Goal: Use online tool/utility: Utilize a website feature to perform a specific function

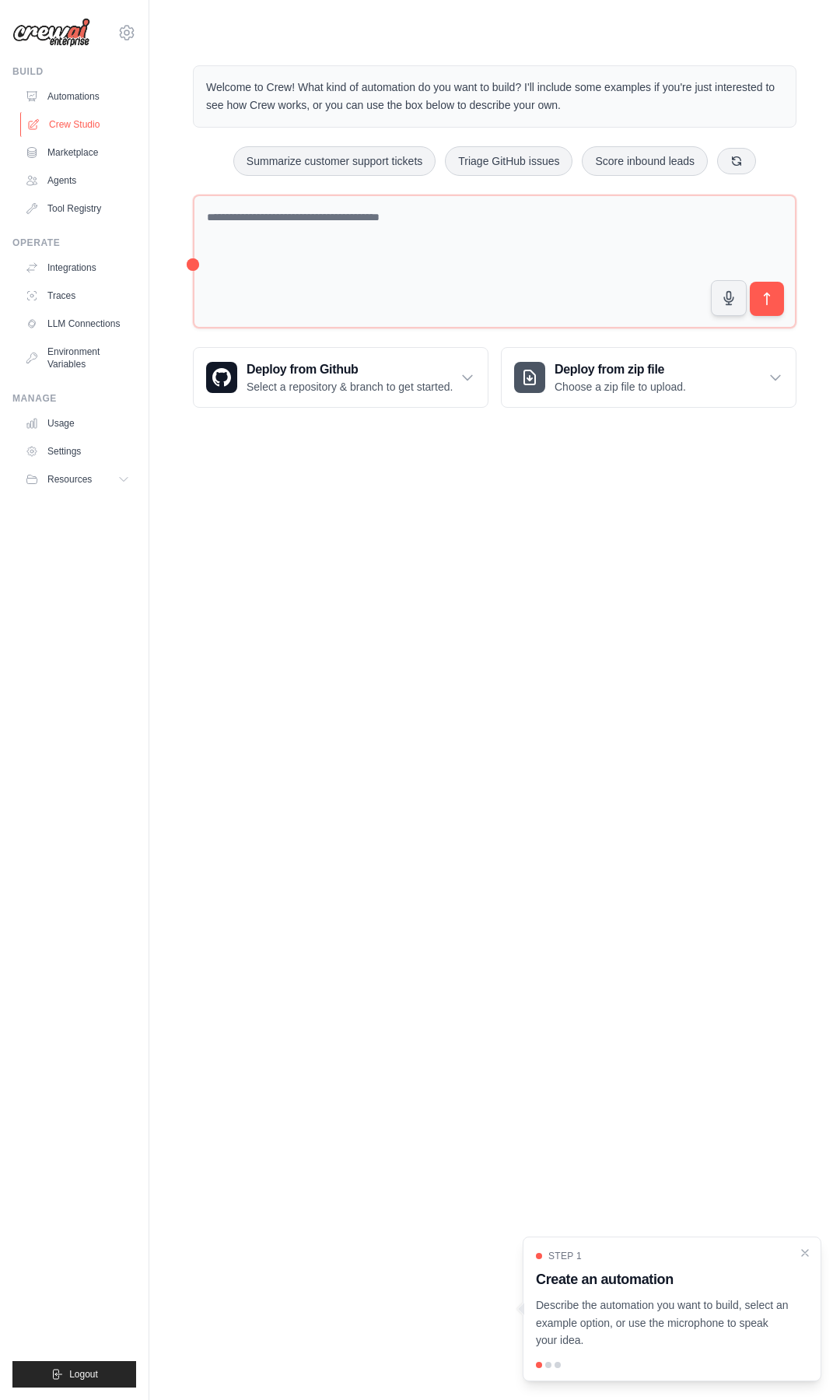
click at [72, 120] on link "Crew Studio" at bounding box center [78, 125] width 118 height 25
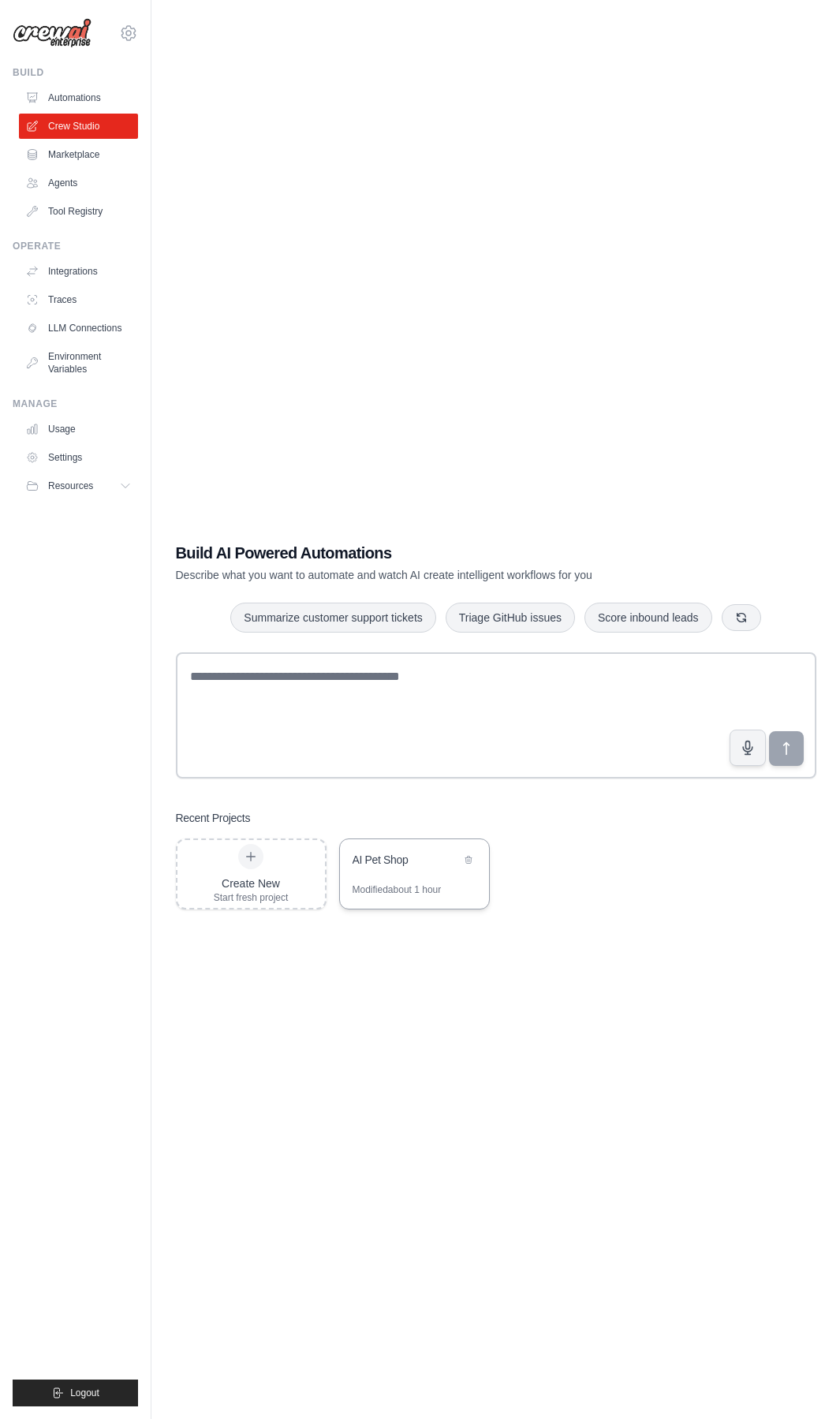
click at [408, 861] on div "AI Pet Shop" at bounding box center [407, 859] width 108 height 16
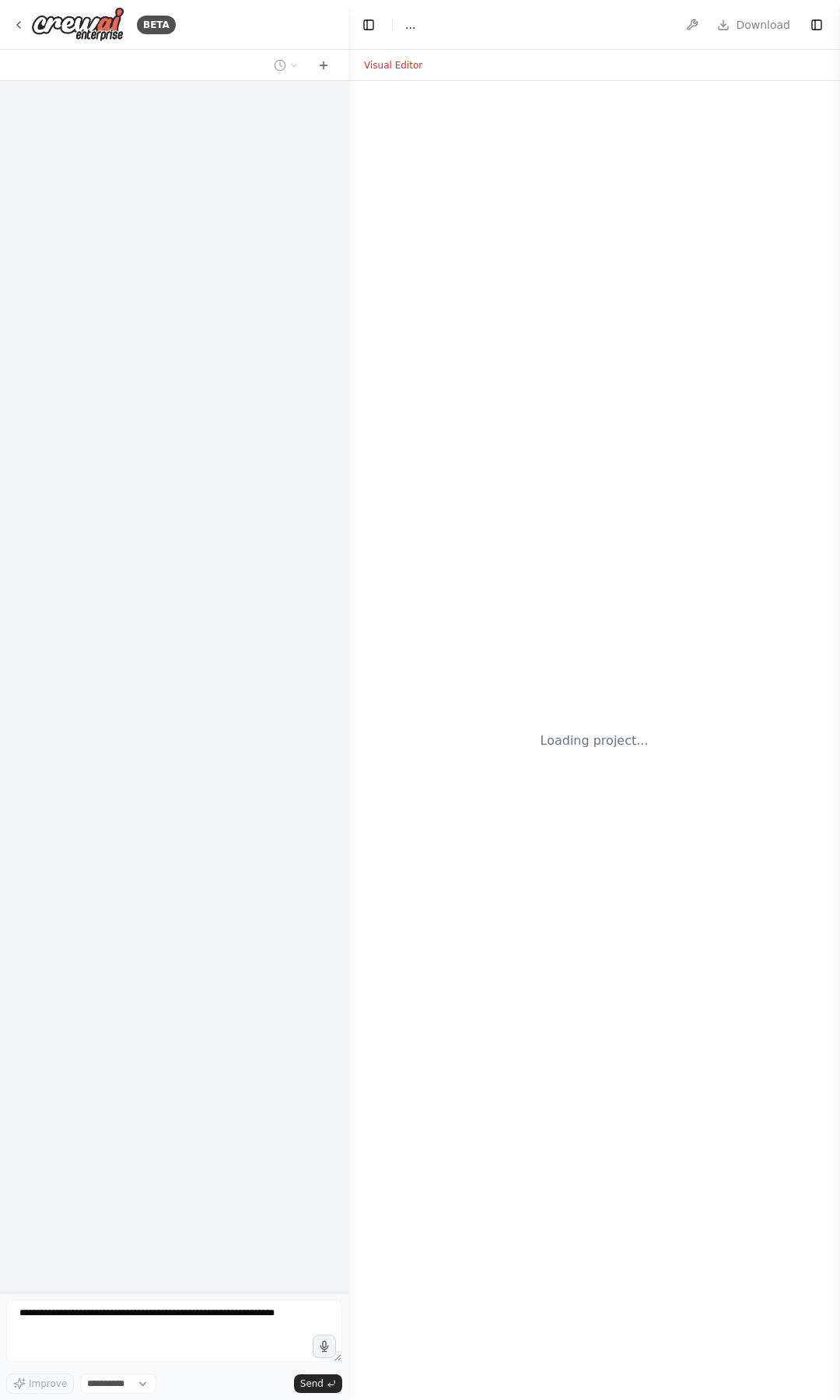
select select "****"
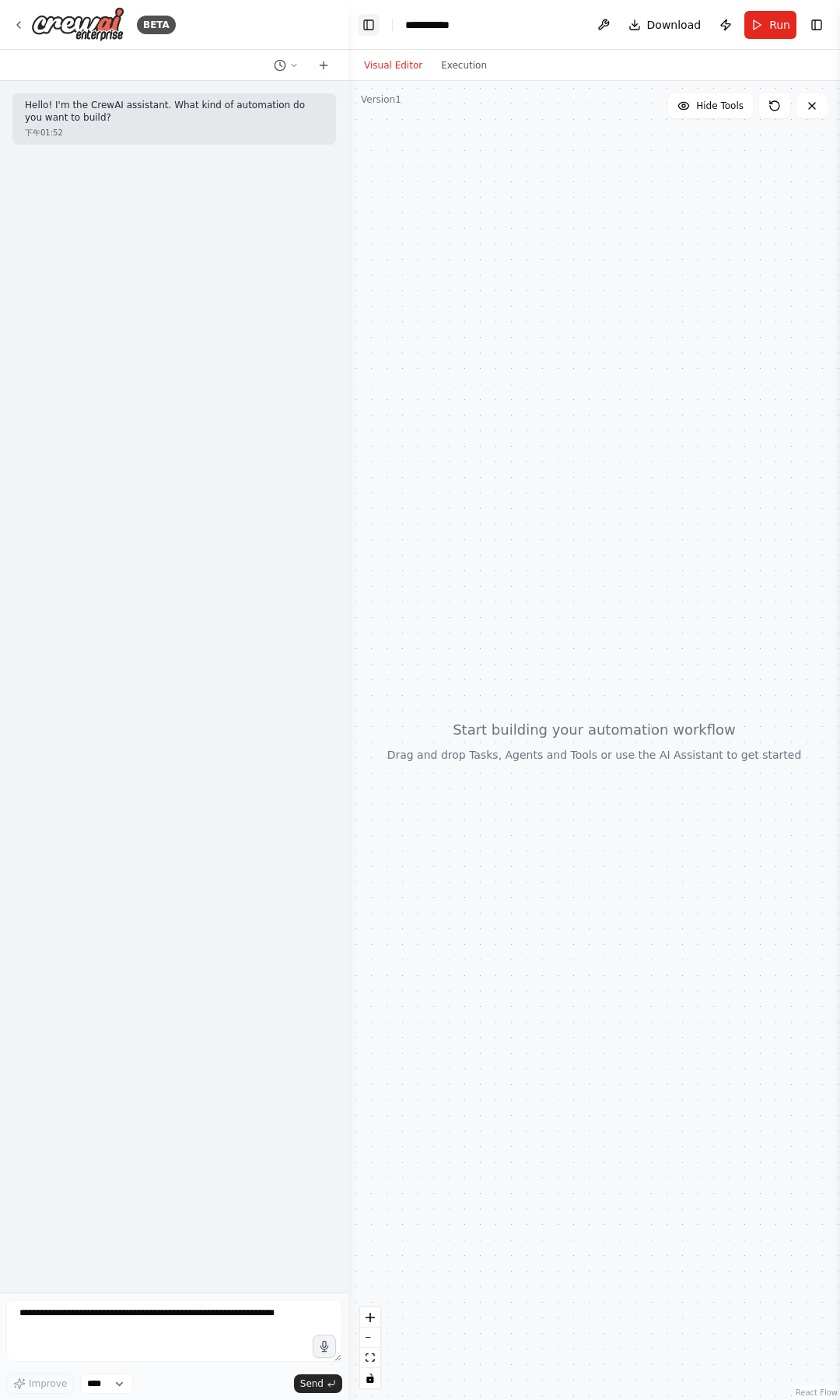
click at [372, 27] on button "Toggle Left Sidebar" at bounding box center [369, 25] width 22 height 22
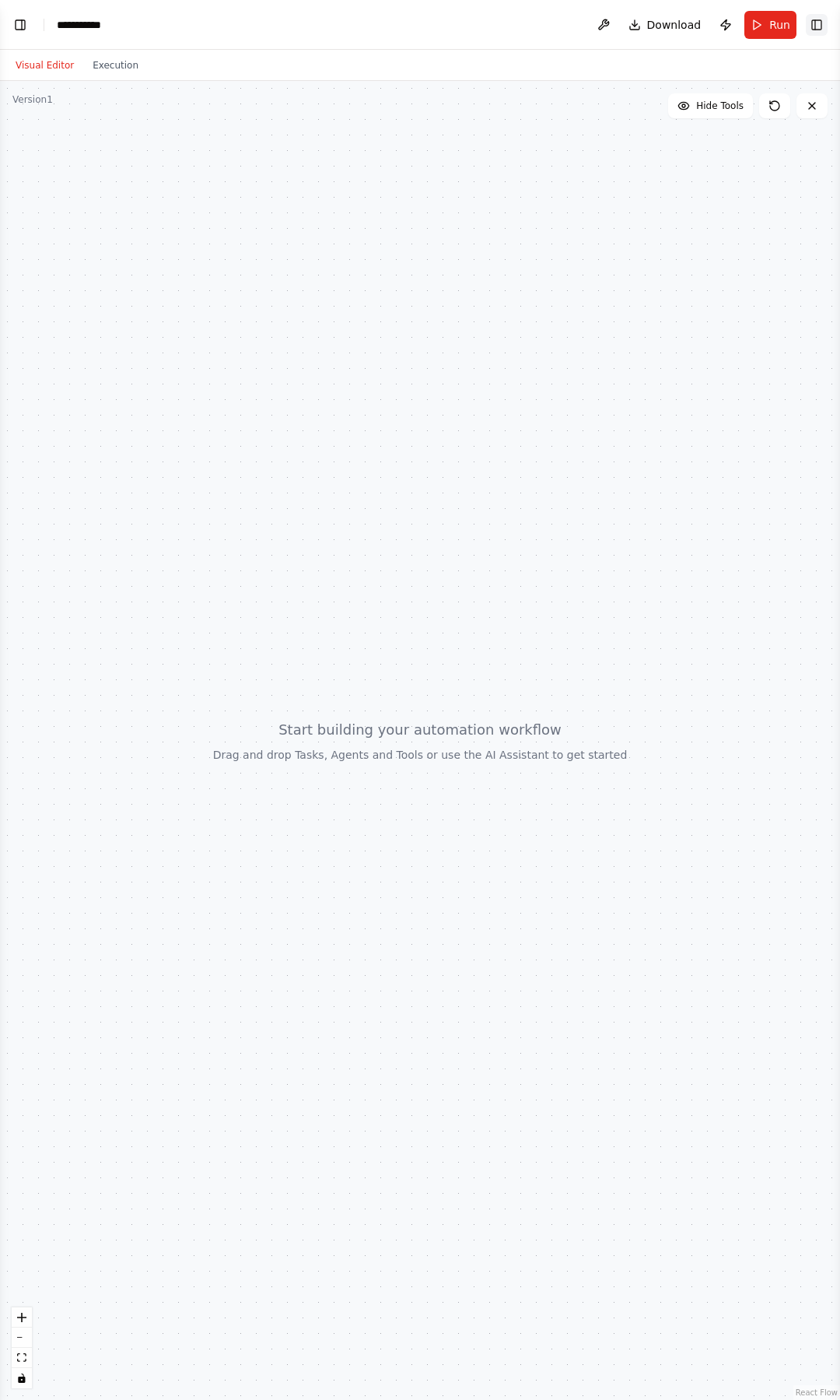
click at [810, 31] on button "Toggle Right Sidebar" at bounding box center [817, 25] width 22 height 22
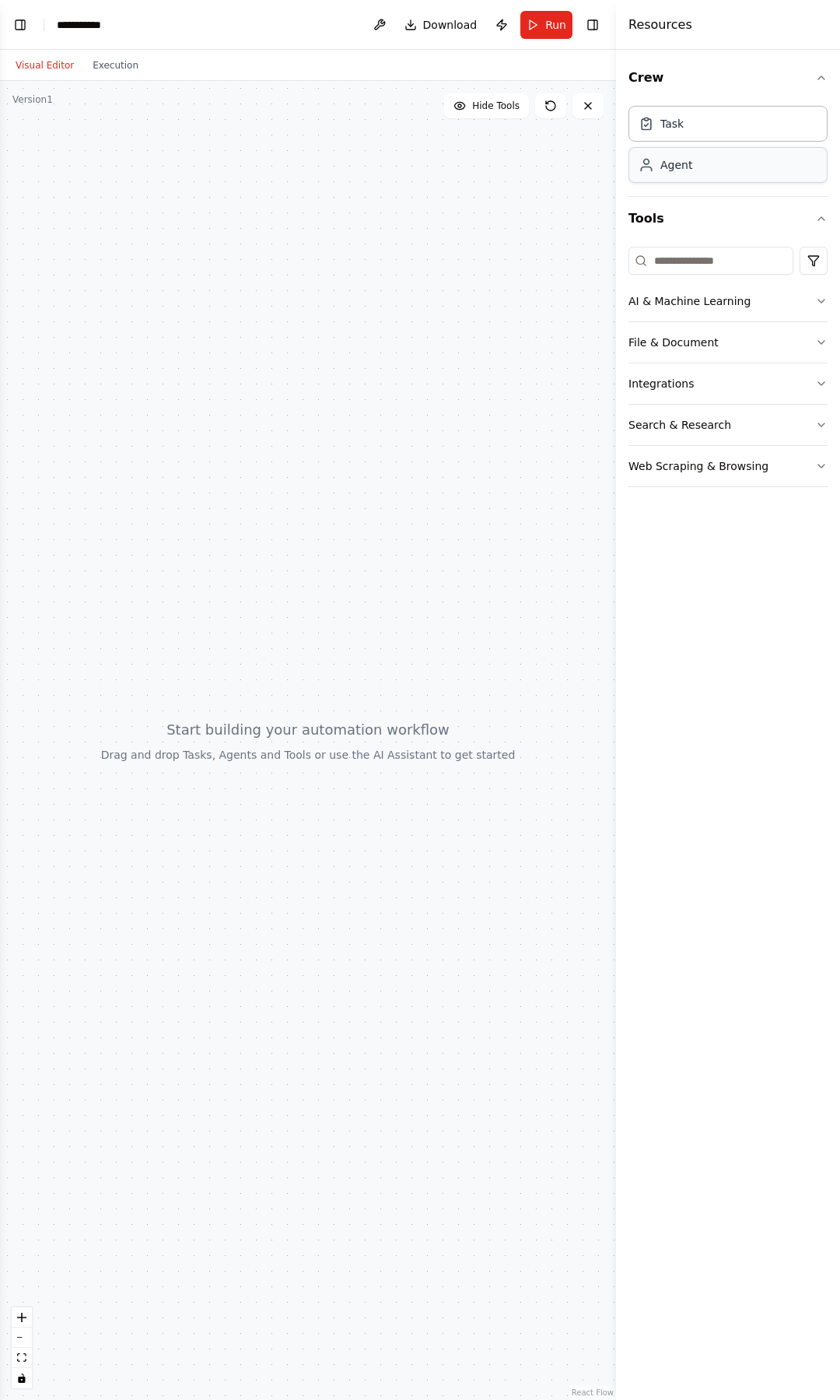
click at [737, 174] on div "Agent" at bounding box center [728, 165] width 199 height 36
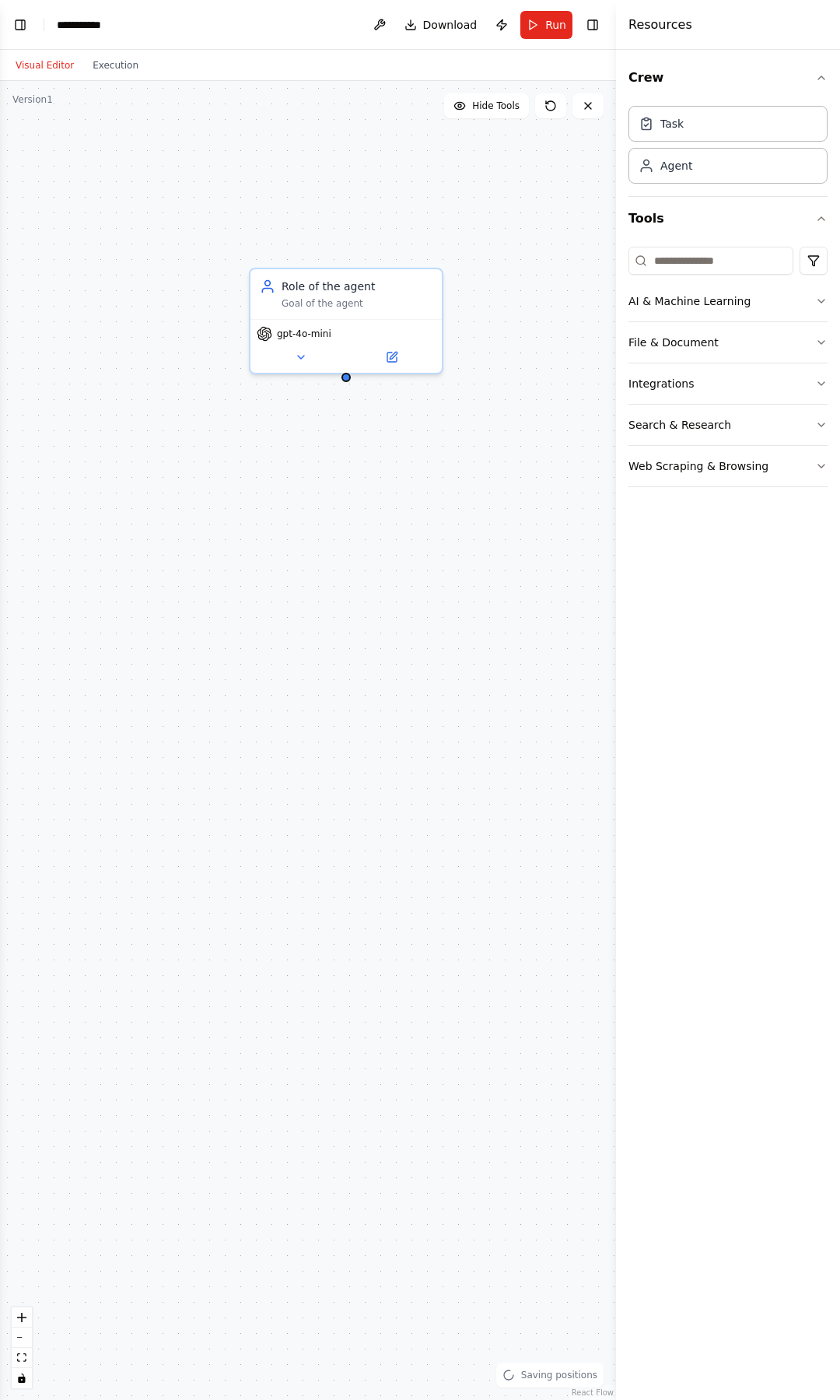
click at [668, 27] on h4 "Resources" at bounding box center [660, 24] width 64 height 19
click at [823, 75] on icon "button" at bounding box center [821, 78] width 13 height 13
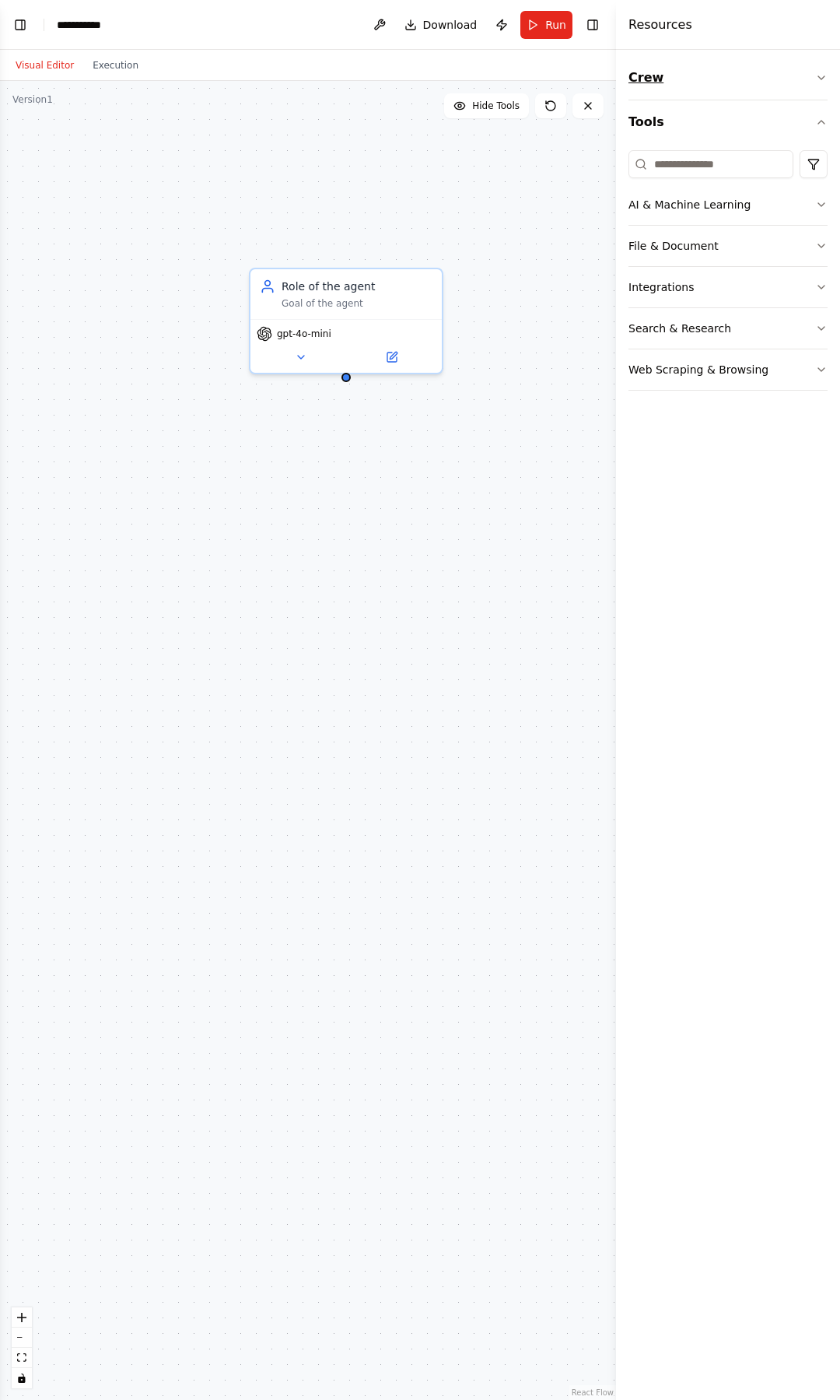
click at [823, 75] on icon "button" at bounding box center [821, 78] width 13 height 13
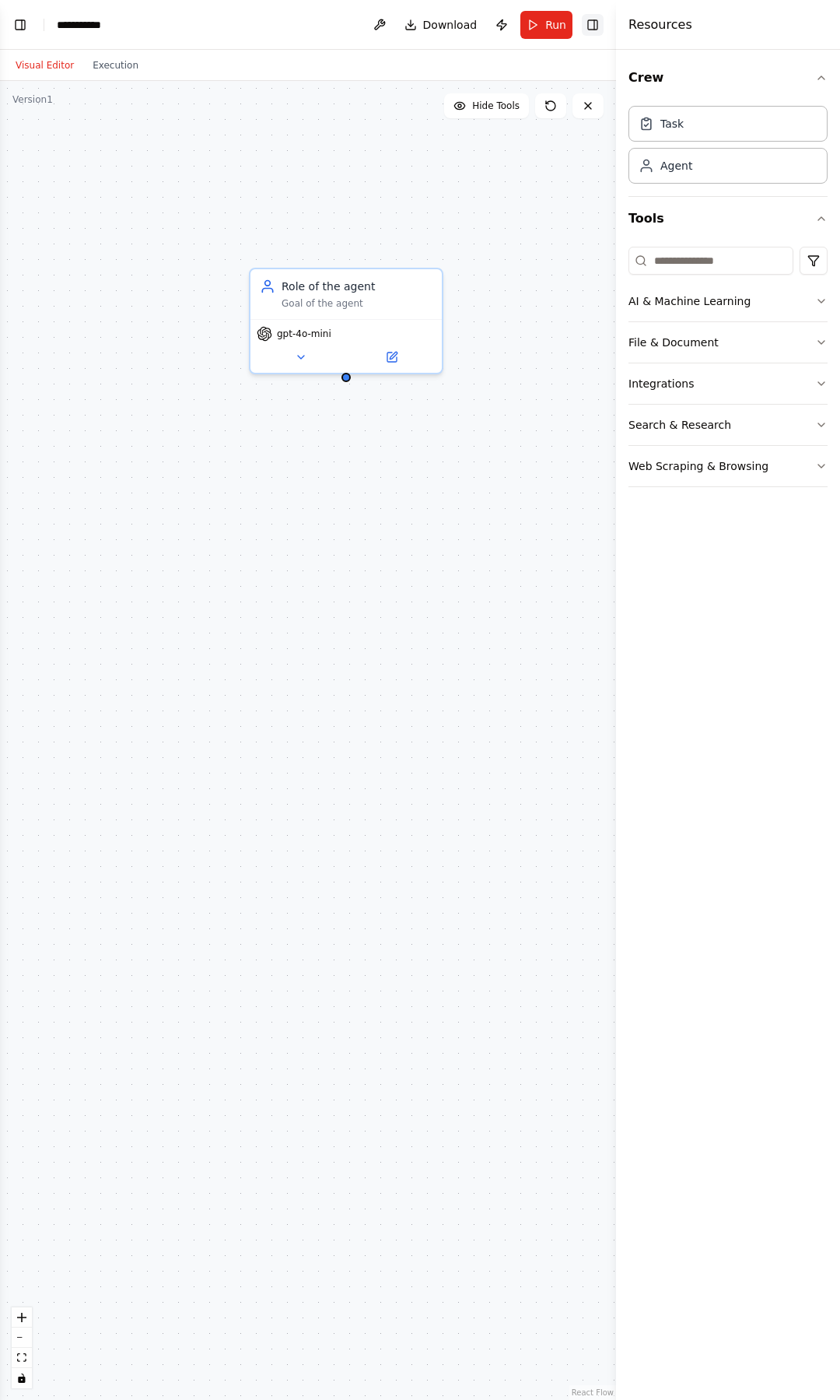
click at [596, 16] on button "Toggle Right Sidebar" at bounding box center [593, 25] width 22 height 22
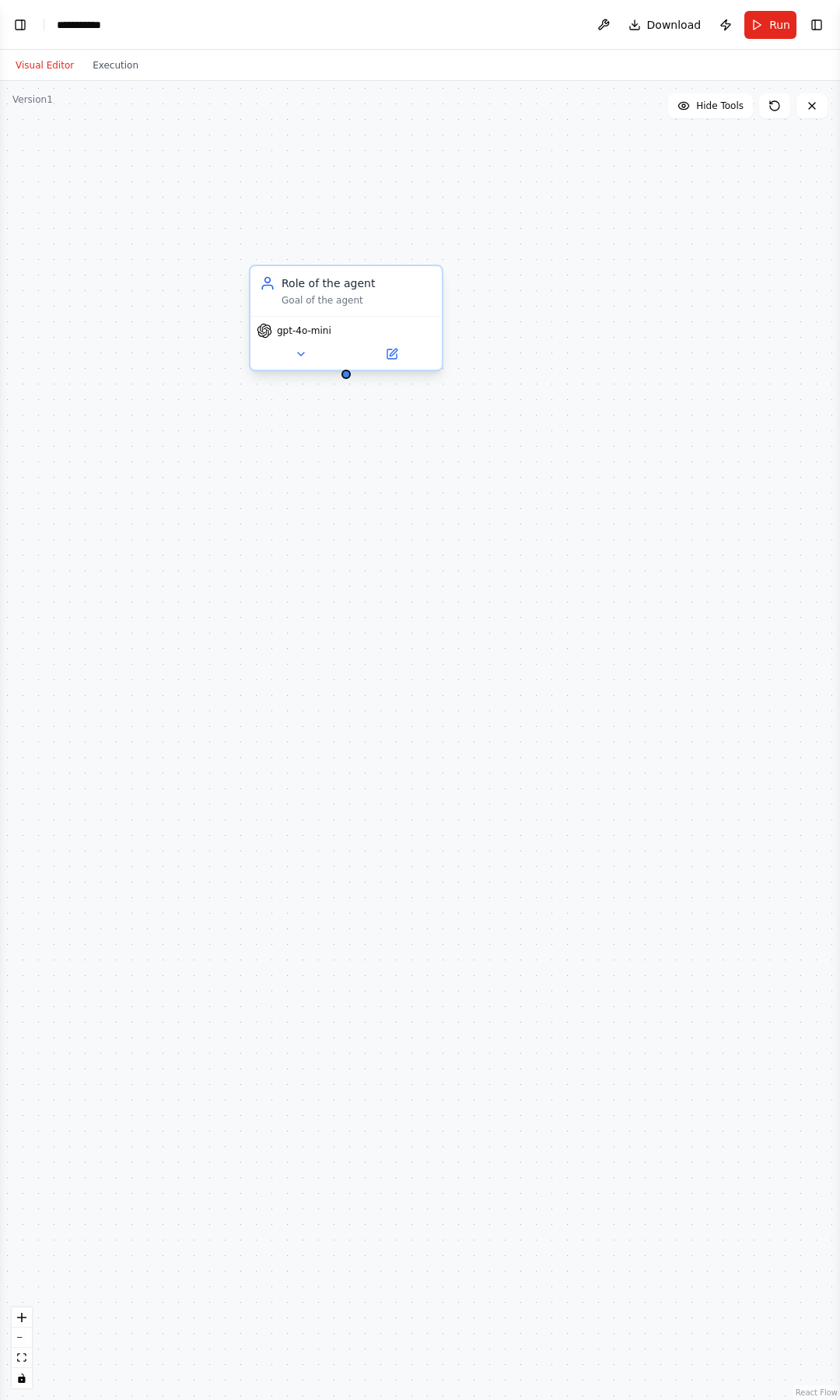
click at [299, 335] on span "gpt-4o-mini" at bounding box center [304, 331] width 55 height 13
click at [302, 359] on icon at bounding box center [301, 354] width 13 height 13
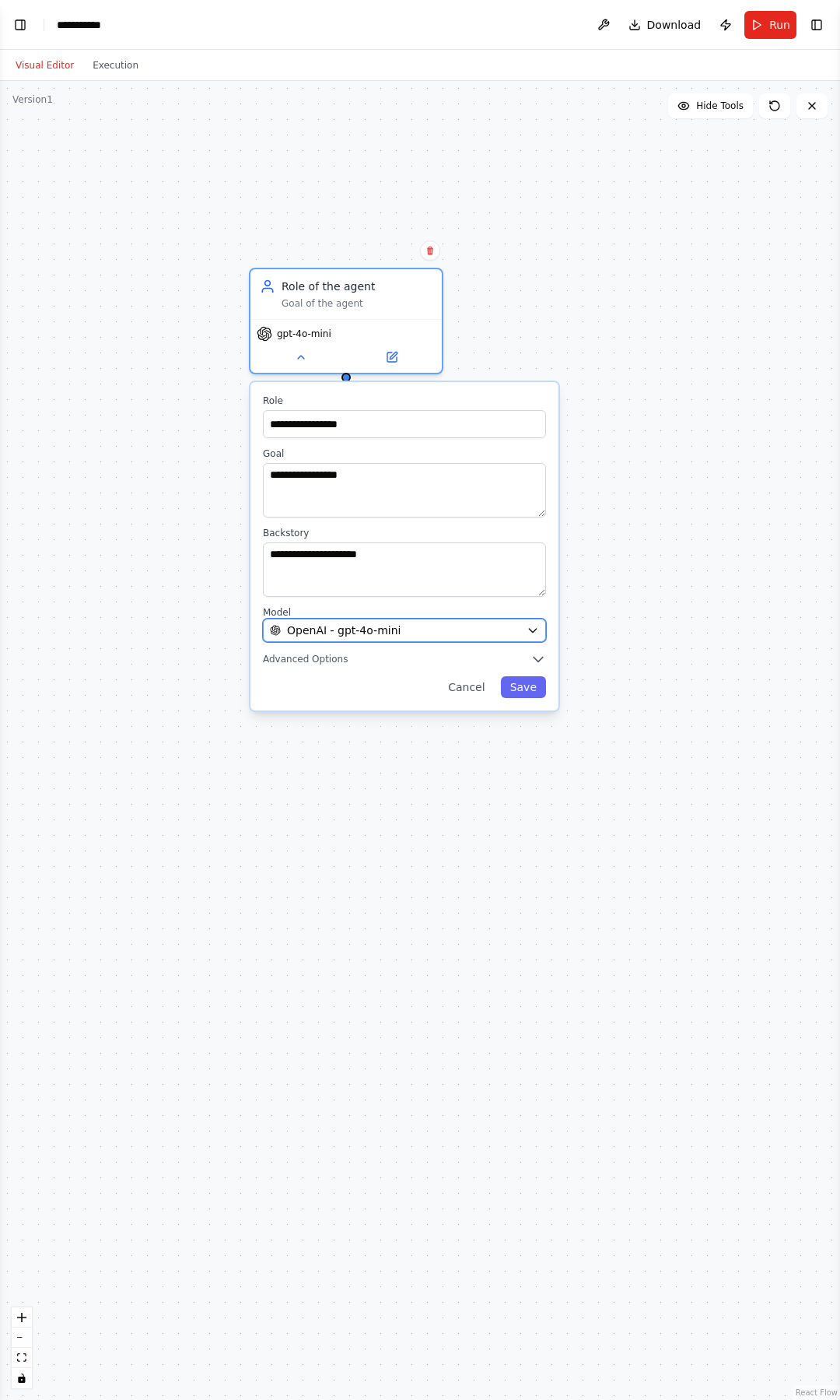
click at [529, 630] on icon "button" at bounding box center [532, 630] width 13 height 13
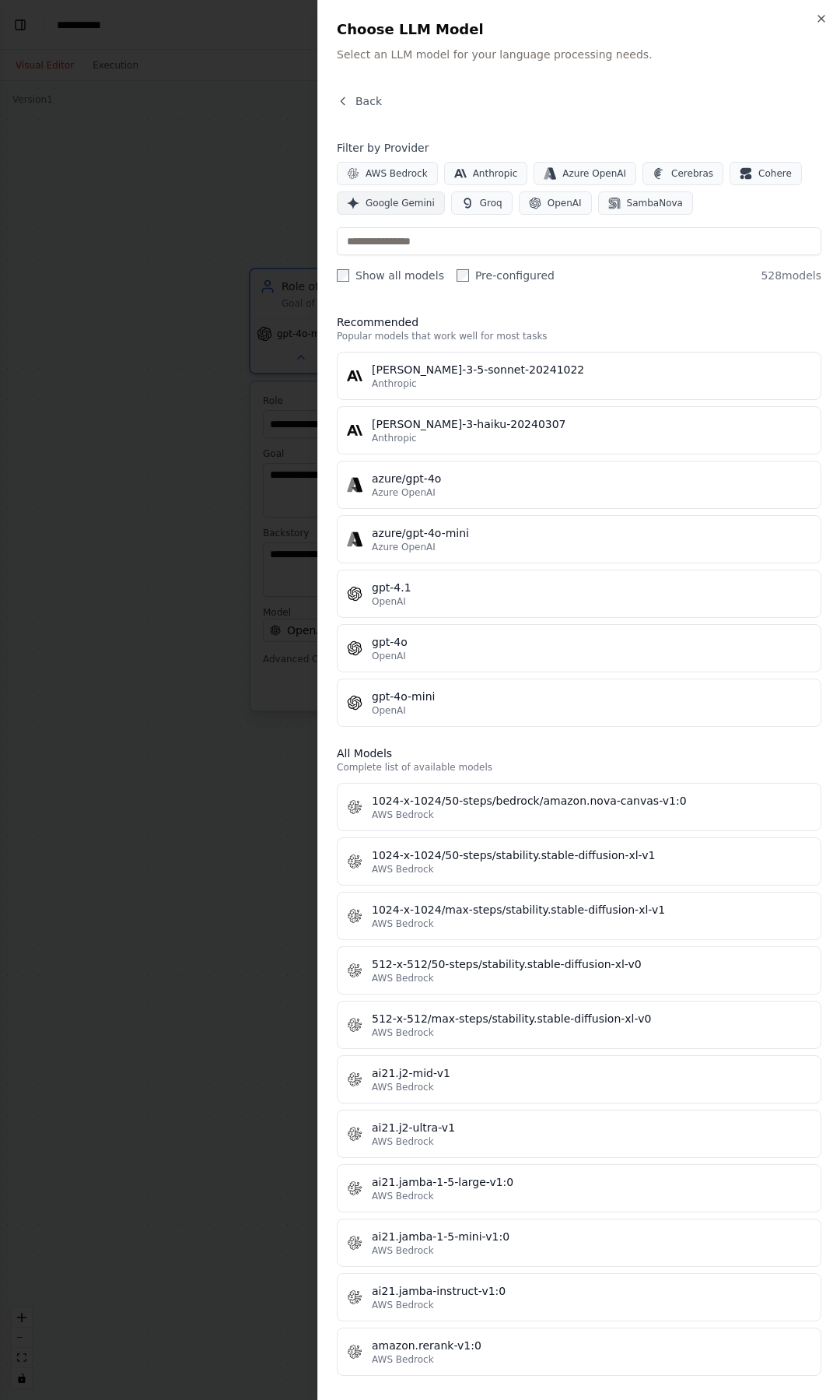
click at [415, 205] on span "Google Gemini" at bounding box center [399, 203] width 69 height 13
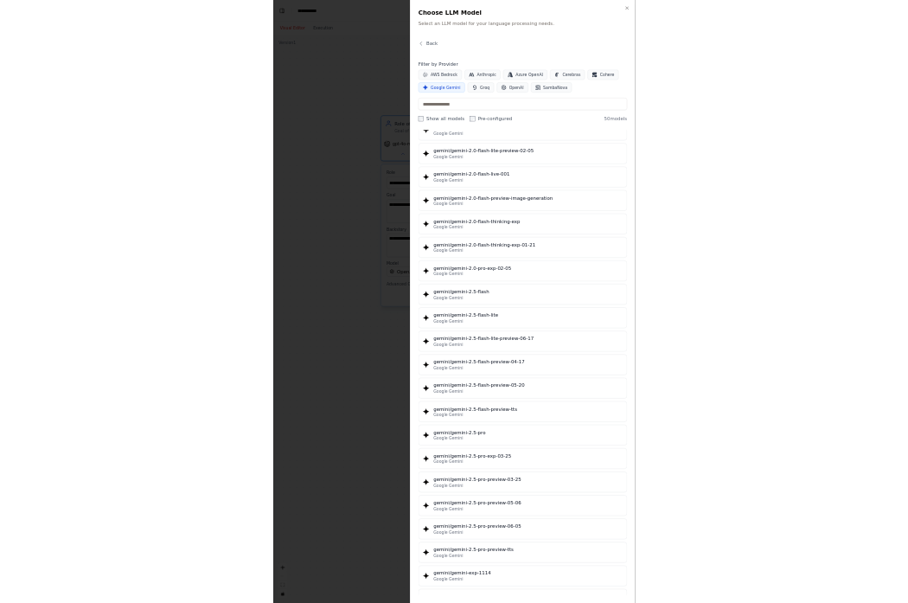
scroll to position [1124, 0]
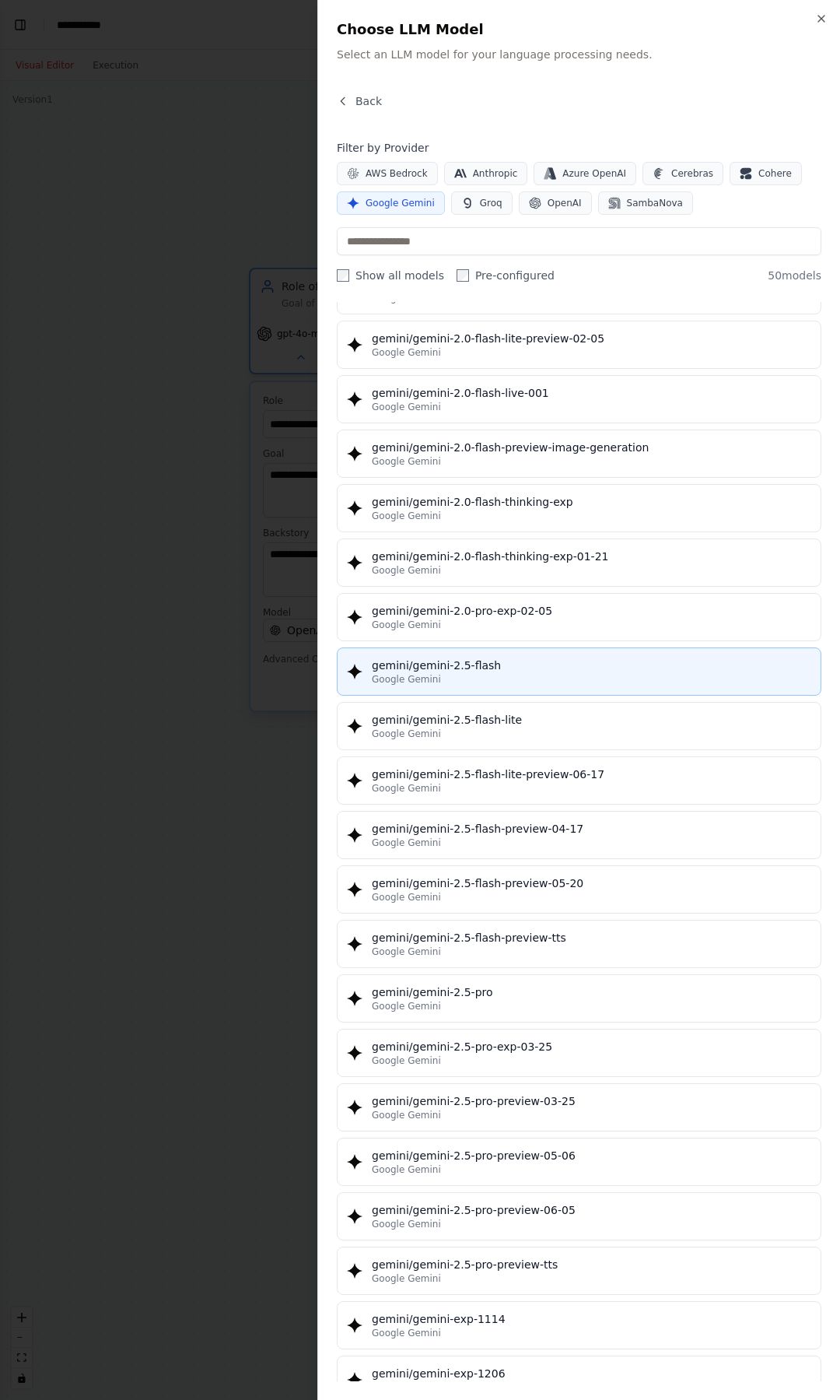
click at [495, 686] on button "gemini/gemini-2.5-flash Google Gemini" at bounding box center [578, 671] width 485 height 49
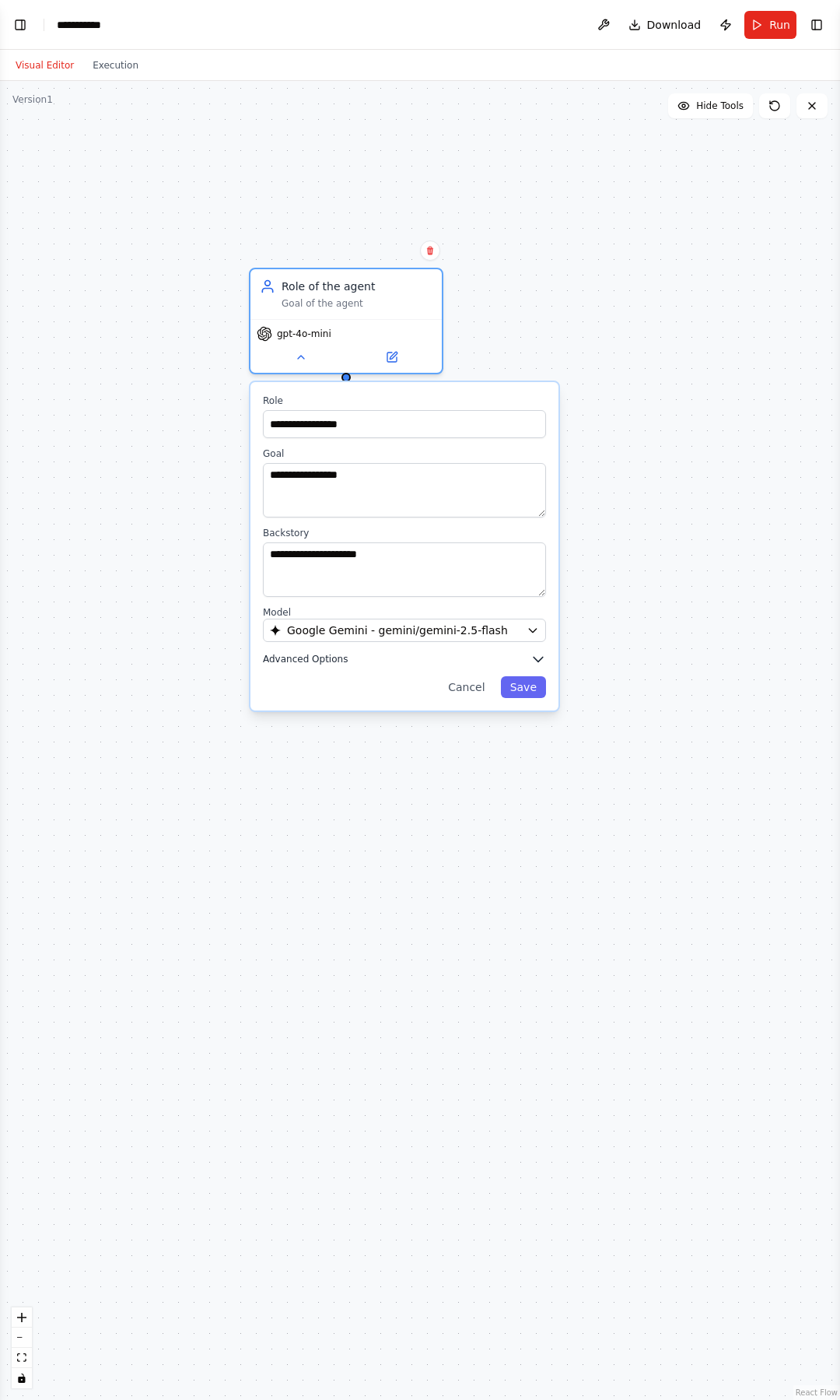
click at [533, 656] on icon "button" at bounding box center [538, 659] width 15 height 15
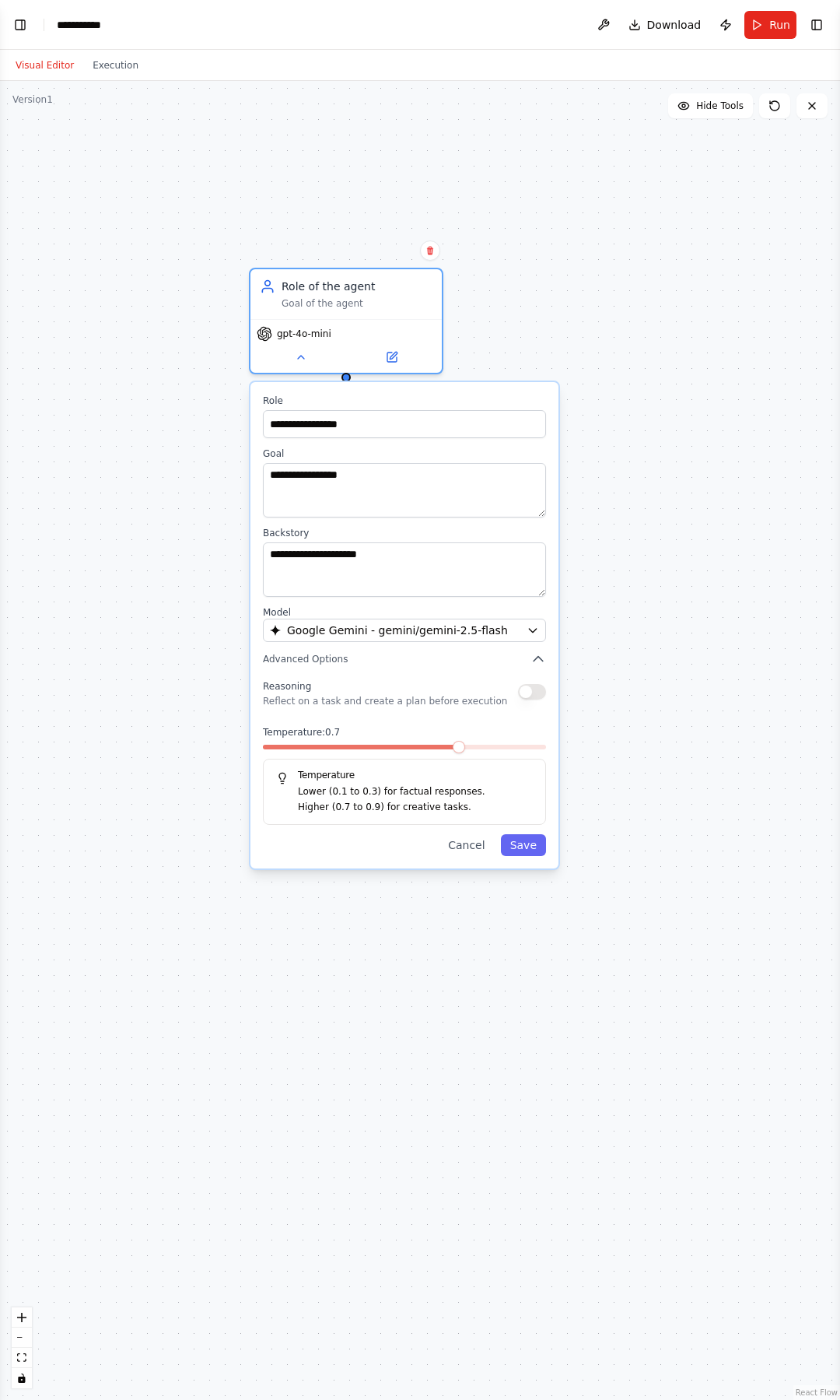
click at [457, 757] on div "Temperature: 0.7 Temperature Lower (0.1 to 0.3) for factual responses. Higher (…" at bounding box center [404, 776] width 283 height 99
click at [452, 748] on span at bounding box center [459, 747] width 13 height 13
click at [290, 753] on span at bounding box center [297, 747] width 13 height 13
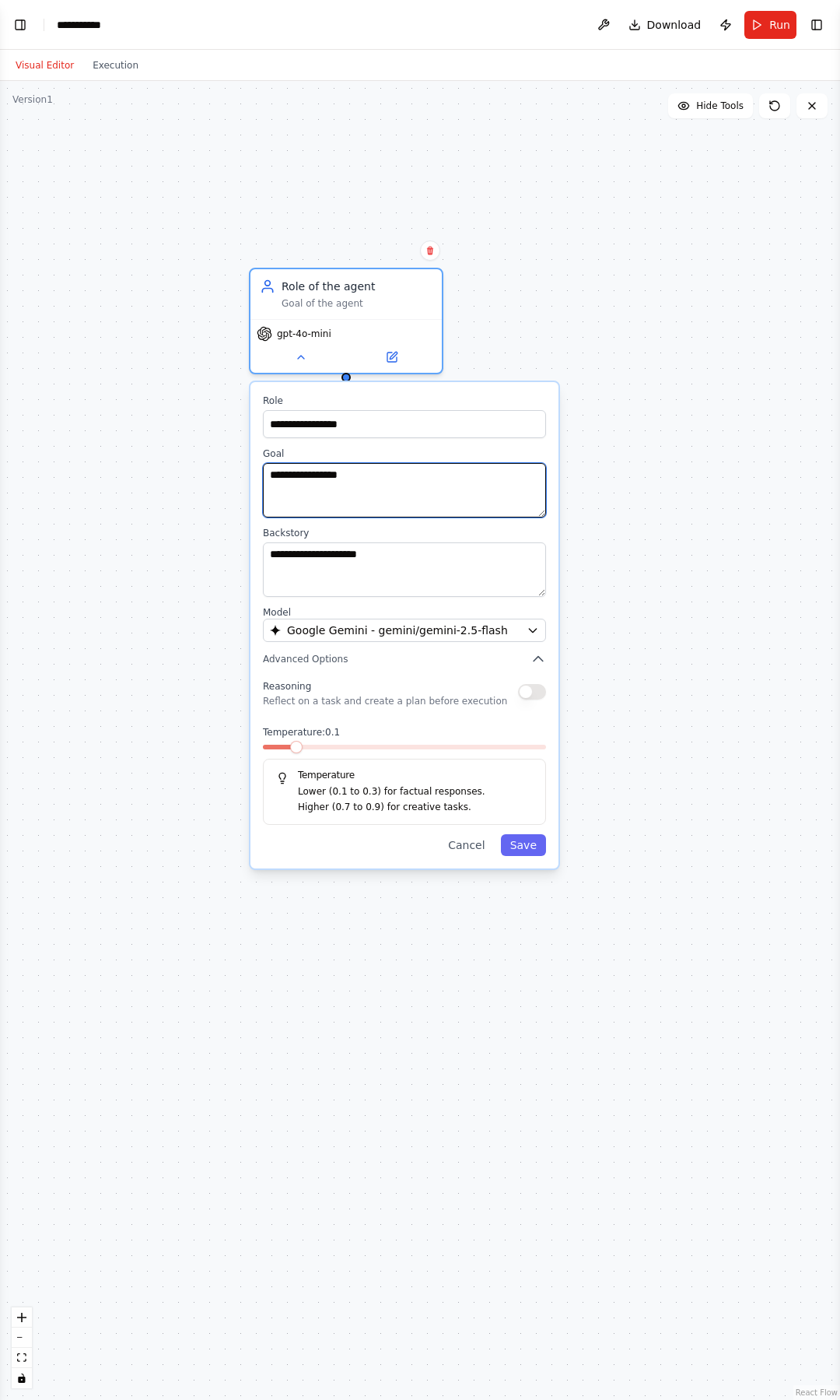
click at [408, 472] on textarea "**********" at bounding box center [404, 489] width 283 height 55
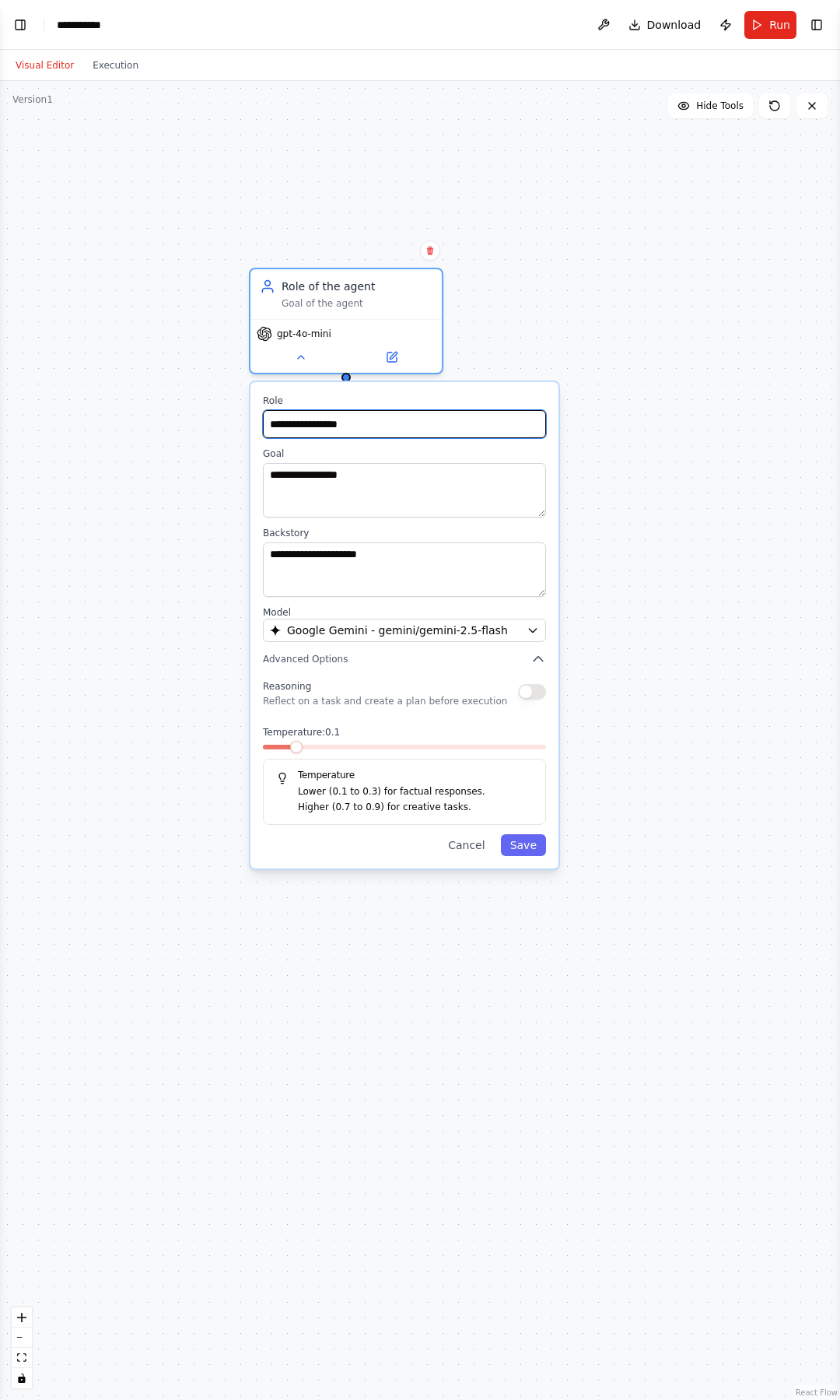
click at [412, 410] on input "**********" at bounding box center [404, 424] width 283 height 28
drag, startPoint x: 366, startPoint y: 425, endPoint x: 236, endPoint y: 417, distance: 130.2
click at [236, 417] on div "**********" at bounding box center [420, 740] width 840 height 1319
drag, startPoint x: 358, startPoint y: 426, endPoint x: 252, endPoint y: 420, distance: 106.2
click at [254, 419] on div "**********" at bounding box center [404, 625] width 308 height 486
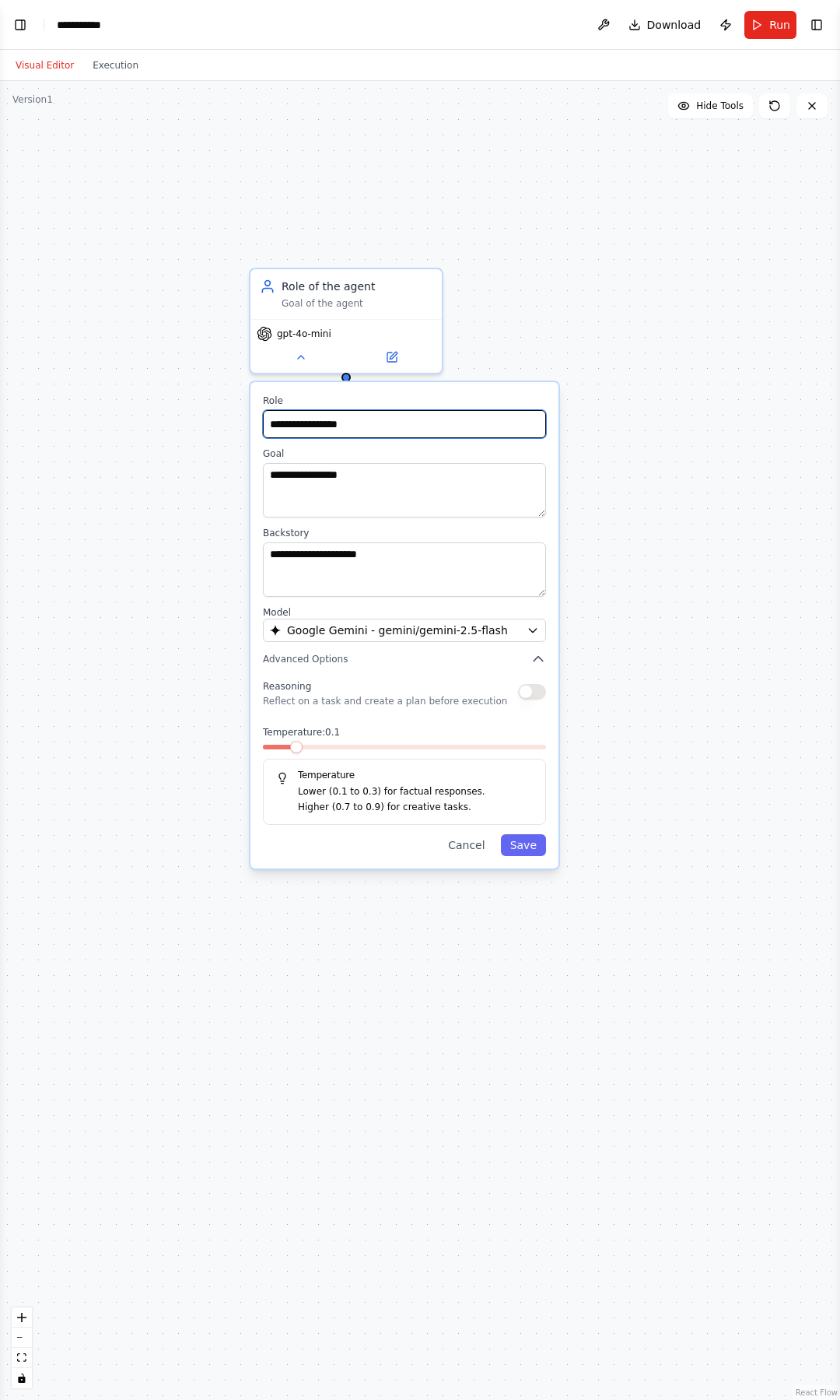
paste input "text"
type input "**********"
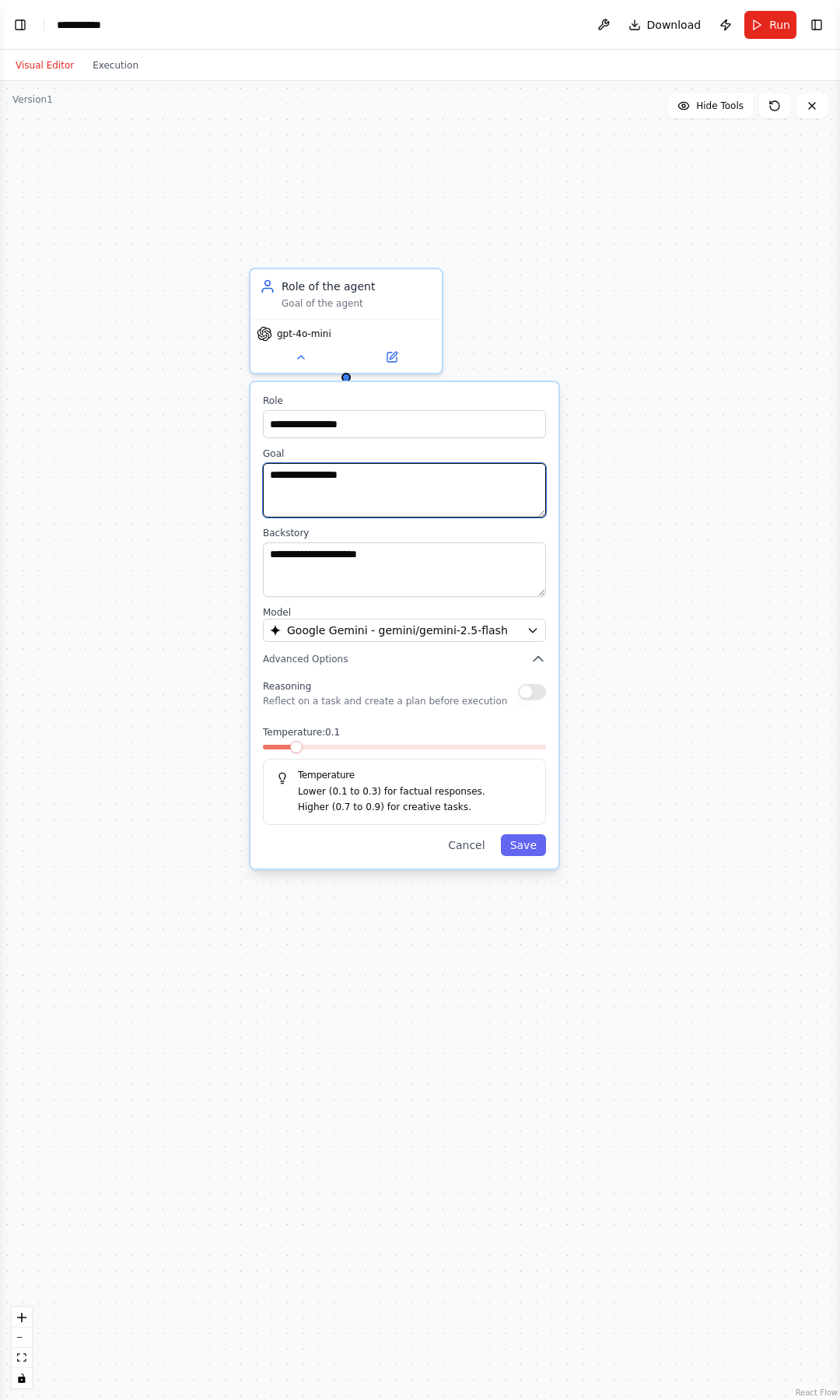
drag, startPoint x: 369, startPoint y: 487, endPoint x: 202, endPoint y: 471, distance: 167.8
click at [203, 471] on div "**********" at bounding box center [420, 740] width 840 height 1319
drag, startPoint x: 372, startPoint y: 480, endPoint x: 256, endPoint y: 474, distance: 116.2
click at [256, 474] on div "**********" at bounding box center [404, 625] width 308 height 486
paste textarea "**********"
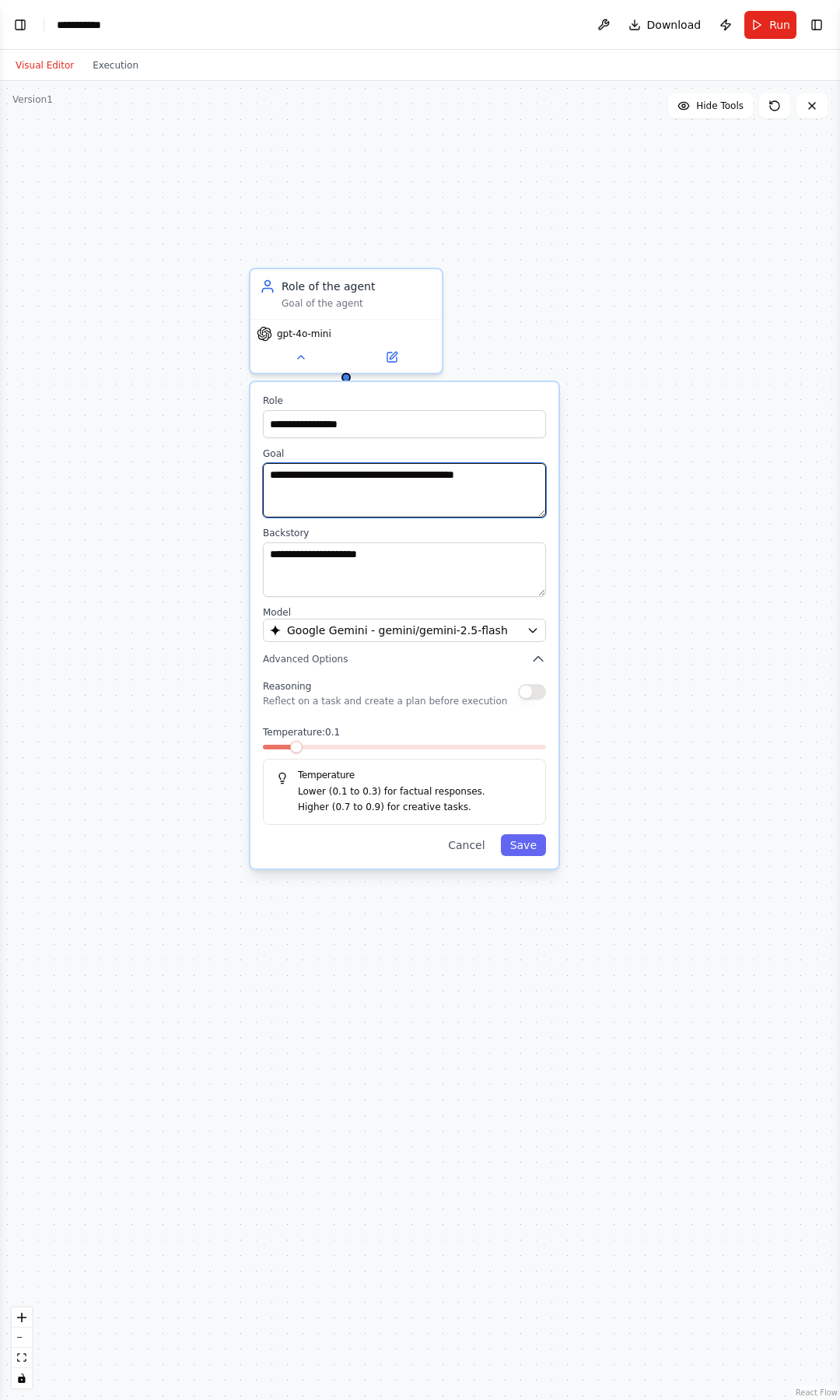
type textarea "**********"
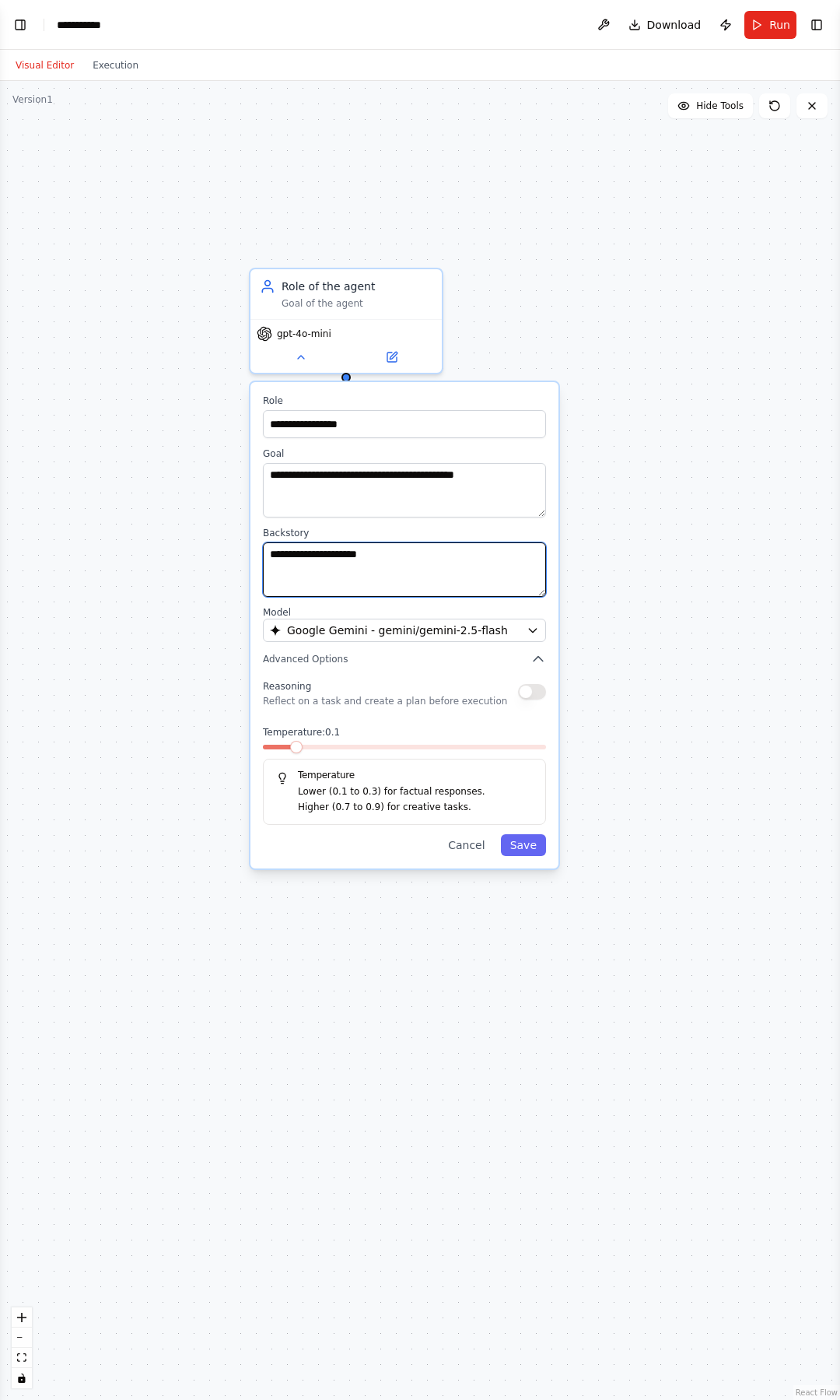
drag, startPoint x: 398, startPoint y: 558, endPoint x: 251, endPoint y: 554, distance: 147.1
click at [251, 554] on div "**********" at bounding box center [404, 625] width 308 height 486
paste textarea "****"
type textarea "**********"
click at [529, 700] on div "Reasoning Reflect on a task and create a plan before execution" at bounding box center [404, 691] width 283 height 31
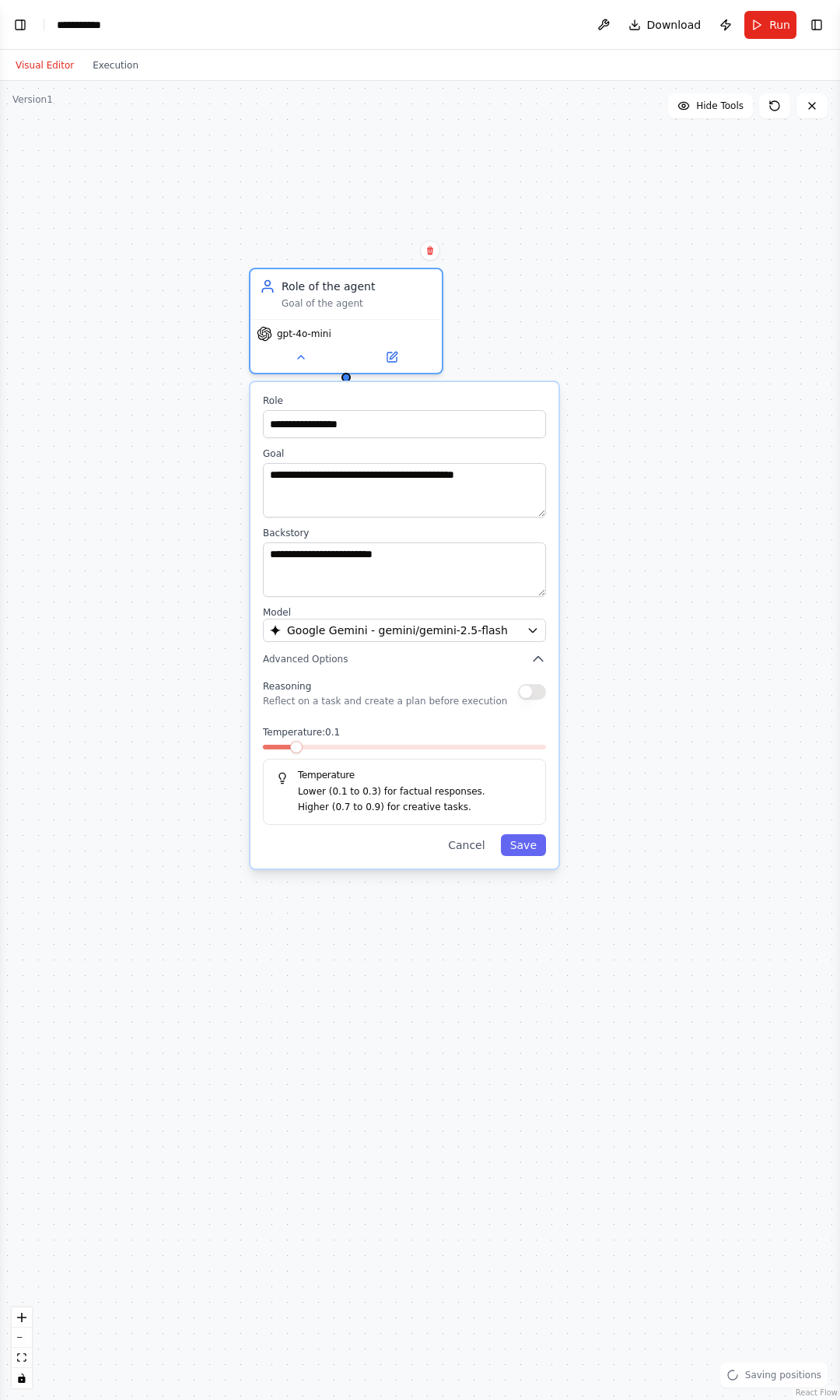
click at [532, 694] on button "button" at bounding box center [532, 691] width 28 height 15
click at [530, 694] on button "button" at bounding box center [532, 691] width 28 height 15
click at [526, 693] on button "button" at bounding box center [532, 691] width 28 height 15
click at [535, 662] on icon "button" at bounding box center [538, 659] width 15 height 15
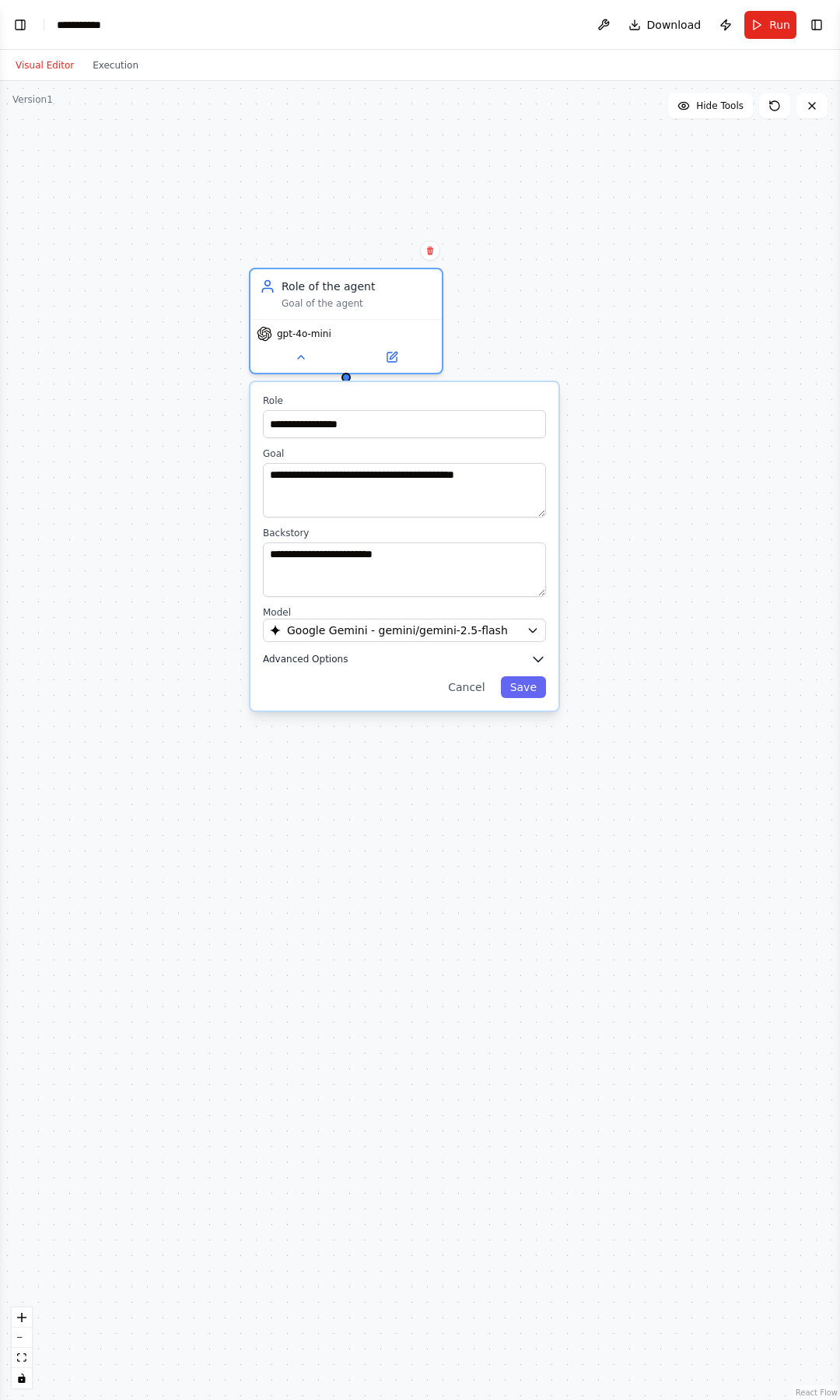
click at [535, 662] on icon "button" at bounding box center [538, 659] width 15 height 15
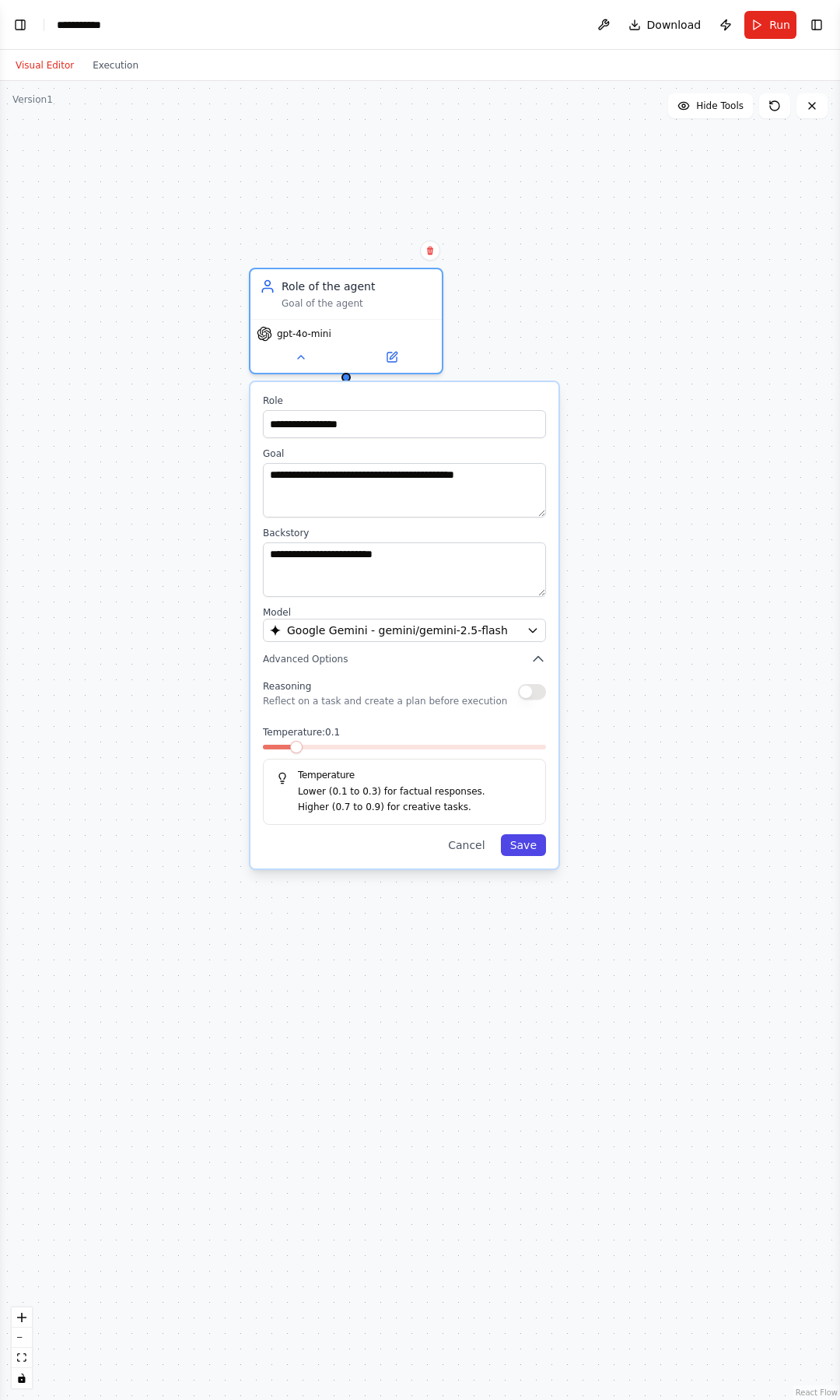
click at [523, 846] on button "Save" at bounding box center [523, 845] width 45 height 22
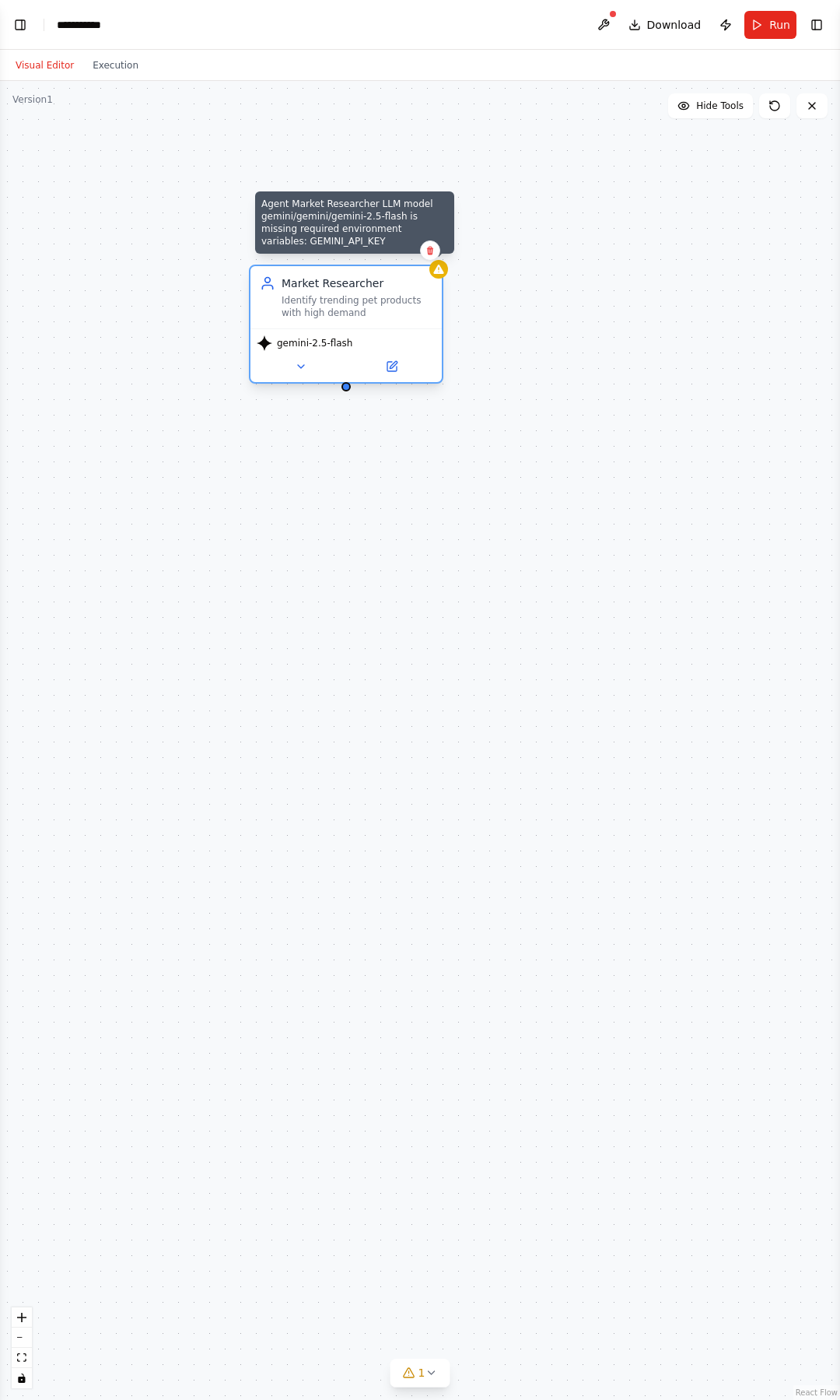
click at [441, 274] on icon at bounding box center [438, 269] width 10 height 9
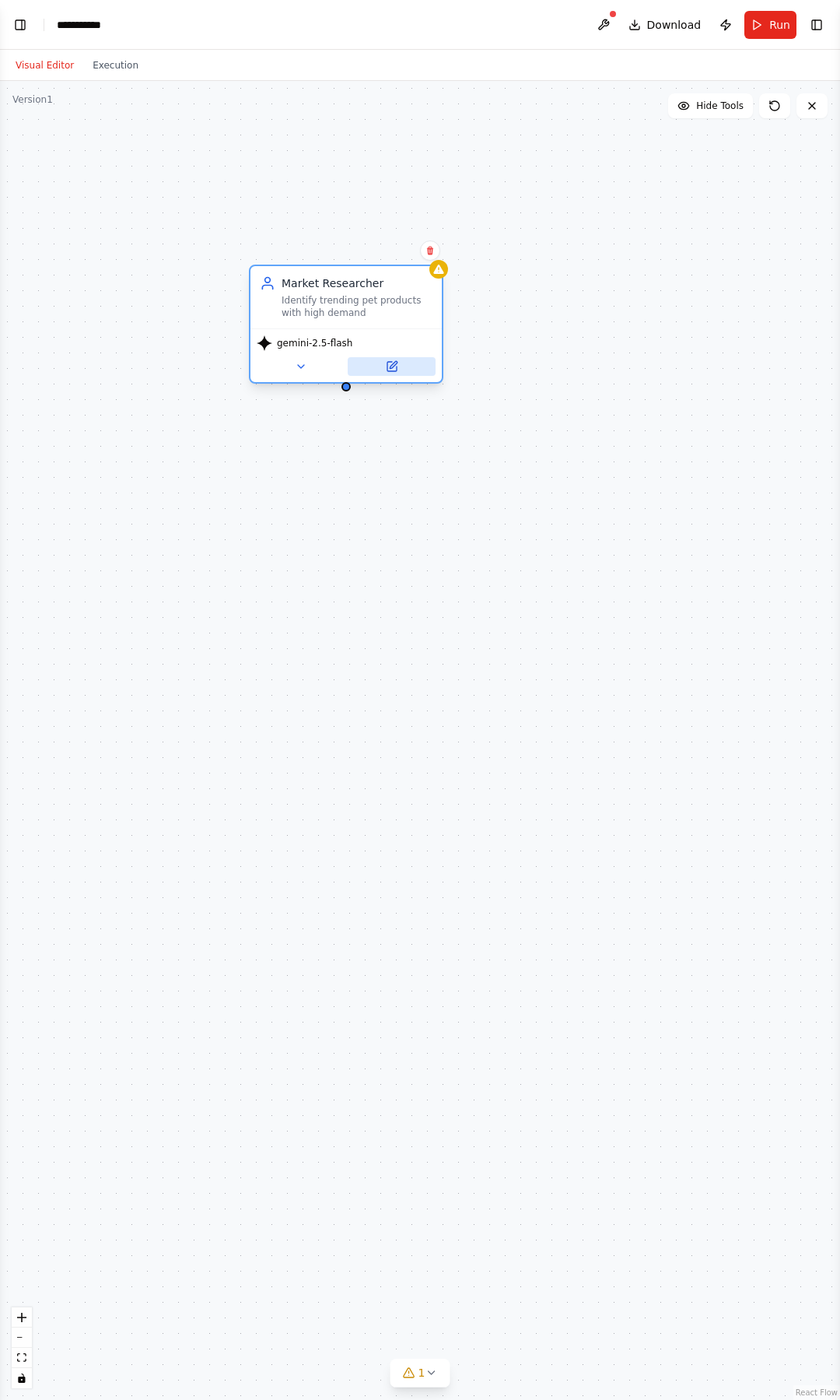
click at [409, 371] on button at bounding box center [392, 366] width 88 height 19
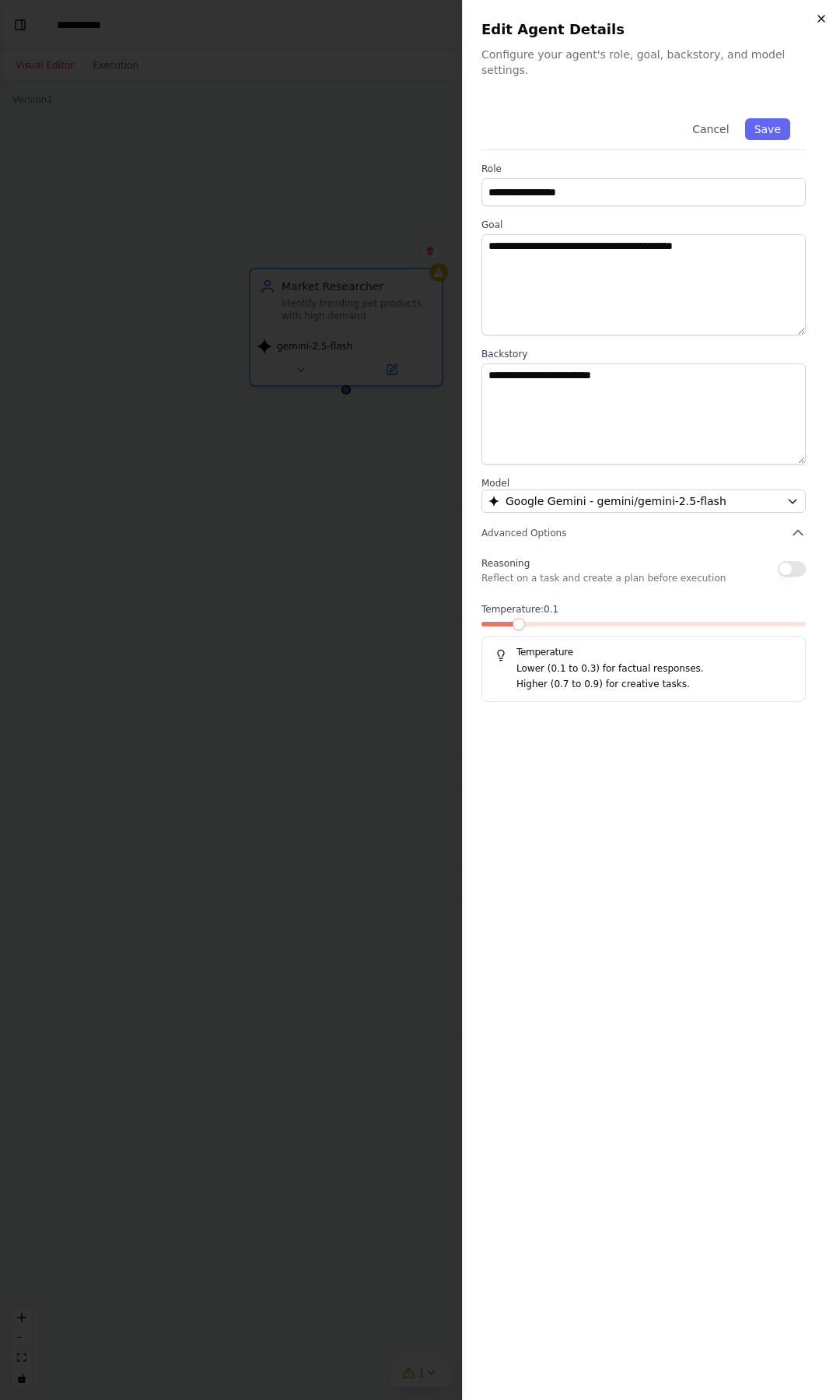
click at [817, 17] on icon "button" at bounding box center [821, 19] width 13 height 13
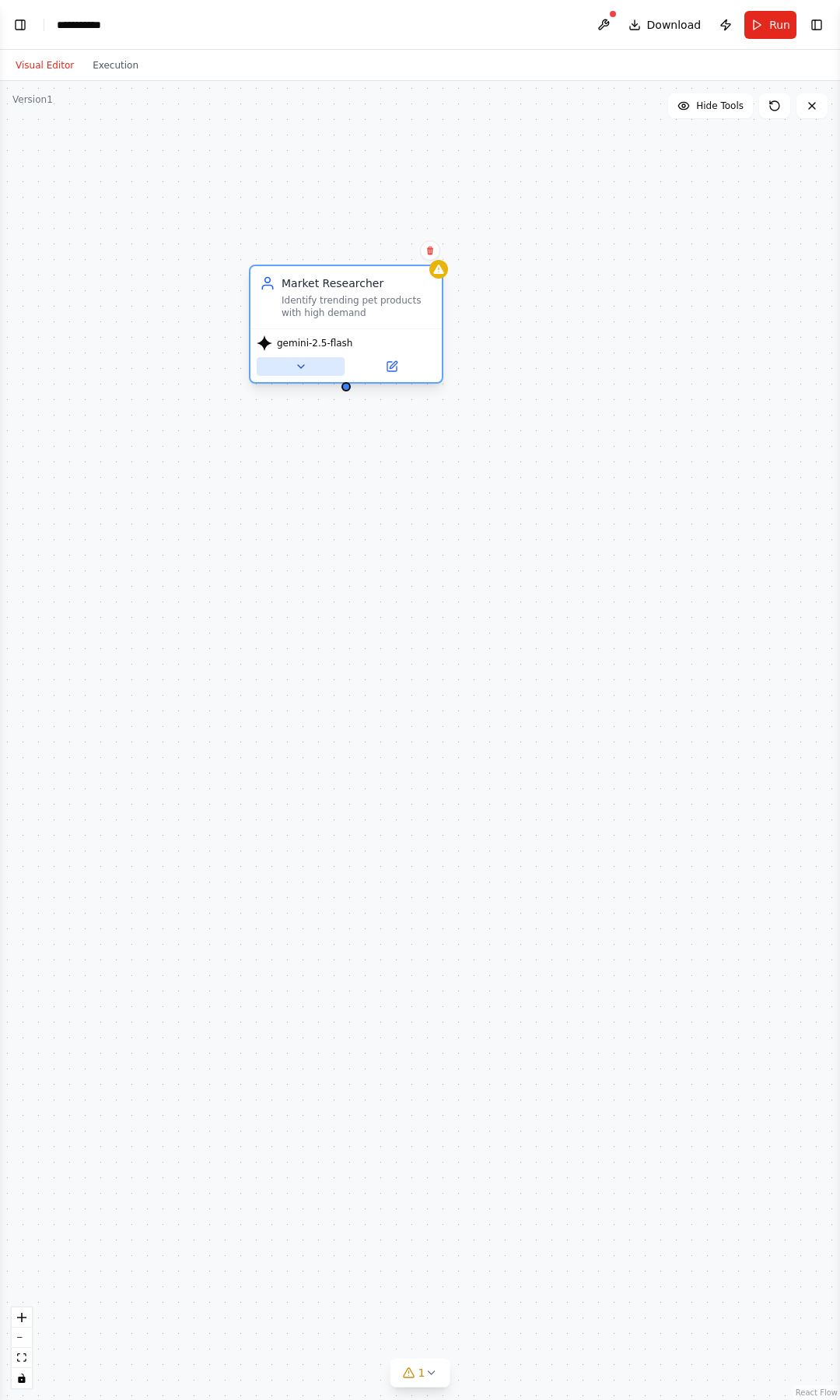
click at [302, 371] on icon at bounding box center [301, 366] width 13 height 13
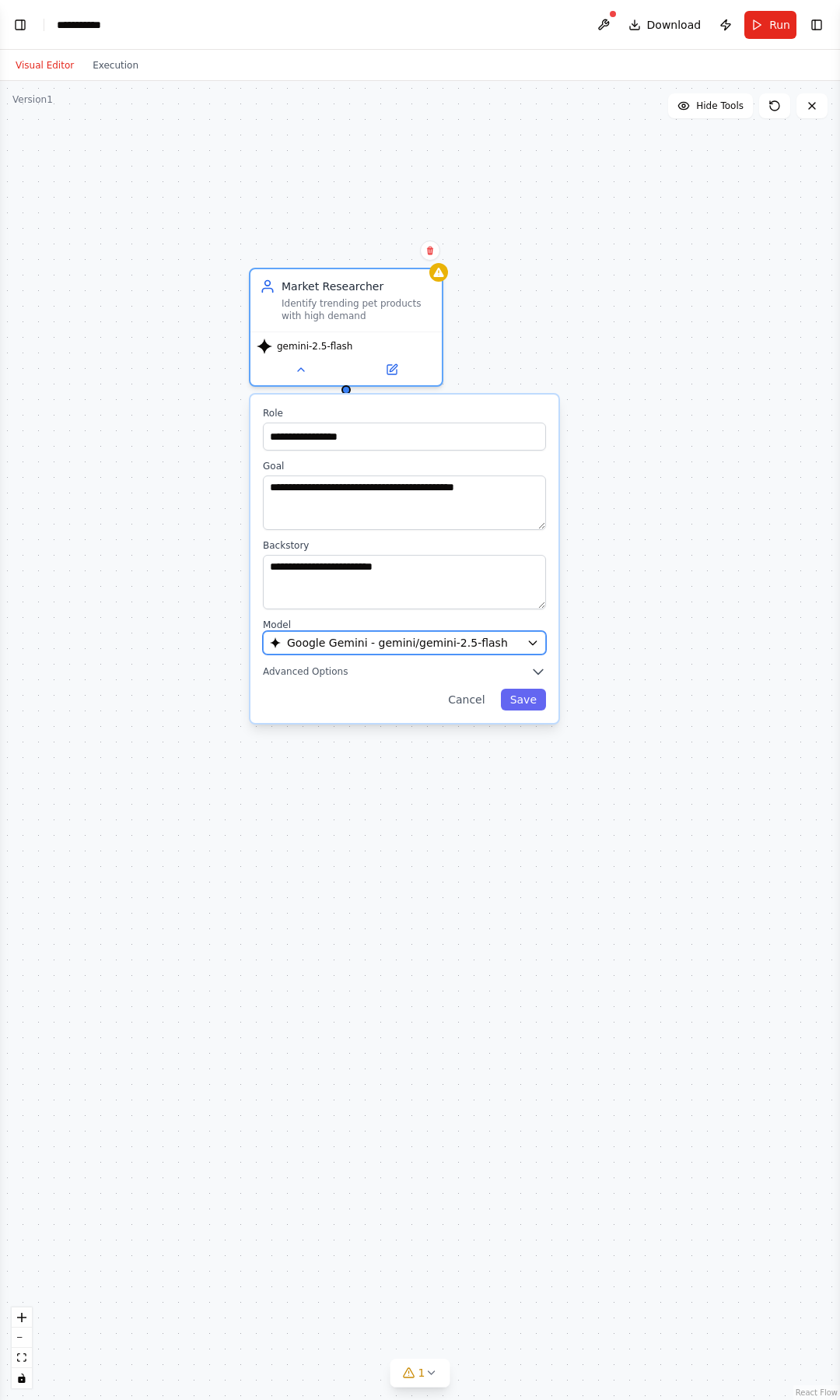
click at [533, 638] on icon "button" at bounding box center [532, 642] width 13 height 13
click at [602, 38] on button at bounding box center [603, 24] width 25 height 28
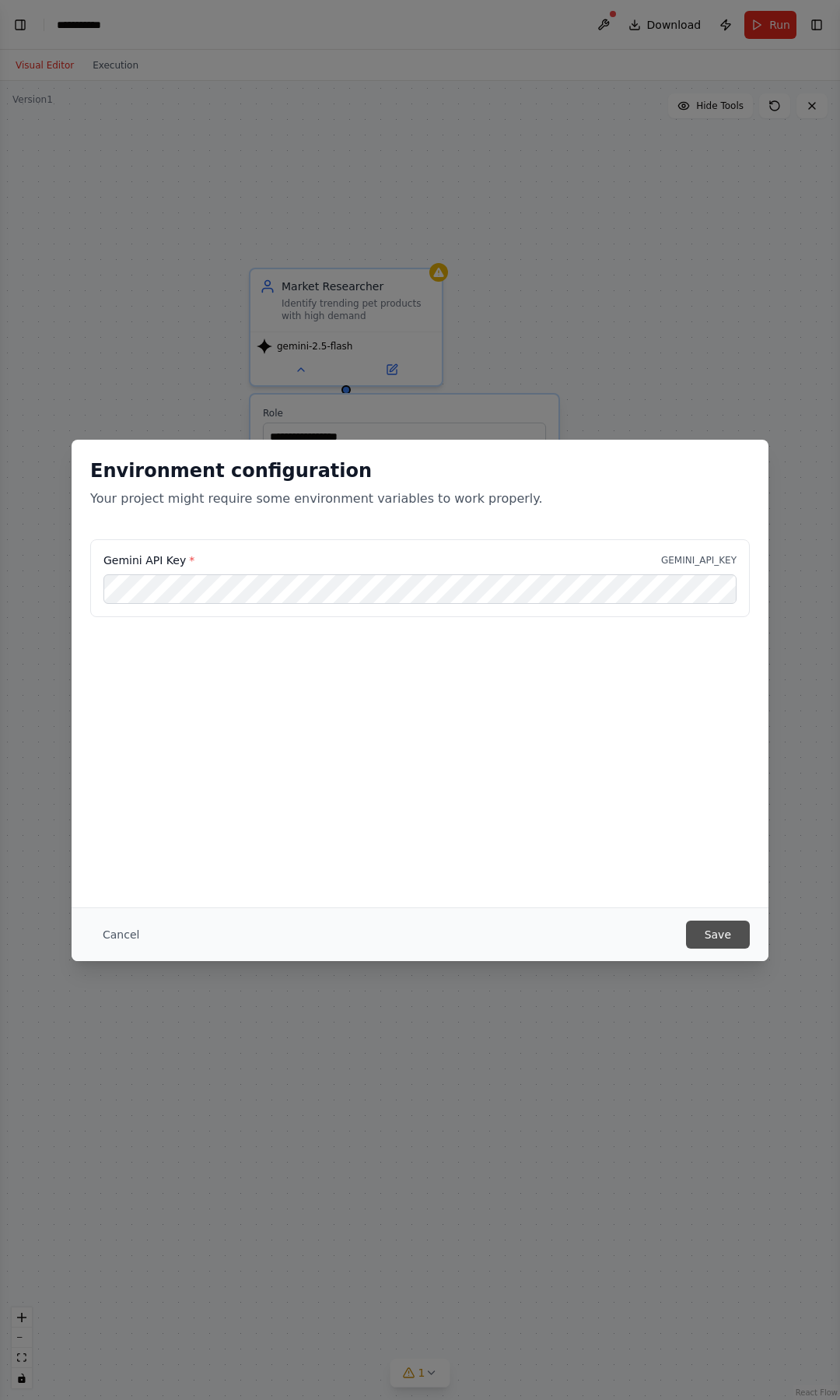
click at [706, 934] on button "Save" at bounding box center [718, 934] width 64 height 28
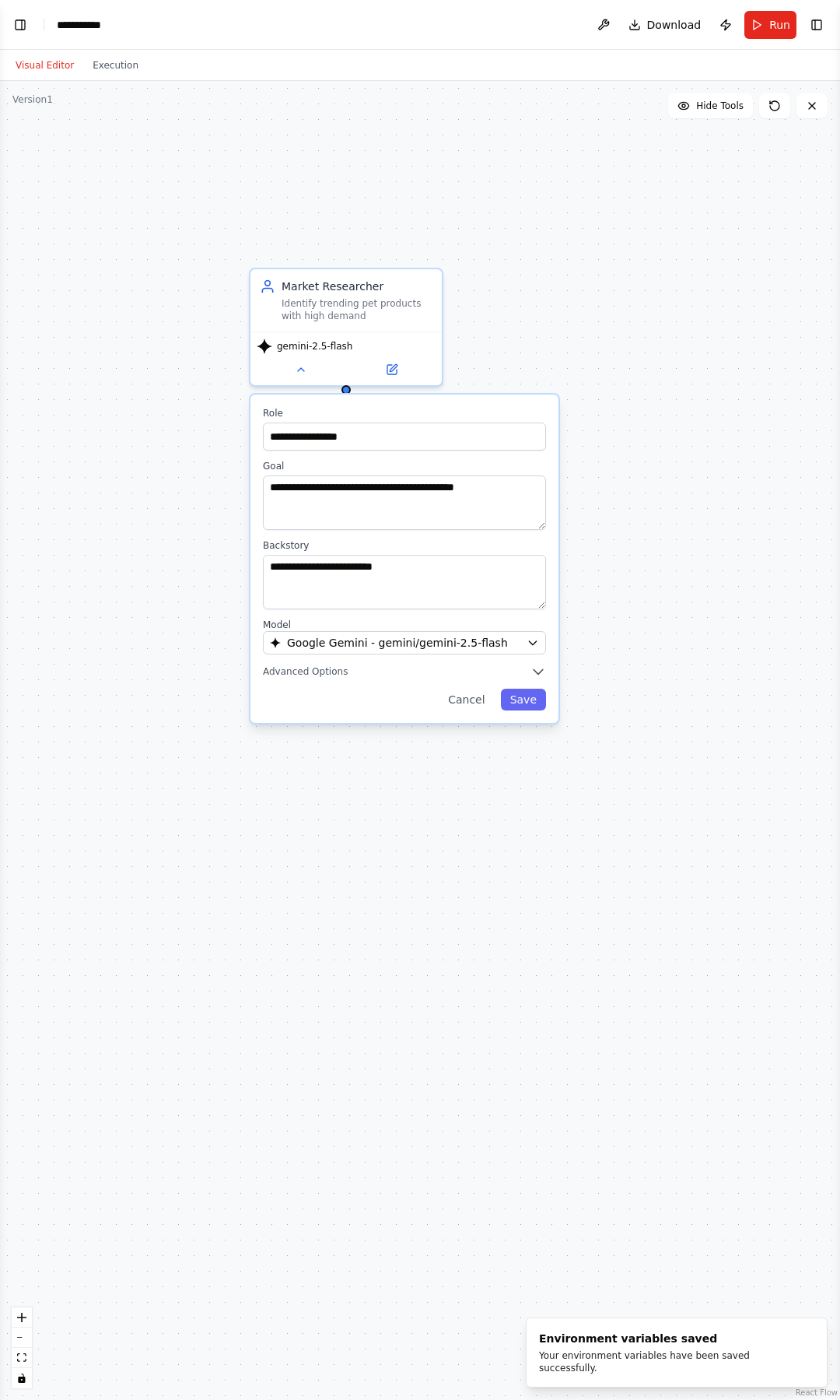
click at [652, 106] on div "**********" at bounding box center [420, 740] width 840 height 1319
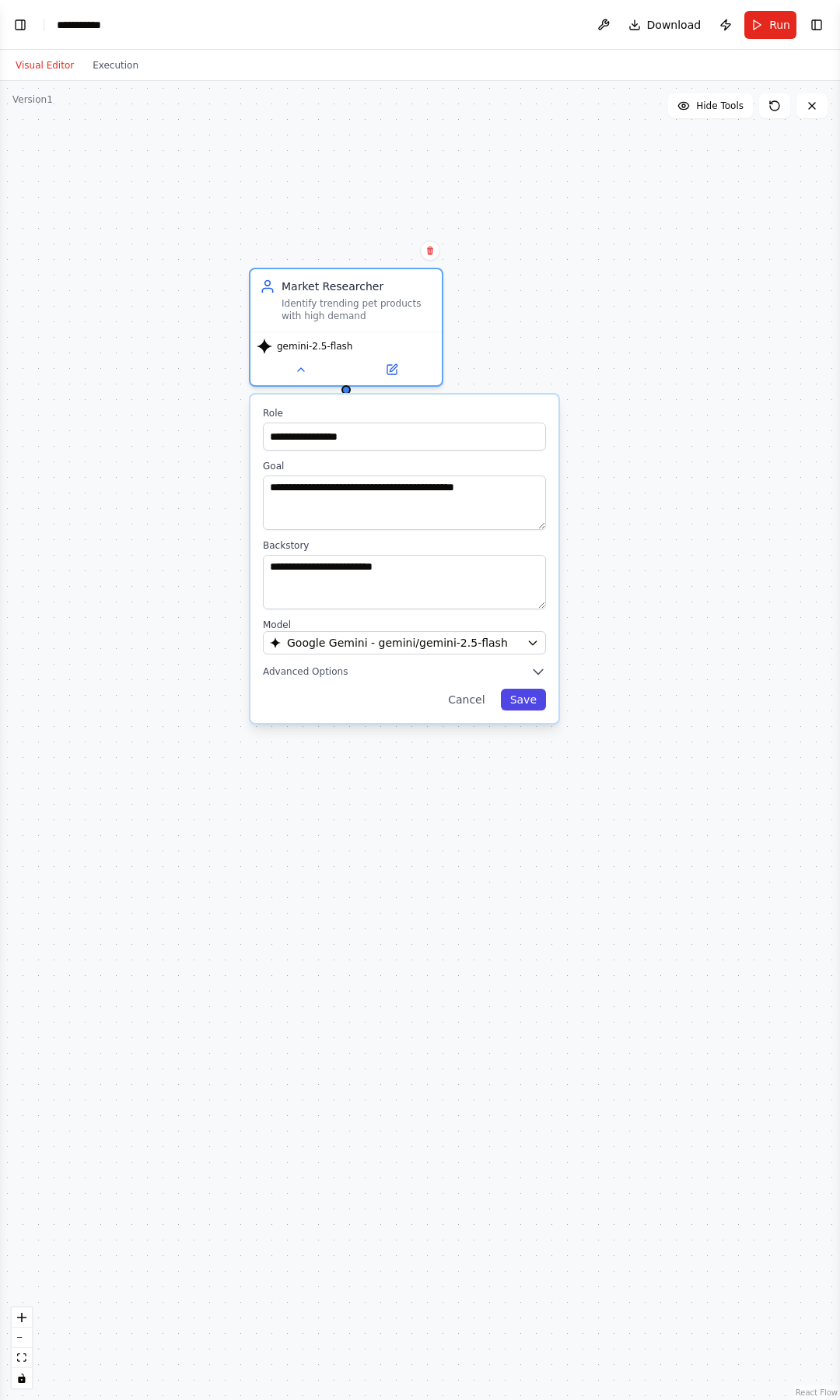
click at [528, 696] on button "Save" at bounding box center [523, 699] width 45 height 22
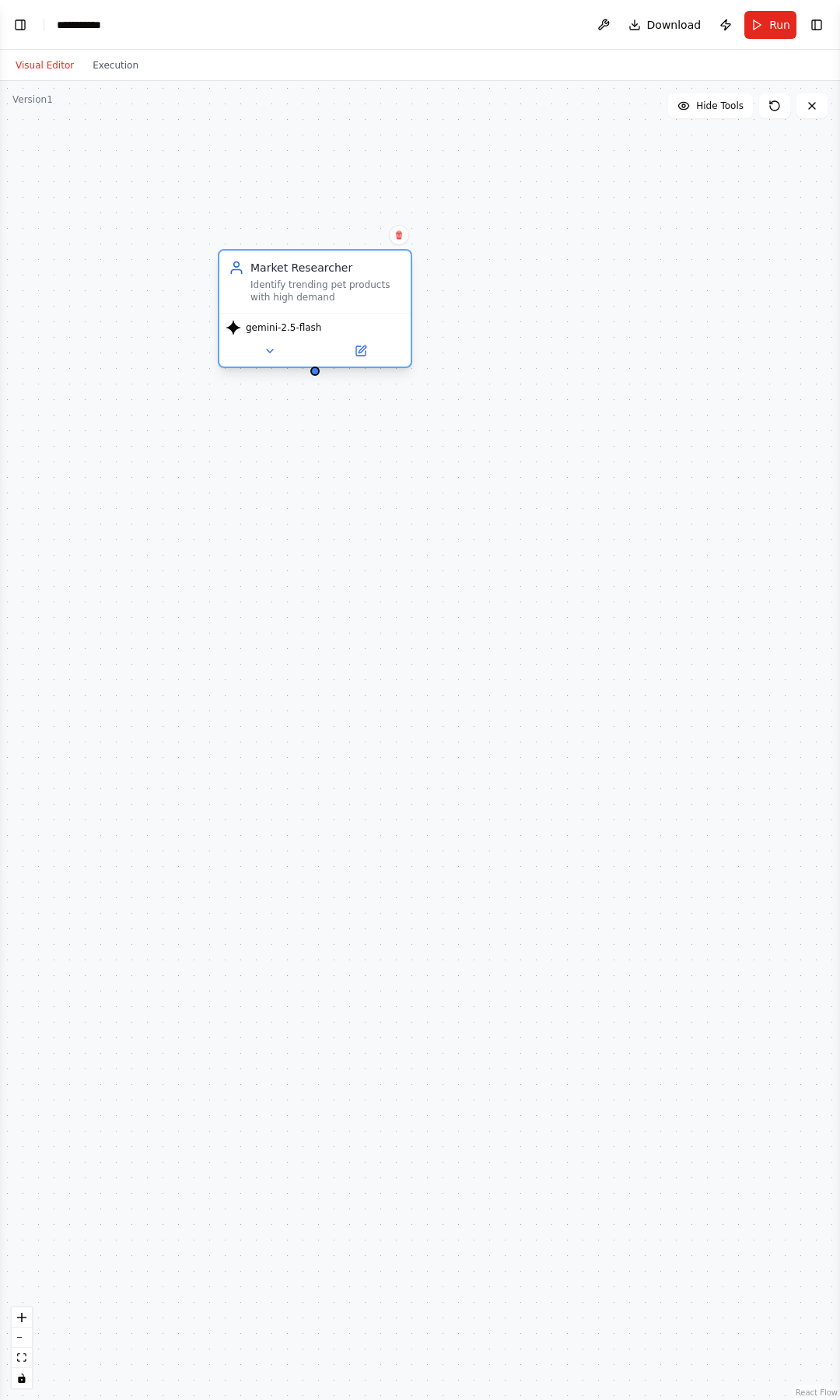
drag, startPoint x: 346, startPoint y: 284, endPoint x: 321, endPoint y: 273, distance: 27.3
click at [321, 273] on div "Market Researcher" at bounding box center [326, 267] width 151 height 15
drag, startPoint x: 594, startPoint y: 221, endPoint x: 594, endPoint y: 144, distance: 77.0
click at [583, 149] on div "Market Researcher Identify trending pet products with high demand gemini-2.5-fl…" at bounding box center [420, 740] width 840 height 1319
click at [480, 336] on div "Market Researcher Identify trending pet products with high demand gemini-2.5-fl…" at bounding box center [420, 740] width 840 height 1319
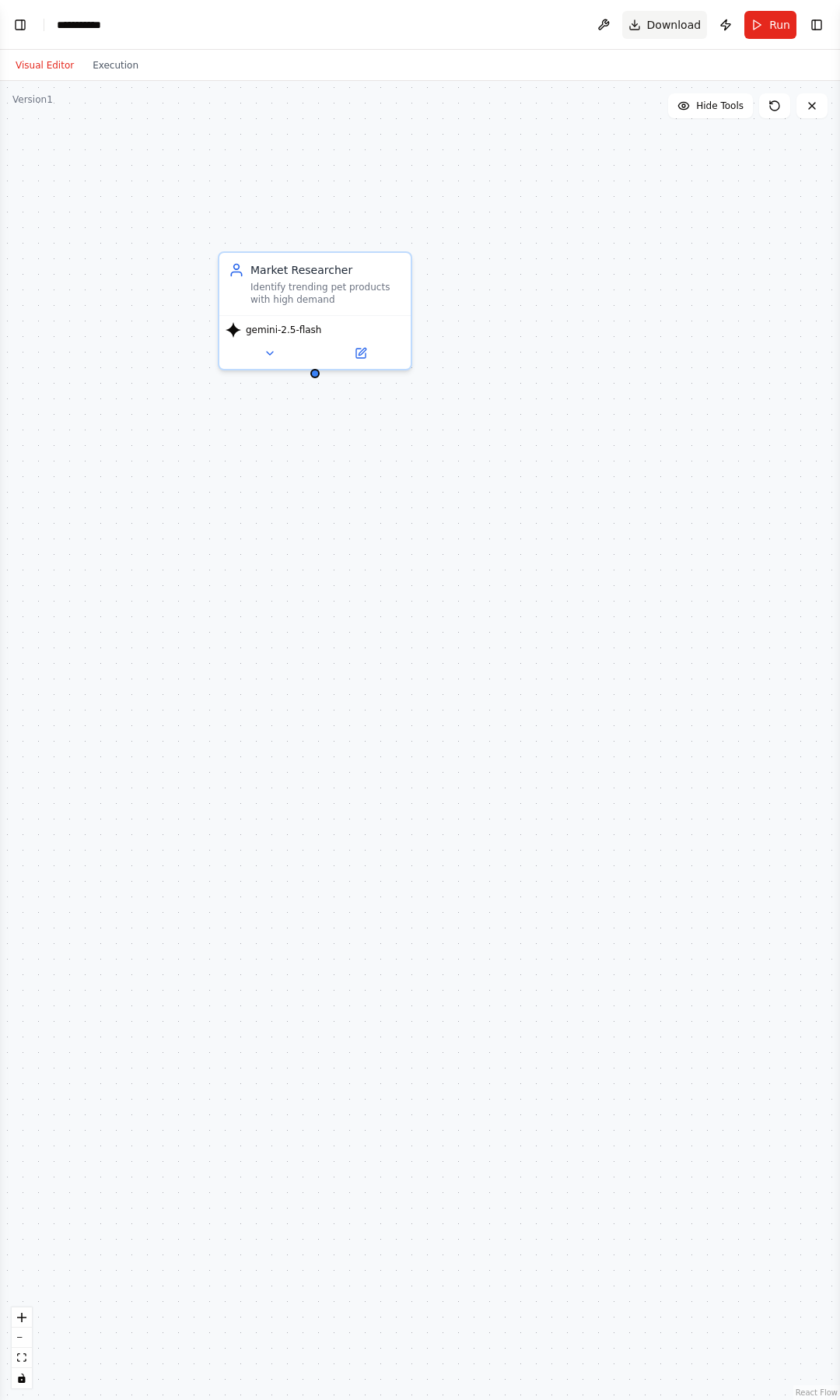
click at [669, 22] on span "Download" at bounding box center [674, 24] width 55 height 15
click at [111, 70] on button "Execution" at bounding box center [116, 65] width 65 height 19
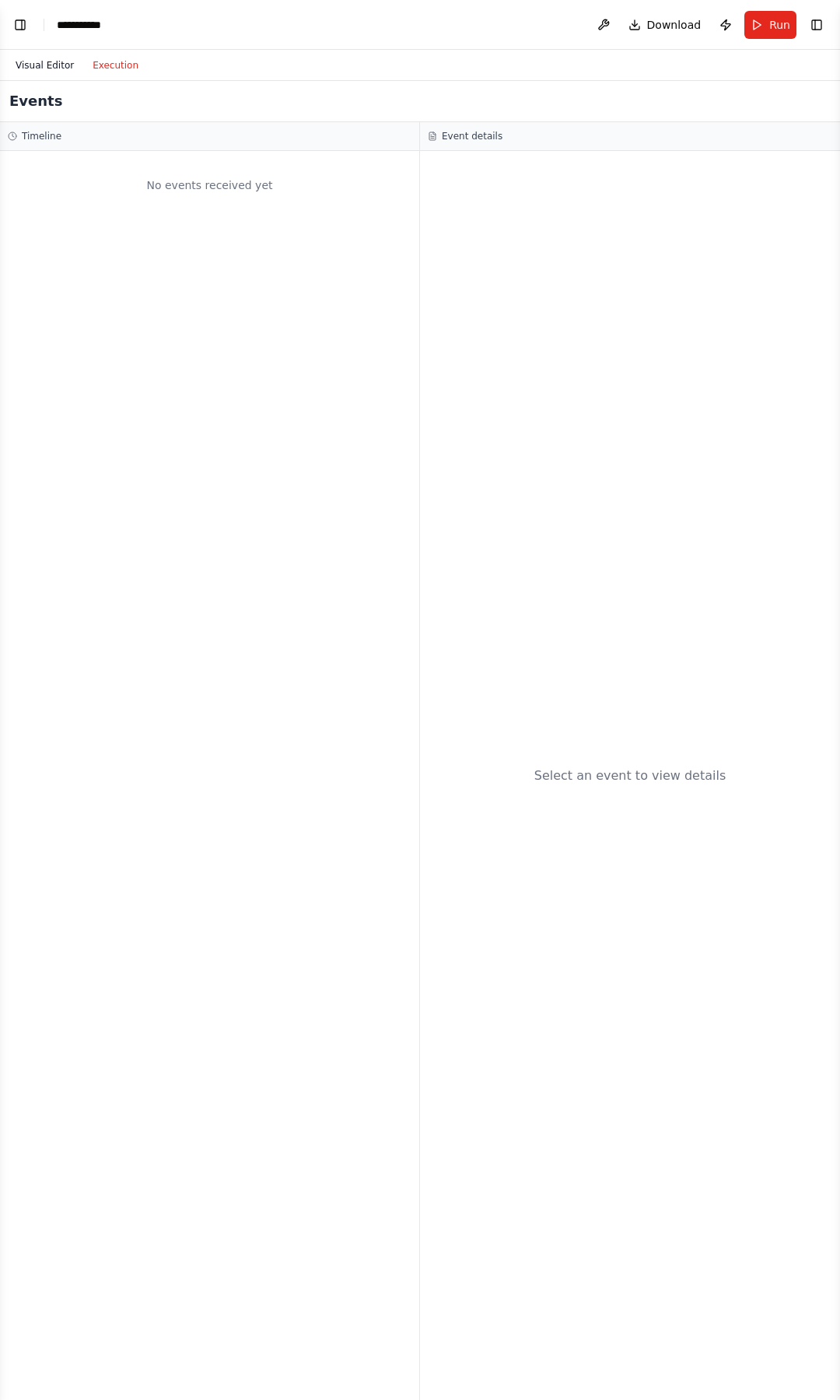
click at [56, 65] on button "Visual Editor" at bounding box center [45, 65] width 77 height 19
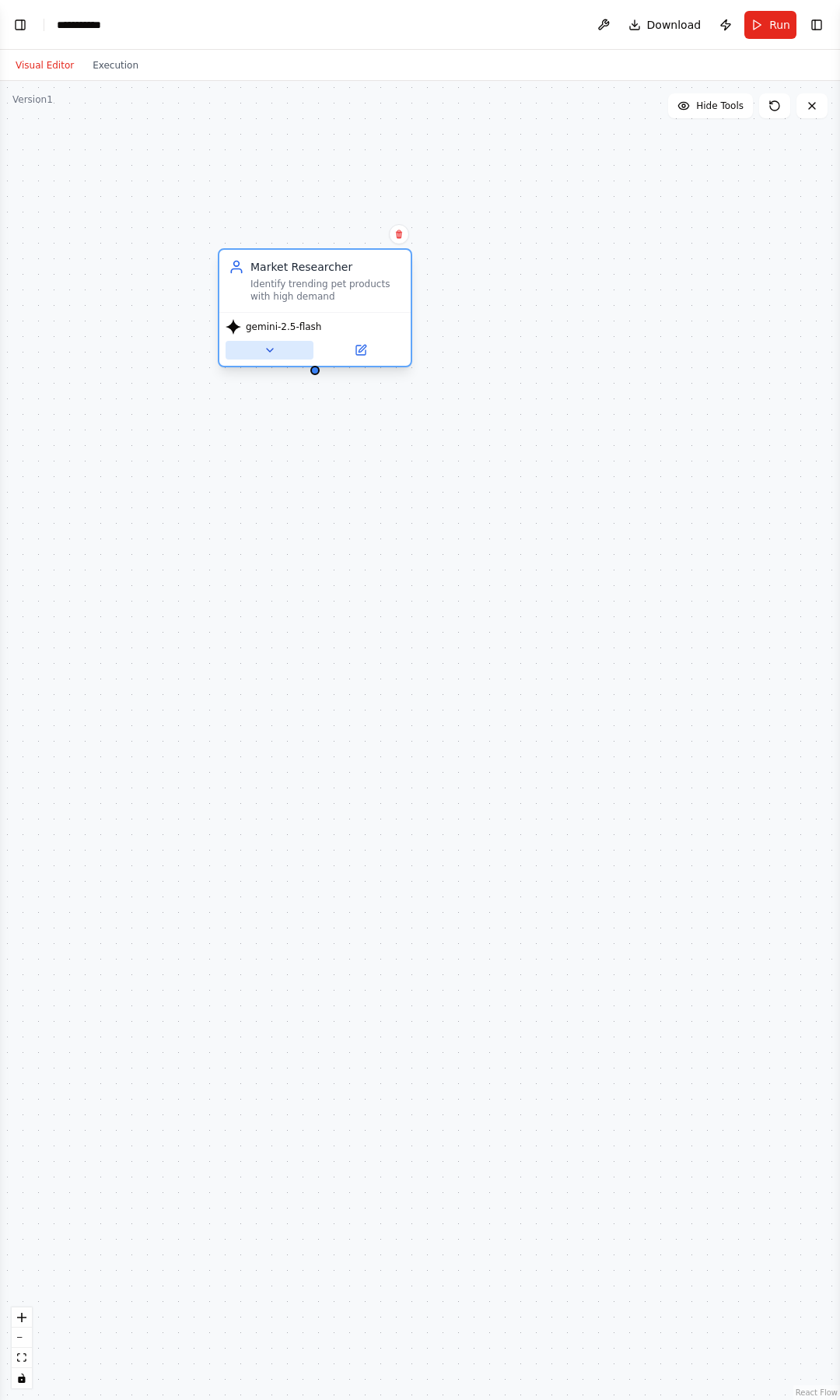
click at [262, 359] on button at bounding box center [270, 350] width 88 height 19
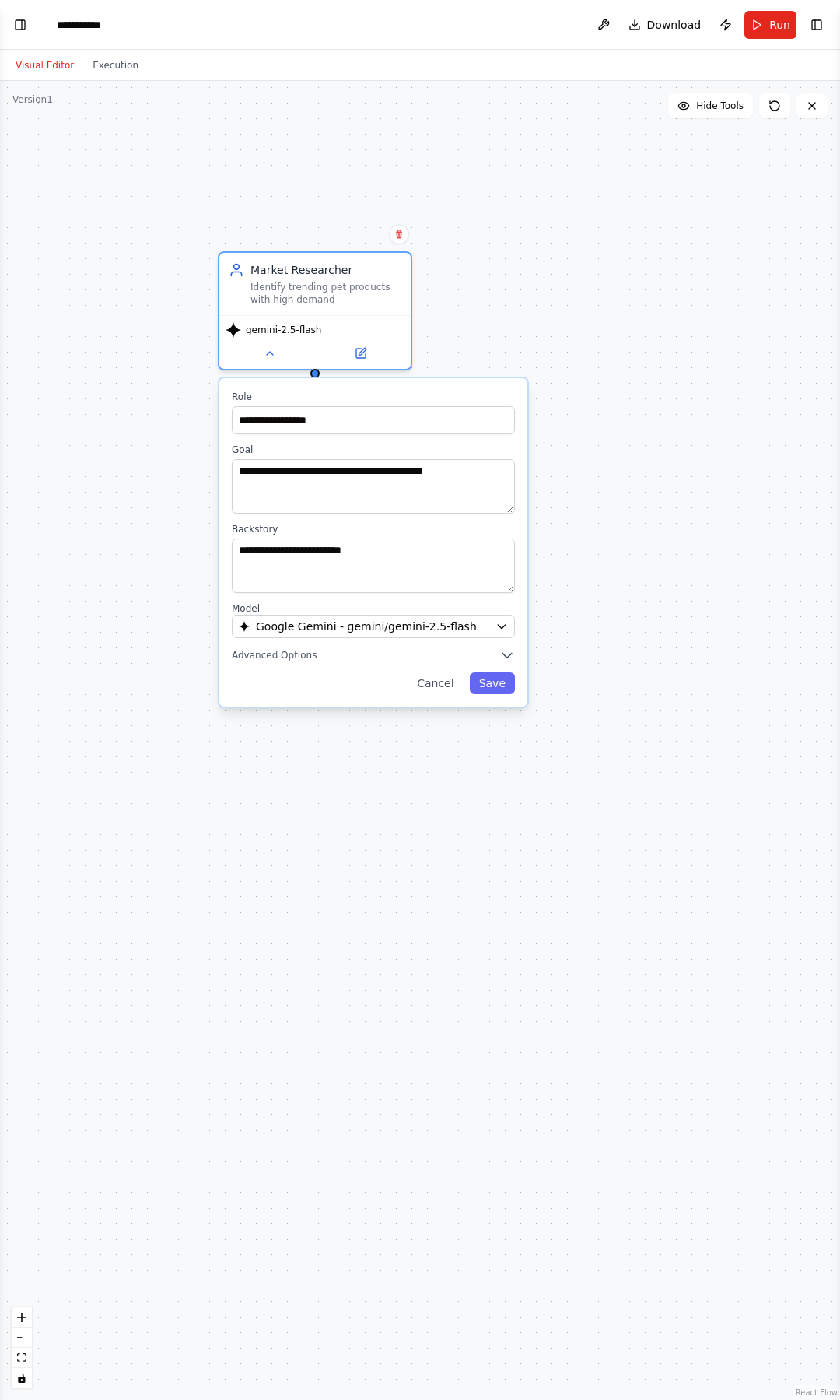
click at [274, 644] on div "**********" at bounding box center [373, 542] width 308 height 328
click at [274, 660] on span "Advanced Options" at bounding box center [274, 655] width 85 height 13
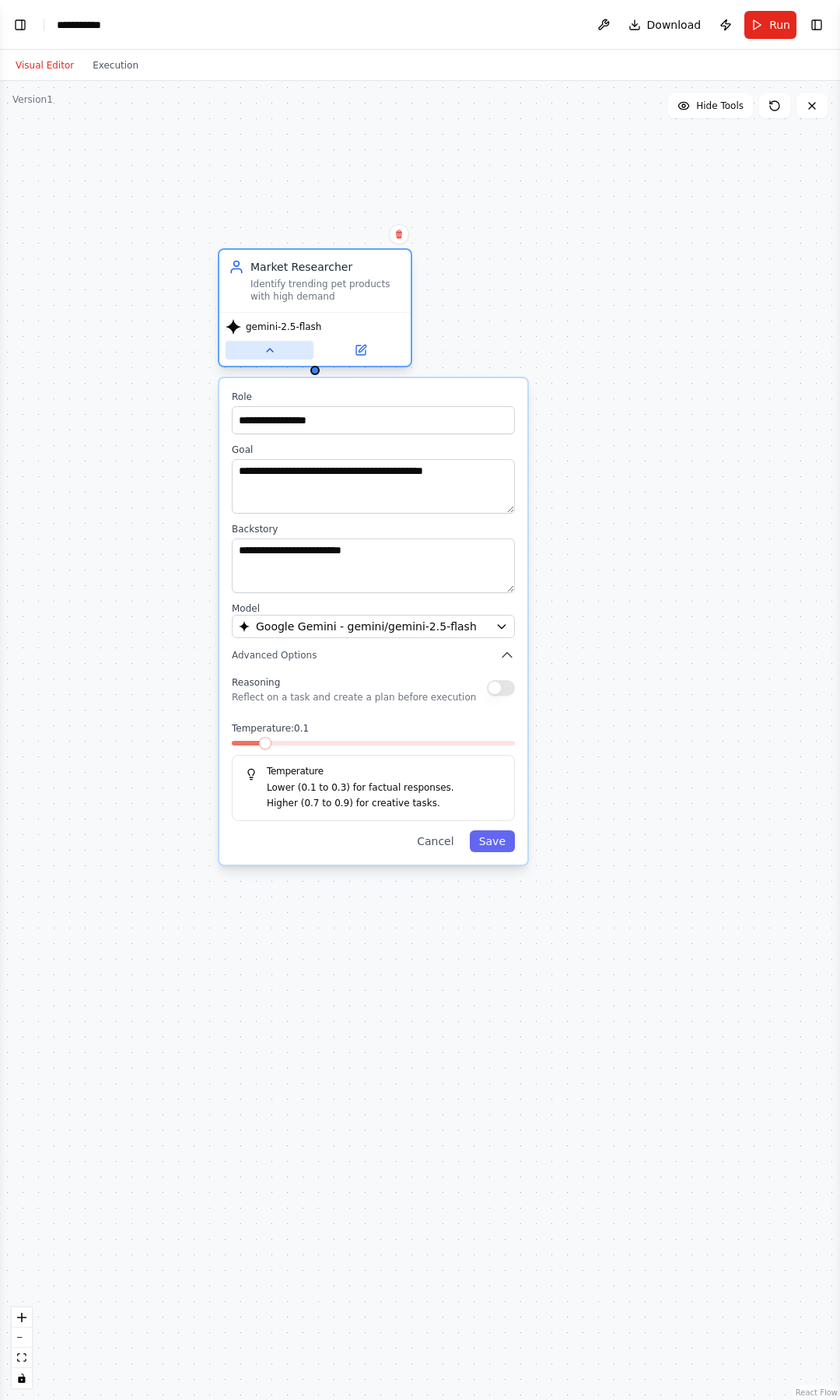
click at [279, 356] on button at bounding box center [270, 350] width 88 height 19
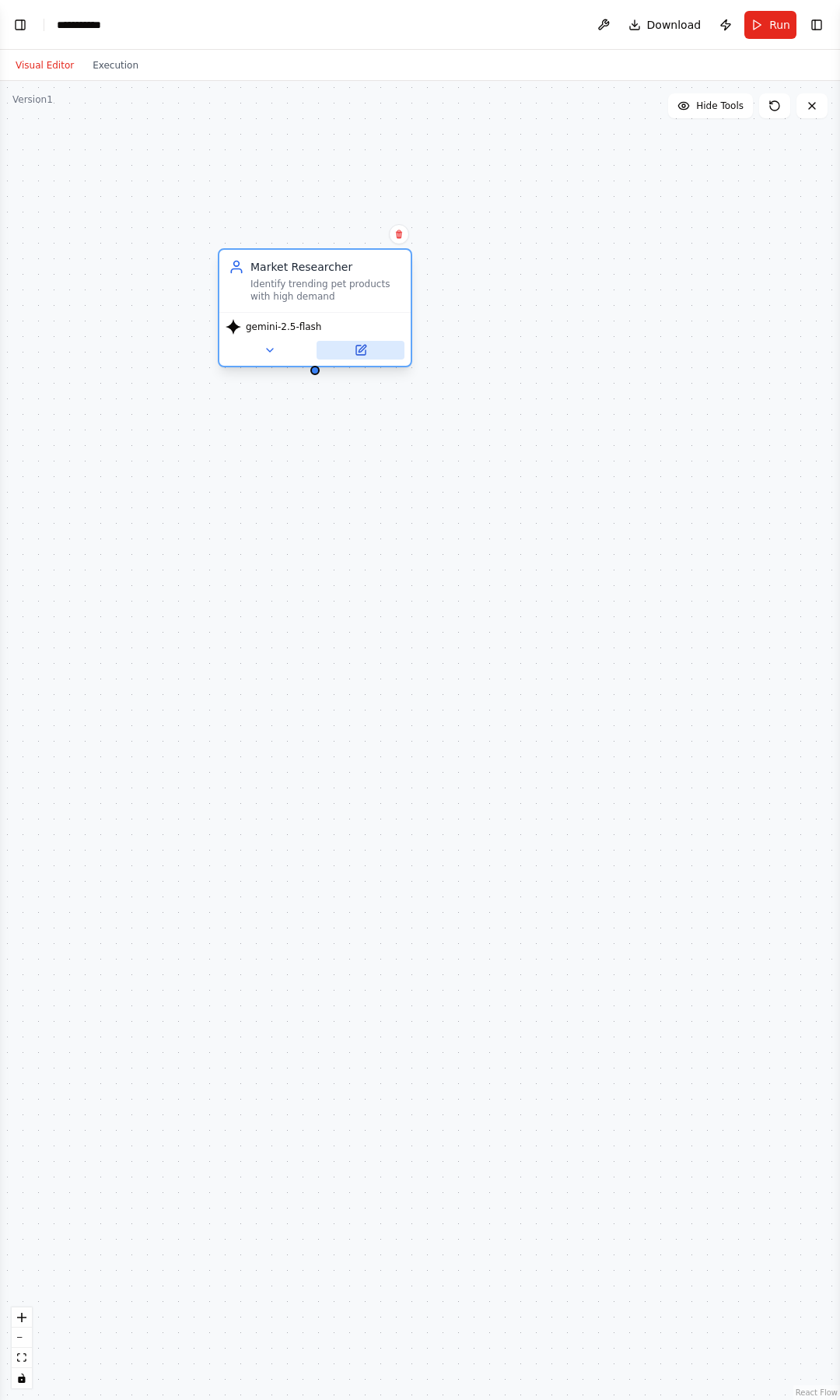
click at [349, 344] on button at bounding box center [361, 350] width 88 height 19
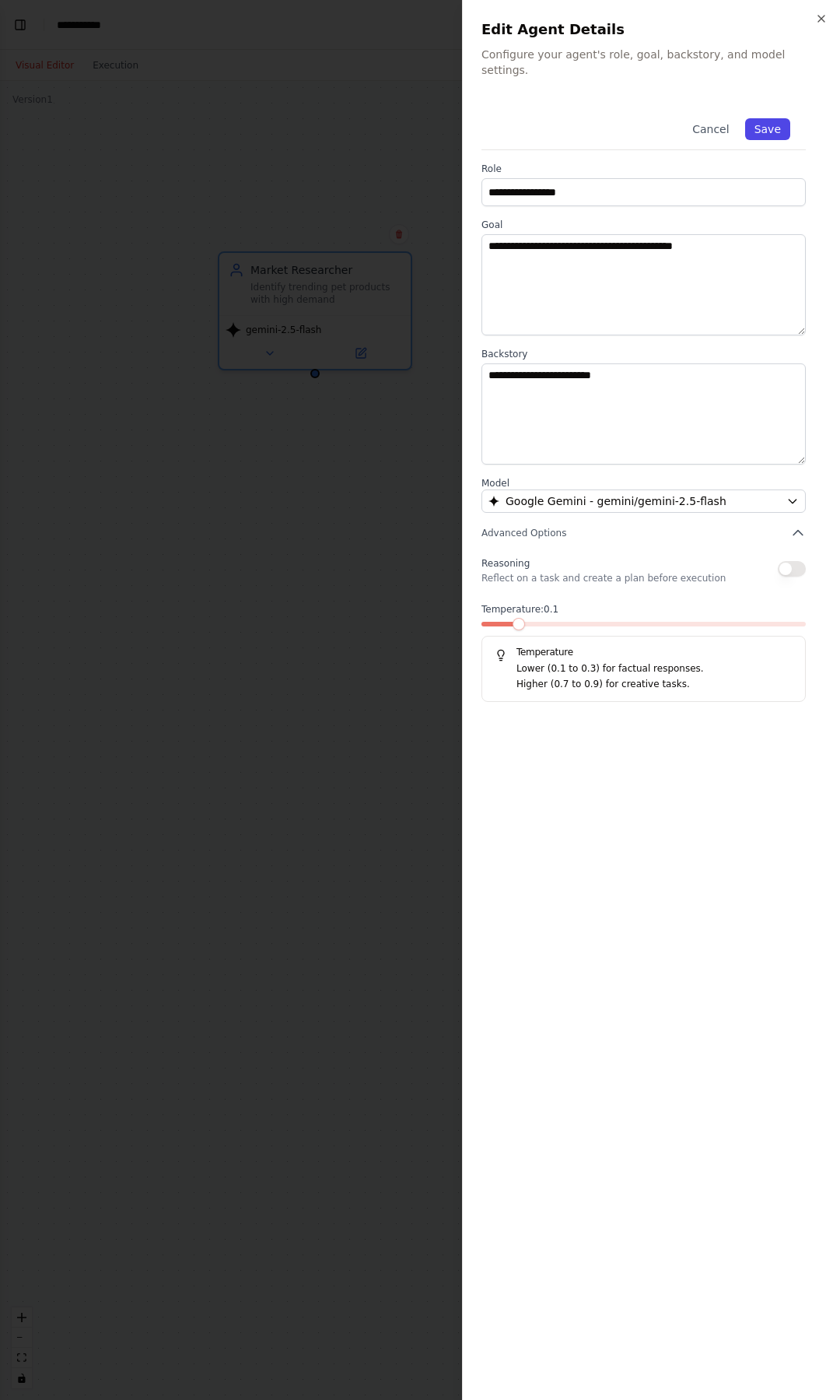
click at [779, 118] on button "Save" at bounding box center [767, 129] width 45 height 22
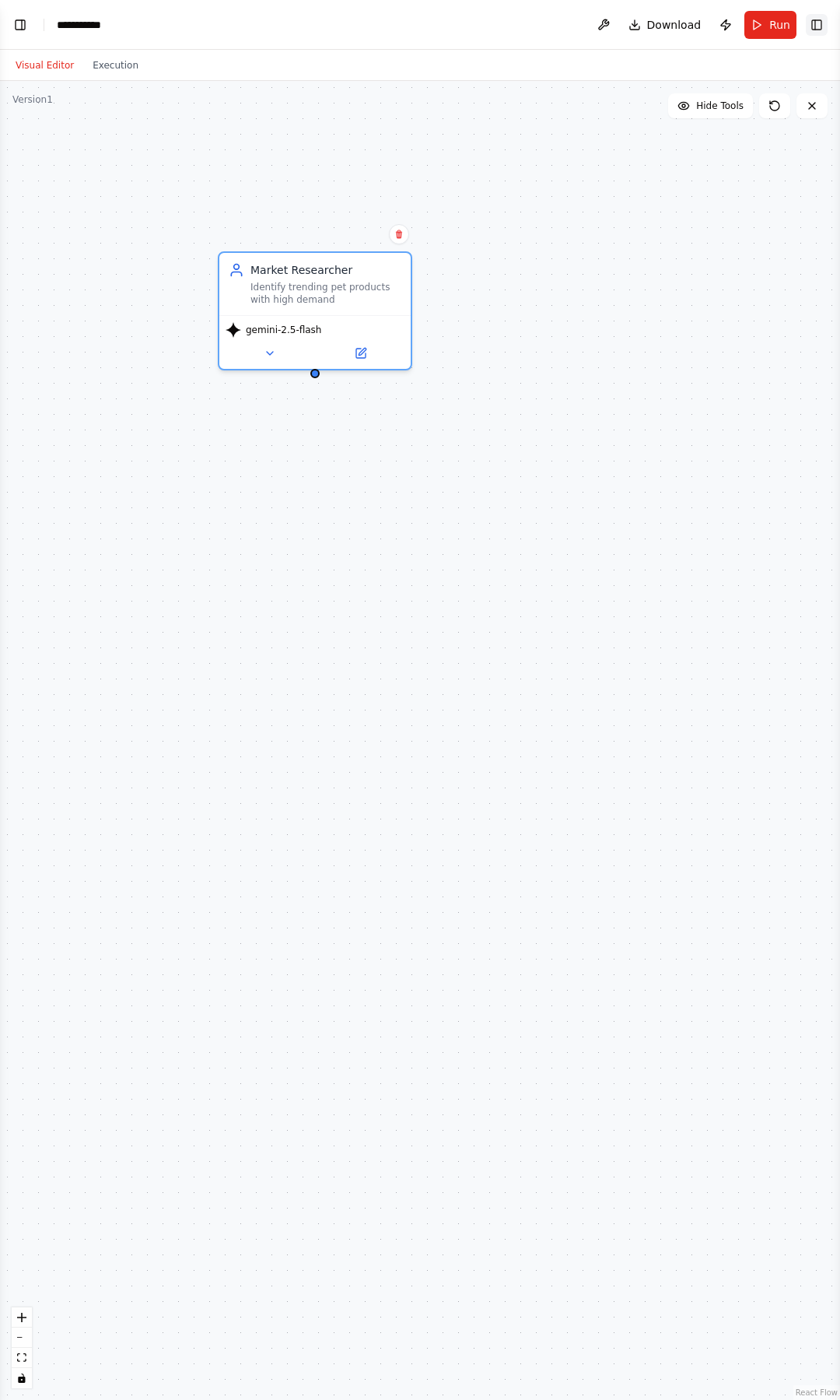
click at [818, 25] on button "Toggle Right Sidebar" at bounding box center [817, 25] width 22 height 22
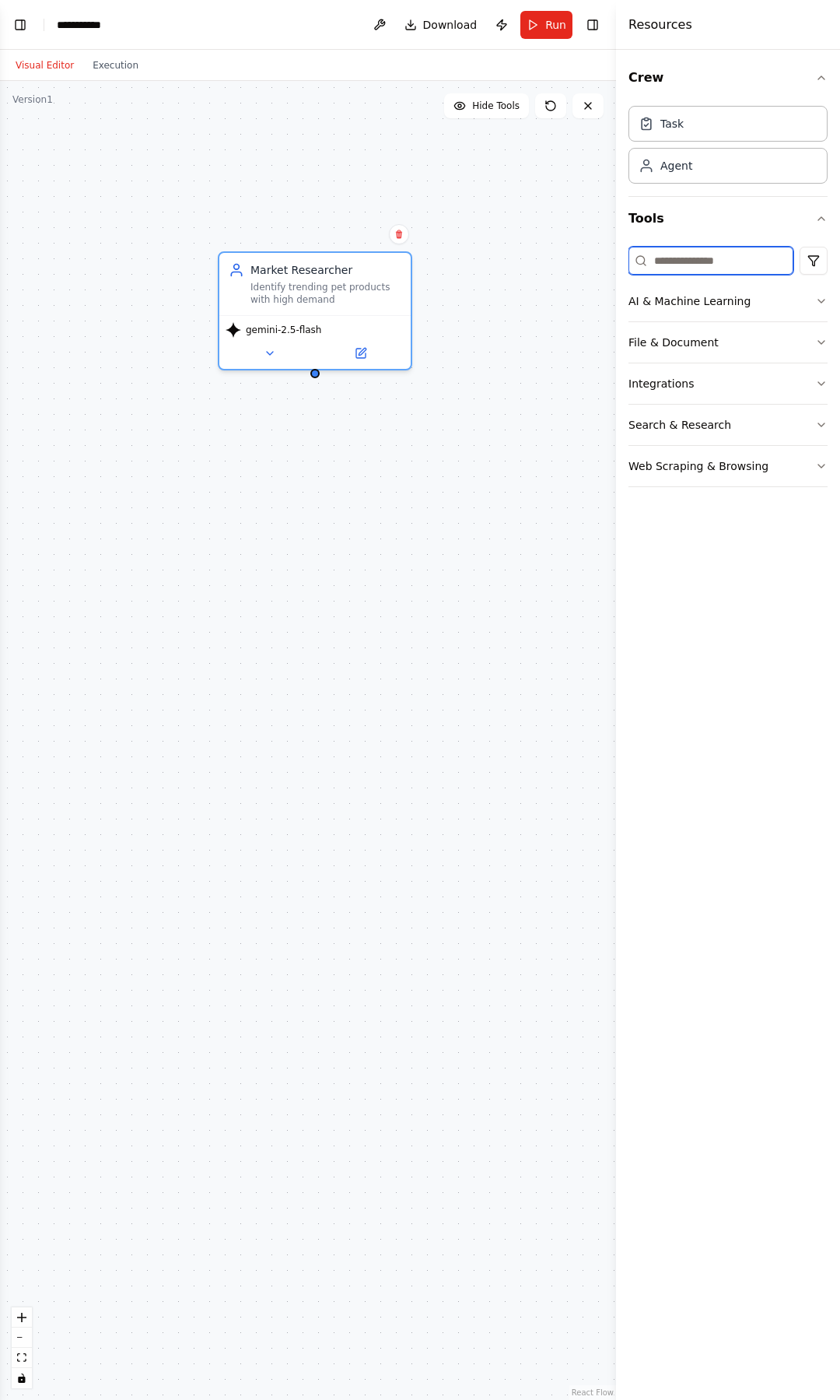
click at [685, 274] on input at bounding box center [710, 260] width 165 height 28
type input "*"
click at [819, 396] on button "Integrations" at bounding box center [728, 383] width 199 height 40
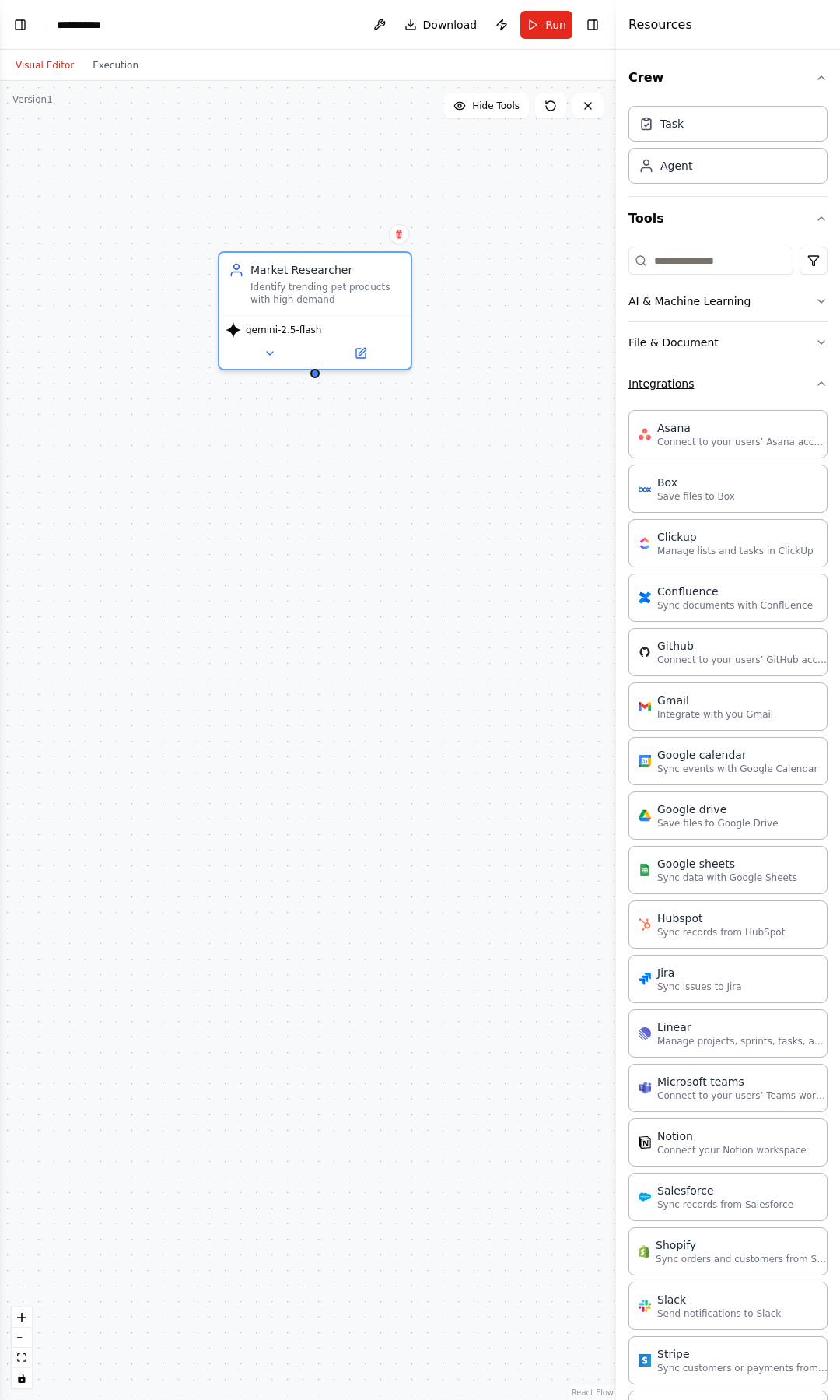
click at [815, 382] on icon "button" at bounding box center [821, 383] width 13 height 13
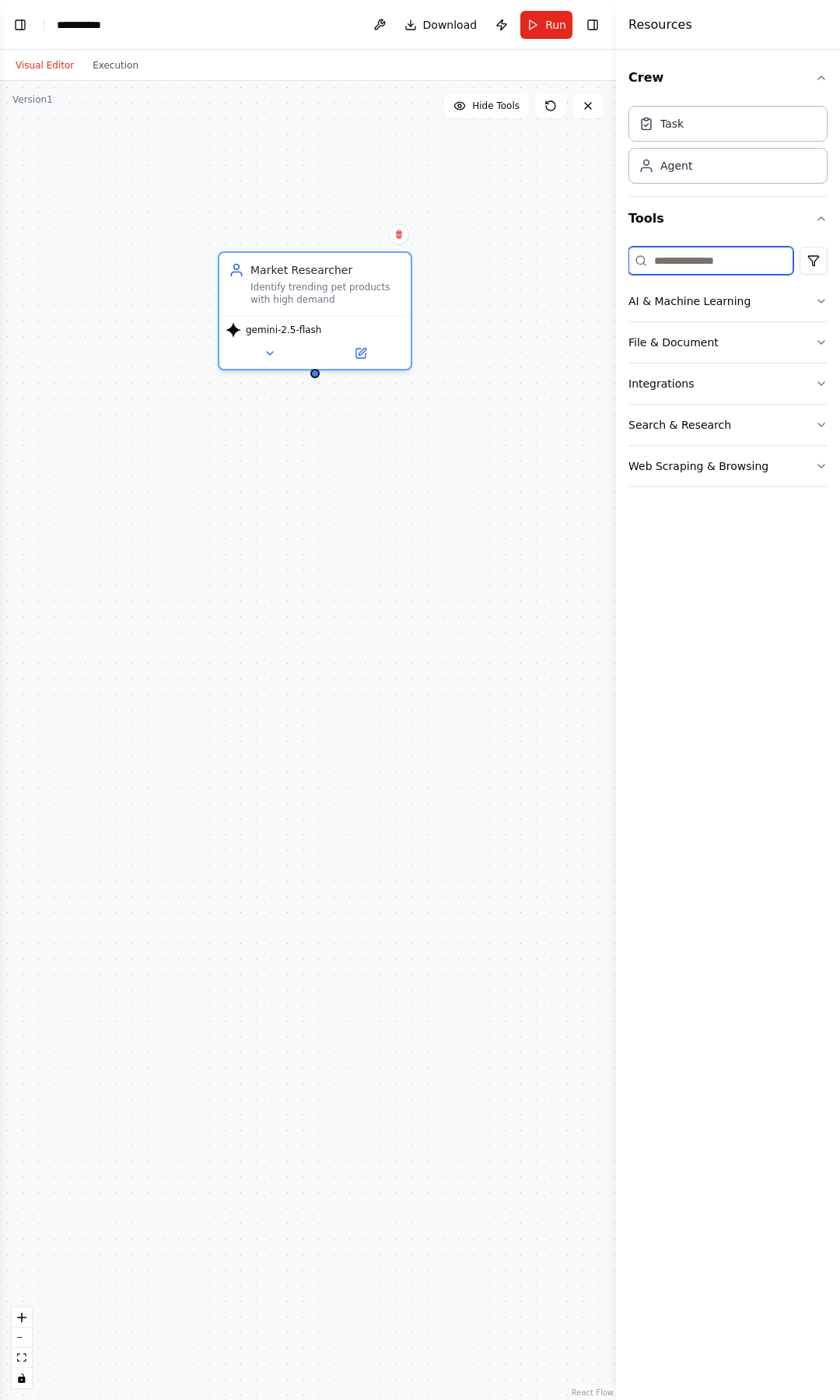
click at [718, 257] on input at bounding box center [710, 260] width 165 height 28
paste input "**********"
drag, startPoint x: 682, startPoint y: 262, endPoint x: 727, endPoint y: 254, distance: 45.7
click at [727, 254] on input "**********" at bounding box center [710, 260] width 165 height 28
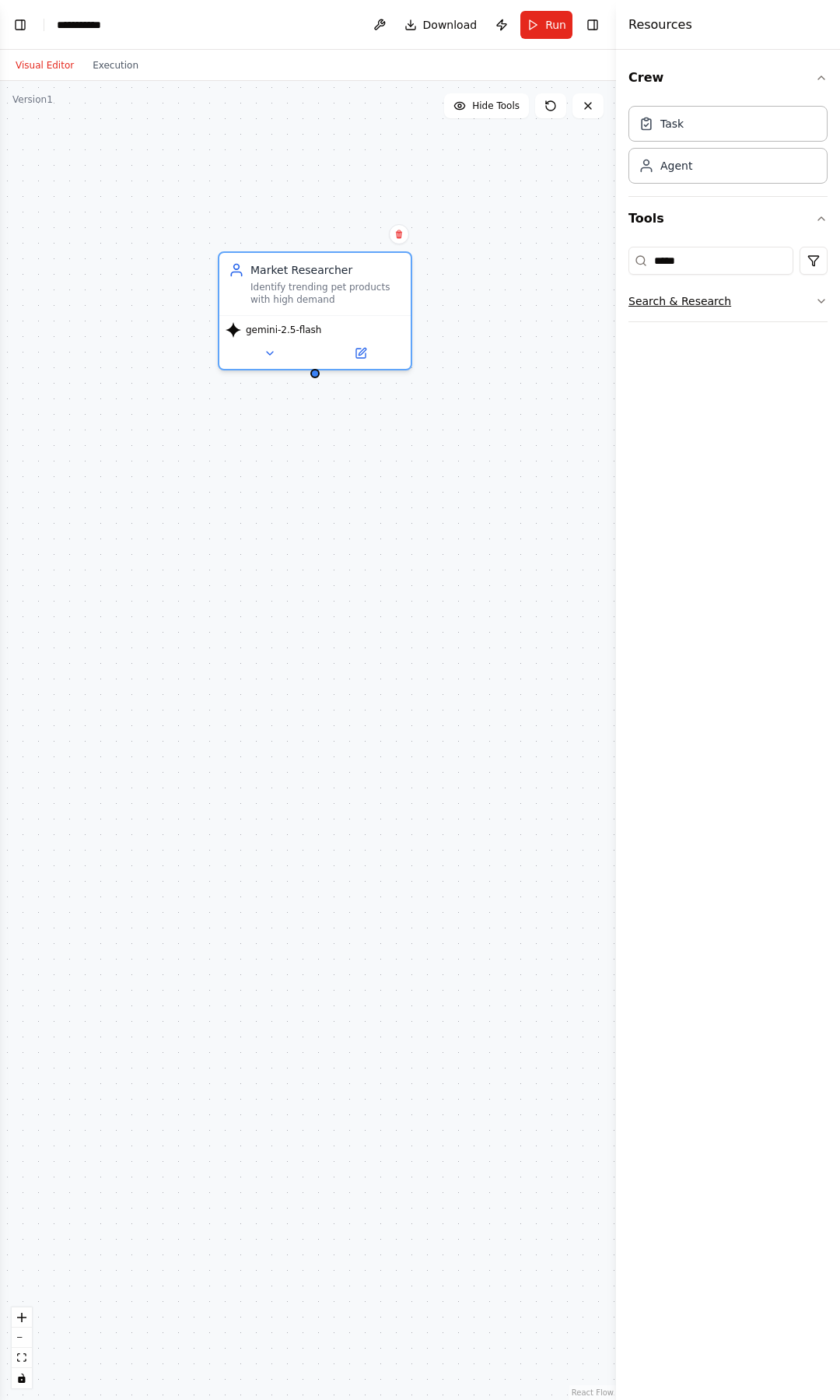
click at [791, 297] on button "Search & Research" at bounding box center [728, 301] width 199 height 40
click at [793, 368] on p "A tool that can be used to search the internet with a search_query. Supports di…" at bounding box center [743, 374] width 171 height 13
click at [245, 563] on button at bounding box center [254, 561] width 88 height 19
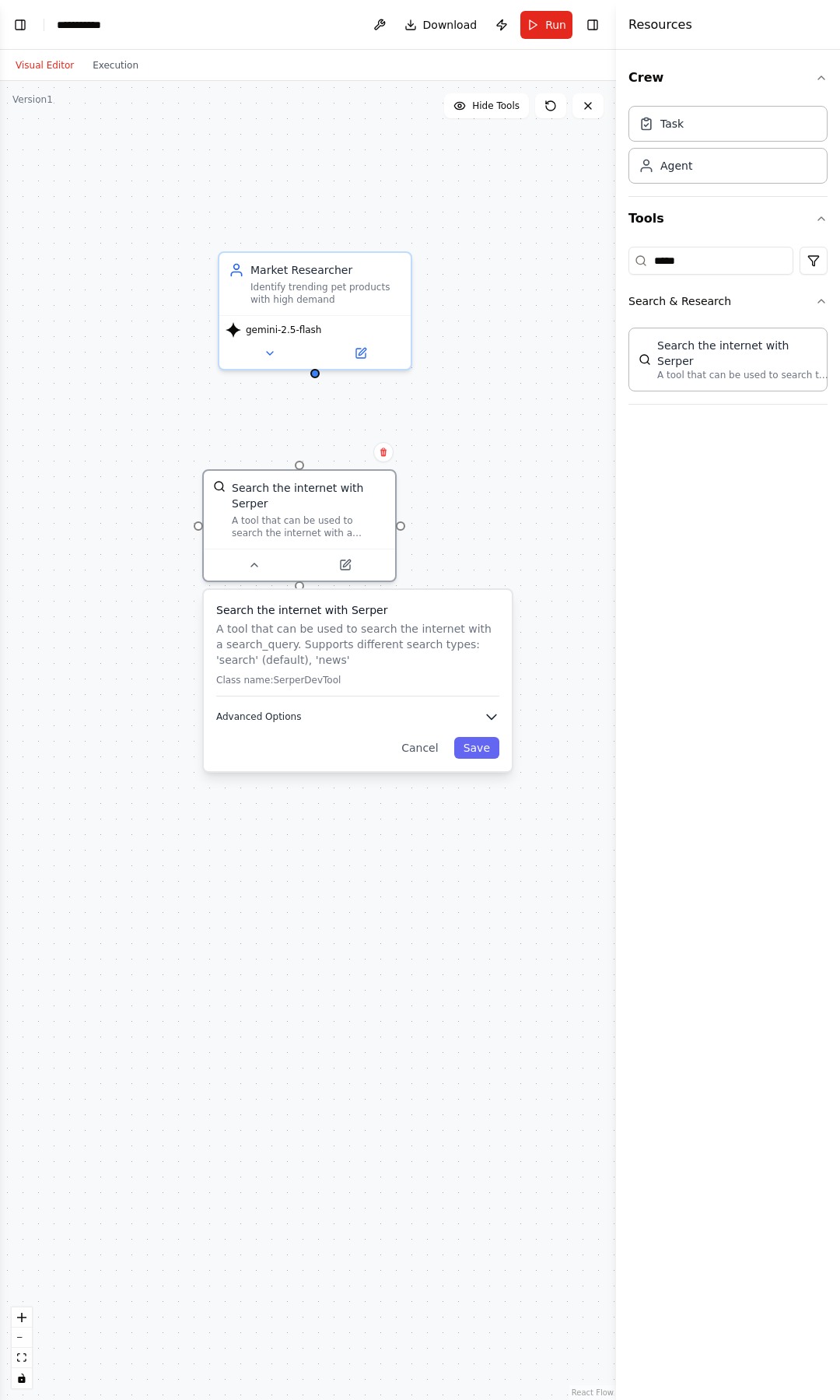
click at [349, 718] on button "Advanced Options" at bounding box center [357, 716] width 283 height 15
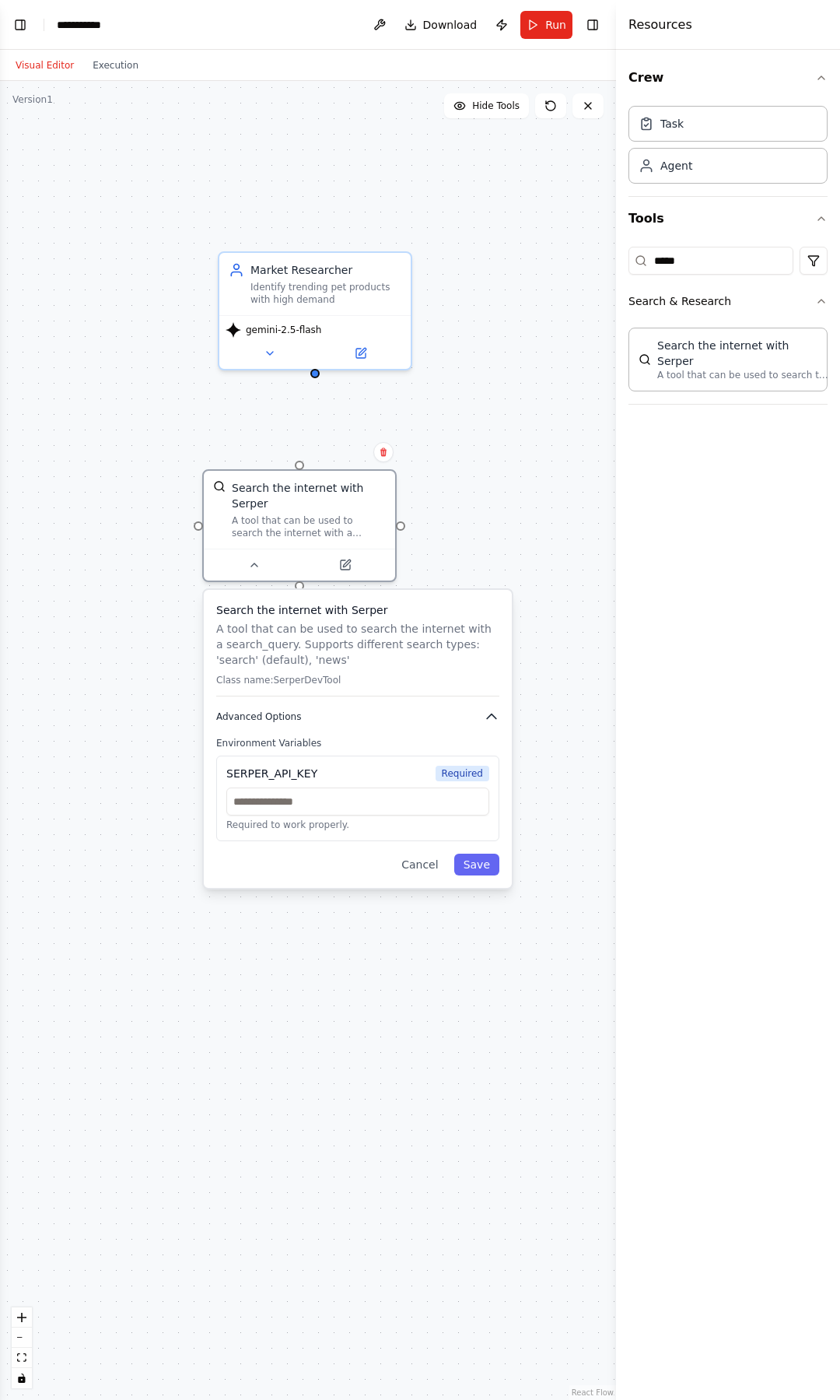
click at [389, 722] on button "Advanced Options" at bounding box center [357, 716] width 283 height 15
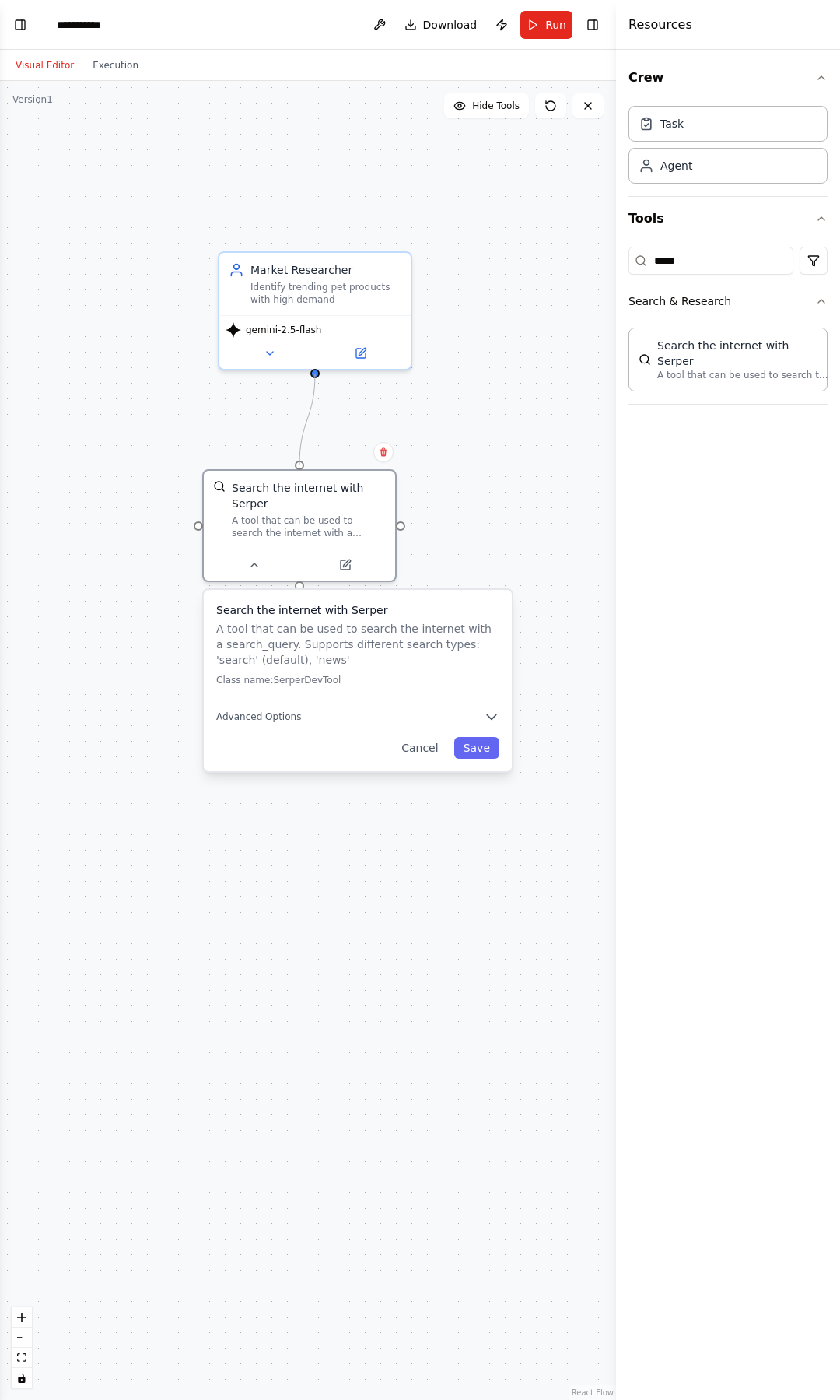
drag, startPoint x: 299, startPoint y: 462, endPoint x: 317, endPoint y: 378, distance: 85.9
click at [317, 378] on div "Market Researcher Identify trending pet products with high demand gemini-2.5-fl…" at bounding box center [308, 740] width 616 height 1319
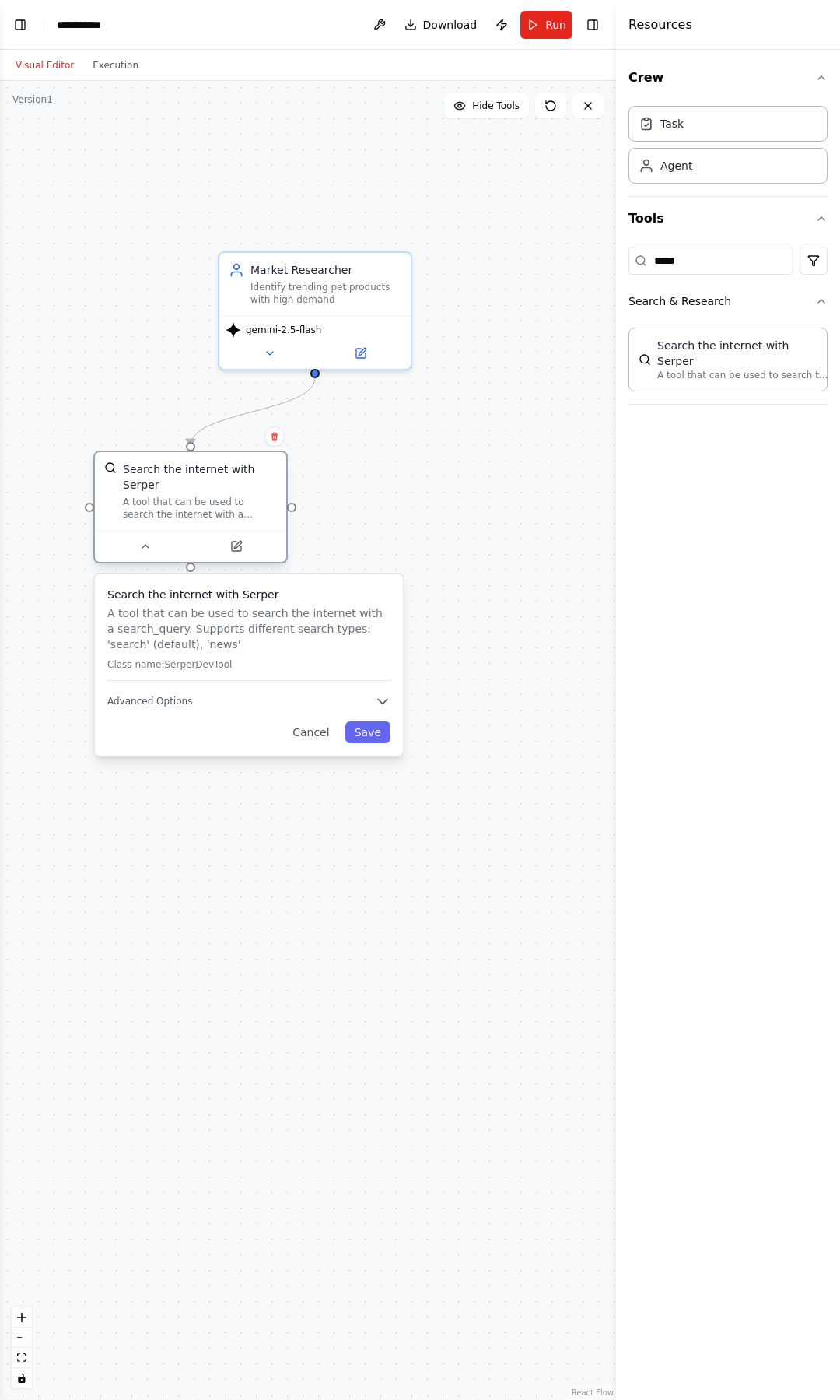
drag, startPoint x: 319, startPoint y: 529, endPoint x: 206, endPoint y: 514, distance: 114.0
click at [206, 514] on div "A tool that can be used to search the internet with a search_query. Supports di…" at bounding box center [200, 508] width 154 height 25
click at [355, 696] on button "Advanced Options" at bounding box center [248, 700] width 283 height 15
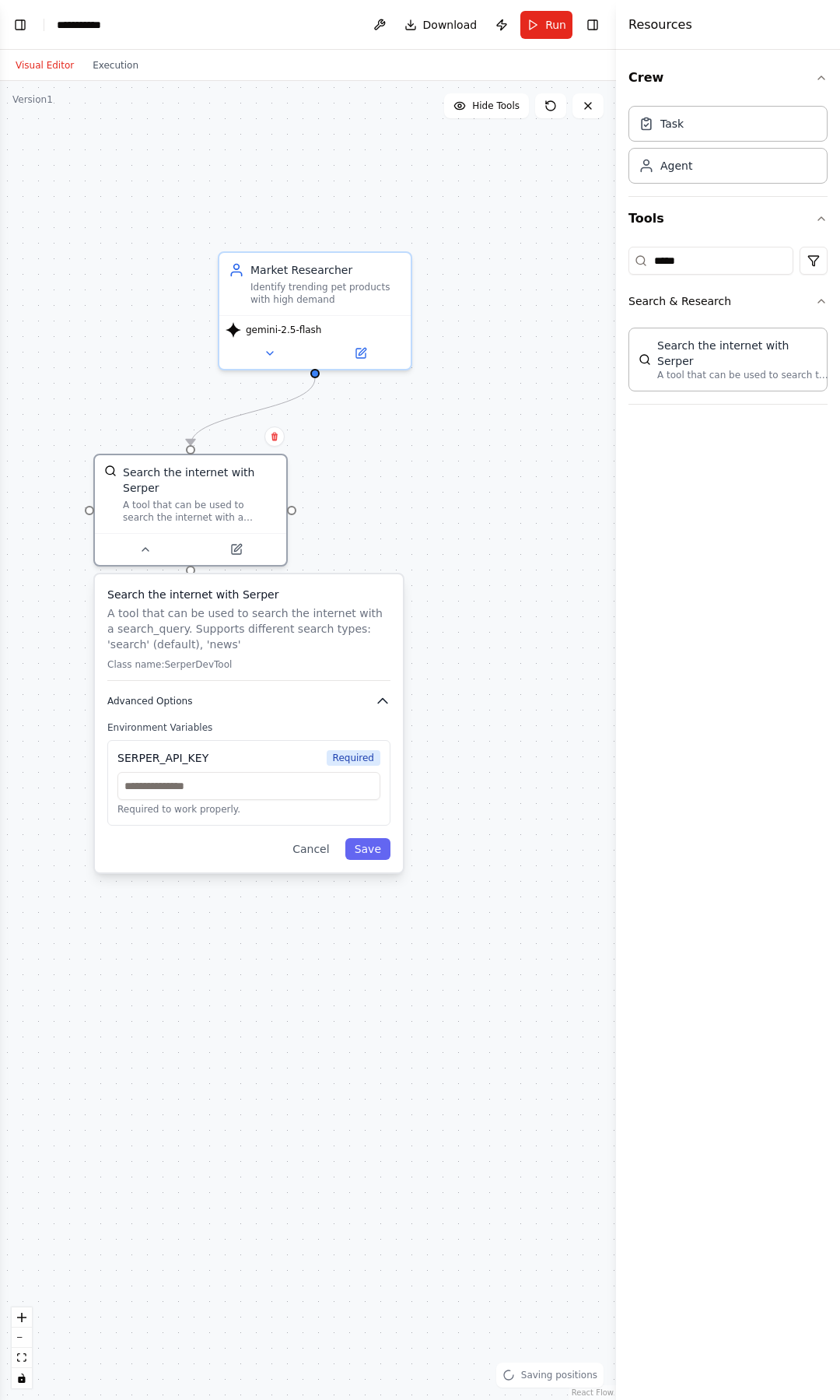
click at [357, 697] on button "Advanced Options" at bounding box center [248, 700] width 283 height 15
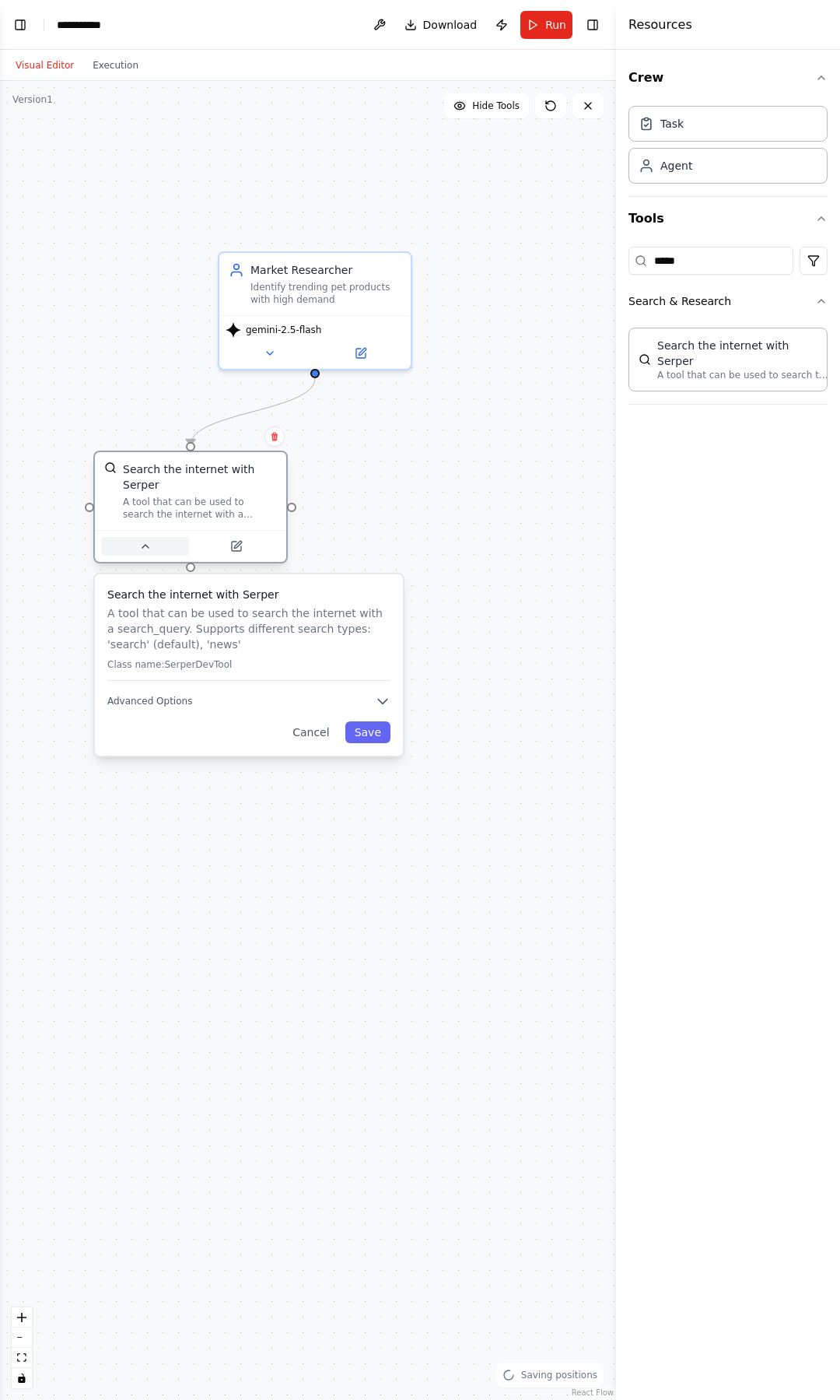
click at [146, 554] on button at bounding box center [145, 546] width 88 height 19
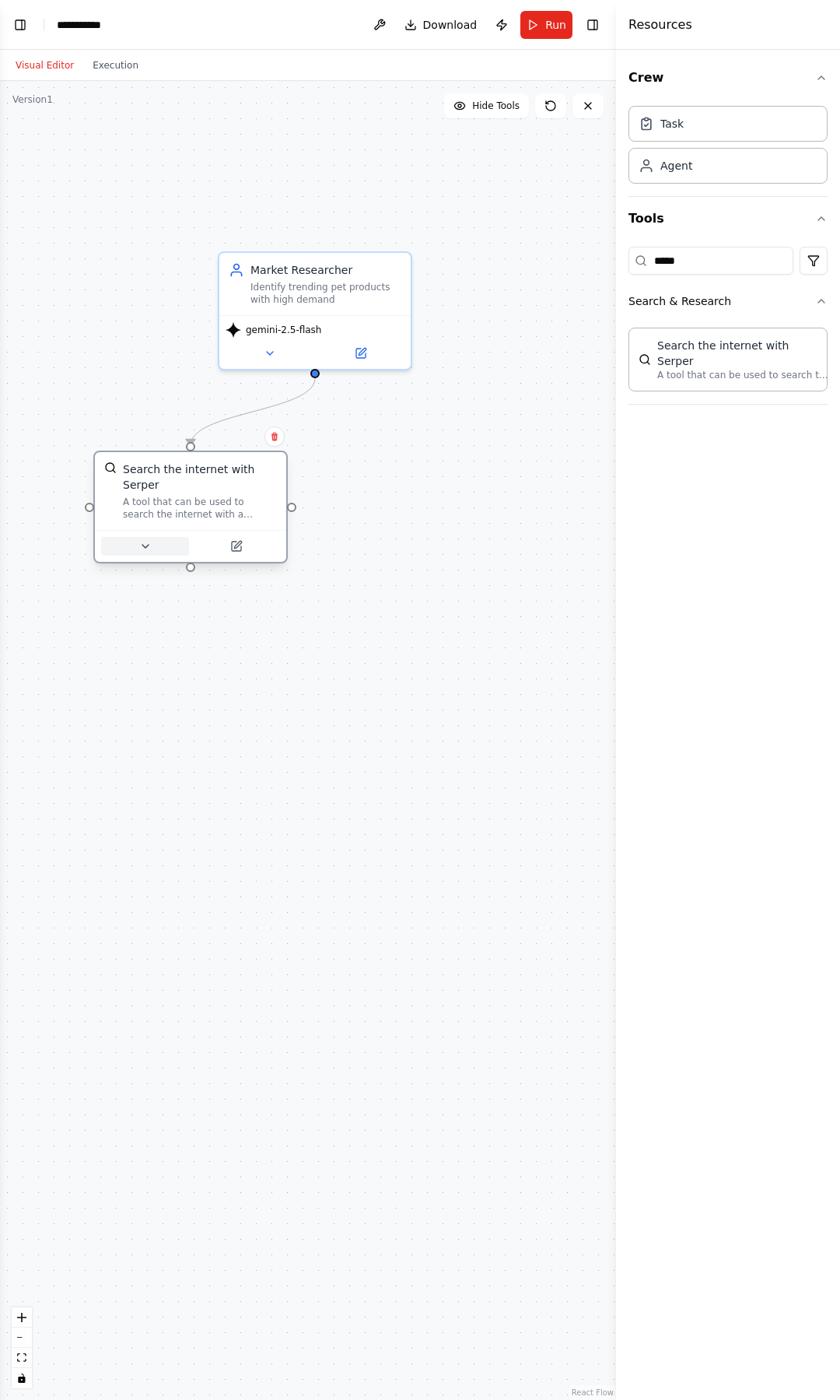
click at [145, 554] on button at bounding box center [145, 546] width 88 height 19
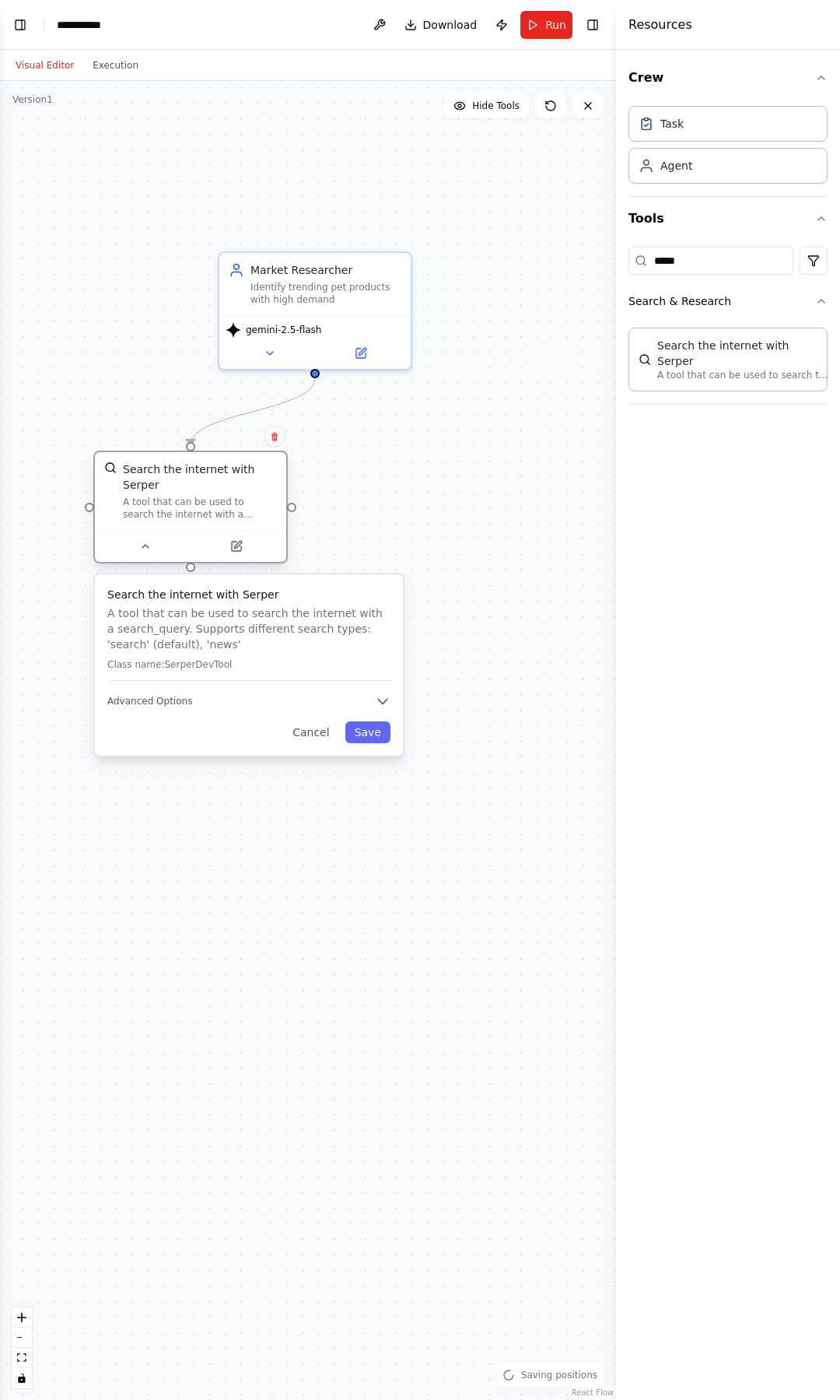
click at [161, 512] on div "A tool that can be used to search the internet with a search_query. Supports di…" at bounding box center [200, 508] width 154 height 25
click at [187, 667] on p "Class name: SerperDevTool" at bounding box center [248, 665] width 283 height 13
click at [356, 701] on button "Advanced Options" at bounding box center [248, 700] width 283 height 15
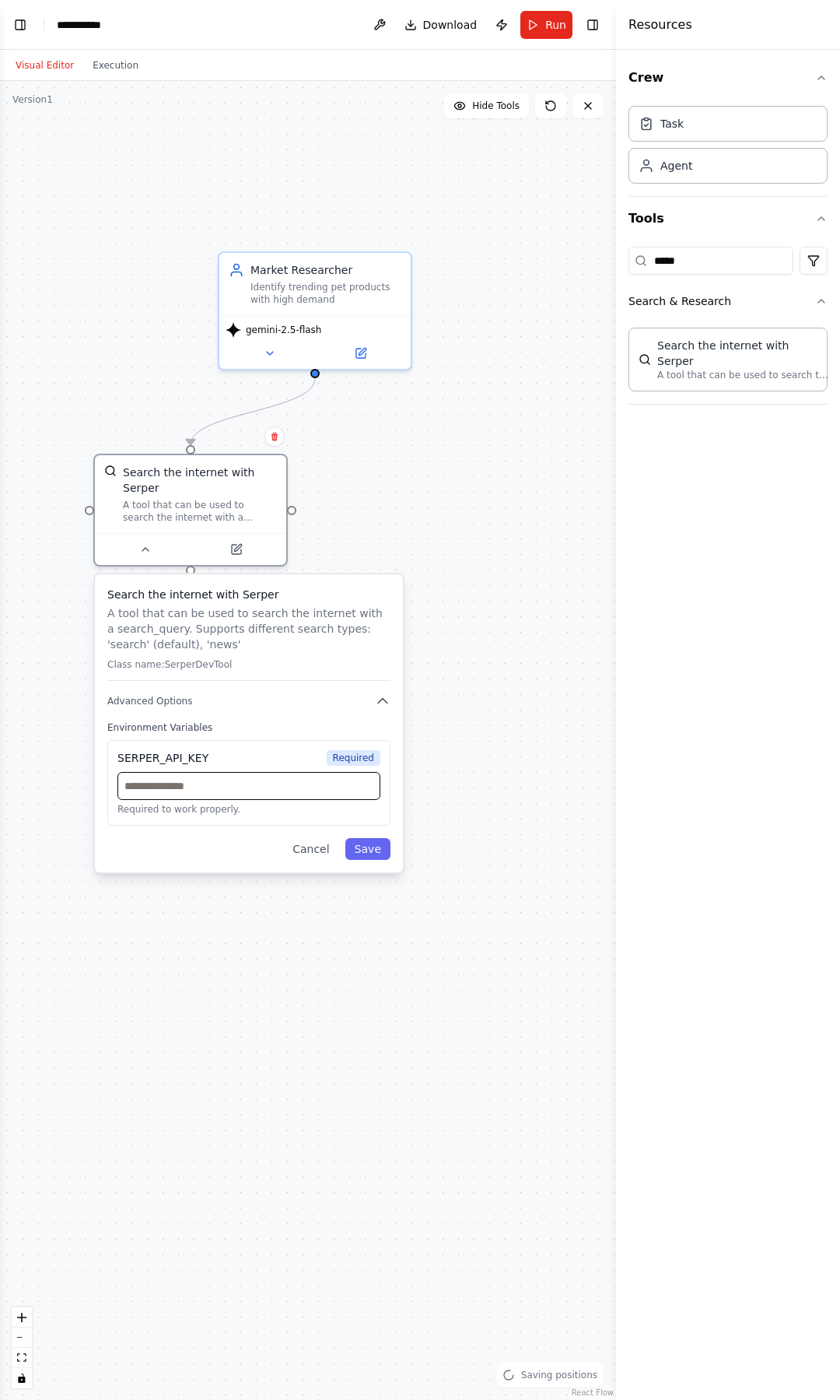
click at [187, 791] on input "text" at bounding box center [249, 785] width 263 height 28
click at [379, 847] on button "Save" at bounding box center [368, 848] width 45 height 22
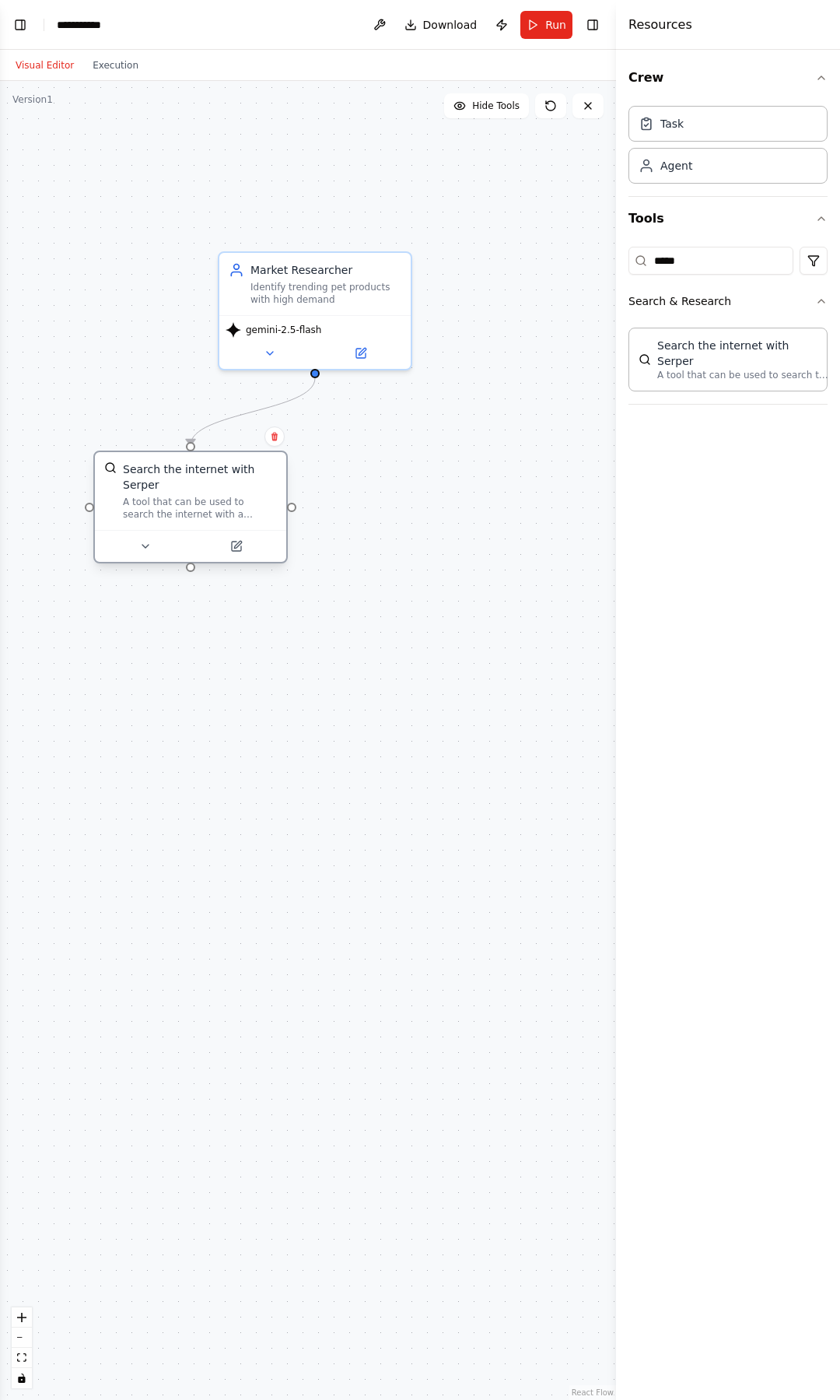
click at [197, 500] on div "A tool that can be used to search the internet with a search_query. Supports di…" at bounding box center [200, 508] width 154 height 25
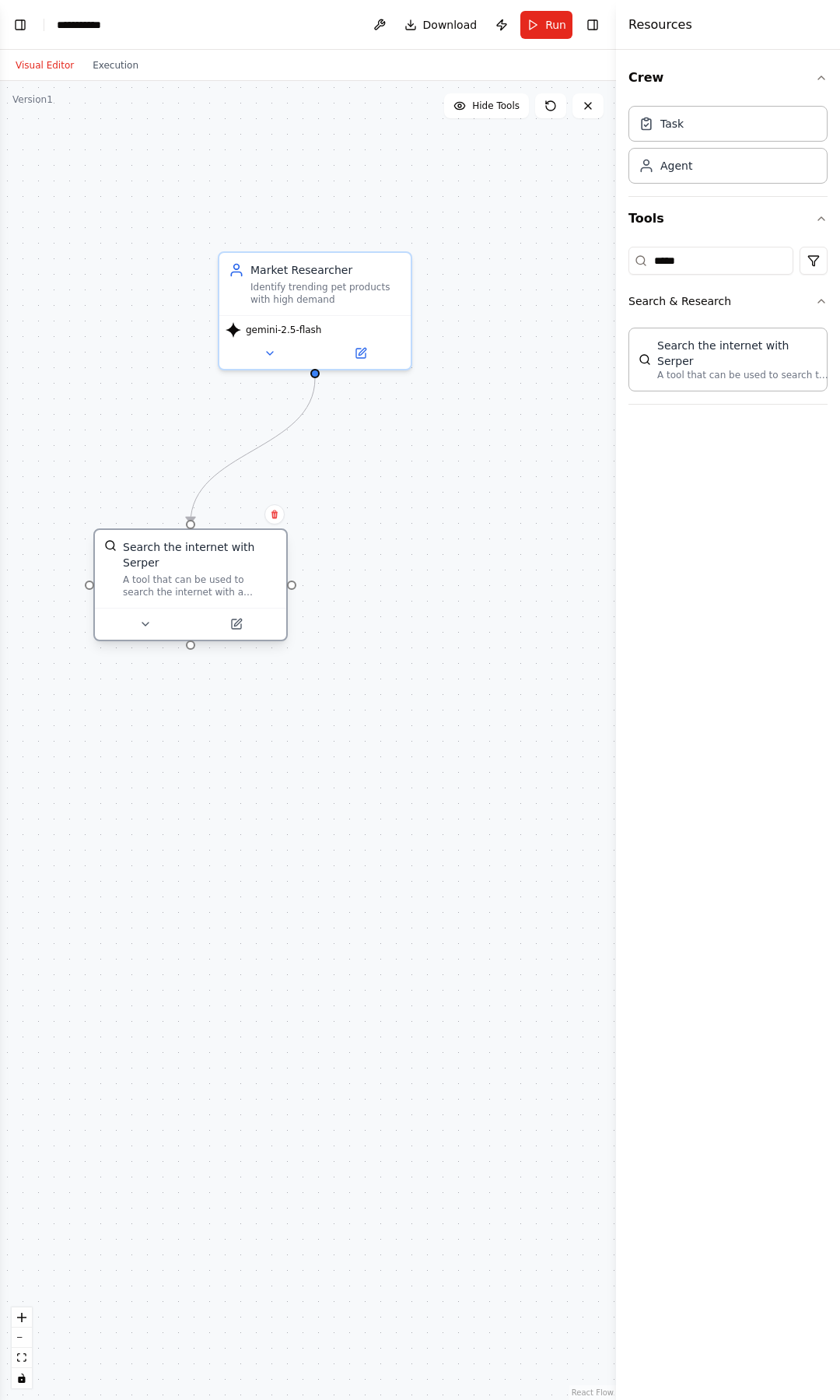
drag, startPoint x: 210, startPoint y: 504, endPoint x: 201, endPoint y: 579, distance: 75.5
click at [201, 579] on div "A tool that can be used to search the internet with a search_query. Supports di…" at bounding box center [200, 586] width 154 height 25
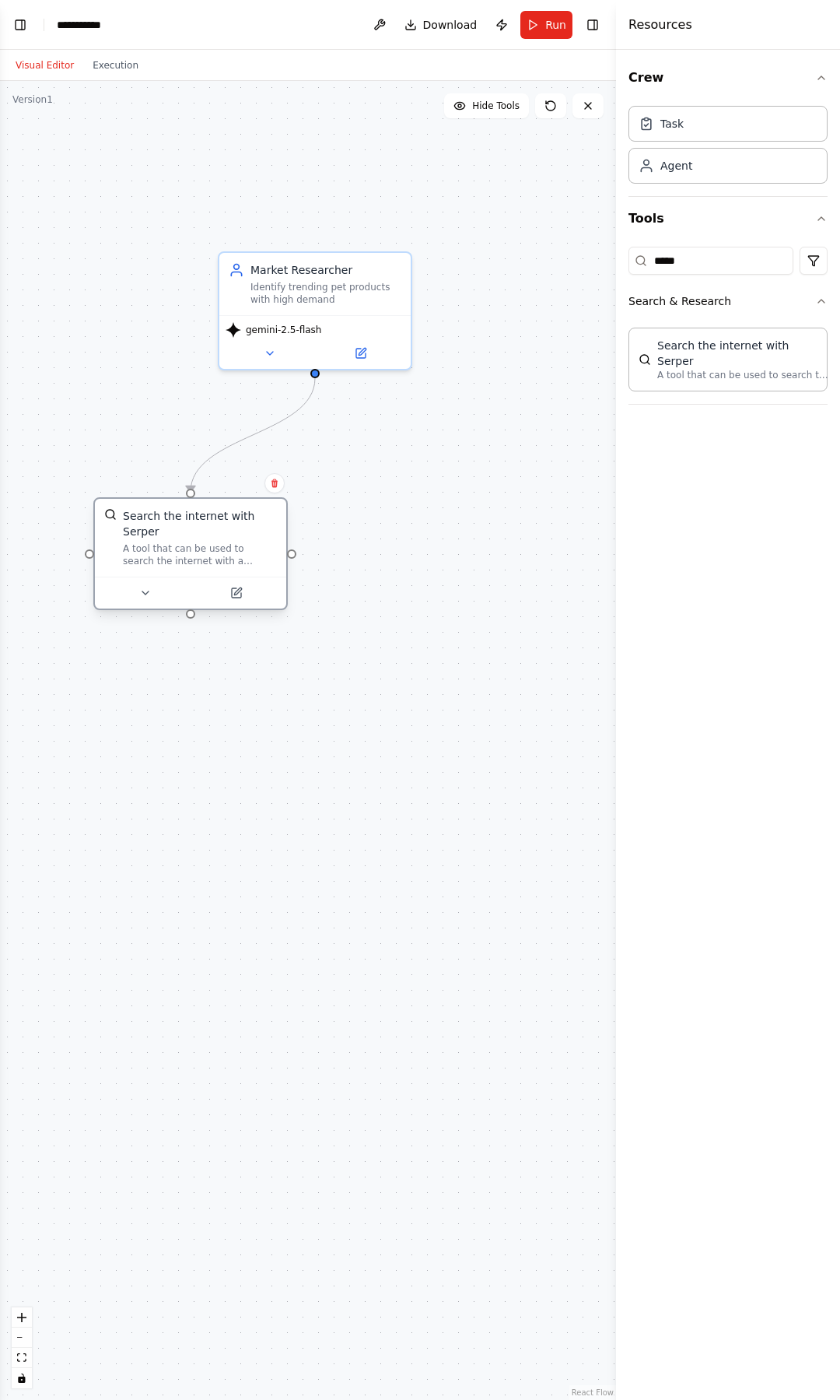
drag, startPoint x: 175, startPoint y: 531, endPoint x: 187, endPoint y: 502, distance: 31.4
click at [187, 502] on div "Search the internet with Serper A tool that can be used to search the internet …" at bounding box center [190, 537] width 192 height 77
drag, startPoint x: 315, startPoint y: 372, endPoint x: 316, endPoint y: 389, distance: 17.0
click at [316, 389] on div ".deletable-edge-delete-btn { width: 20px; height: 20px; border: 0px solid #ffff…" at bounding box center [308, 740] width 616 height 1319
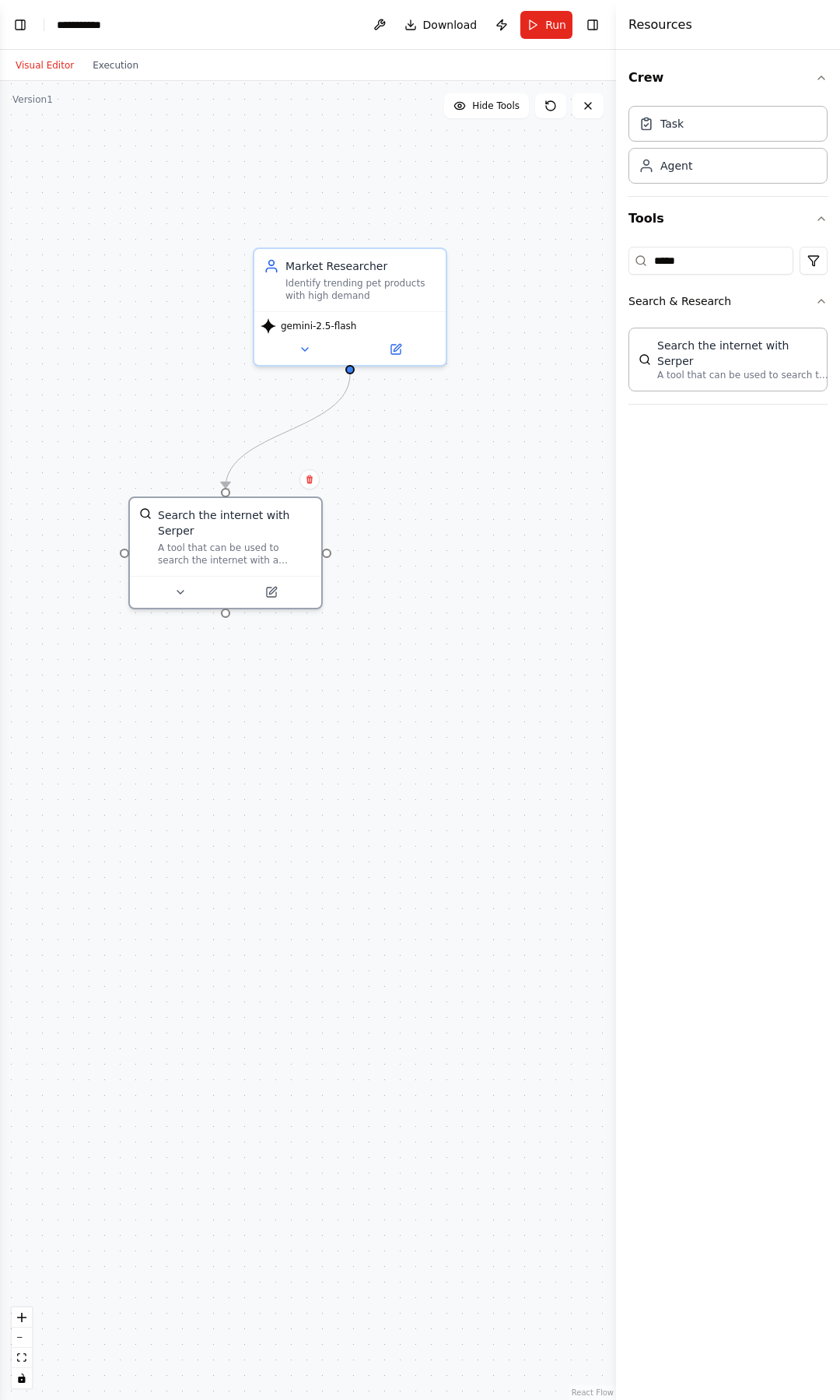
drag, startPoint x: 294, startPoint y: 560, endPoint x: 329, endPoint y: 555, distance: 35.4
click at [329, 555] on div ".deletable-edge-delete-btn { width: 20px; height: 20px; border: 0px solid #ffff…" at bounding box center [308, 740] width 616 height 1319
drag, startPoint x: 327, startPoint y: 549, endPoint x: 441, endPoint y: 305, distance: 269.3
click at [441, 305] on div "Market Researcher Identify trending pet products with high demand gemini-2.5-fl…" at bounding box center [343, 736] width 616 height 1319
click at [318, 419] on icon "Edge from 82018578-7c2d-4118-9d99-f7e315994a23 to 50a484c9-373b-420b-9d0d-a7de4…" at bounding box center [288, 431] width 124 height 113
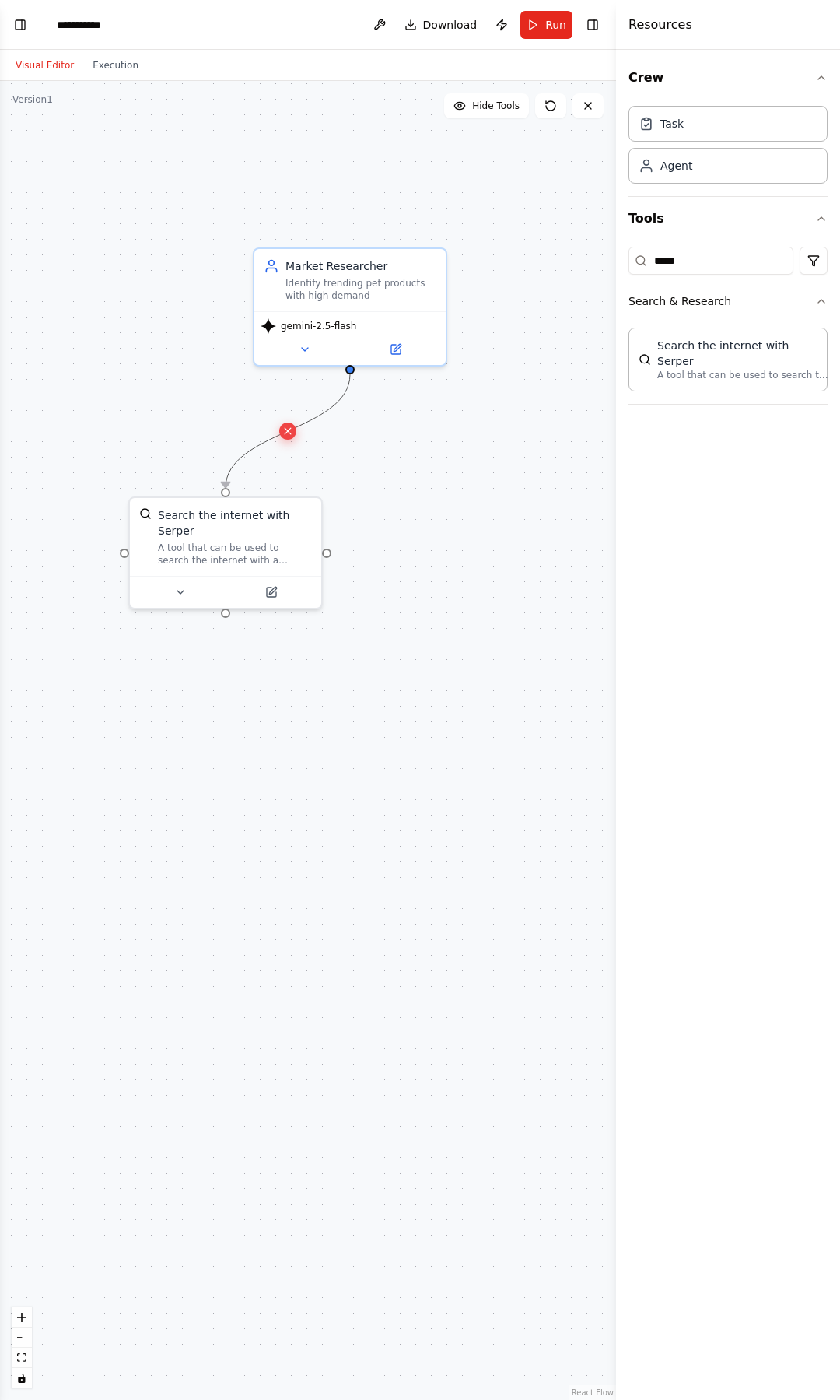
click at [281, 434] on icon at bounding box center [287, 431] width 12 height 14
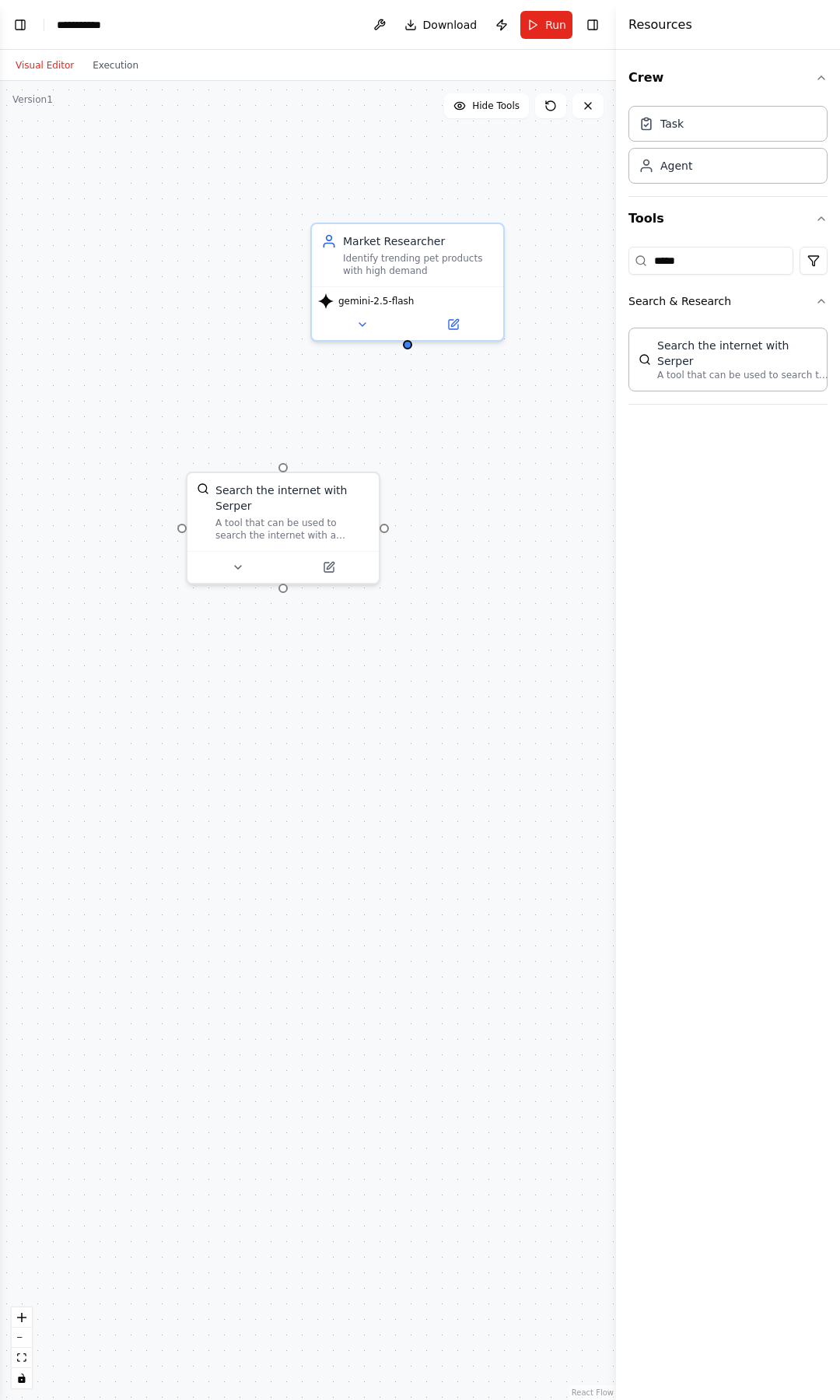
drag, startPoint x: 326, startPoint y: 555, endPoint x: 382, endPoint y: 529, distance: 61.7
click at [383, 529] on div "Market Researcher Identify trending pet products with high demand gemini-2.5-fl…" at bounding box center [308, 740] width 616 height 1319
drag, startPoint x: 385, startPoint y: 527, endPoint x: 413, endPoint y: 346, distance: 183.2
click at [413, 346] on div "Market Researcher Identify trending pet products with high demand gemini-2.5-fl…" at bounding box center [308, 740] width 616 height 1319
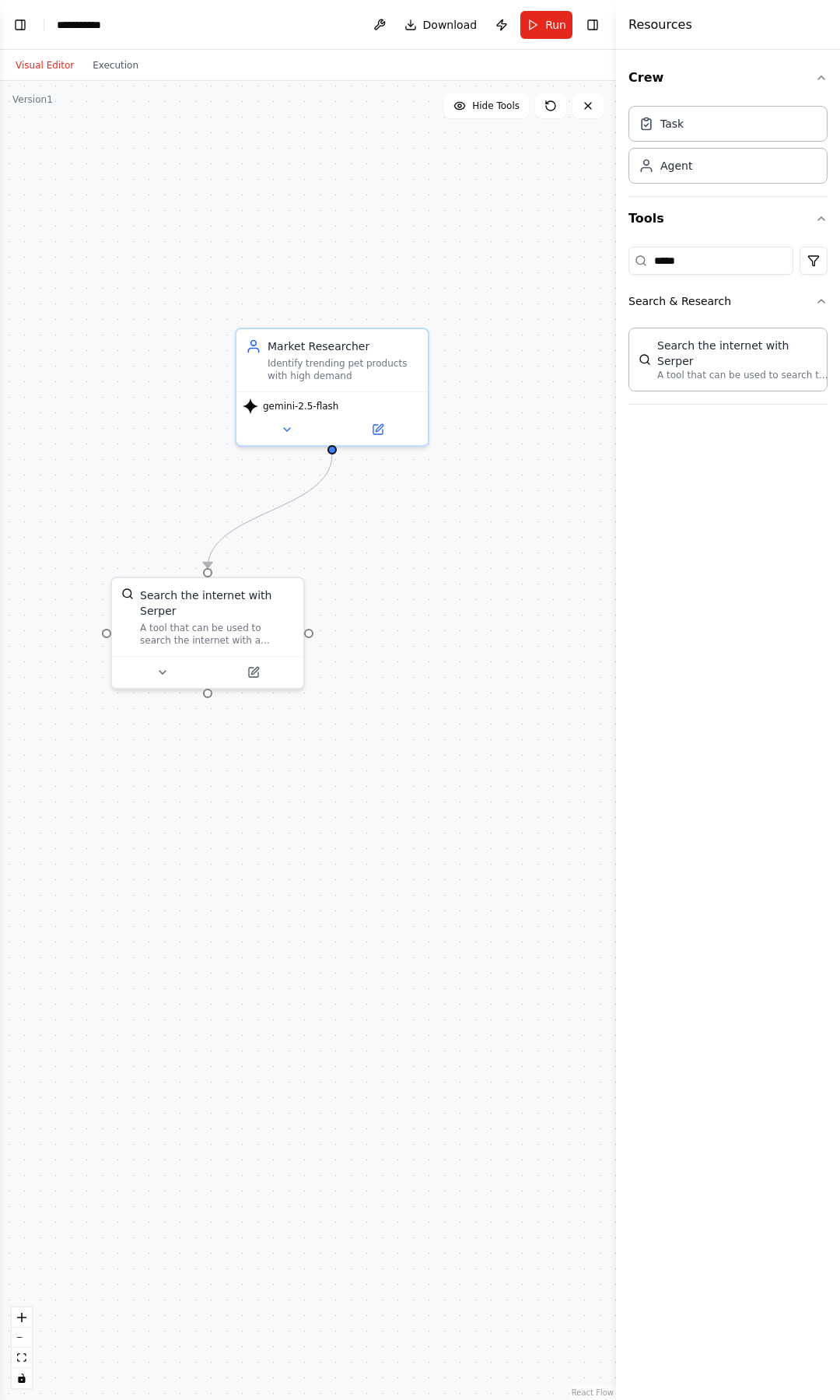
drag, startPoint x: 476, startPoint y: 509, endPoint x: 402, endPoint y: 615, distance: 129.3
click at [402, 615] on div ".deletable-edge-delete-btn { width: 20px; height: 20px; border: 0px solid #ffff…" at bounding box center [308, 740] width 616 height 1319
click at [733, 259] on input "*****" at bounding box center [710, 260] width 165 height 28
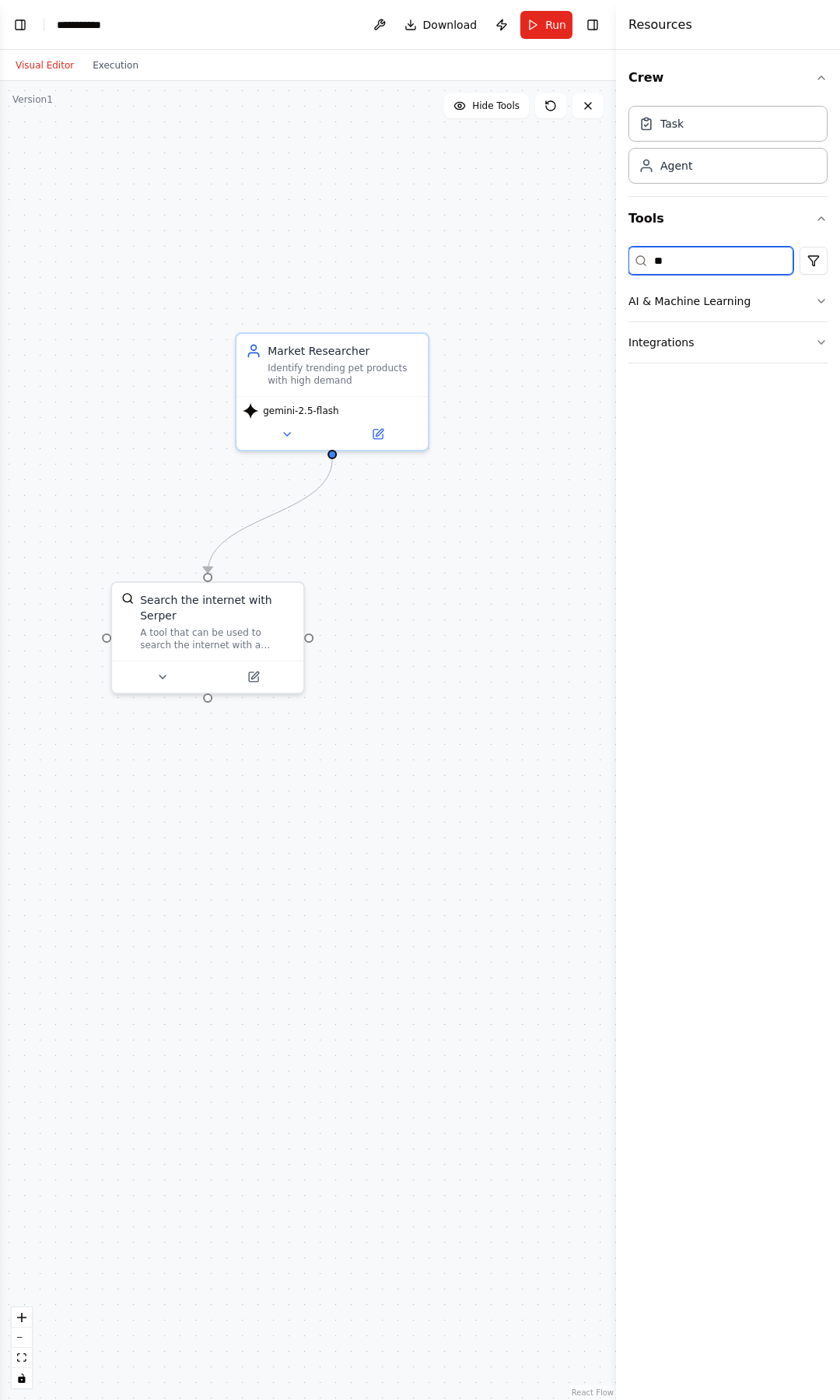
type input "*"
click at [729, 292] on button "Search & Research" at bounding box center [728, 301] width 199 height 40
click at [751, 308] on button "Search & Research" at bounding box center [728, 301] width 199 height 40
click at [687, 445] on div "Crew Task Agent Tools *** Search & Research" at bounding box center [728, 724] width 224 height 1350
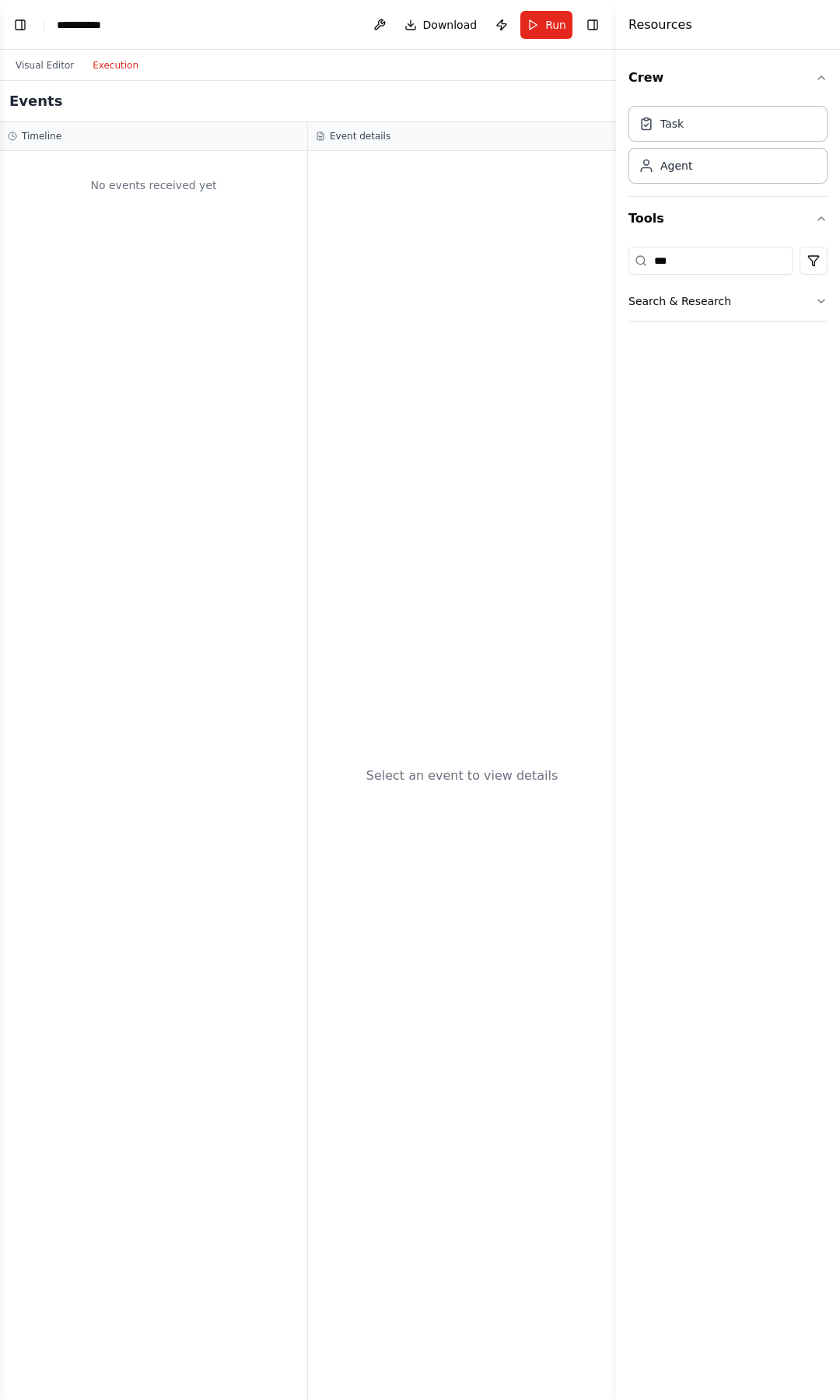
click at [119, 70] on button "Execution" at bounding box center [116, 65] width 65 height 19
click at [43, 62] on button "Visual Editor" at bounding box center [45, 65] width 77 height 19
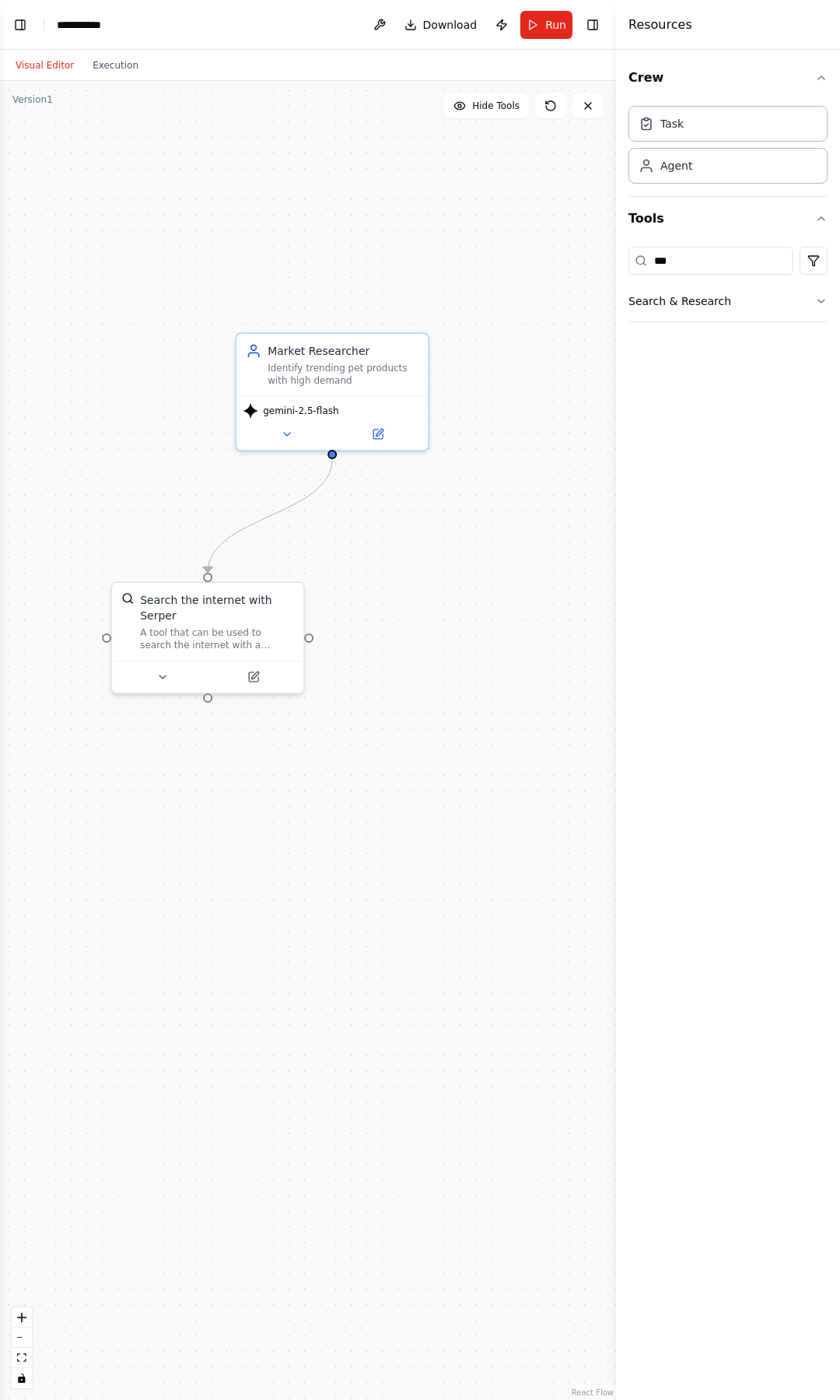
drag, startPoint x: 169, startPoint y: 250, endPoint x: 231, endPoint y: 187, distance: 88.4
click at [231, 187] on div ".deletable-edge-delete-btn { width: 20px; height: 20px; border: 0px solid #ffff…" at bounding box center [308, 740] width 616 height 1319
click at [693, 254] on input "***" at bounding box center [710, 260] width 165 height 28
type input "*"
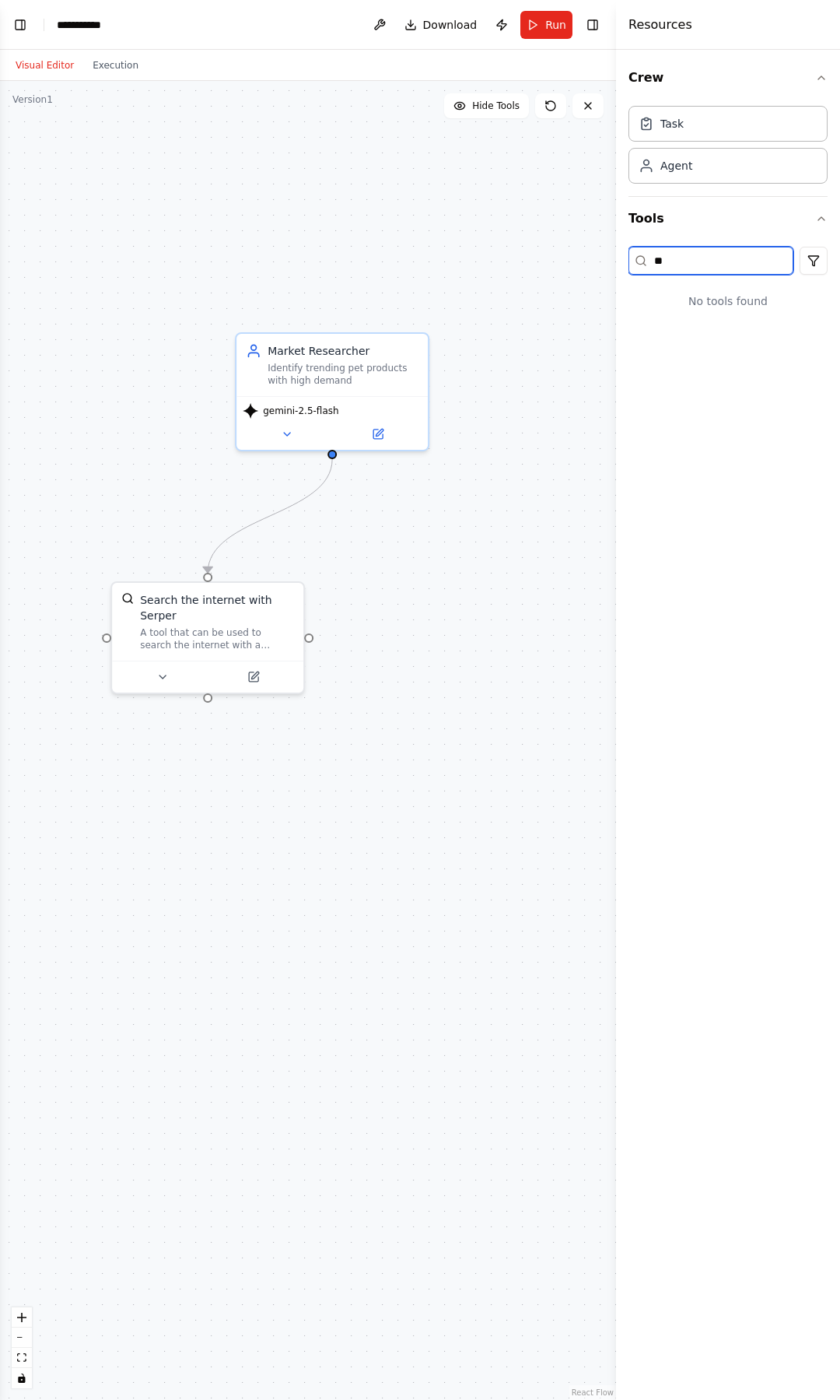
type input "*"
type input "******"
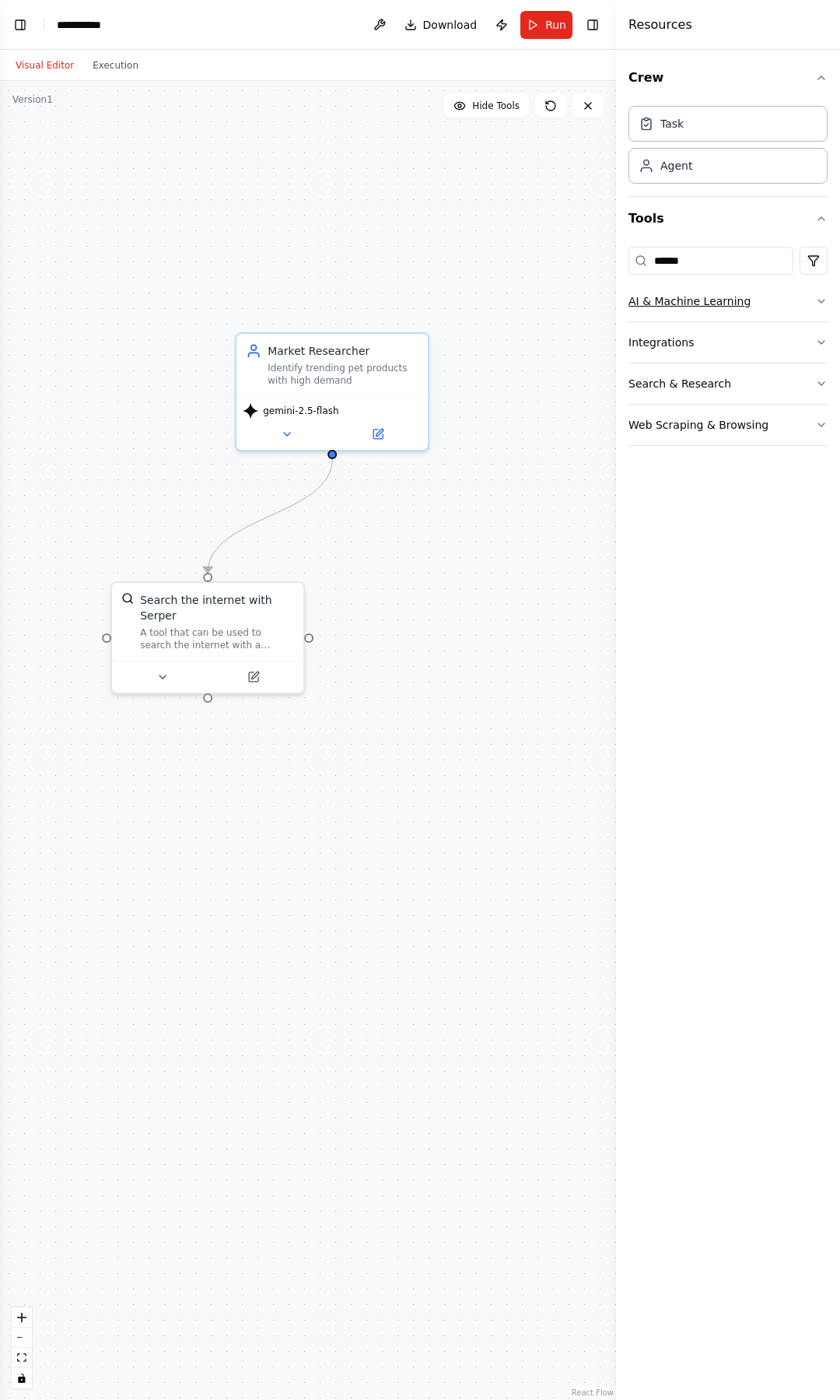
click at [820, 292] on button "AI & Machine Learning" at bounding box center [728, 301] width 199 height 40
click at [821, 393] on button "Integrations" at bounding box center [728, 408] width 199 height 40
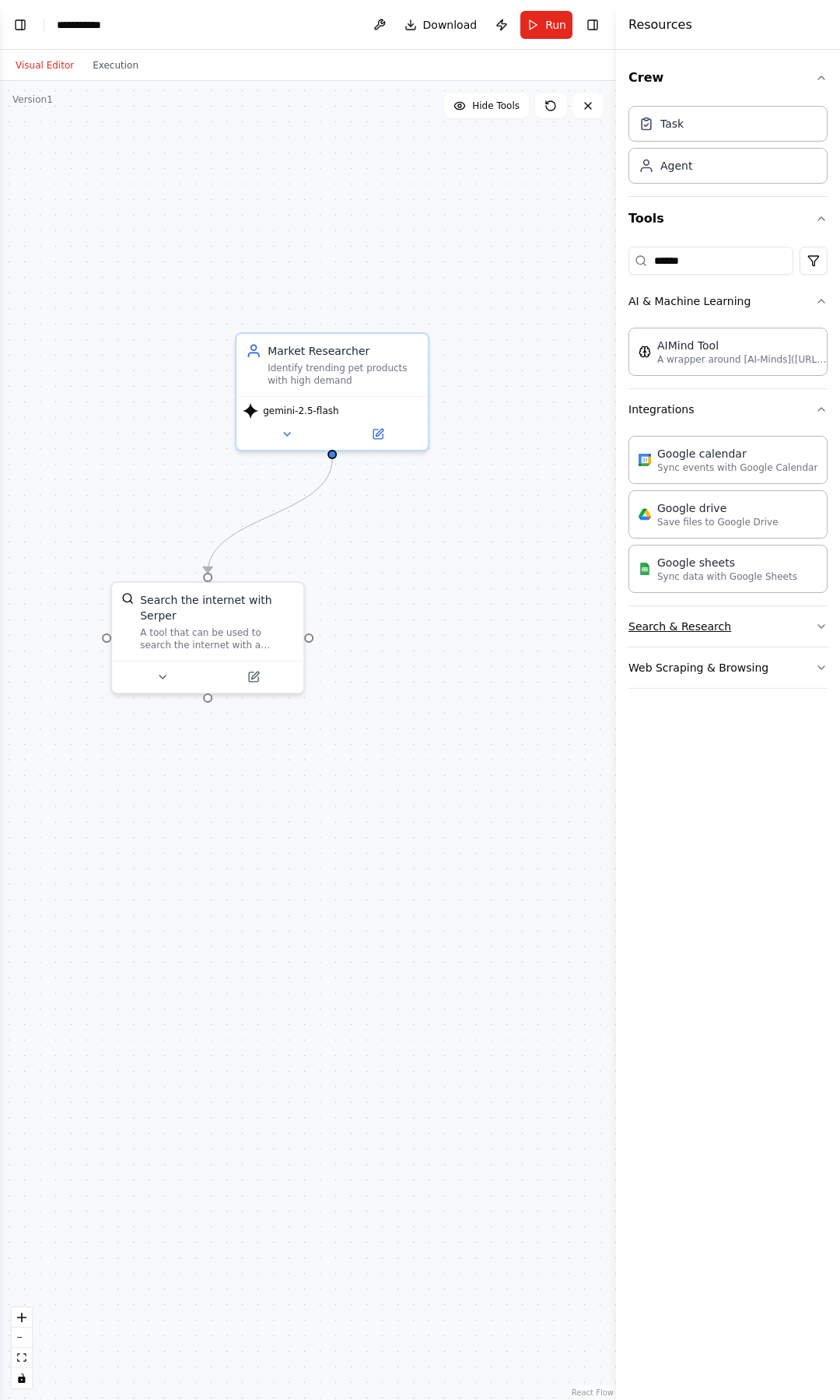
click at [819, 628] on icon "button" at bounding box center [821, 626] width 13 height 13
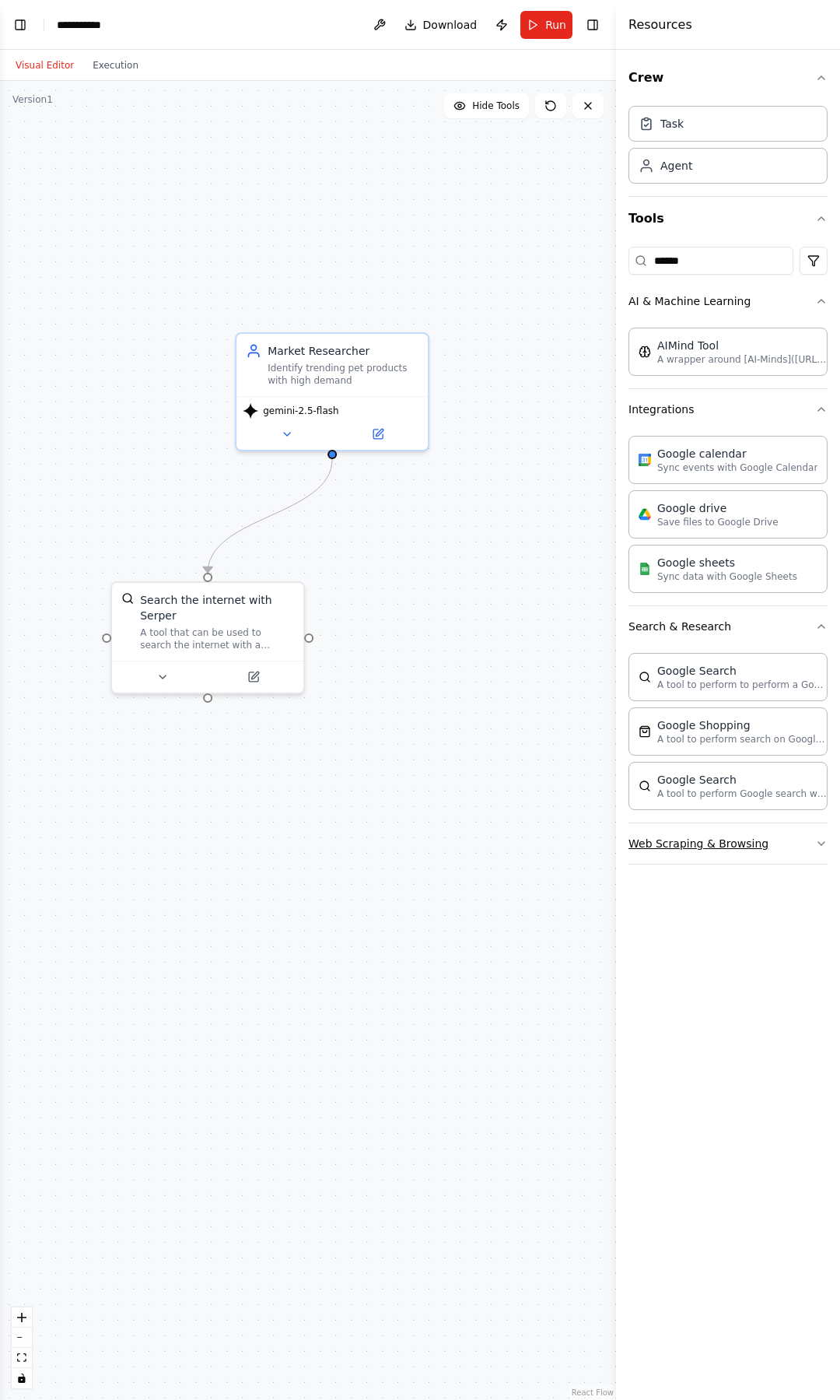
click at [809, 848] on button "Web Scraping & Browsing" at bounding box center [728, 843] width 199 height 40
click at [702, 133] on div "Task" at bounding box center [728, 123] width 199 height 36
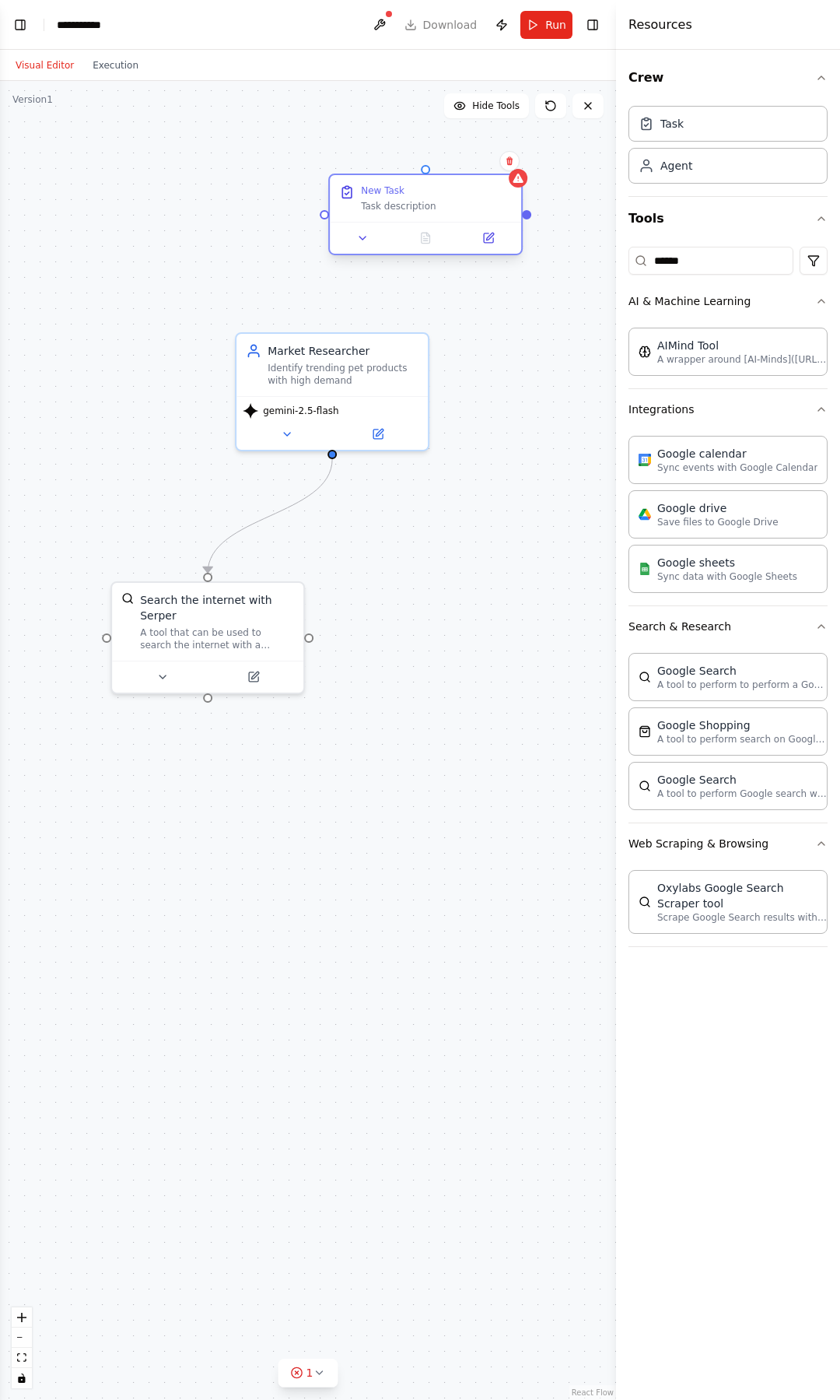
drag, startPoint x: 557, startPoint y: 238, endPoint x: 380, endPoint y: 210, distance: 179.2
click at [380, 210] on div "Task description" at bounding box center [436, 206] width 151 height 13
click at [413, 203] on div "Task description" at bounding box center [436, 206] width 151 height 13
click at [359, 238] on icon at bounding box center [362, 238] width 13 height 13
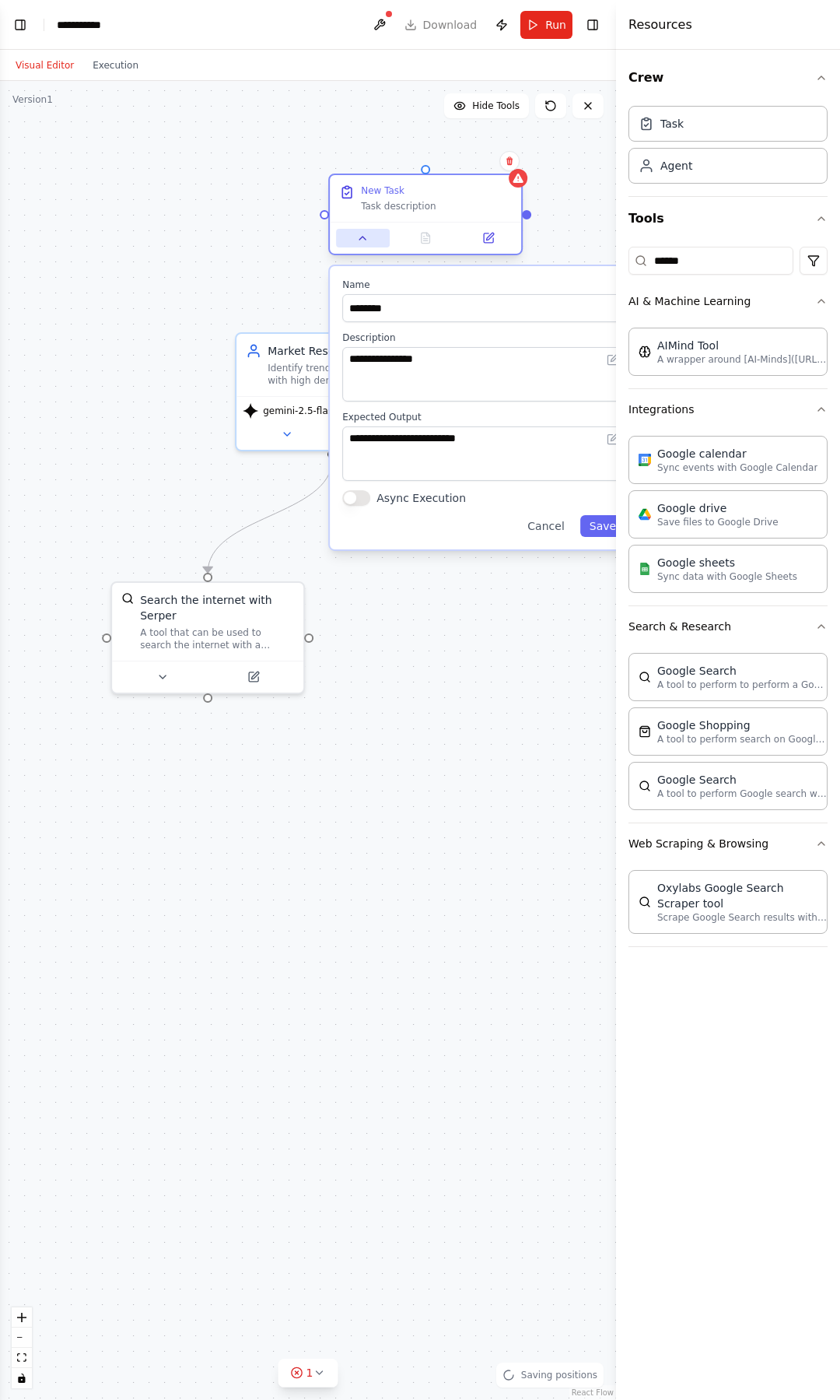
click at [359, 238] on icon at bounding box center [362, 238] width 13 height 13
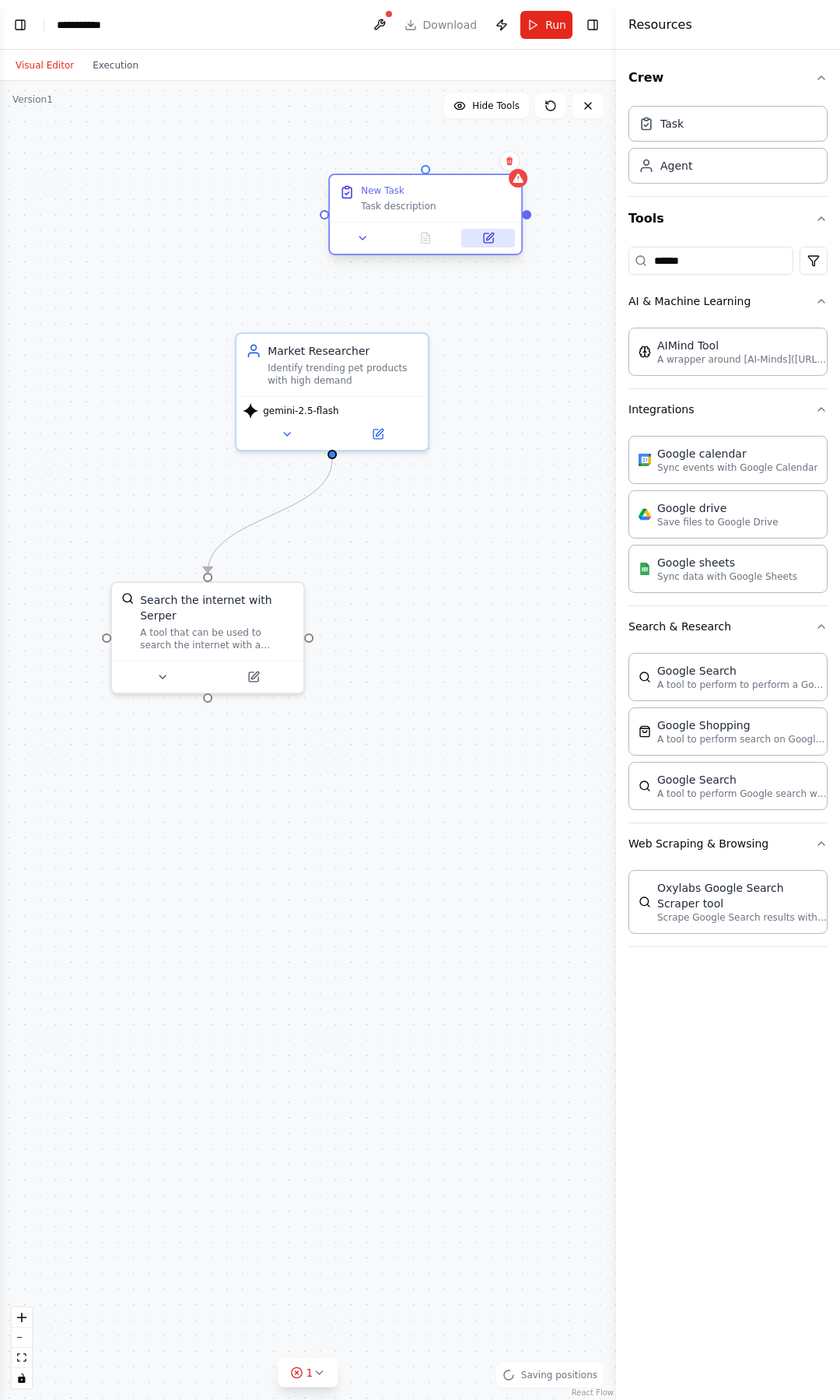
click at [493, 239] on icon at bounding box center [488, 238] width 9 height 9
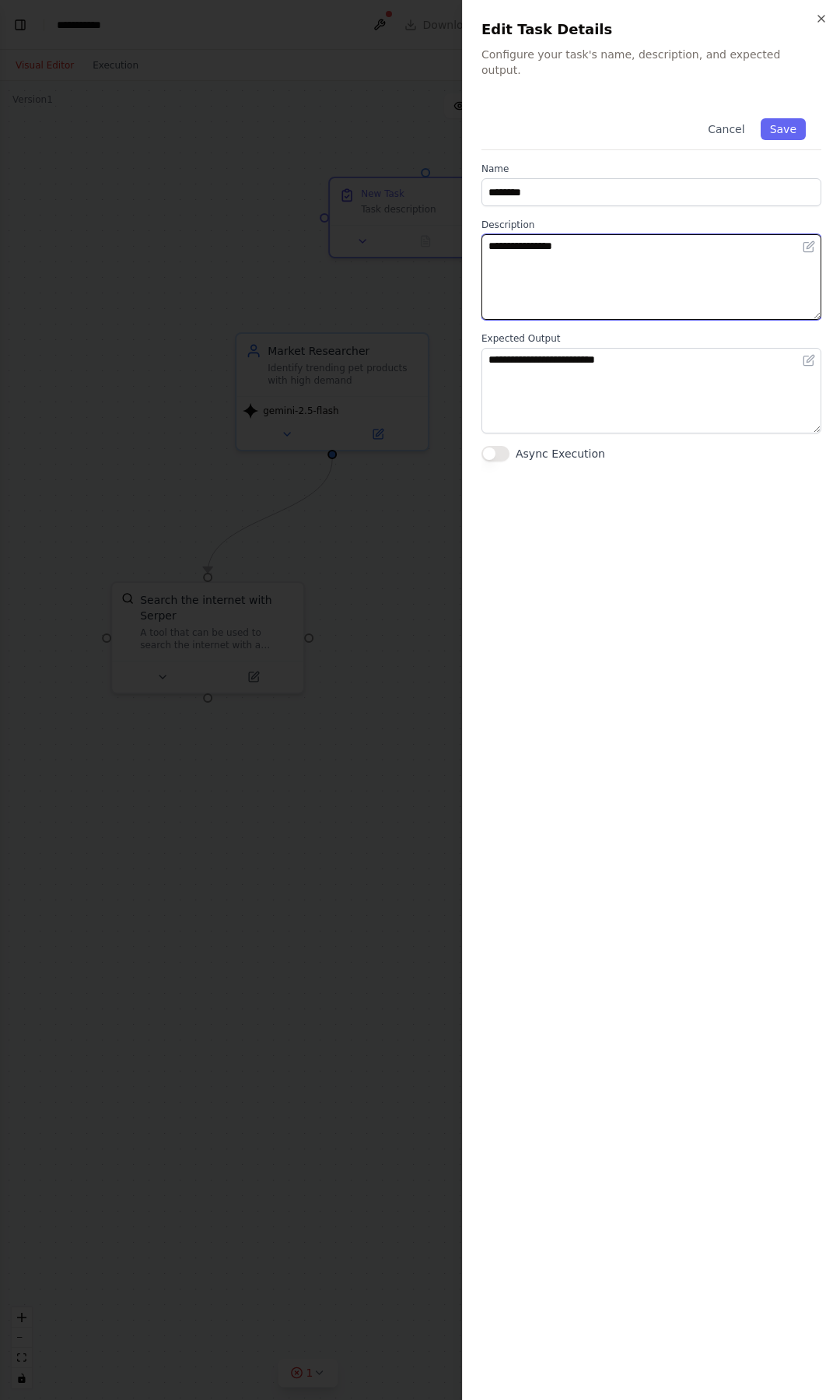
click at [595, 247] on textarea "**********" at bounding box center [651, 276] width 340 height 85
drag, startPoint x: 594, startPoint y: 228, endPoint x: 440, endPoint y: 228, distance: 154.0
click at [440, 228] on body "**********" at bounding box center [420, 700] width 840 height 1400
paste textarea "**********"
type textarea "**********"
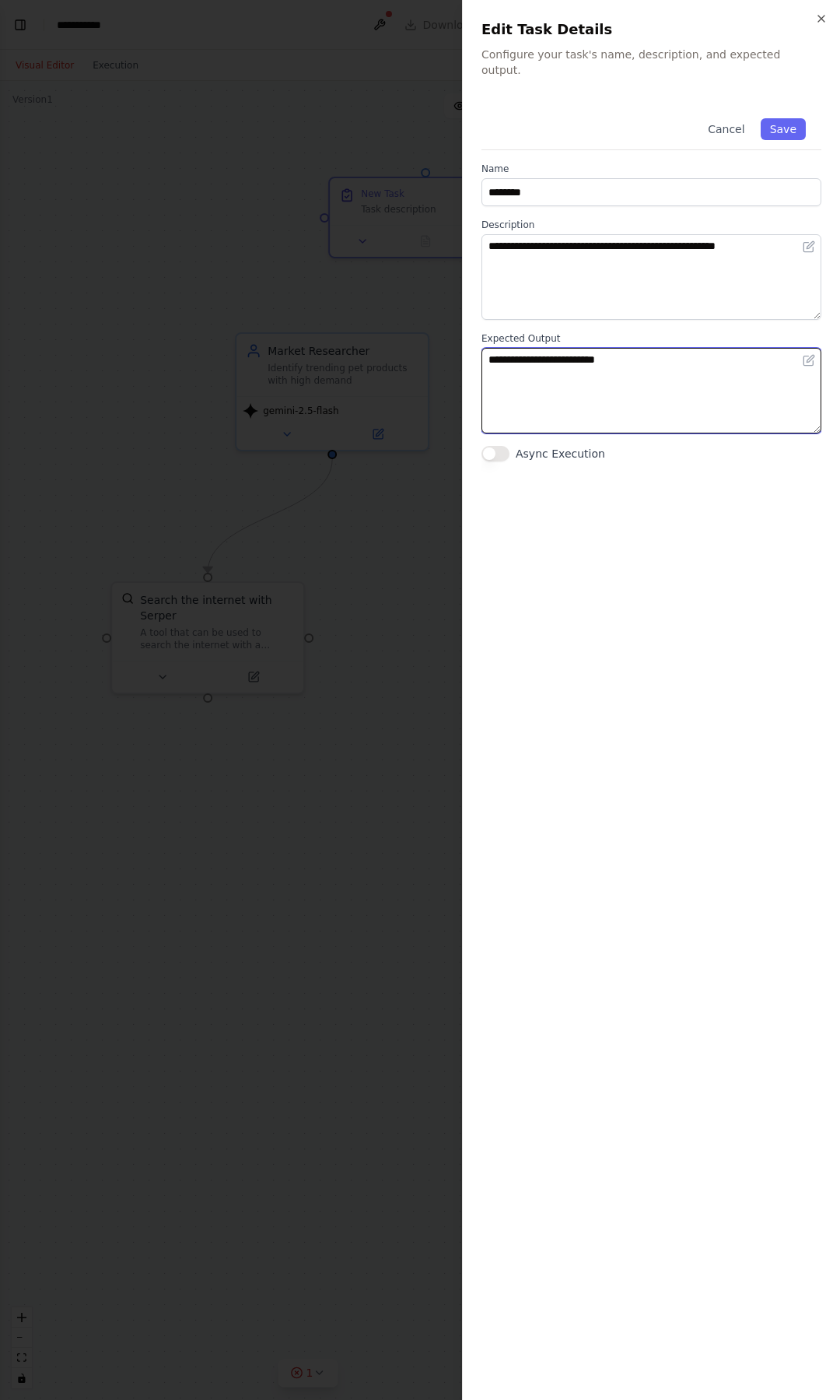
drag, startPoint x: 681, startPoint y: 348, endPoint x: 362, endPoint y: 337, distance: 319.2
click at [362, 337] on body "**********" at bounding box center [420, 700] width 840 height 1400
paste textarea "**********"
type textarea "**********"
click at [496, 445] on button "Async Execution" at bounding box center [495, 453] width 28 height 15
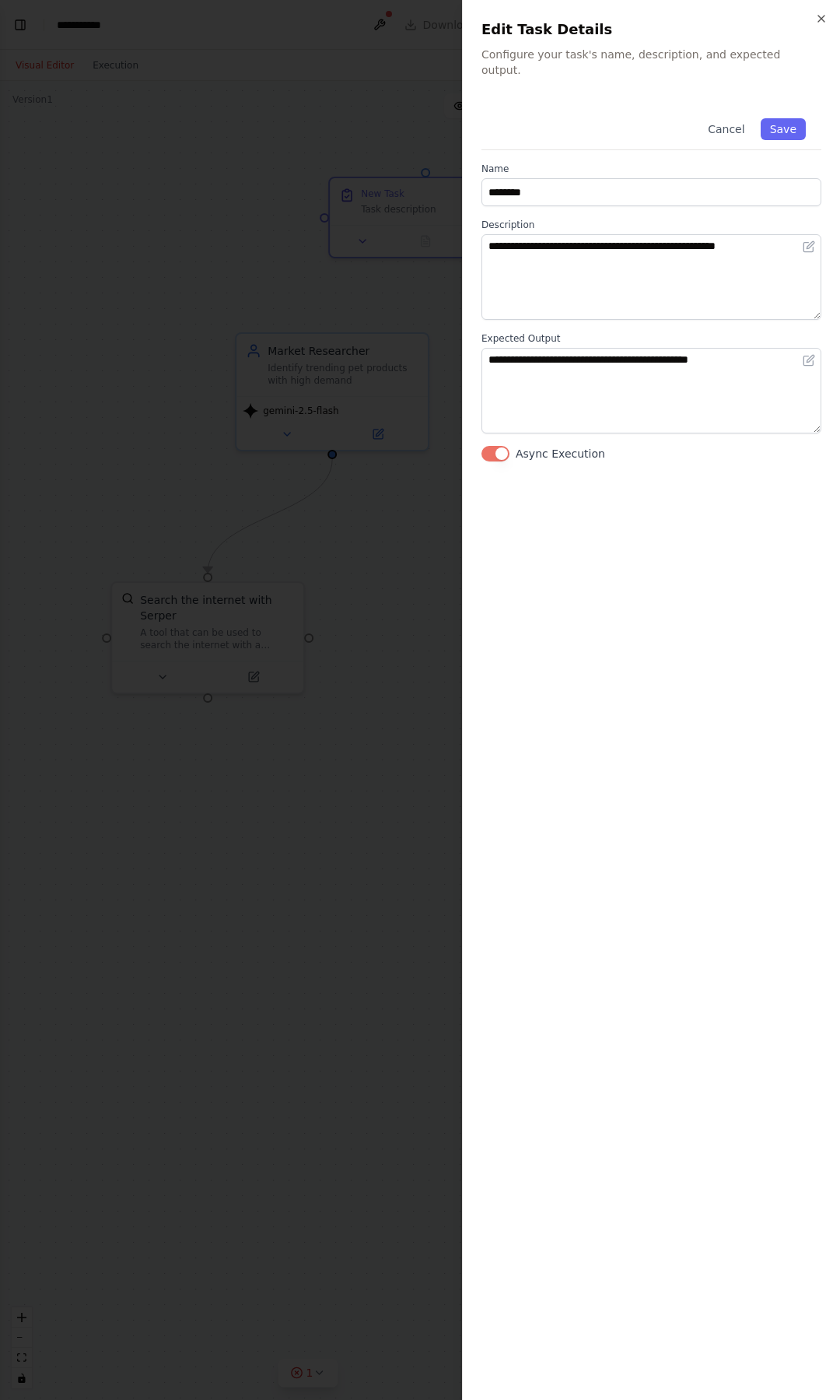
click at [489, 445] on button "Async Execution" at bounding box center [495, 453] width 28 height 15
drag, startPoint x: 560, startPoint y: 176, endPoint x: 429, endPoint y: 174, distance: 131.0
click at [429, 174] on body "**********" at bounding box center [420, 700] width 840 height 1400
paste input "*****"
type input "**********"
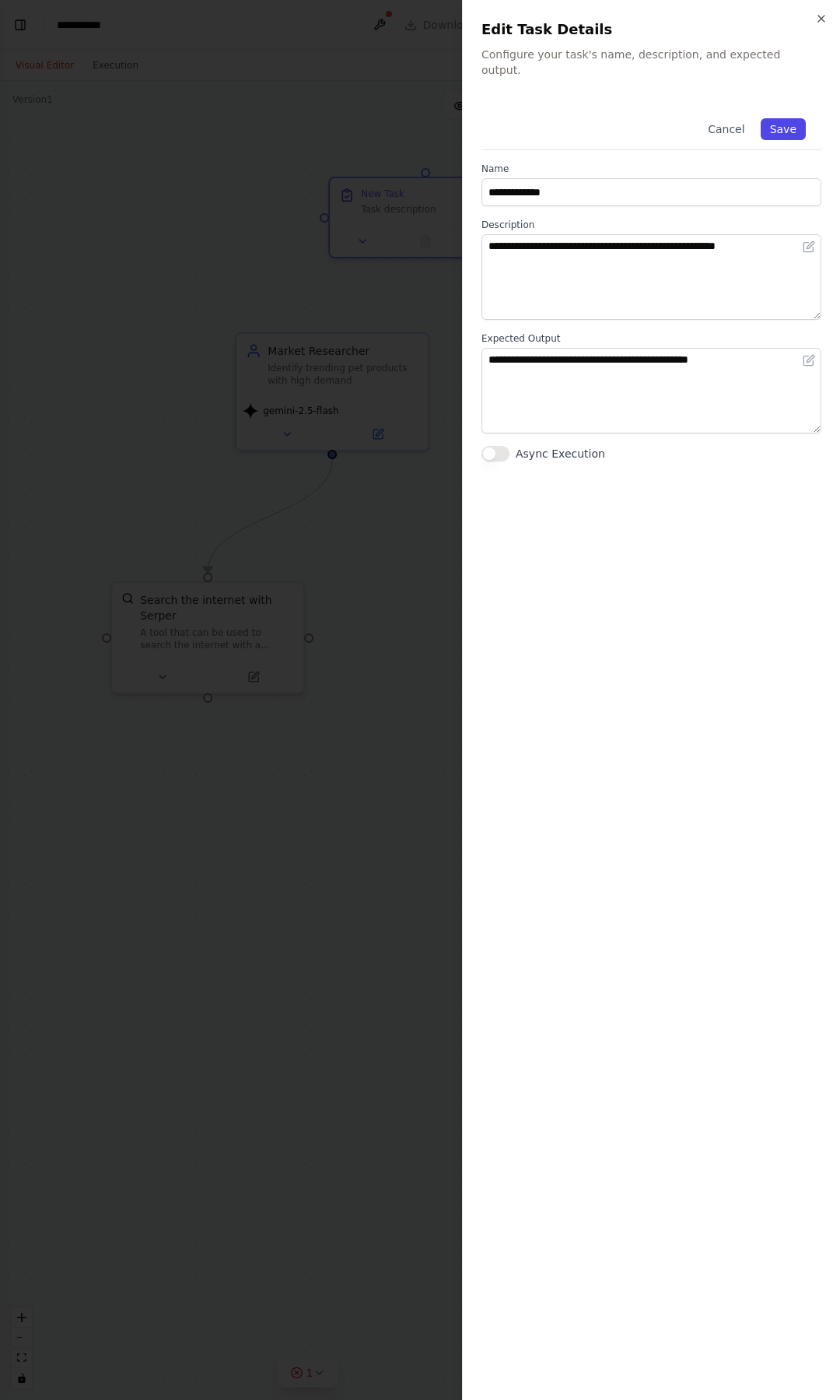
click at [801, 118] on button "Save" at bounding box center [783, 129] width 45 height 22
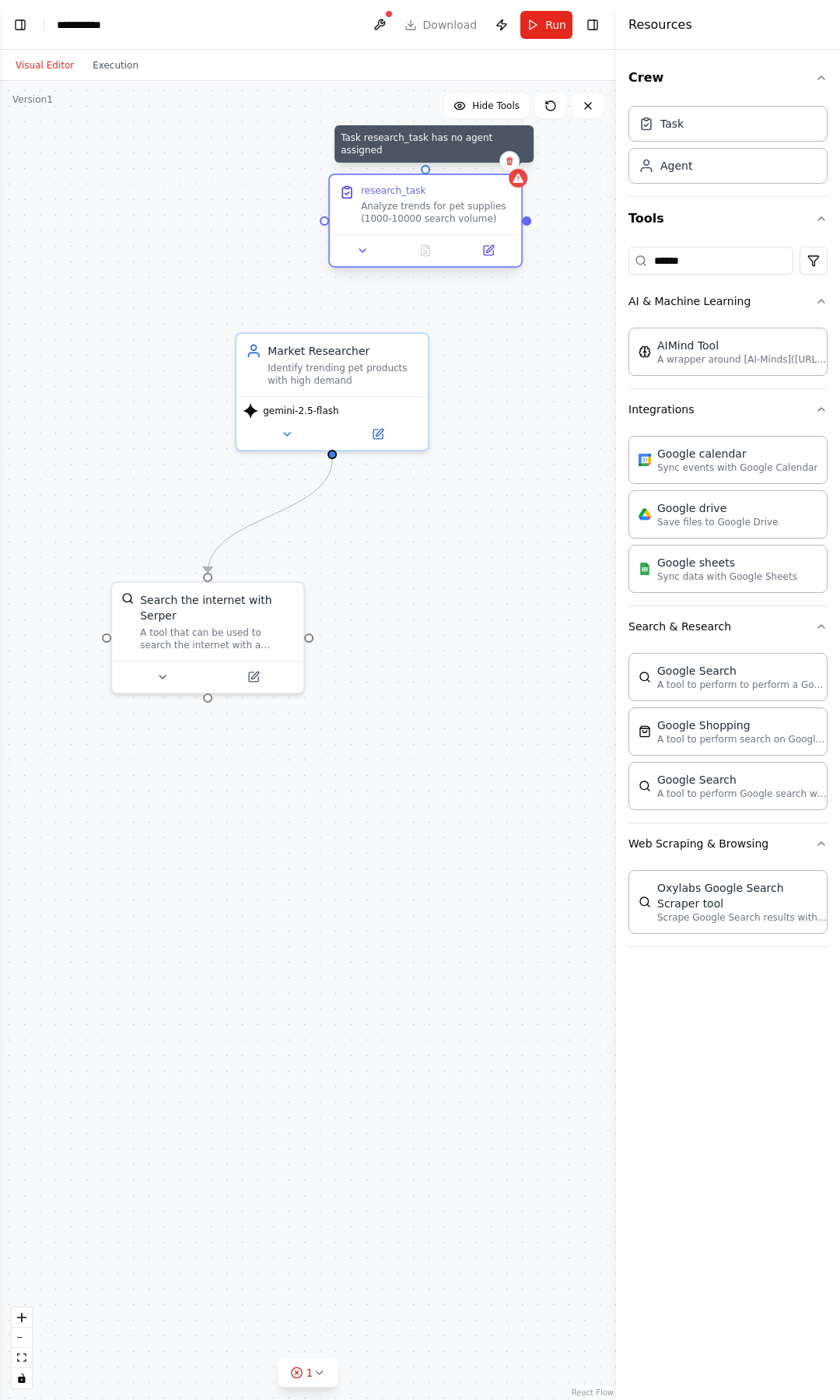
click at [523, 186] on div at bounding box center [517, 178] width 19 height 19
drag, startPoint x: 331, startPoint y: 454, endPoint x: 547, endPoint y: 229, distance: 311.9
click at [547, 229] on div ".deletable-edge-delete-btn { width: 20px; height: 20px; border: 0px solid #ffff…" at bounding box center [308, 740] width 616 height 1319
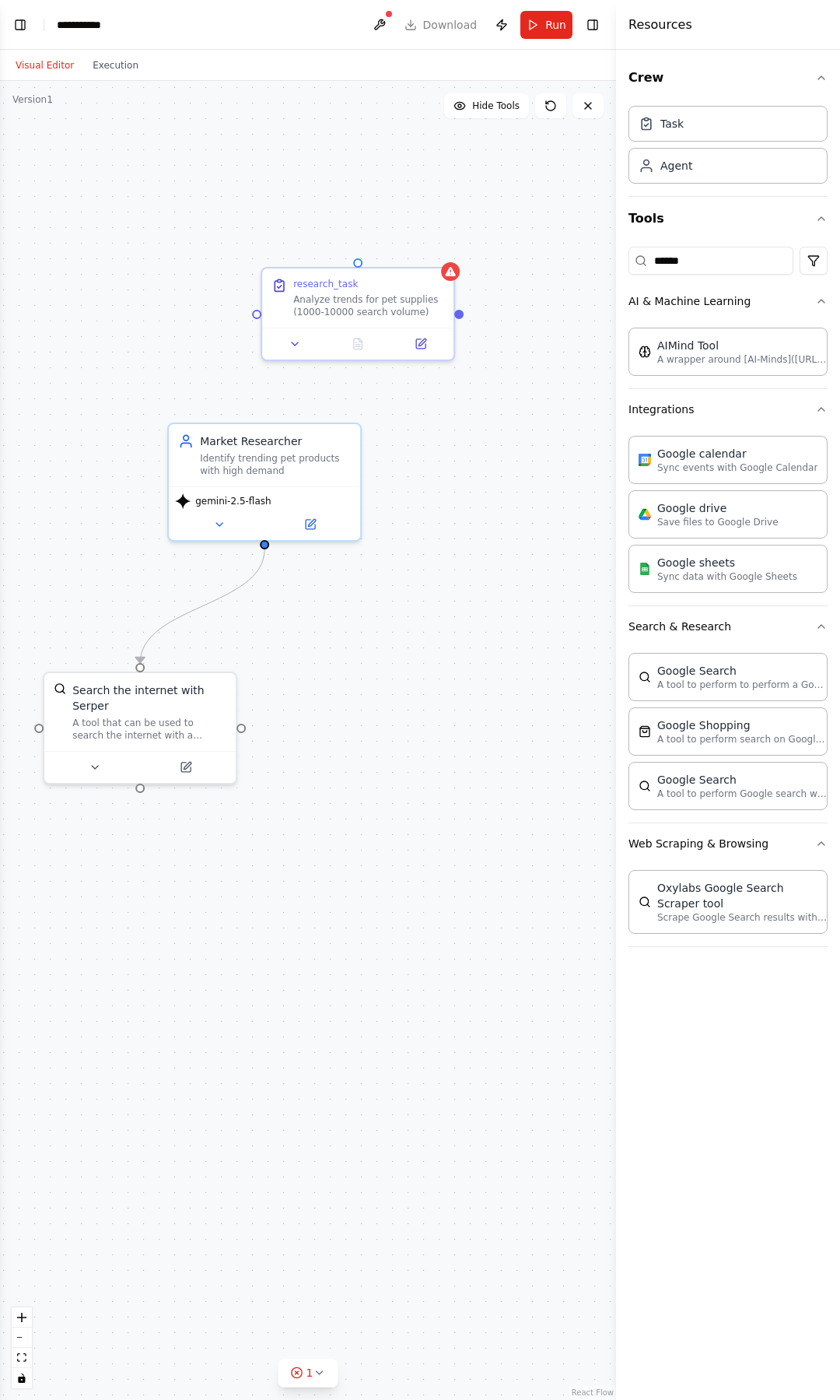
drag, startPoint x: 529, startPoint y: 225, endPoint x: 460, endPoint y: 310, distance: 109.5
click at [460, 310] on div ".deletable-edge-delete-btn { width: 20px; height: 20px; border: 0px solid #ffff…" at bounding box center [308, 740] width 616 height 1319
drag, startPoint x: 459, startPoint y: 308, endPoint x: 313, endPoint y: 428, distance: 189.0
click at [313, 428] on div "Market Researcher Identify trending pet products with high demand gemini-2.5-fl…" at bounding box center [256, 906] width 616 height 1319
click at [464, 312] on div ".deletable-edge-delete-btn { width: 20px; height: 20px; border: 0px solid #ffff…" at bounding box center [308, 740] width 616 height 1319
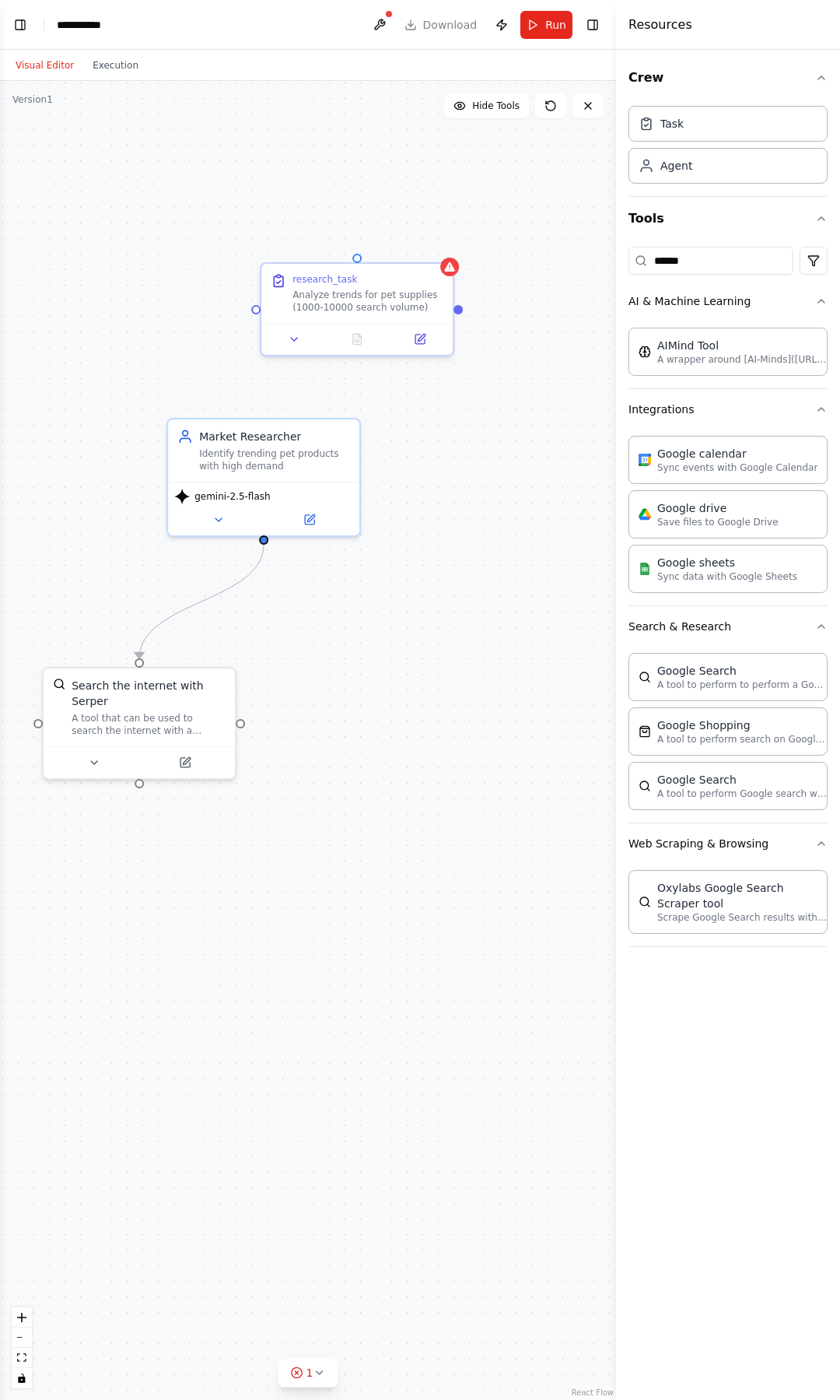
click at [459, 311] on div ".deletable-edge-delete-btn { width: 20px; height: 20px; border: 0px solid #ffff…" at bounding box center [308, 740] width 616 height 1319
drag, startPoint x: 457, startPoint y: 305, endPoint x: 267, endPoint y: 543, distance: 304.5
click at [267, 543] on div ".deletable-edge-delete-btn { width: 20px; height: 20px; border: 0px solid #ffff…" at bounding box center [308, 740] width 616 height 1319
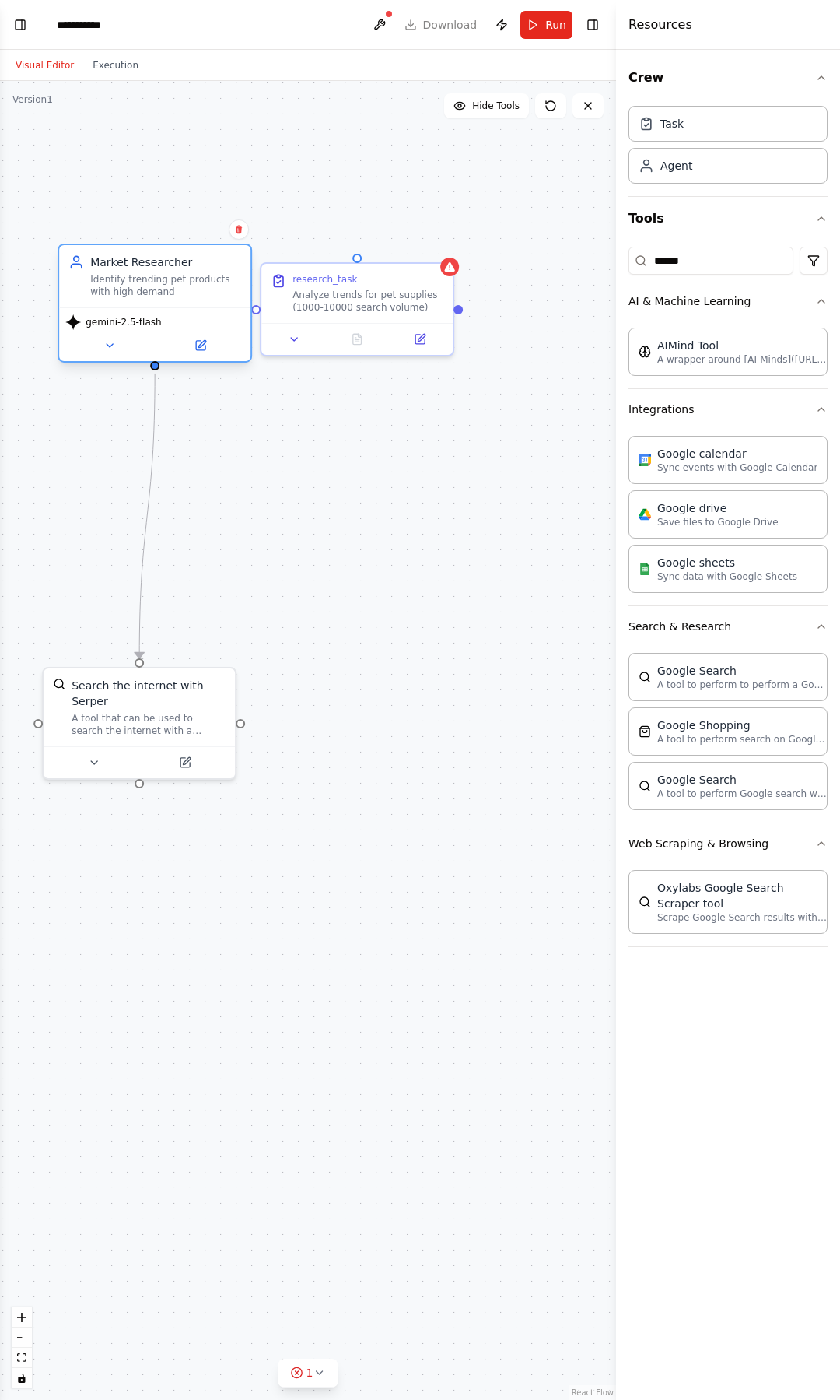
drag, startPoint x: 270, startPoint y: 443, endPoint x: 164, endPoint y: 274, distance: 199.5
click at [164, 274] on div "Market Researcher Identify trending pet products with high demand" at bounding box center [165, 276] width 151 height 43
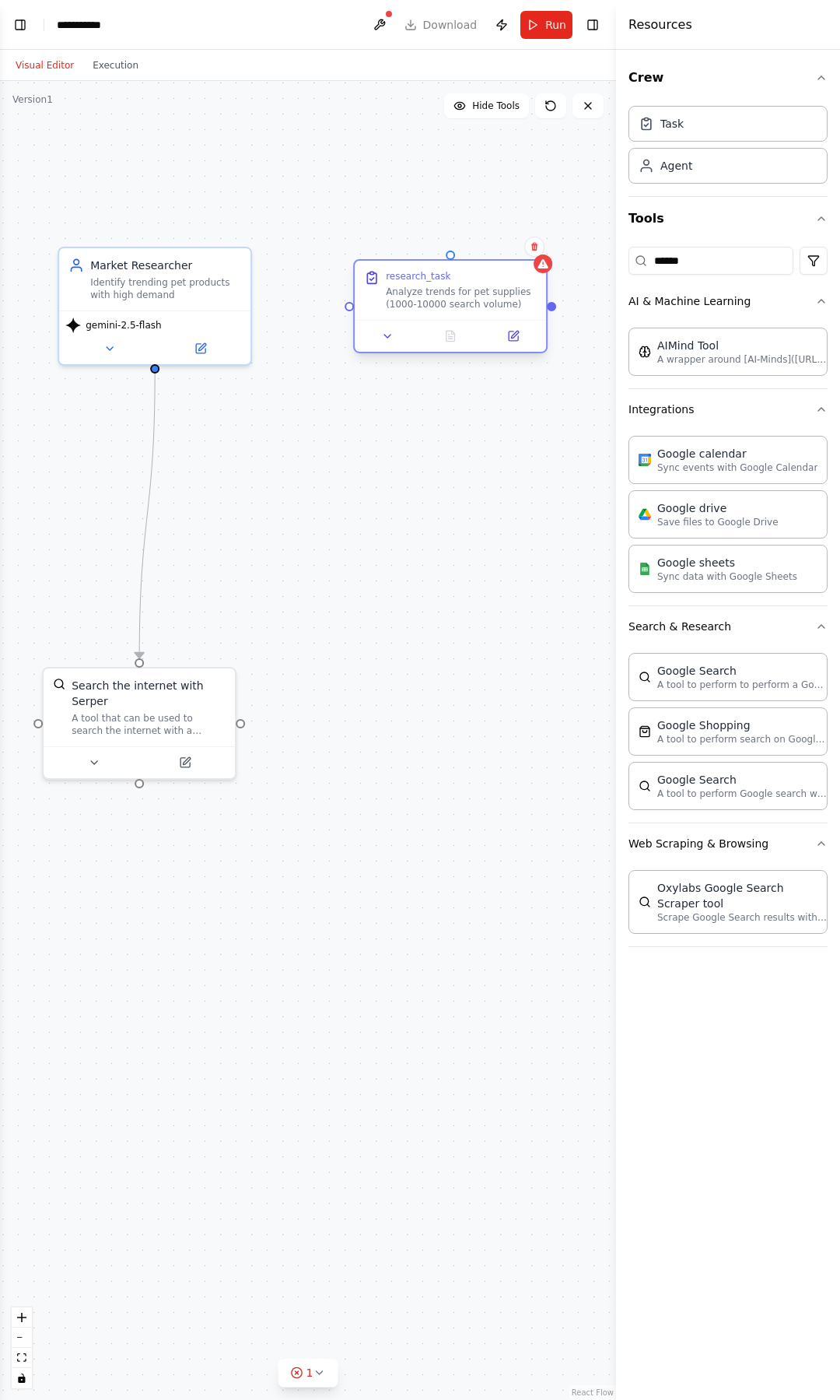
drag, startPoint x: 314, startPoint y: 308, endPoint x: 406, endPoint y: 301, distance: 92.3
click at [406, 301] on div "Analyze trends for pet supplies (1000-10000 search volume)" at bounding box center [461, 298] width 151 height 25
click at [347, 308] on div at bounding box center [349, 306] width 9 height 9
drag, startPoint x: 348, startPoint y: 306, endPoint x: 215, endPoint y: 301, distance: 133.1
click at [215, 301] on div "Market Researcher Identify trending pet products with high demand gemini-2.5-fl…" at bounding box center [256, 906] width 616 height 1319
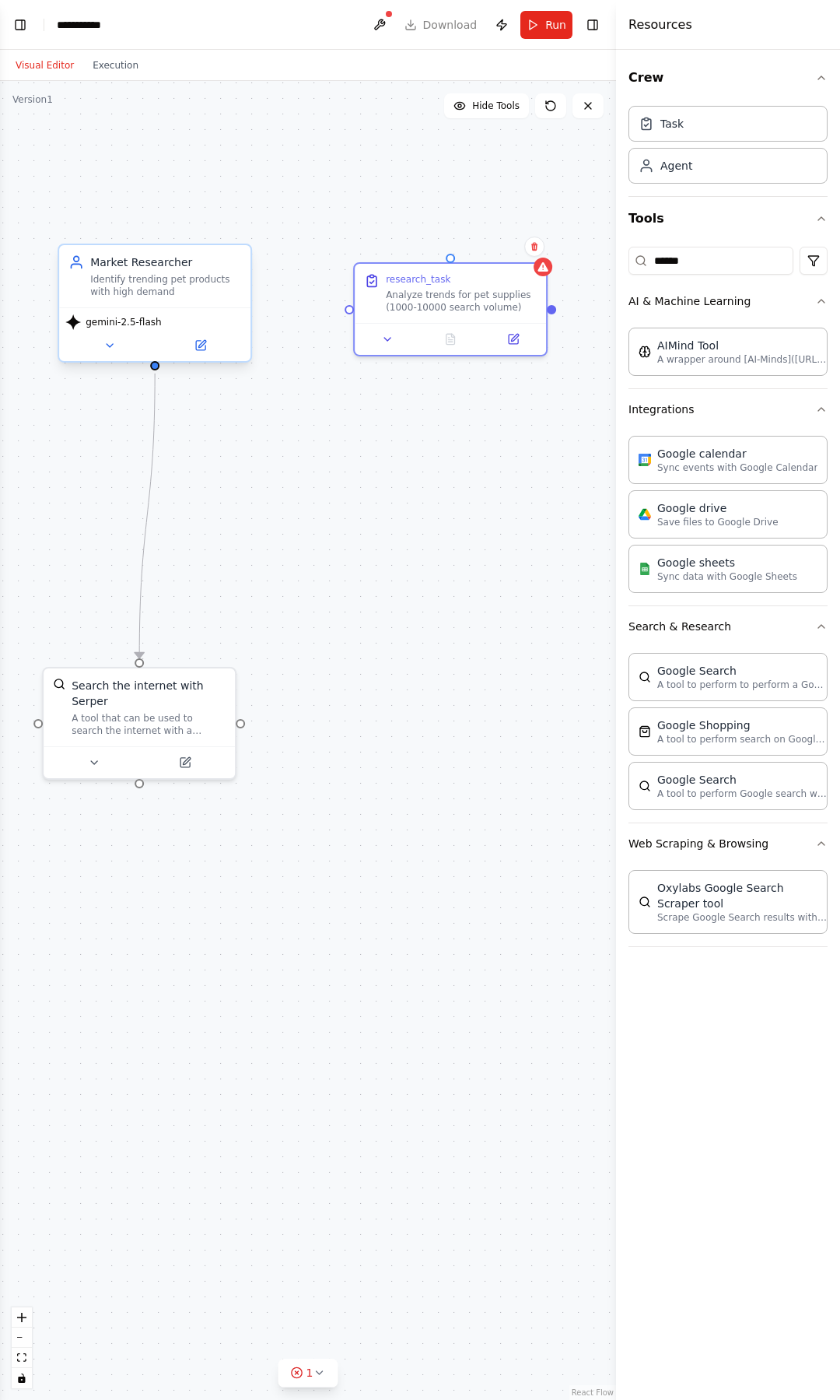
click at [215, 301] on div "Market Researcher Identify trending pet products with high demand" at bounding box center [155, 275] width 192 height 62
drag, startPoint x: 154, startPoint y: 369, endPoint x: 162, endPoint y: 413, distance: 44.7
click at [162, 412] on div ".deletable-edge-delete-btn { width: 20px; height: 20px; border: 0px solid #ffff…" at bounding box center [256, 906] width 616 height 1319
click at [152, 417] on icon "Edge from 82018578-7c2d-4118-9d99-f7e315994a23 to 50a484c9-373b-420b-9d0d-a7de4…" at bounding box center [147, 516] width 15 height 284
drag, startPoint x: 147, startPoint y: 515, endPoint x: 154, endPoint y: 504, distance: 13.0
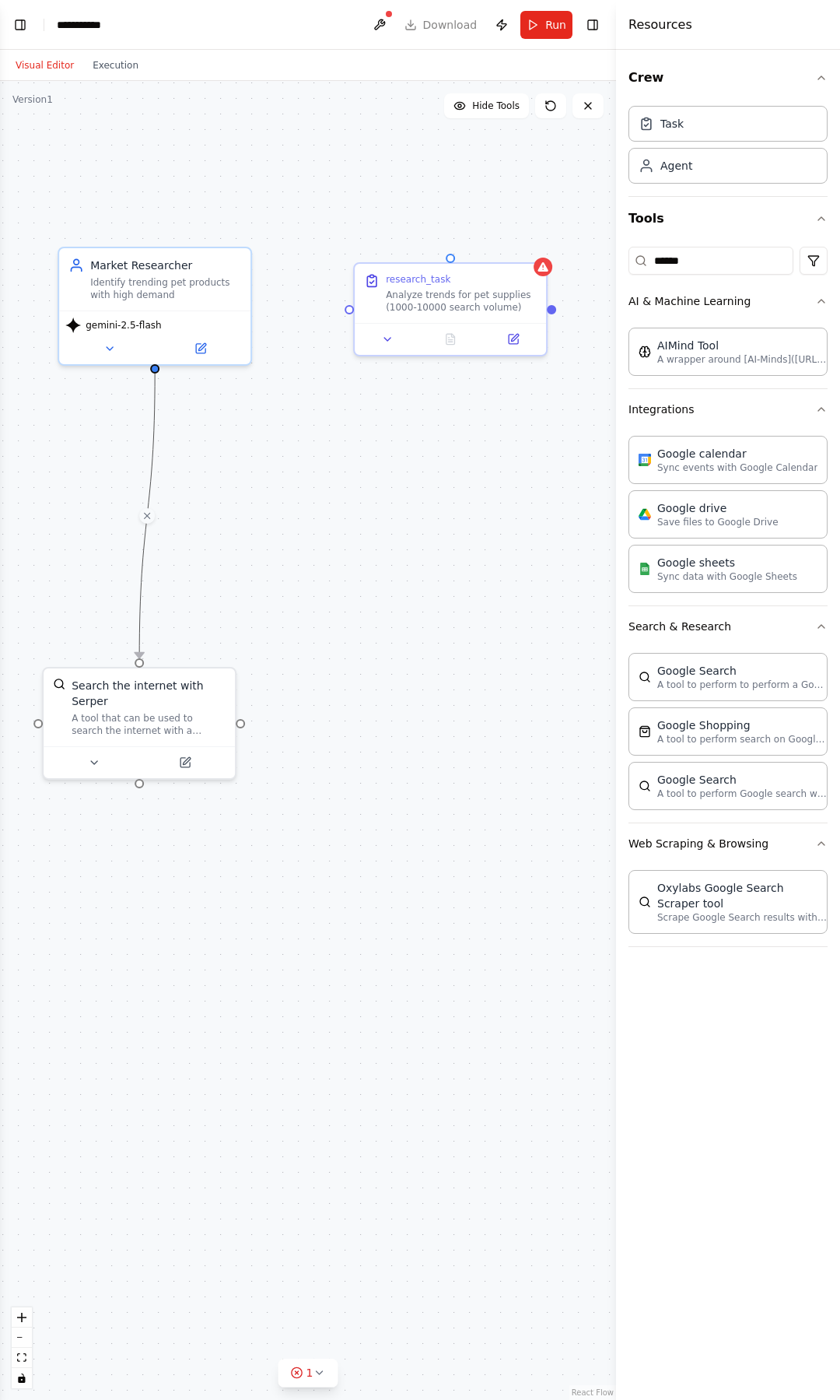
click at [147, 515] on icon at bounding box center [147, 516] width 11 height 13
click at [392, 337] on icon at bounding box center [388, 337] width 13 height 13
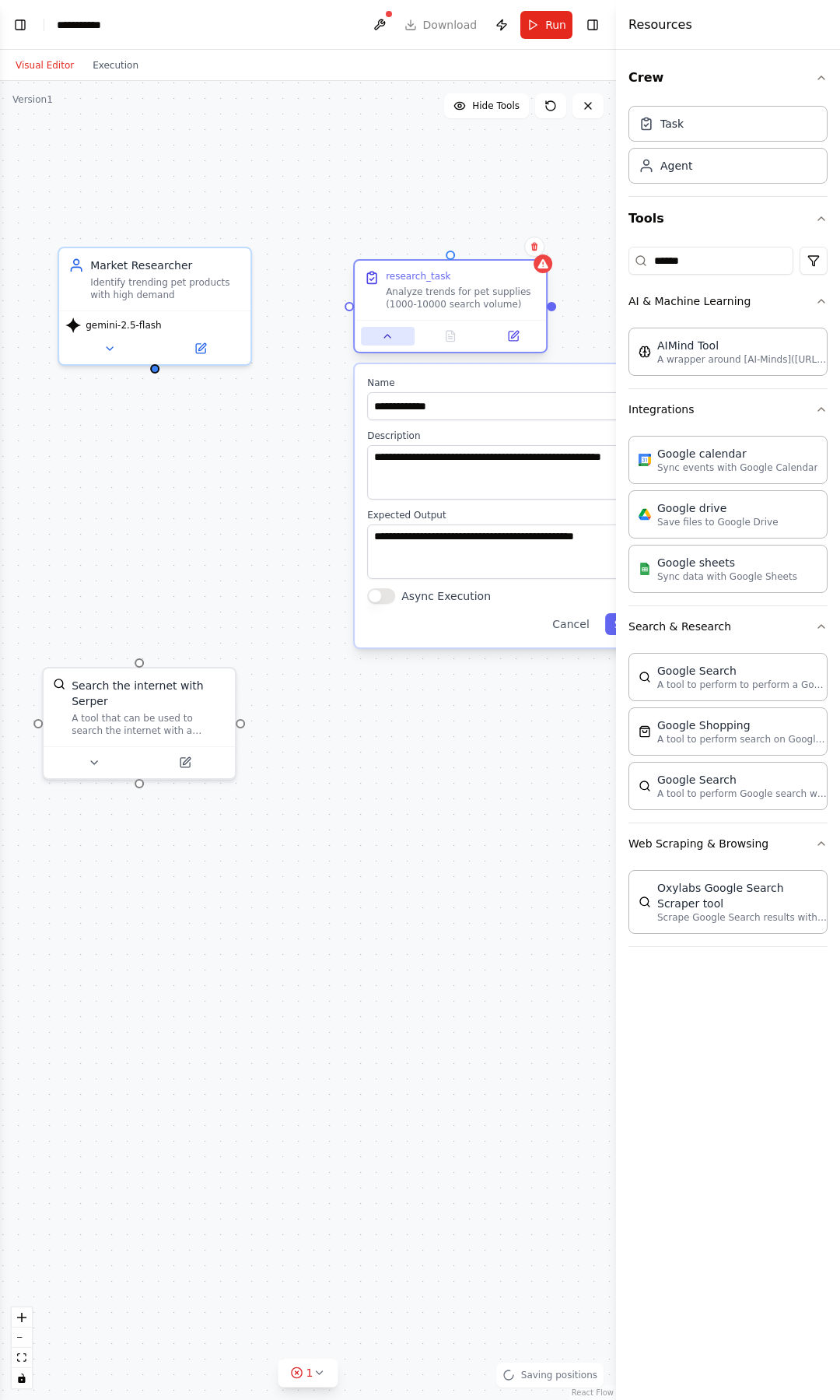
click at [391, 337] on icon at bounding box center [388, 337] width 13 height 13
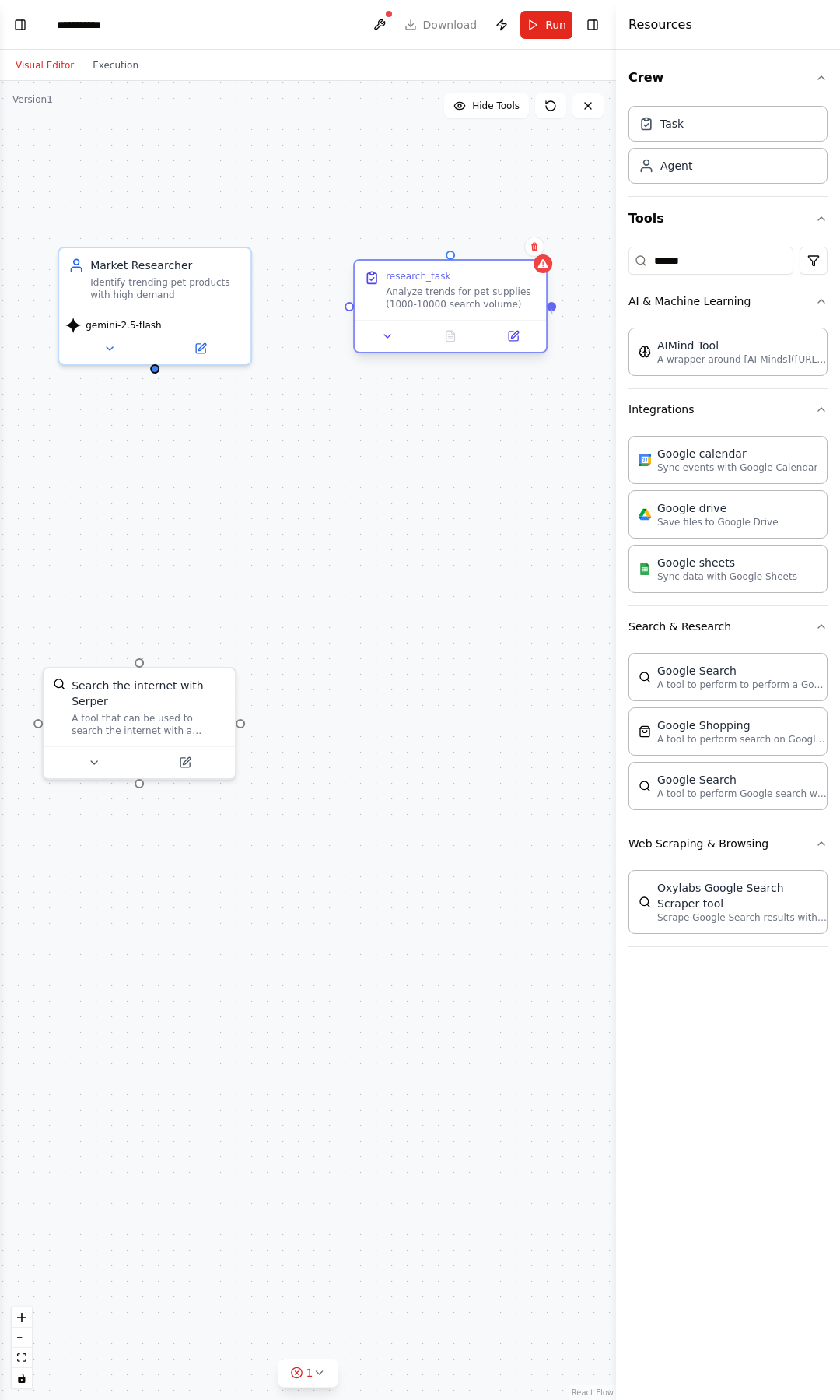
click at [552, 313] on div "Market Researcher Identify trending pet products with high demand gemini-2.5-fl…" at bounding box center [308, 740] width 616 height 1319
drag, startPoint x: 553, startPoint y: 308, endPoint x: 249, endPoint y: 308, distance: 304.0
click at [249, 308] on div "Market Researcher Identify trending pet products with high demand gemini-2.5-fl…" at bounding box center [256, 906] width 616 height 1319
click at [248, 308] on div "gemini-2.5-flash" at bounding box center [155, 335] width 192 height 54
click at [233, 297] on div "Identify trending pet products with high demand" at bounding box center [165, 286] width 151 height 25
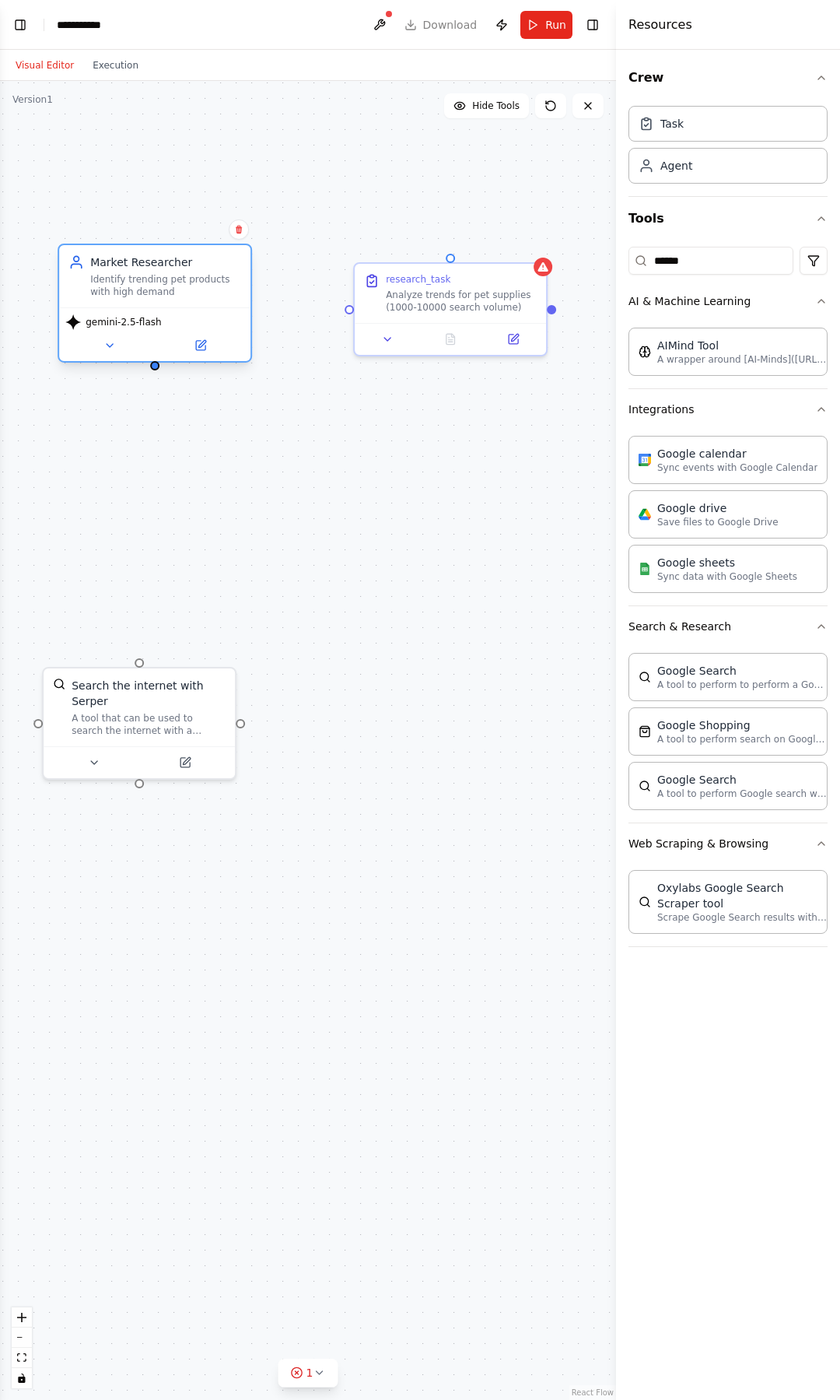
click at [233, 297] on div "Identify trending pet products with high demand" at bounding box center [165, 286] width 151 height 25
drag, startPoint x: 154, startPoint y: 368, endPoint x: 350, endPoint y: 309, distance: 204.7
click at [350, 309] on div "Market Researcher Identify trending pet products with high demand gemini-2.5-fl…" at bounding box center [256, 906] width 616 height 1319
click at [414, 313] on div "research_task Analyze trends for pet supplies (1000-10000 search volume)" at bounding box center [450, 291] width 192 height 59
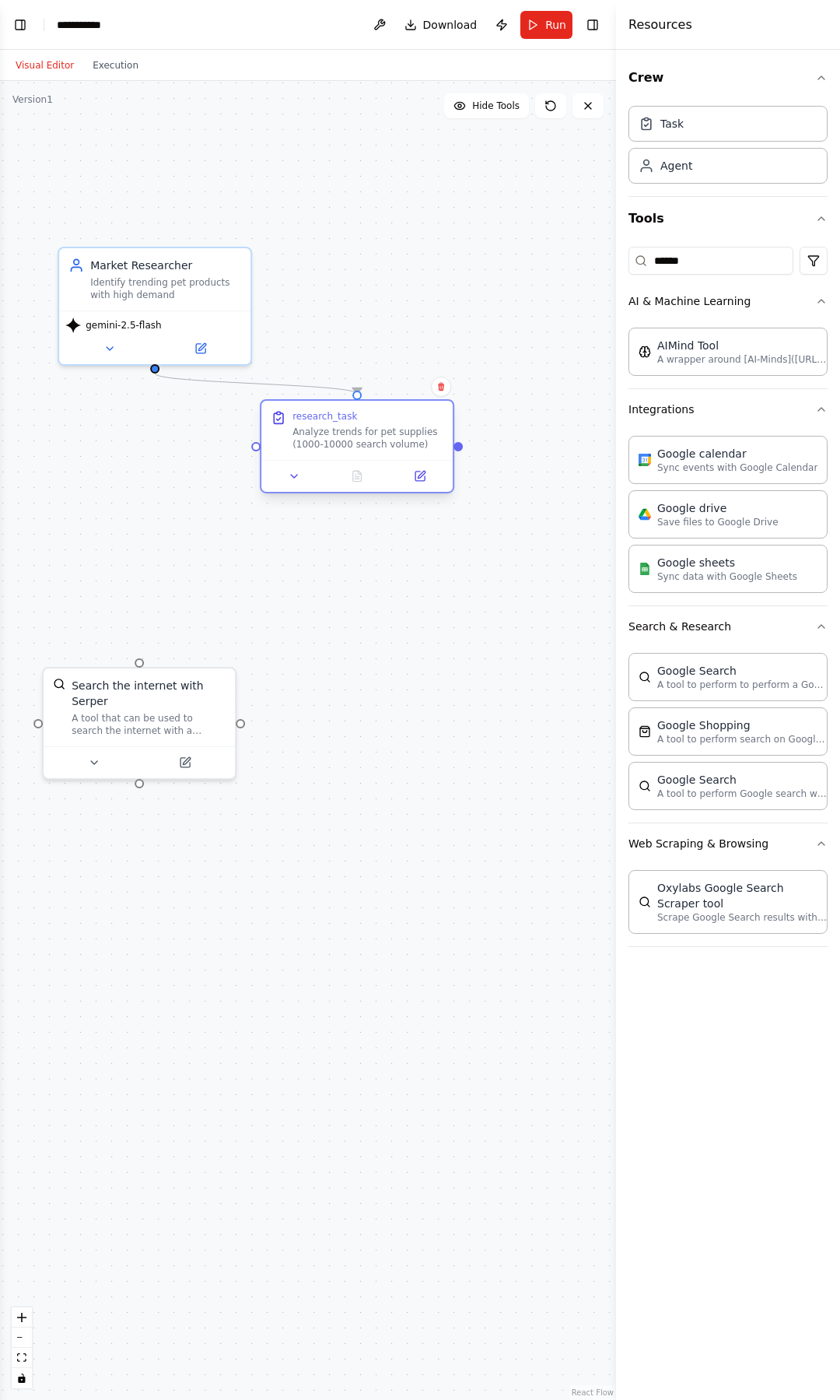
drag, startPoint x: 465, startPoint y: 304, endPoint x: 376, endPoint y: 447, distance: 168.4
click at [376, 447] on div "Analyze trends for pet supplies (1000-10000 search volume)" at bounding box center [368, 438] width 151 height 25
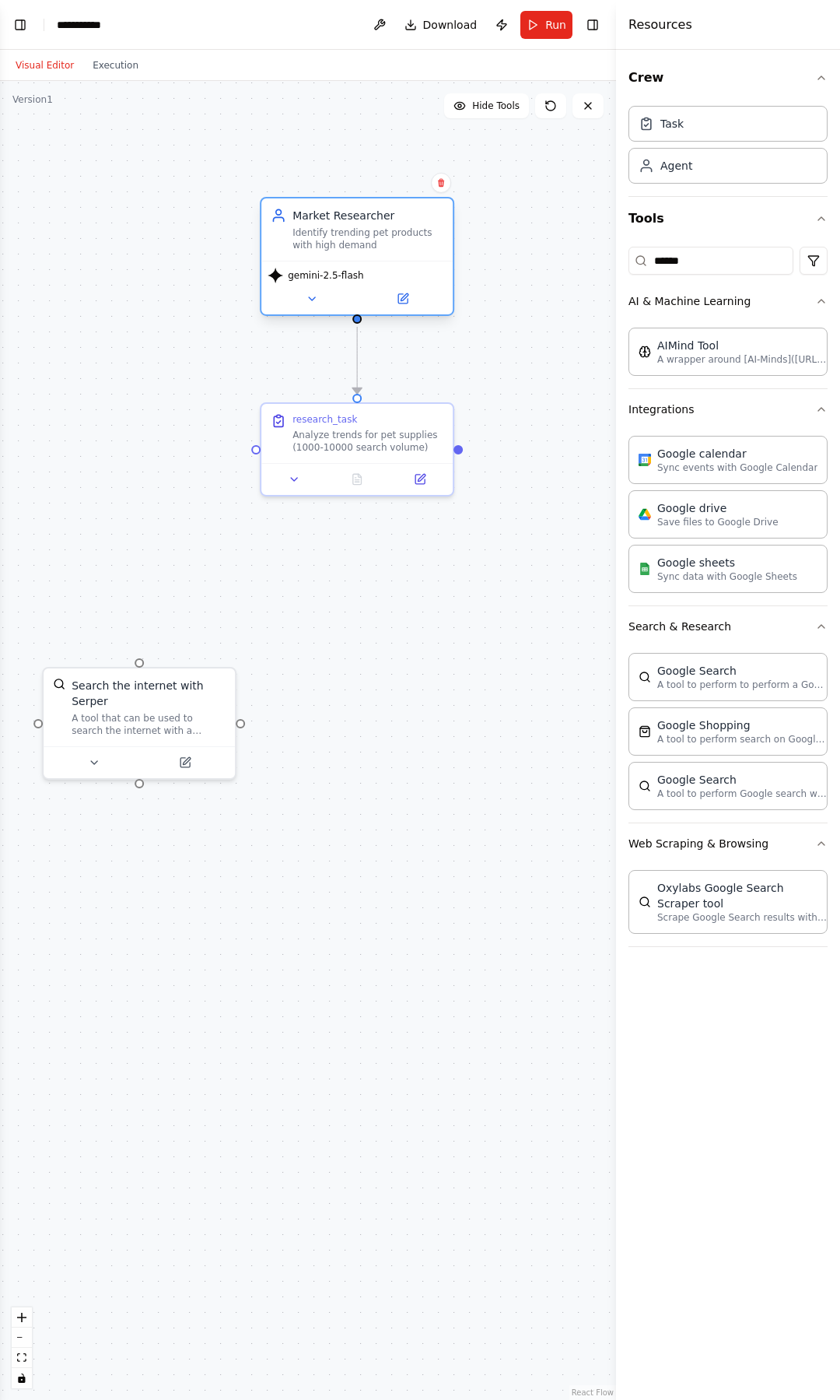
drag, startPoint x: 218, startPoint y: 301, endPoint x: 424, endPoint y: 252, distance: 211.7
click at [424, 252] on div "Market Researcher Identify trending pet products with high demand" at bounding box center [357, 229] width 192 height 62
drag, startPoint x: 137, startPoint y: 659, endPoint x: 350, endPoint y: 256, distance: 455.8
click at [350, 256] on div "Market Researcher Identify trending pet products with high demand gemini-2.5-fl…" at bounding box center [256, 906] width 616 height 1319
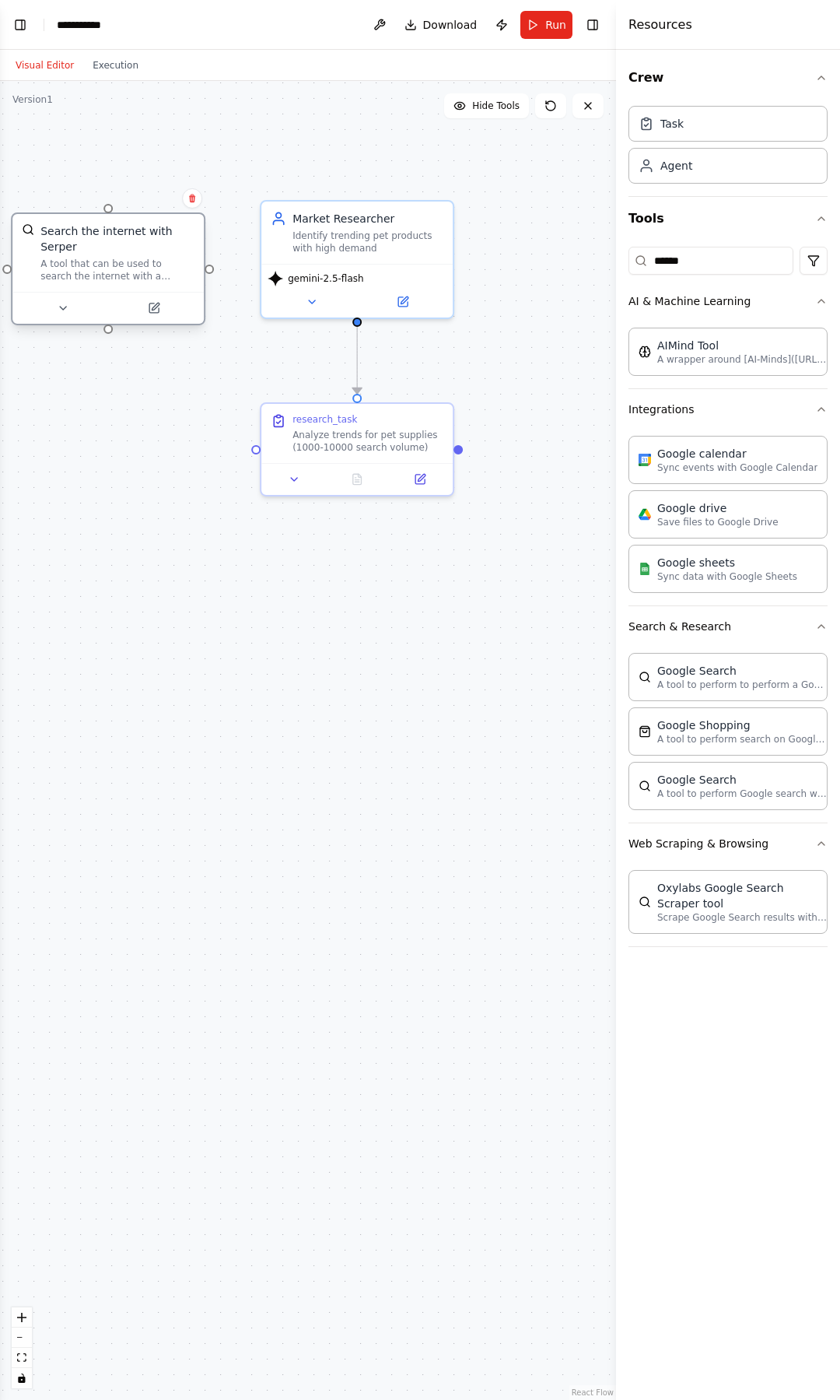
drag, startPoint x: 183, startPoint y: 706, endPoint x: 150, endPoint y: 262, distance: 445.2
click at [150, 262] on div "Search the internet with Serper A tool that can be used to search the internet …" at bounding box center [117, 253] width 154 height 59
click at [410, 440] on div "Analyze trends for pet supplies (1000-10000 search volume)" at bounding box center [368, 438] width 151 height 25
click at [298, 476] on icon at bounding box center [294, 476] width 13 height 13
click at [294, 480] on icon at bounding box center [294, 476] width 13 height 13
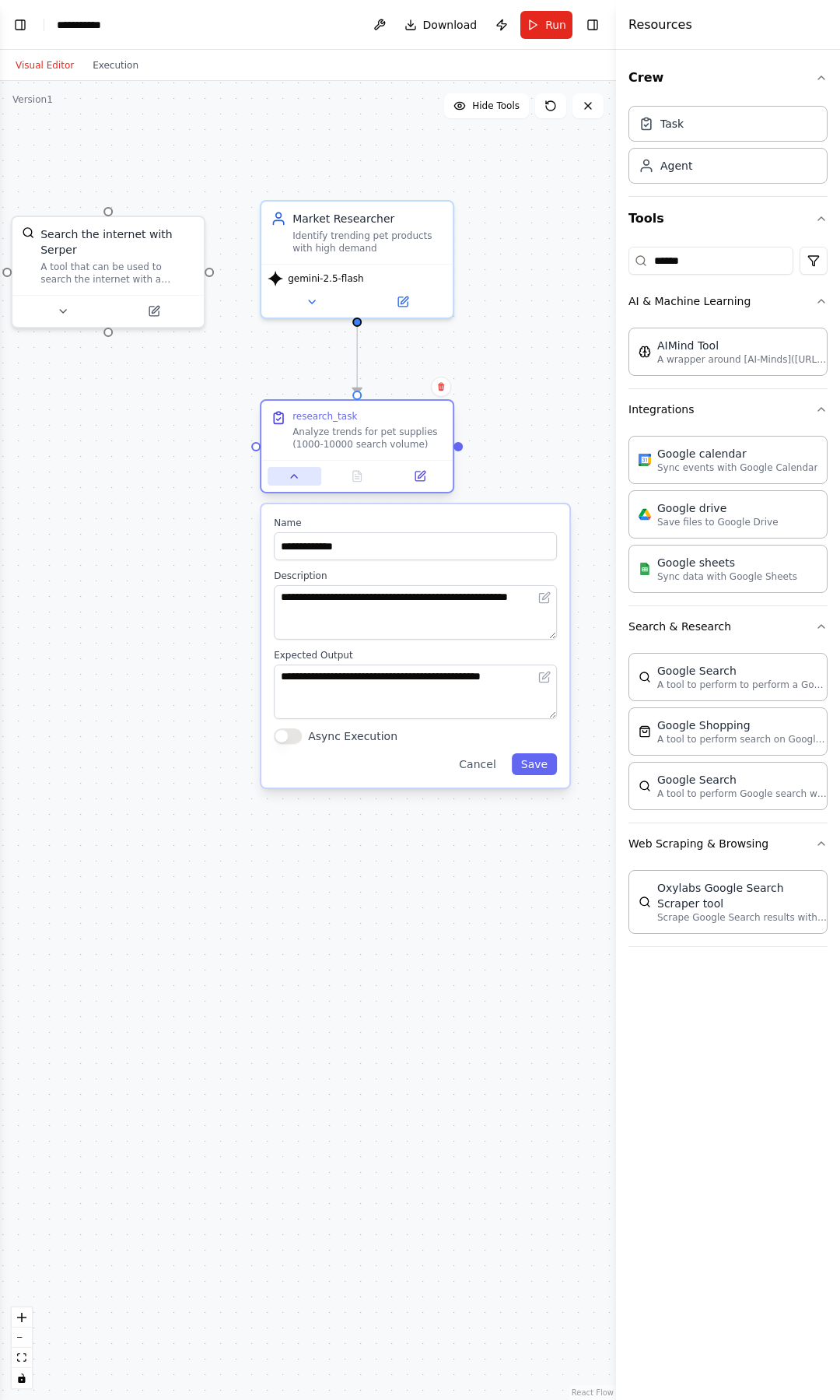
click at [293, 479] on icon at bounding box center [294, 476] width 13 height 13
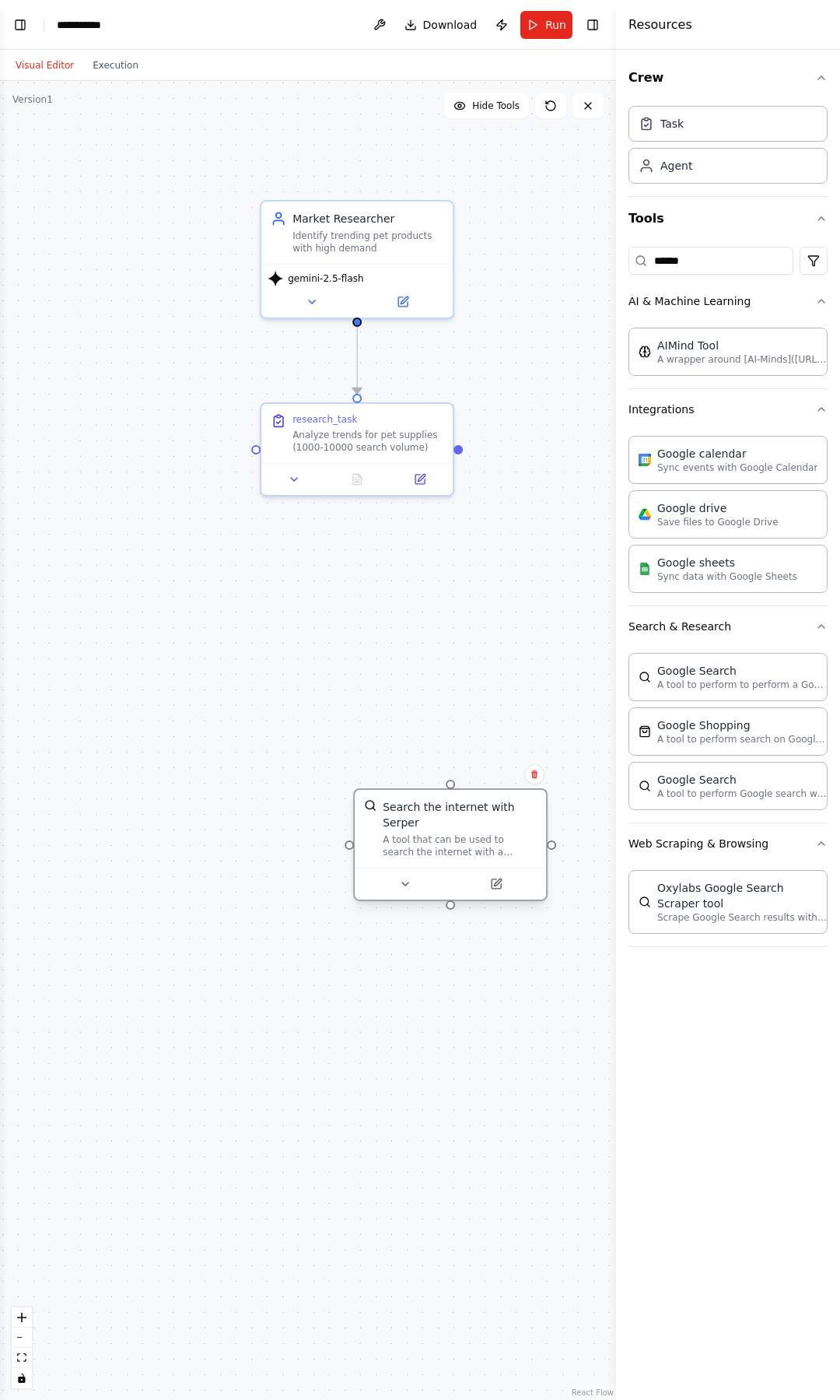
drag, startPoint x: 91, startPoint y: 266, endPoint x: 427, endPoint y: 835, distance: 660.8
click at [427, 835] on div "A tool that can be used to search the internet with a search_query. Supports di…" at bounding box center [459, 846] width 154 height 25
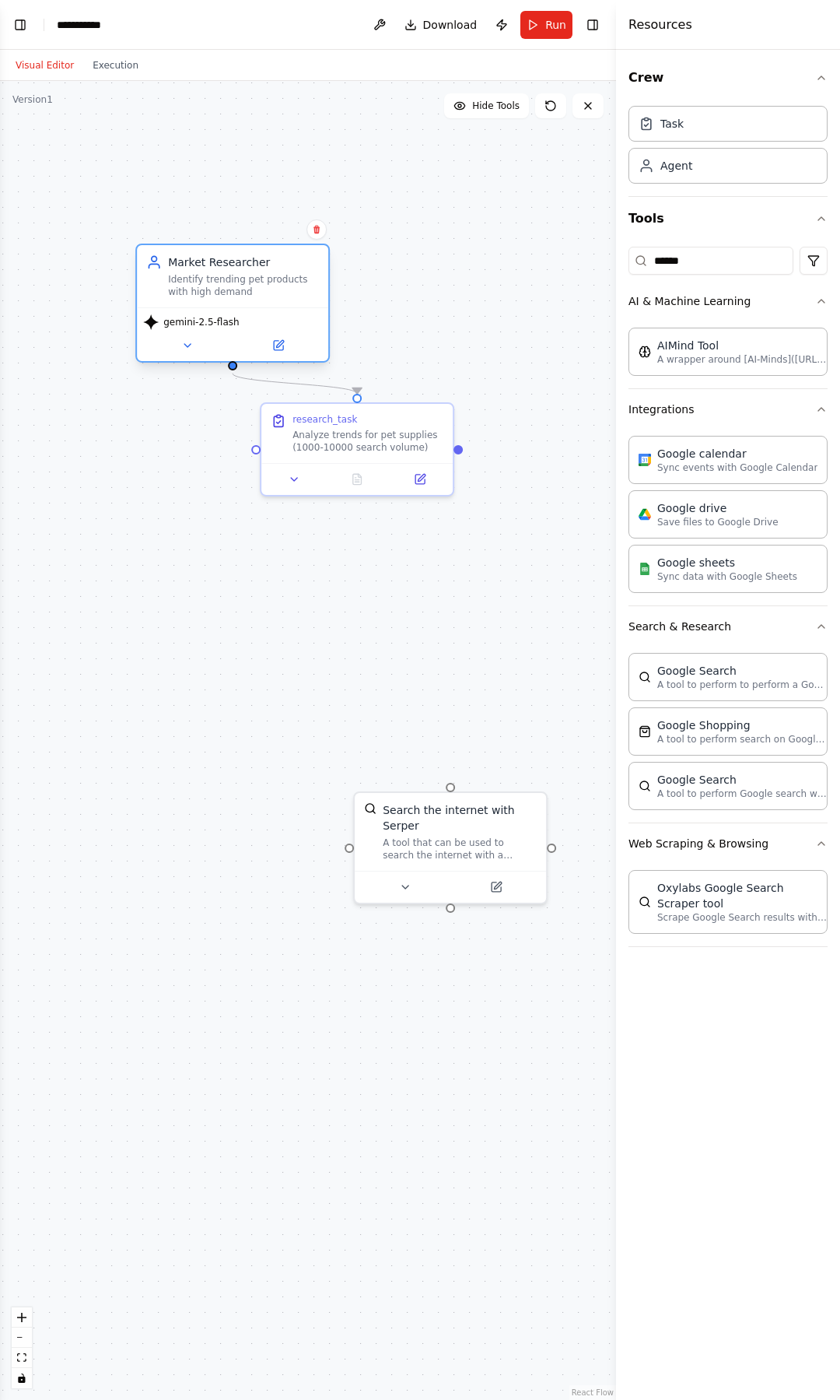
drag, startPoint x: 390, startPoint y: 233, endPoint x: 262, endPoint y: 285, distance: 138.2
click at [262, 285] on div "Identify trending pet products with high demand" at bounding box center [244, 286] width 151 height 25
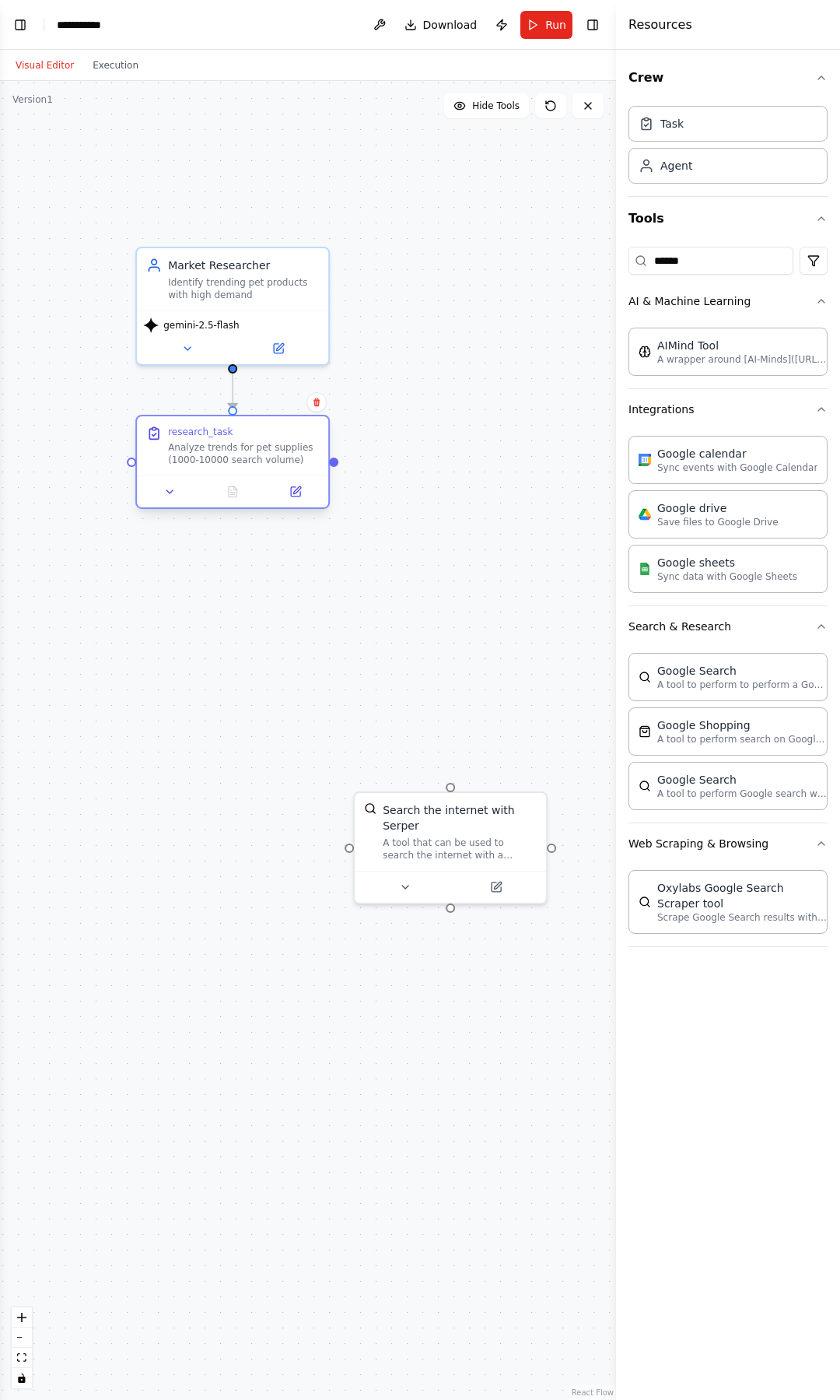
drag, startPoint x: 353, startPoint y: 444, endPoint x: 229, endPoint y: 455, distance: 124.5
click at [229, 455] on div "Analyze trends for pet supplies (1000-10000 search volume)" at bounding box center [244, 453] width 151 height 25
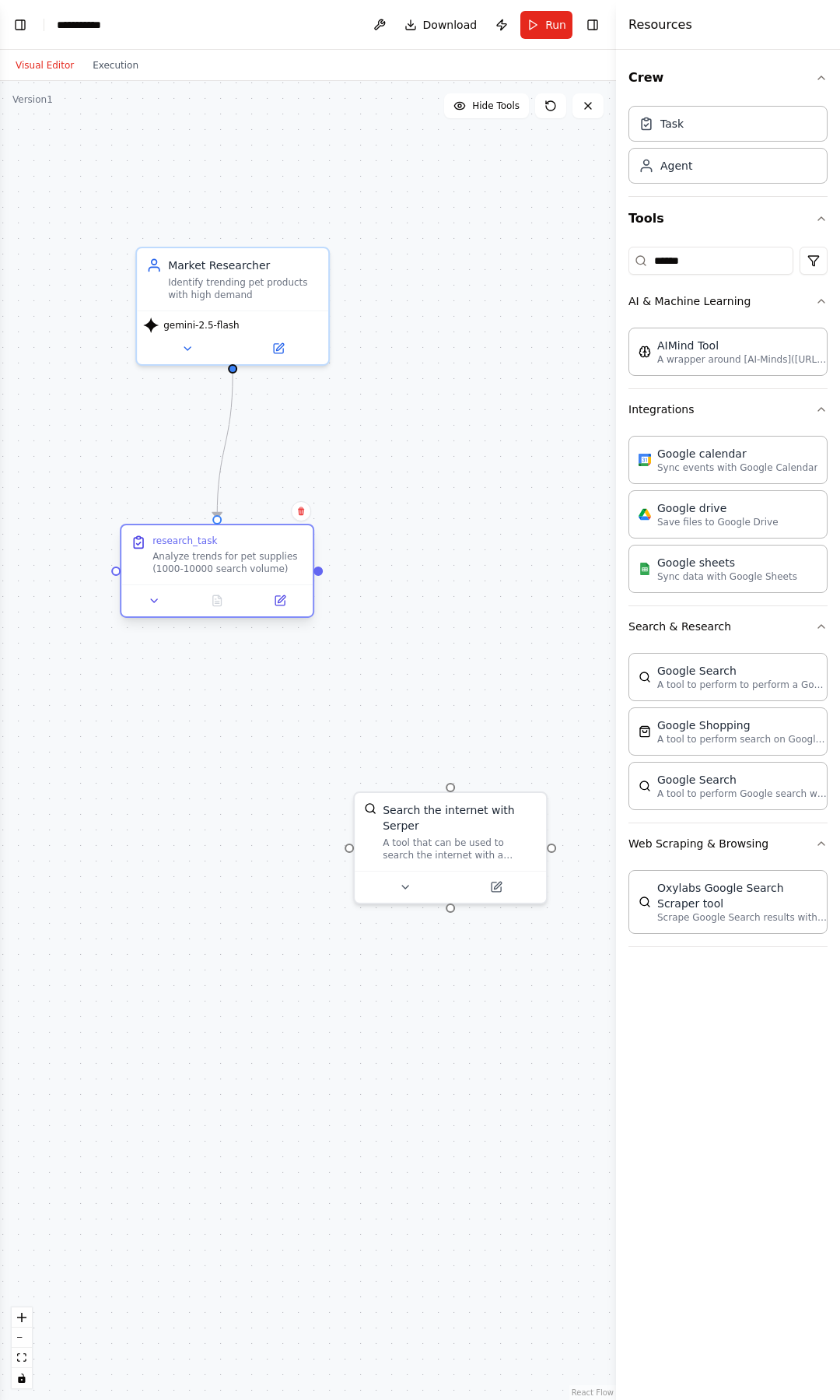
drag, startPoint x: 229, startPoint y: 455, endPoint x: 216, endPoint y: 561, distance: 106.8
click at [216, 561] on div "Analyze trends for pet supplies (1000-10000 search volume)" at bounding box center [228, 562] width 151 height 25
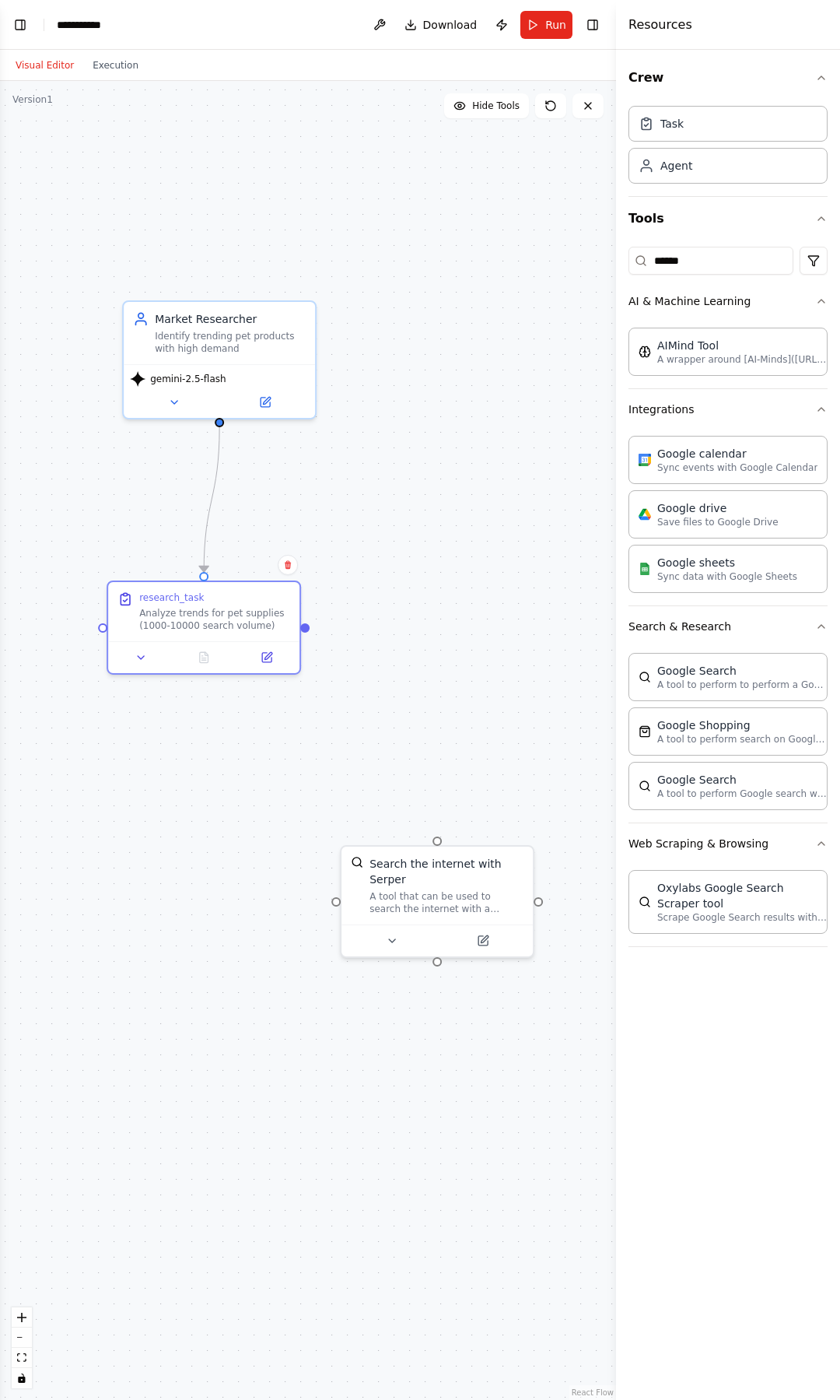
drag, startPoint x: 317, startPoint y: 578, endPoint x: 304, endPoint y: 631, distance: 54.6
click at [304, 631] on div ".deletable-edge-delete-btn { width: 20px; height: 20px; border: 0px solid #ffff…" at bounding box center [308, 740] width 616 height 1319
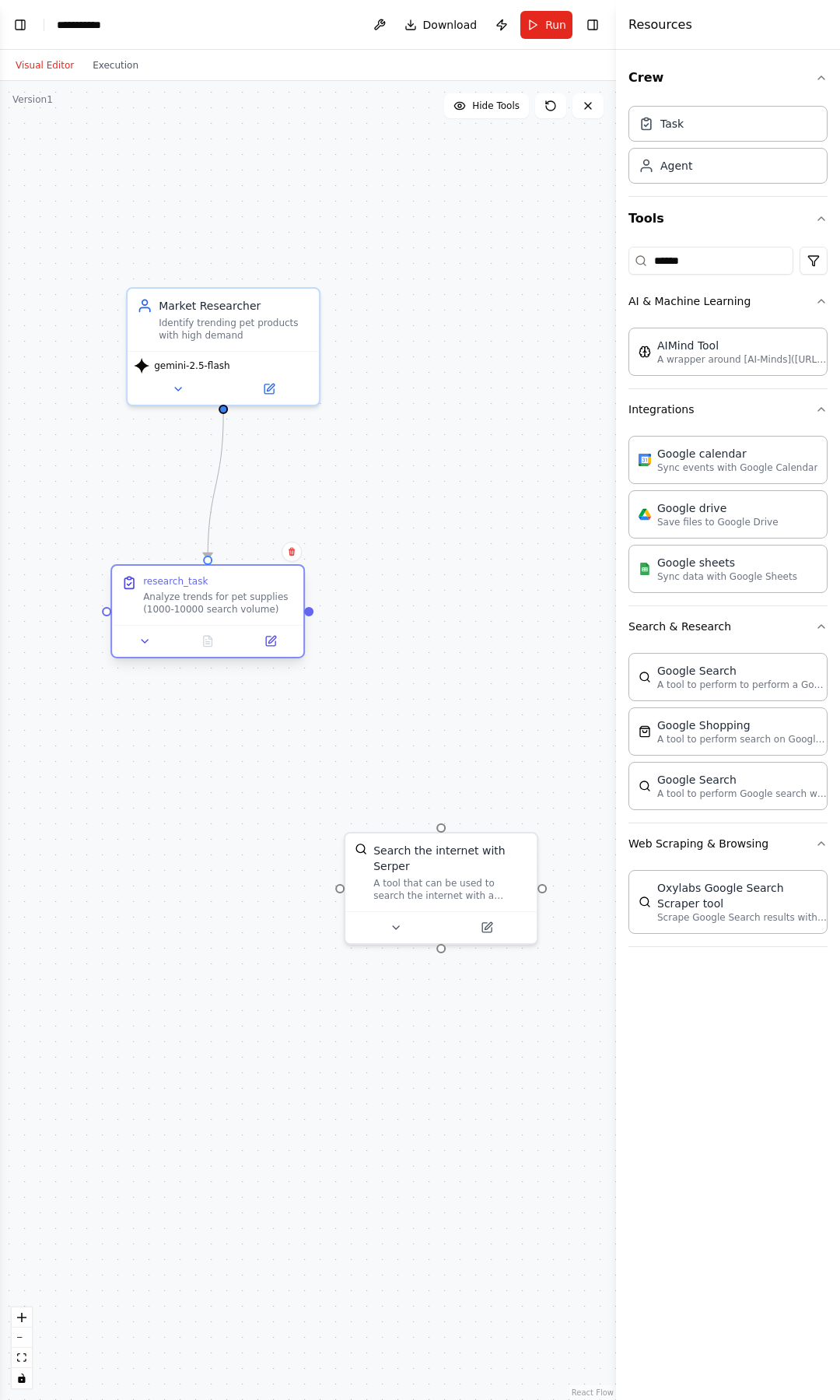
drag, startPoint x: 301, startPoint y: 629, endPoint x: 299, endPoint y: 606, distance: 23.1
click at [299, 606] on div ".deletable-edge-delete-btn { width: 20px; height: 20px; border: 0px solid #ffff…" at bounding box center [308, 740] width 616 height 1319
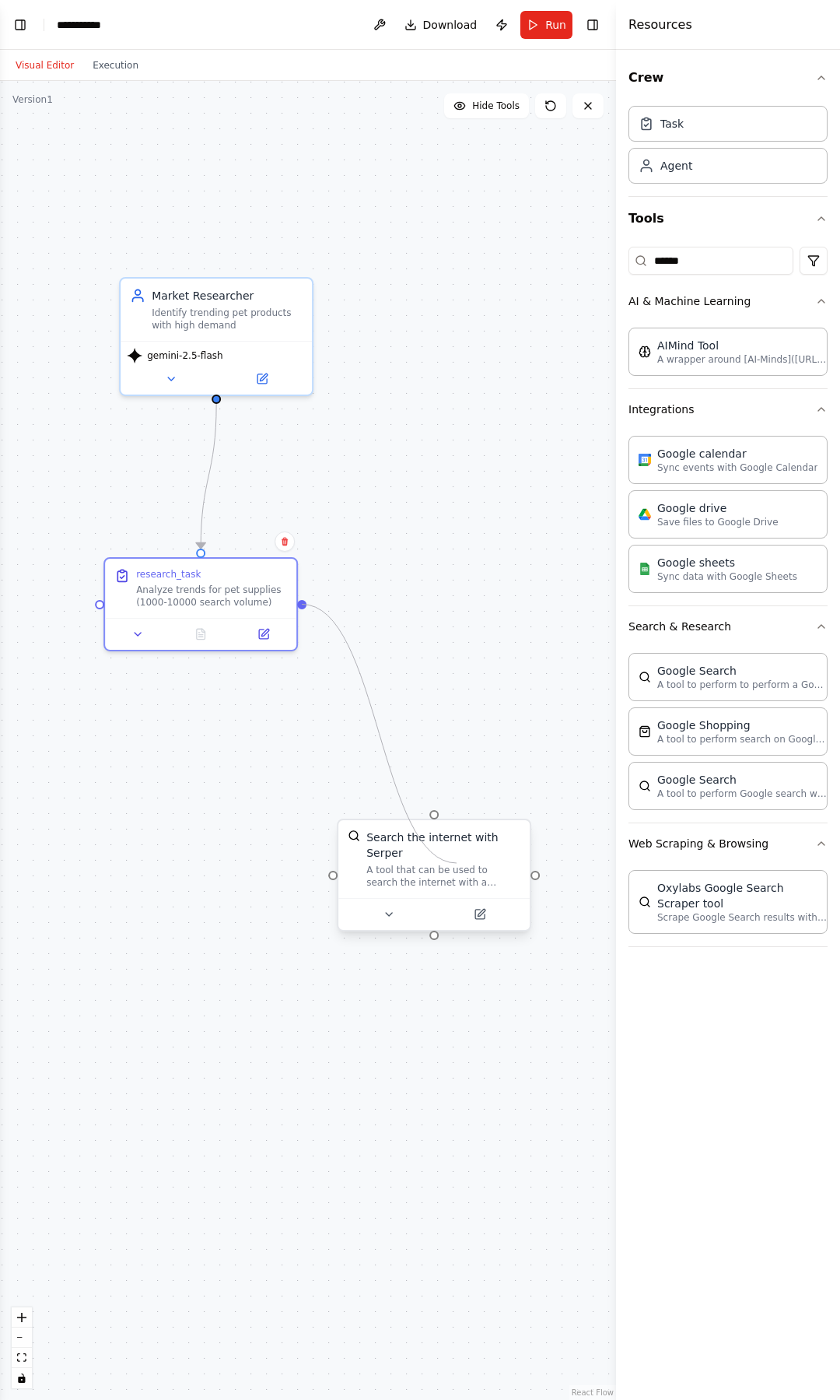
drag, startPoint x: 303, startPoint y: 606, endPoint x: 454, endPoint y: 858, distance: 293.8
click at [457, 862] on div "Market Researcher Identify trending pet products with high demand gemini-2.5-fl…" at bounding box center [240, 937] width 616 height 1319
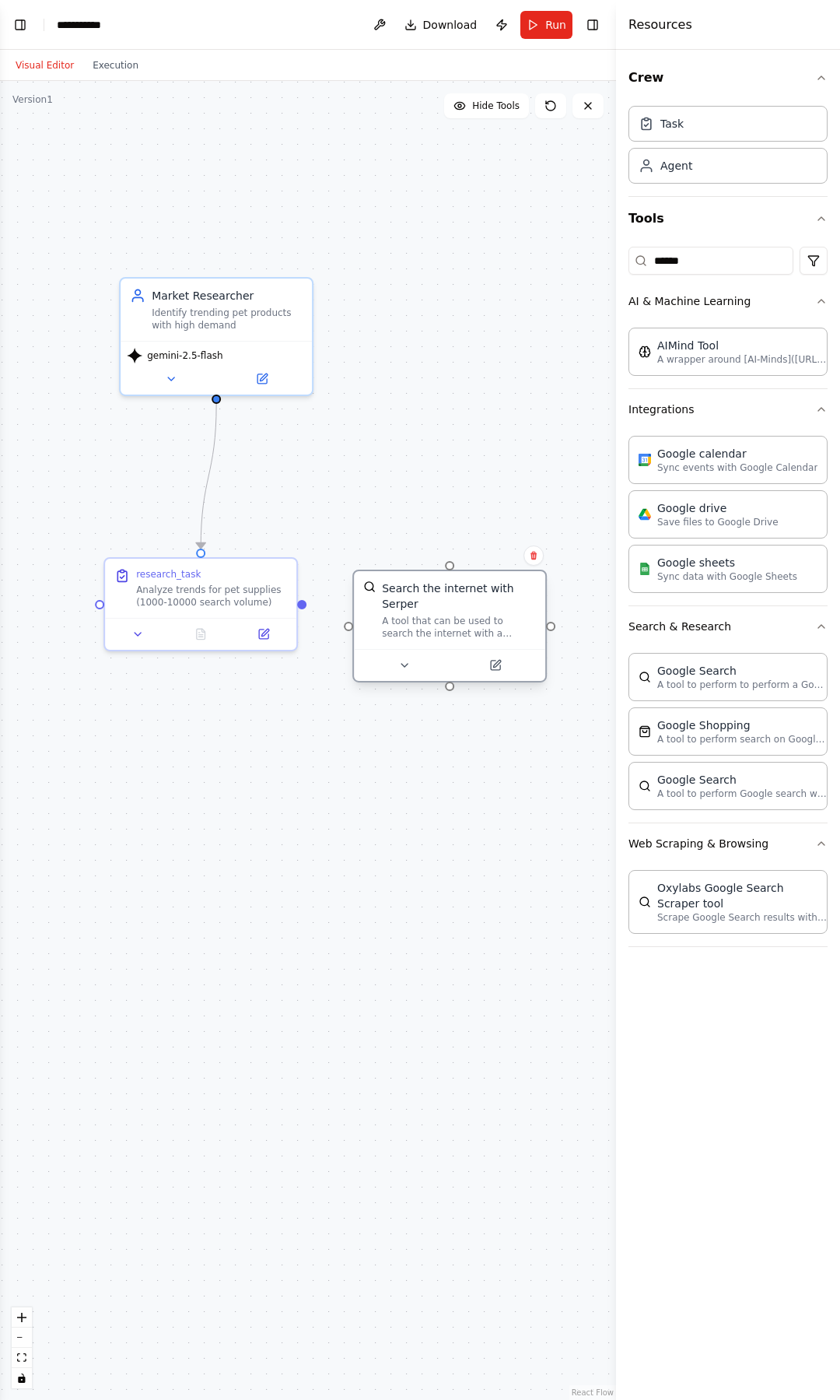
drag, startPoint x: 428, startPoint y: 875, endPoint x: 453, endPoint y: 631, distance: 245.3
click at [453, 631] on div "A tool that can be used to search the internet with a search_query. Supports di…" at bounding box center [459, 627] width 154 height 25
drag, startPoint x: 346, startPoint y: 628, endPoint x: 303, endPoint y: 606, distance: 48.3
click at [303, 606] on div "Market Researcher Identify trending pet products with high demand gemini-2.5-fl…" at bounding box center [240, 937] width 616 height 1319
drag, startPoint x: 348, startPoint y: 629, endPoint x: 307, endPoint y: 604, distance: 48.0
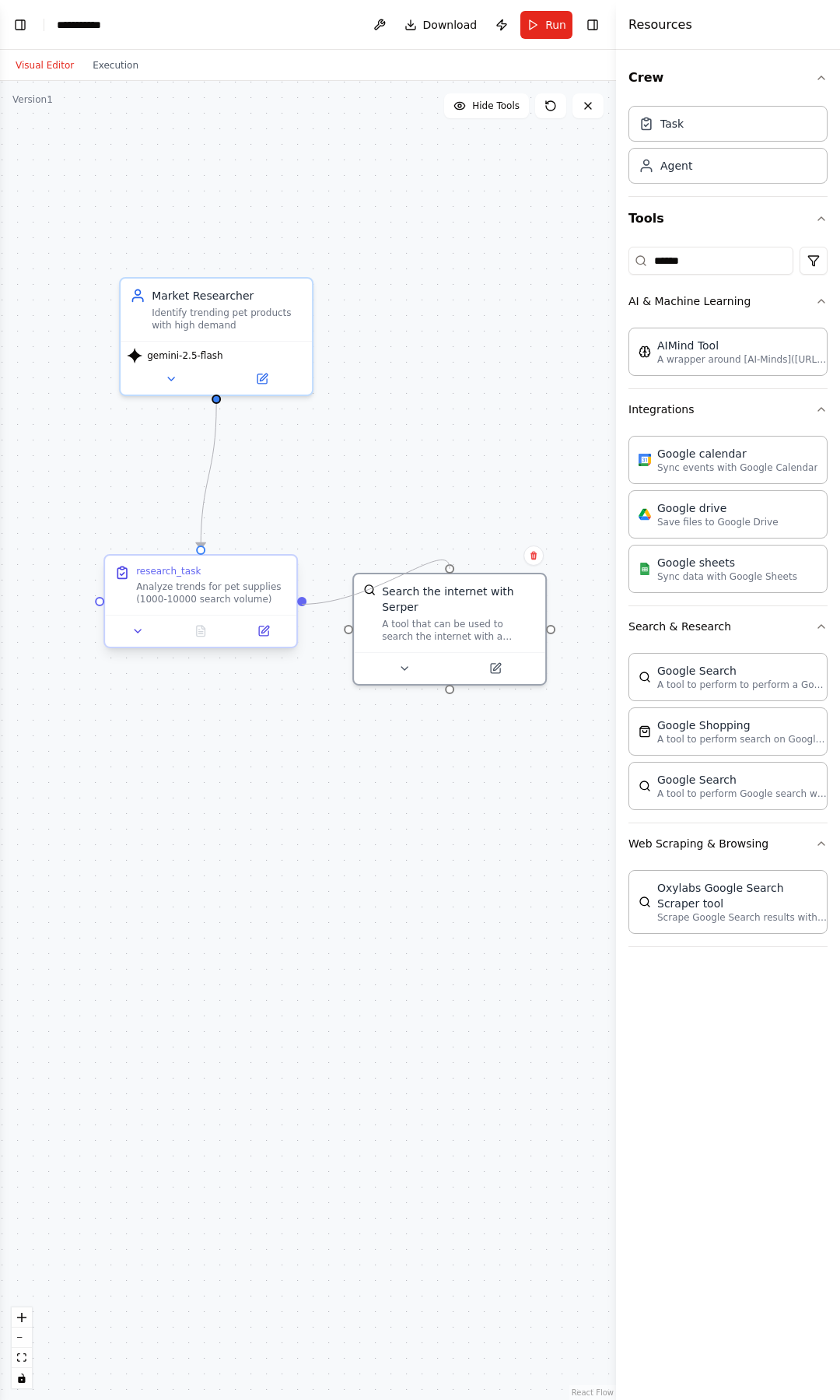
click at [307, 604] on div ".deletable-edge-delete-btn { width: 20px; height: 20px; border: 0px solid #ffff…" at bounding box center [308, 740] width 616 height 1319
click at [181, 603] on div "Analyze trends for pet supplies (1000-10000 search volume)" at bounding box center [211, 593] width 151 height 25
click at [151, 635] on button at bounding box center [139, 631] width 54 height 19
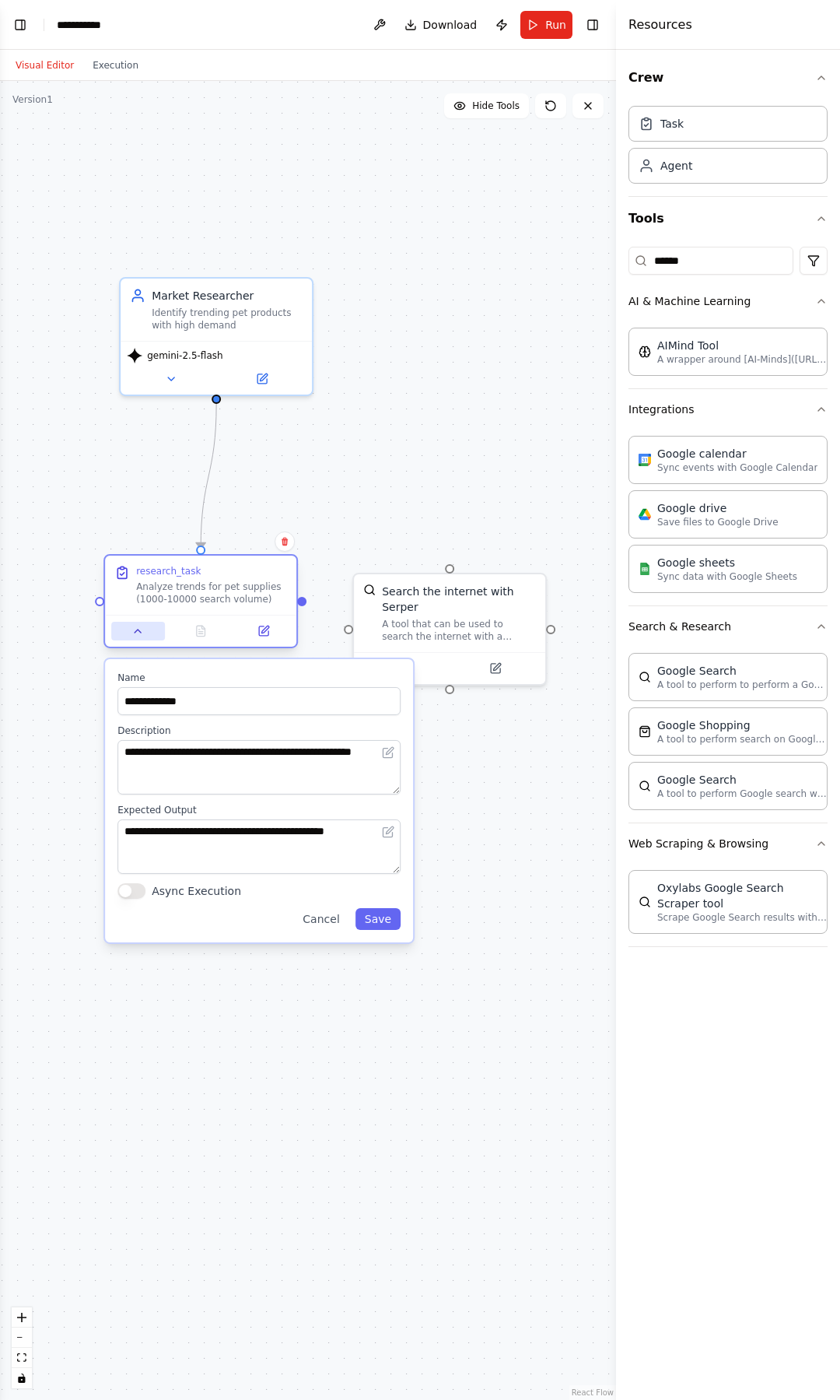
click at [151, 635] on button at bounding box center [139, 631] width 54 height 19
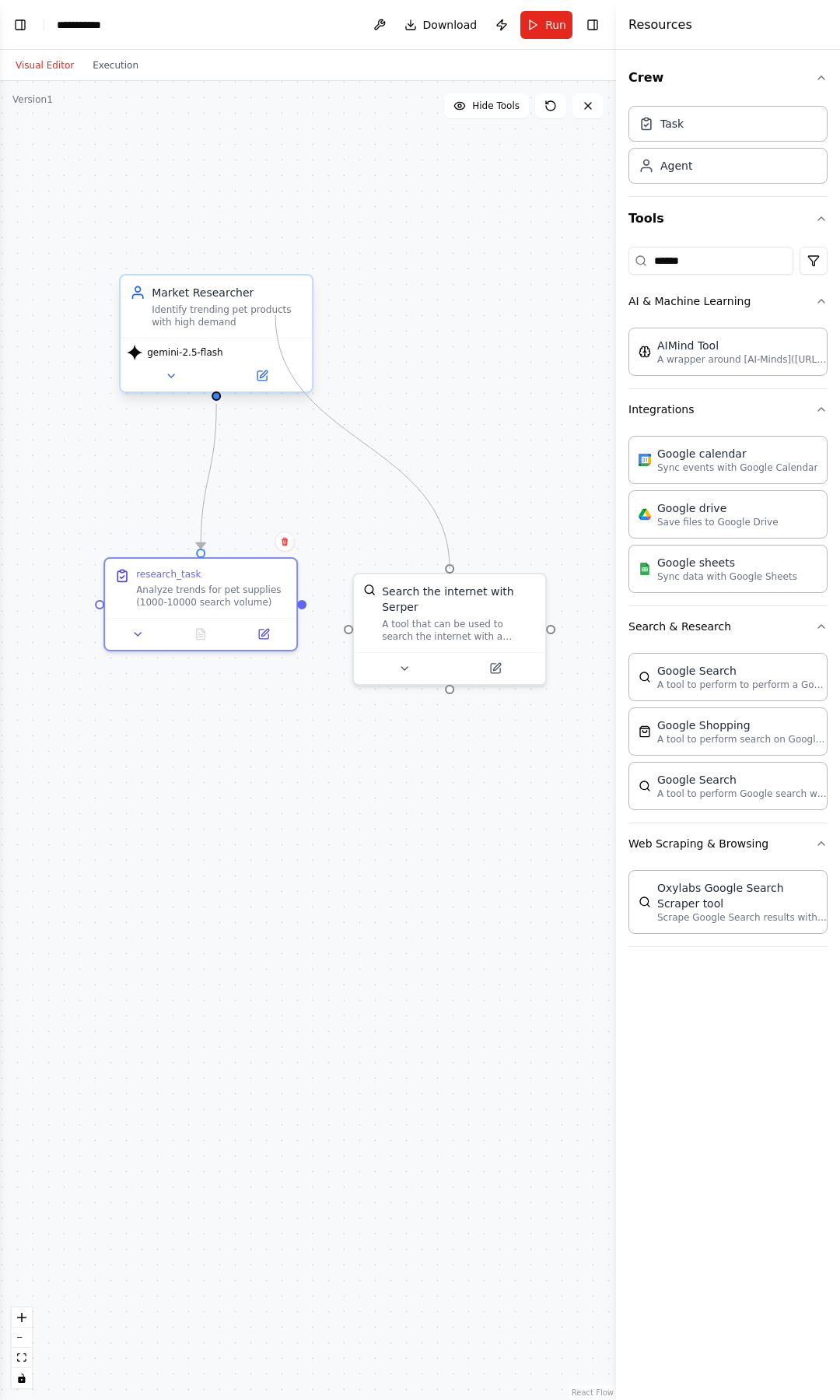
drag, startPoint x: 350, startPoint y: 626, endPoint x: 274, endPoint y: 315, distance: 320.2
click at [274, 315] on div "Market Researcher Identify trending pet products with high demand gemini-2.5-fl…" at bounding box center [240, 937] width 616 height 1319
click at [272, 353] on div "gemini-2.5-flash" at bounding box center [216, 352] width 179 height 15
click at [432, 605] on div "Search the internet with Serper" at bounding box center [459, 596] width 154 height 31
click at [488, 612] on div "Search the internet with Serper A tool that can be used to search the internet …" at bounding box center [459, 610] width 154 height 59
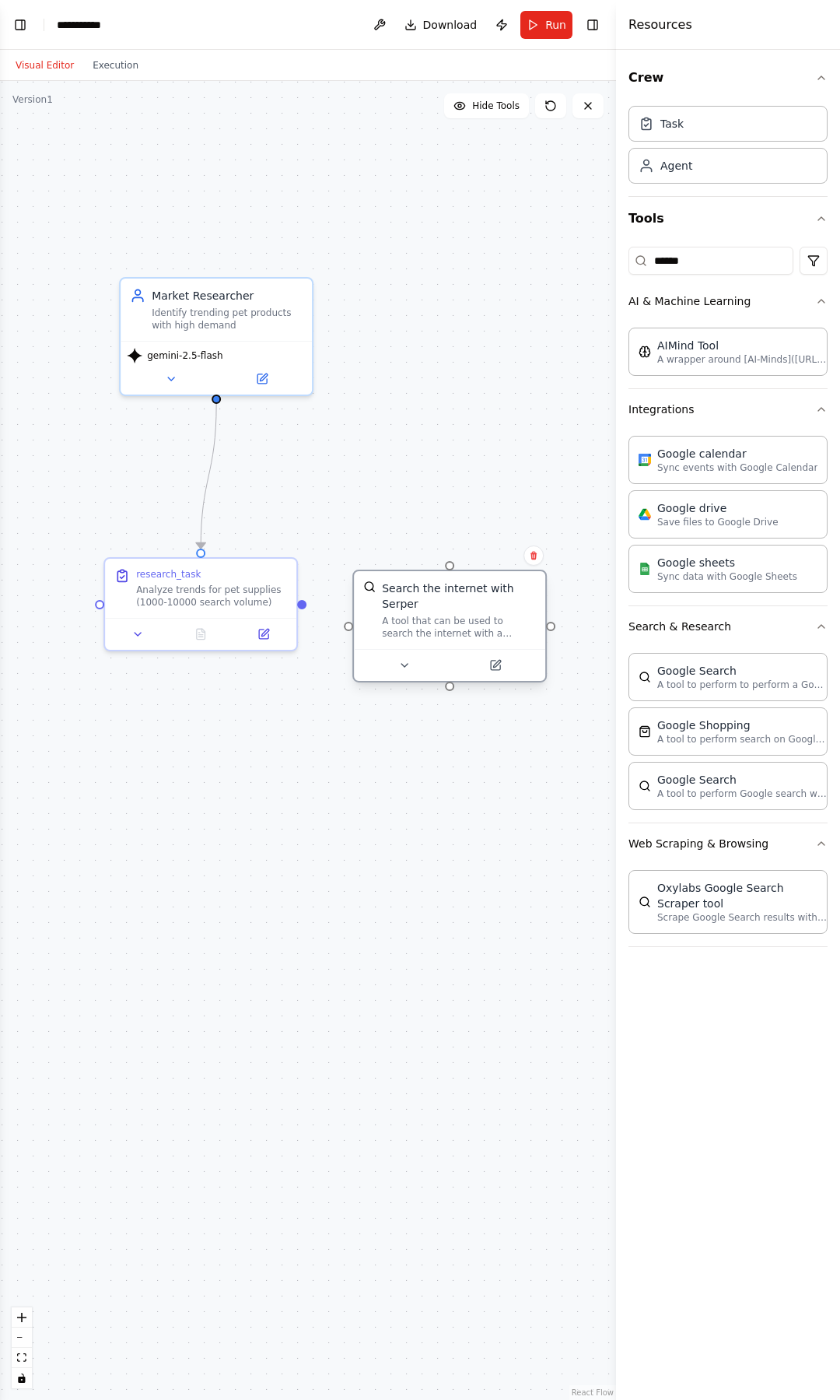
click at [488, 612] on div "Search the internet with Serper A tool that can be used to search the internet …" at bounding box center [459, 610] width 154 height 59
click at [501, 669] on icon at bounding box center [496, 665] width 13 height 13
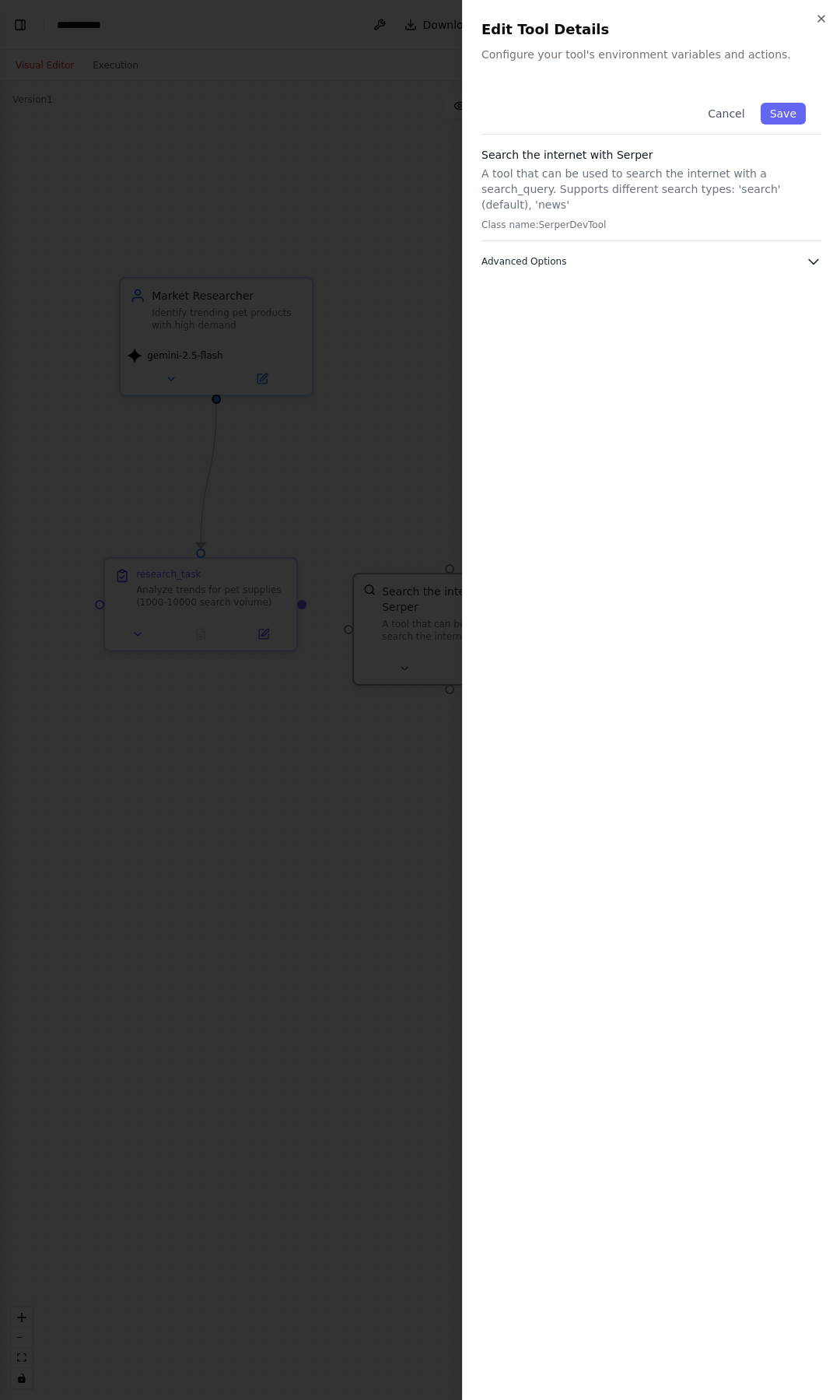
click at [813, 254] on icon "button" at bounding box center [813, 261] width 15 height 15
click at [829, 24] on div "Close Edit Tool Details Configure your tool's environment variables and actions…" at bounding box center [651, 700] width 378 height 1400
click at [828, 14] on div "Close Edit Tool Details Configure your tool's environment variables and actions…" at bounding box center [651, 700] width 378 height 1400
click at [823, 16] on icon "button" at bounding box center [821, 19] width 13 height 13
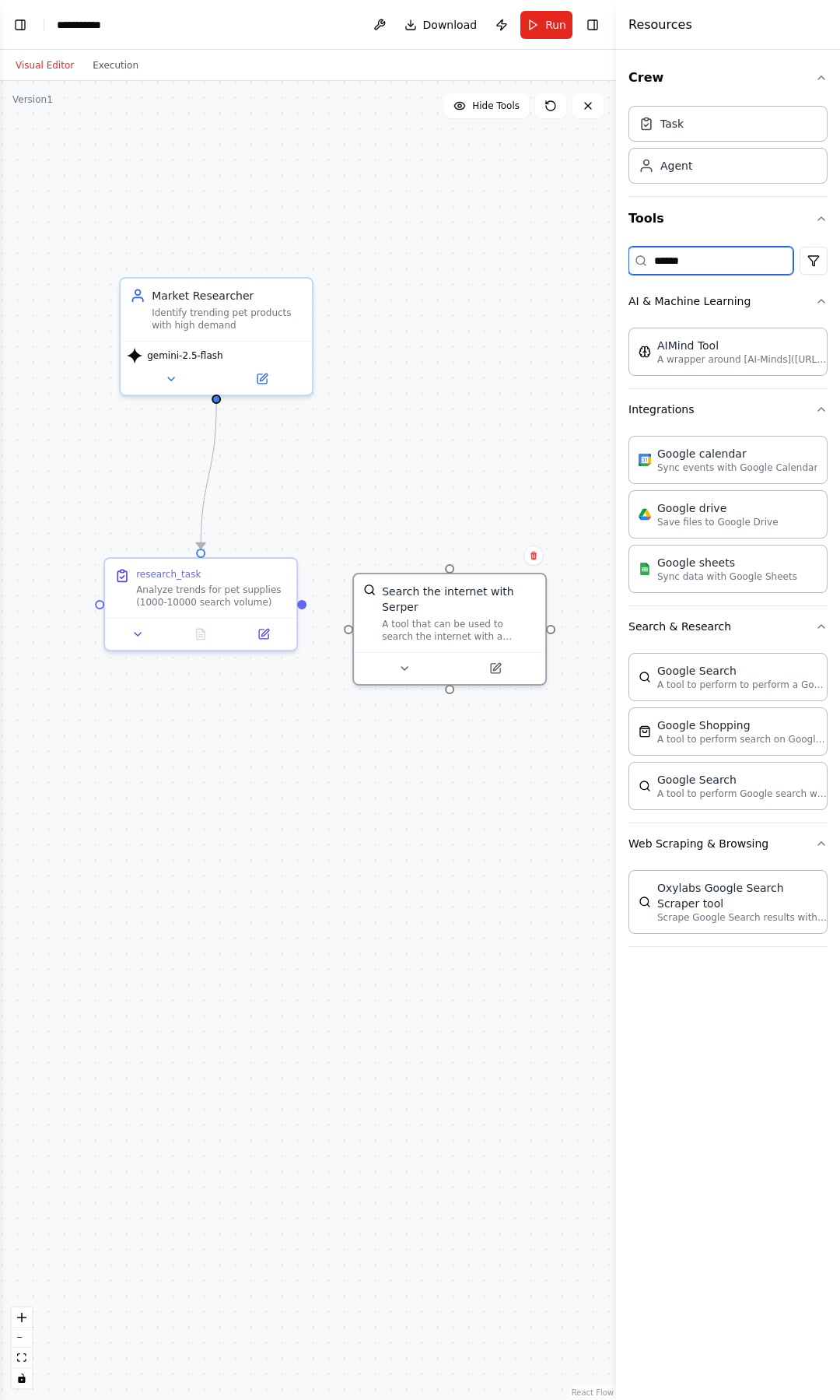
click at [695, 258] on input "******" at bounding box center [710, 260] width 165 height 28
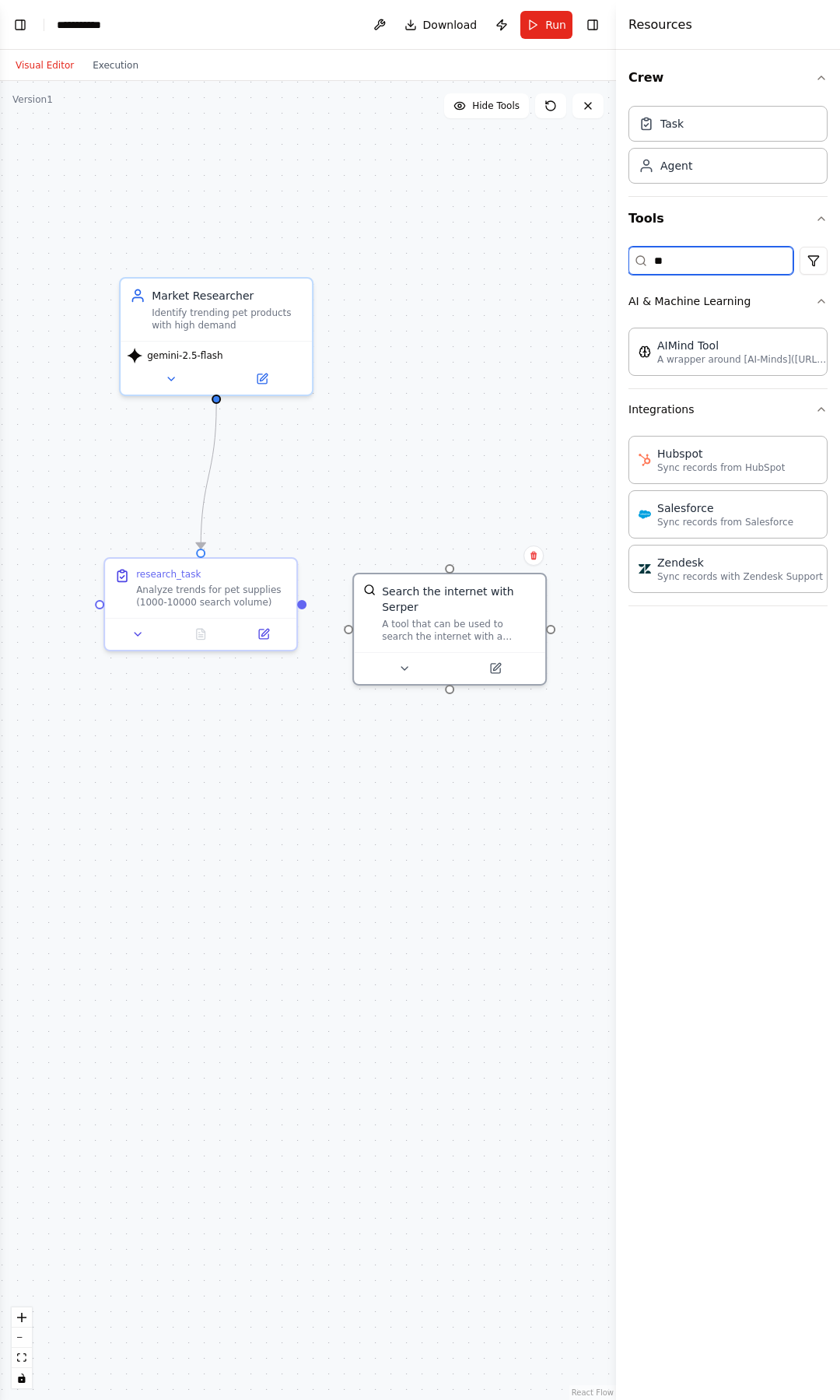
type input "*"
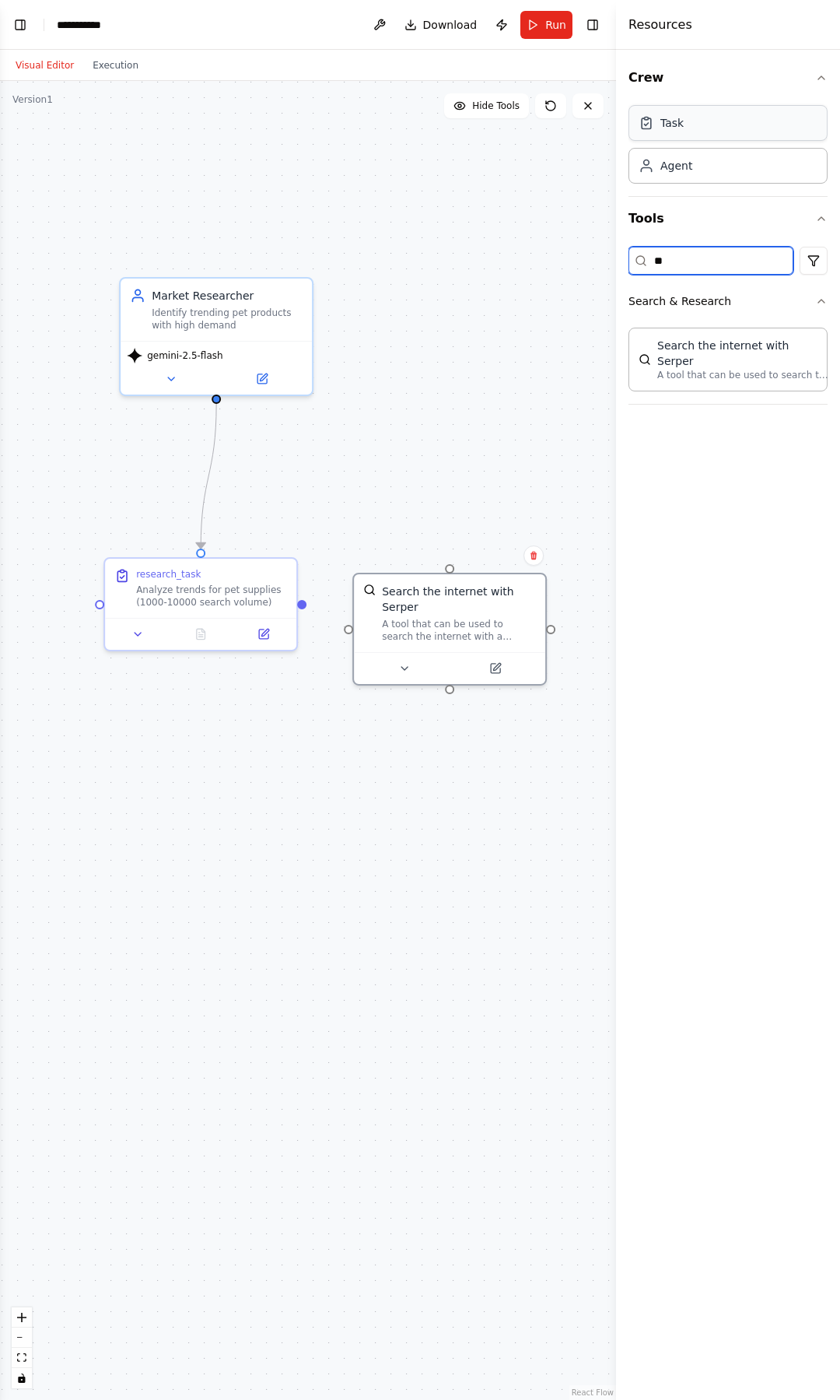
type input "**"
click at [715, 126] on div "Task" at bounding box center [728, 123] width 199 height 36
click at [705, 129] on div "Task" at bounding box center [728, 123] width 199 height 36
click at [710, 165] on div "Agent" at bounding box center [728, 165] width 199 height 36
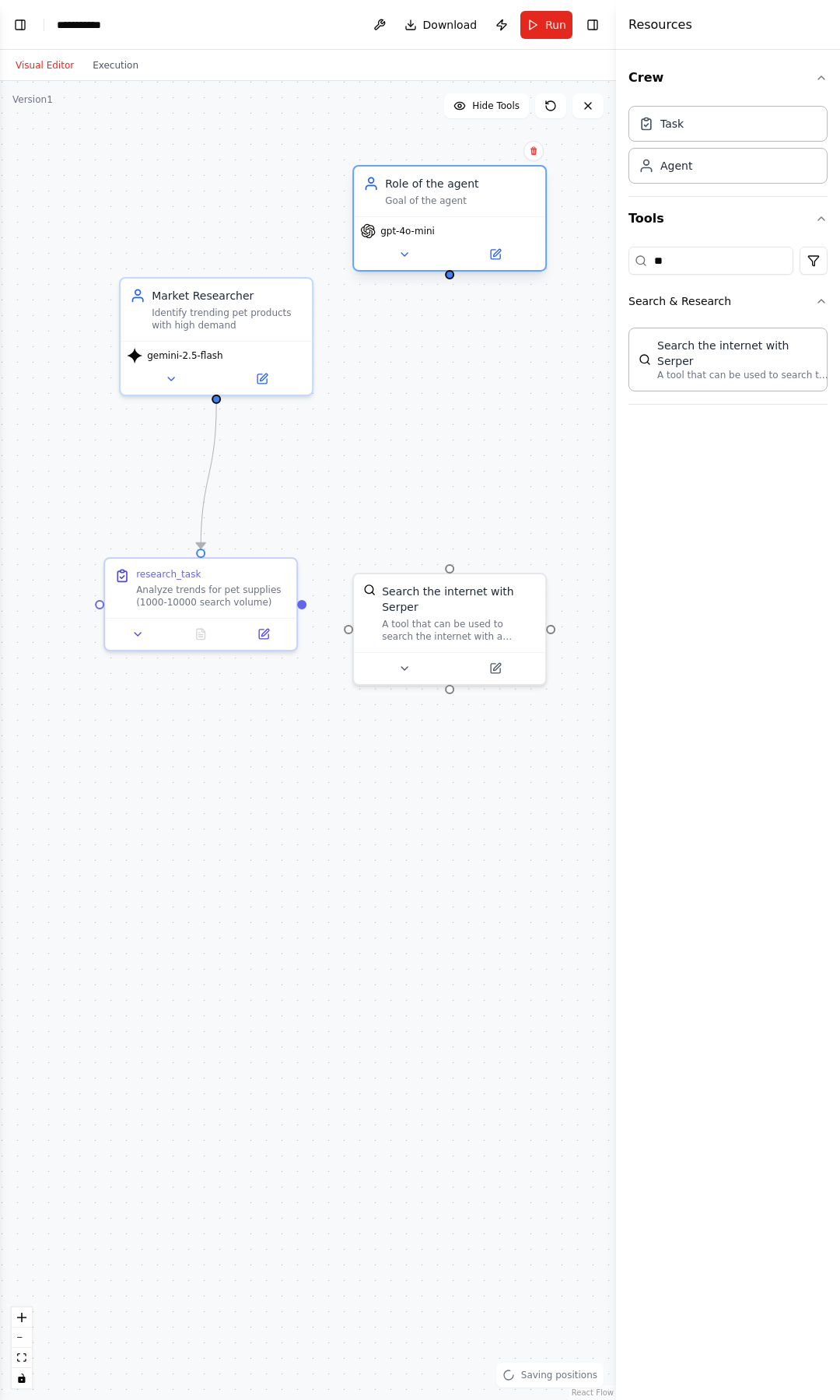
drag, startPoint x: 570, startPoint y: 219, endPoint x: 416, endPoint y: 186, distance: 157.5
click at [416, 186] on div "Role of the agent" at bounding box center [460, 183] width 151 height 15
click at [423, 237] on span "gpt-4o-mini" at bounding box center [407, 231] width 55 height 13
click at [408, 257] on icon at bounding box center [405, 255] width 13 height 13
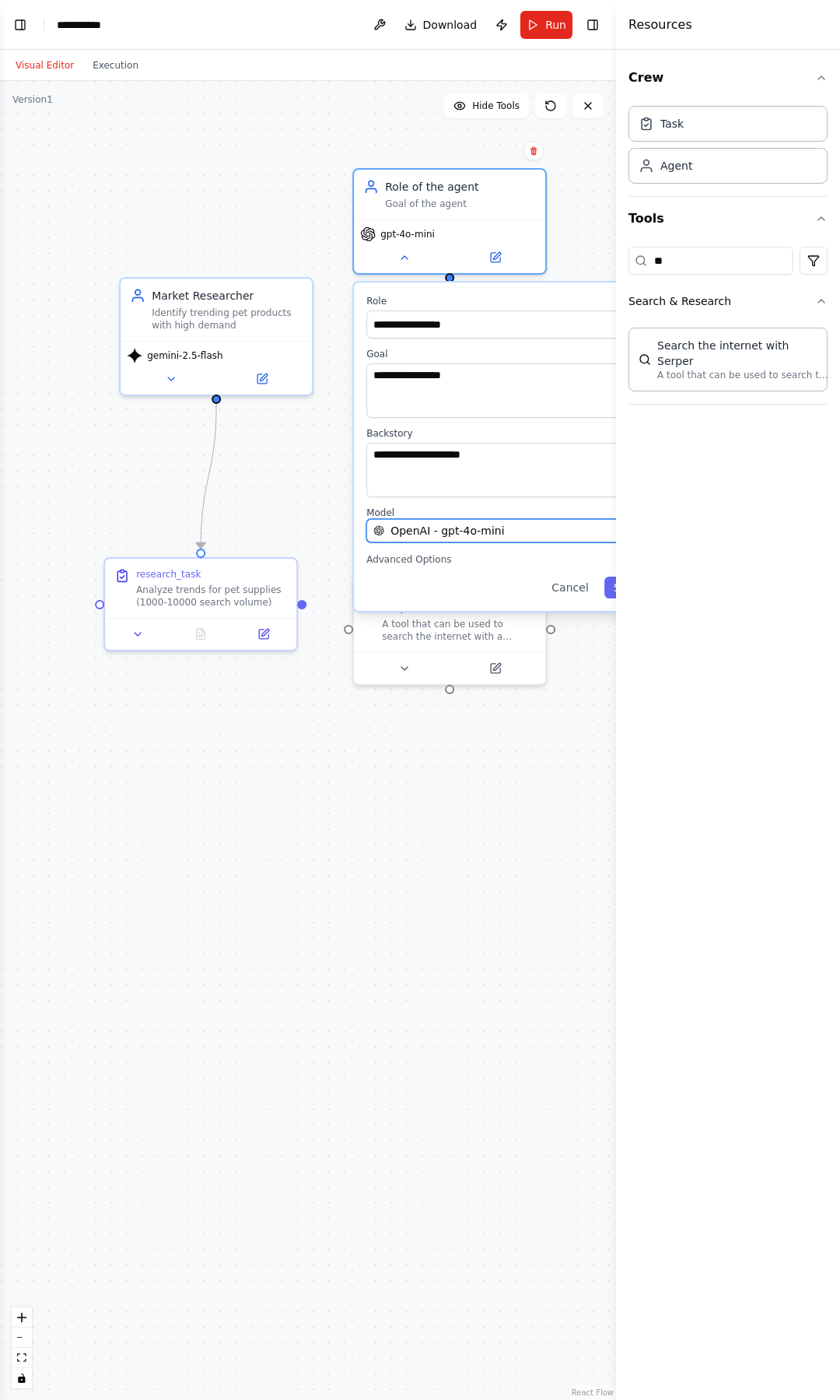
click at [466, 540] on button "OpenAI - gpt-4o-mini" at bounding box center [507, 531] width 283 height 23
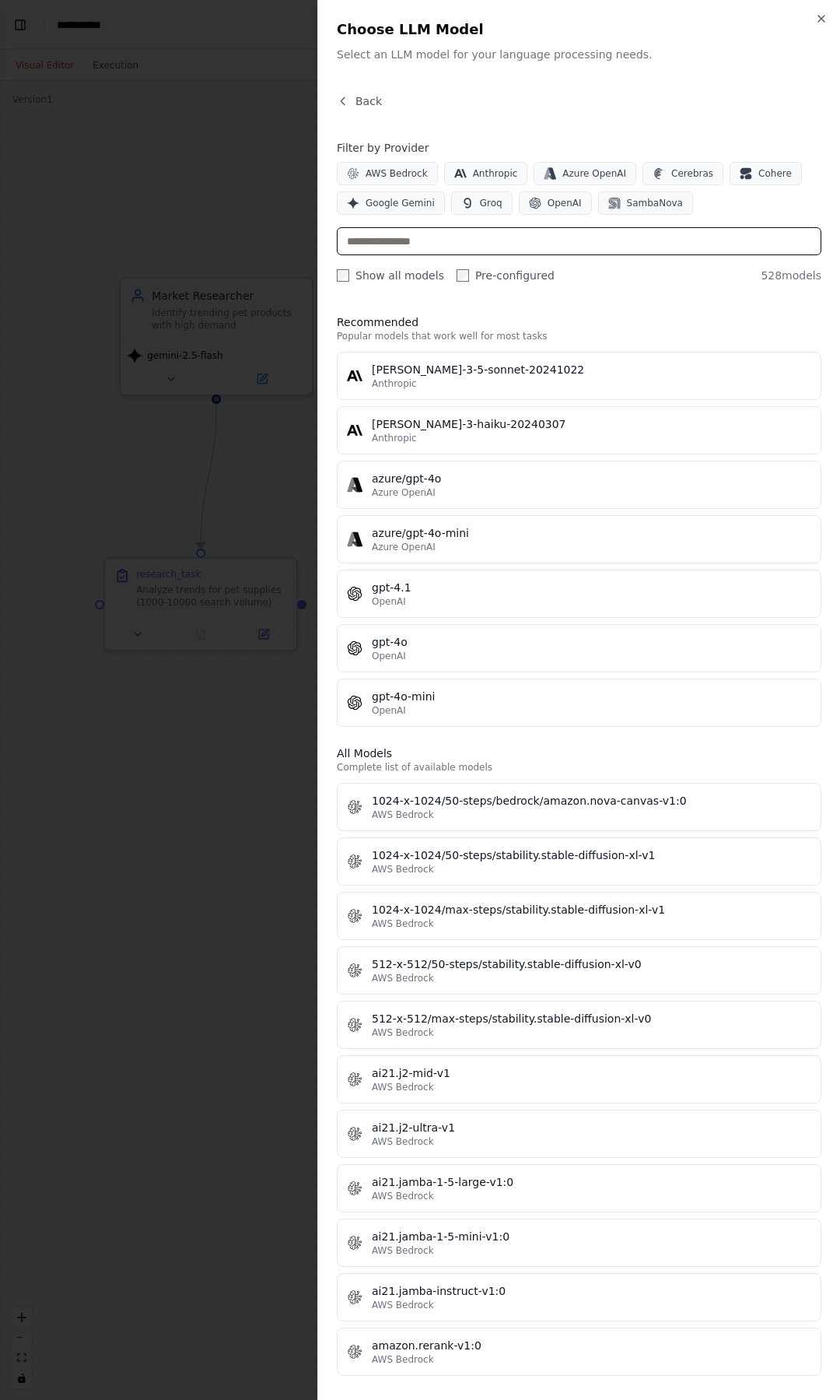
click at [544, 234] on input "text" at bounding box center [578, 240] width 485 height 28
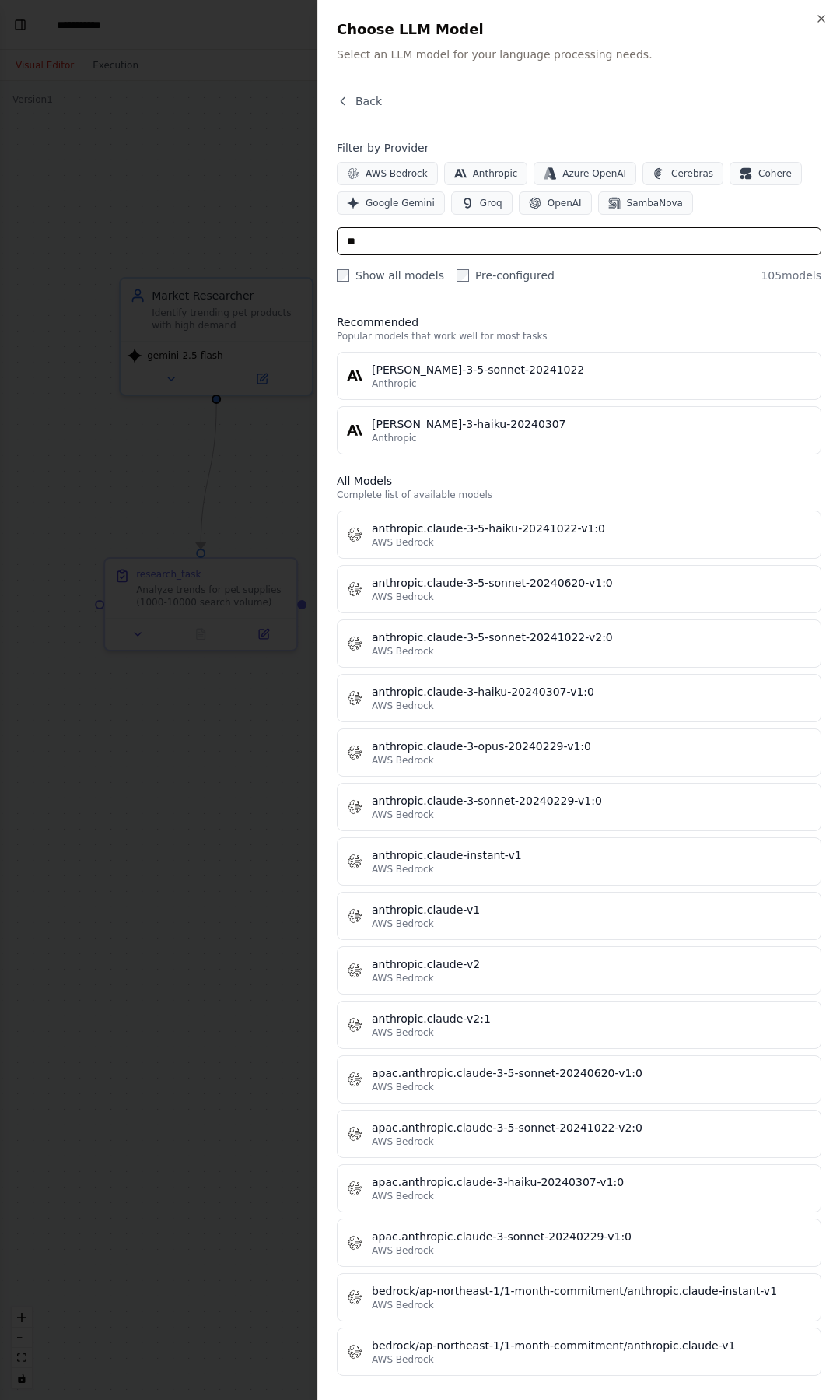
type input "*"
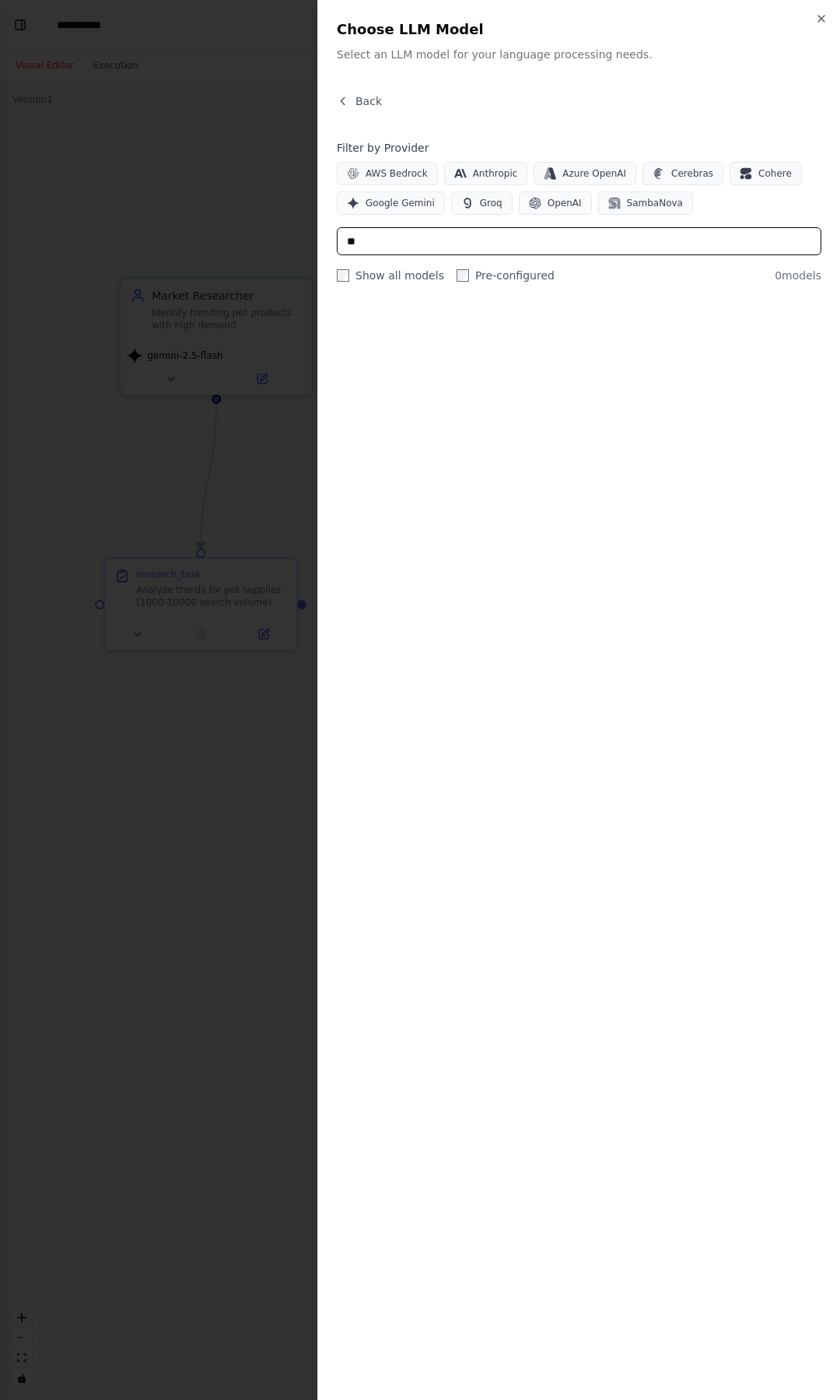
type input "*"
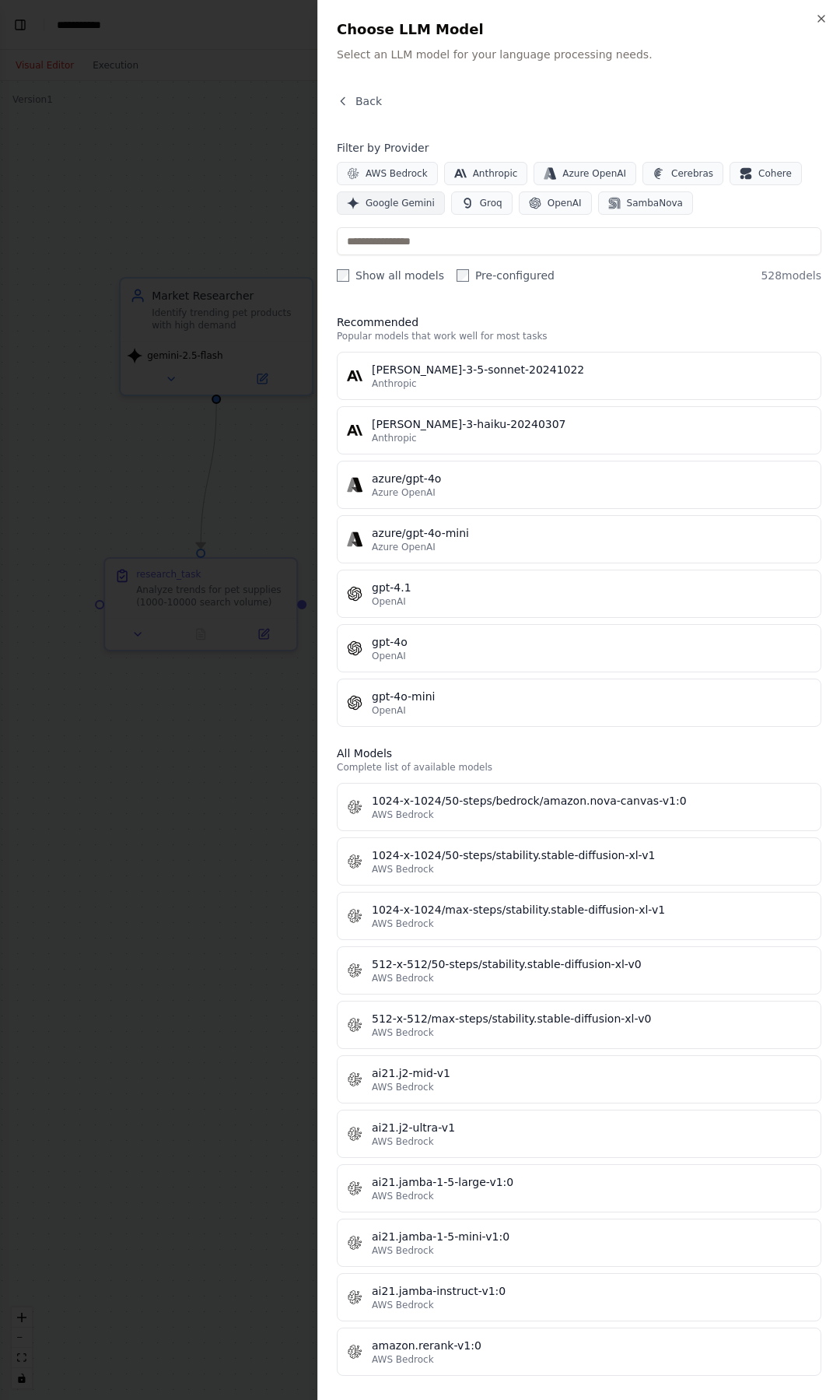
click at [411, 198] on span "Google Gemini" at bounding box center [399, 203] width 69 height 13
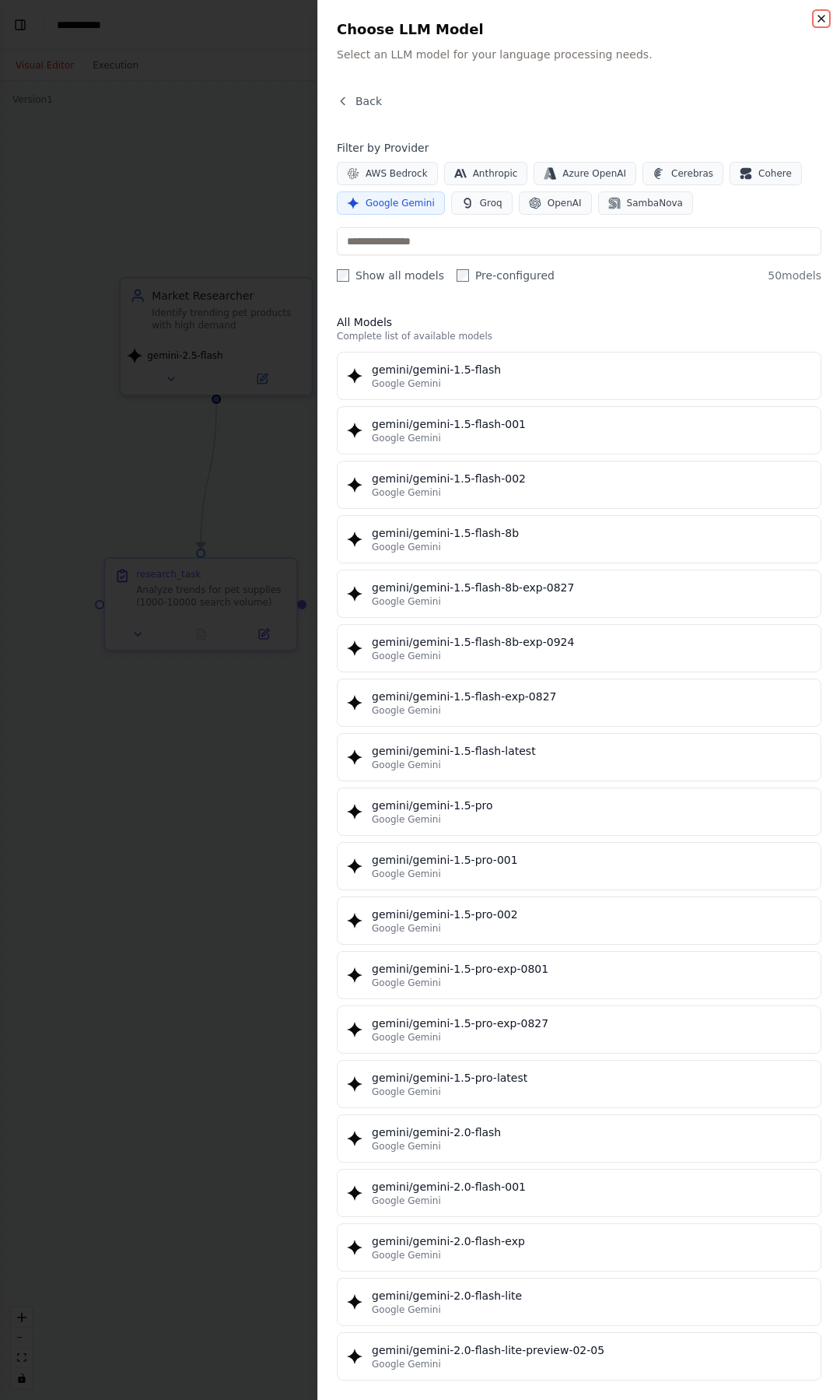
click at [818, 22] on icon "button" at bounding box center [821, 18] width 6 height 6
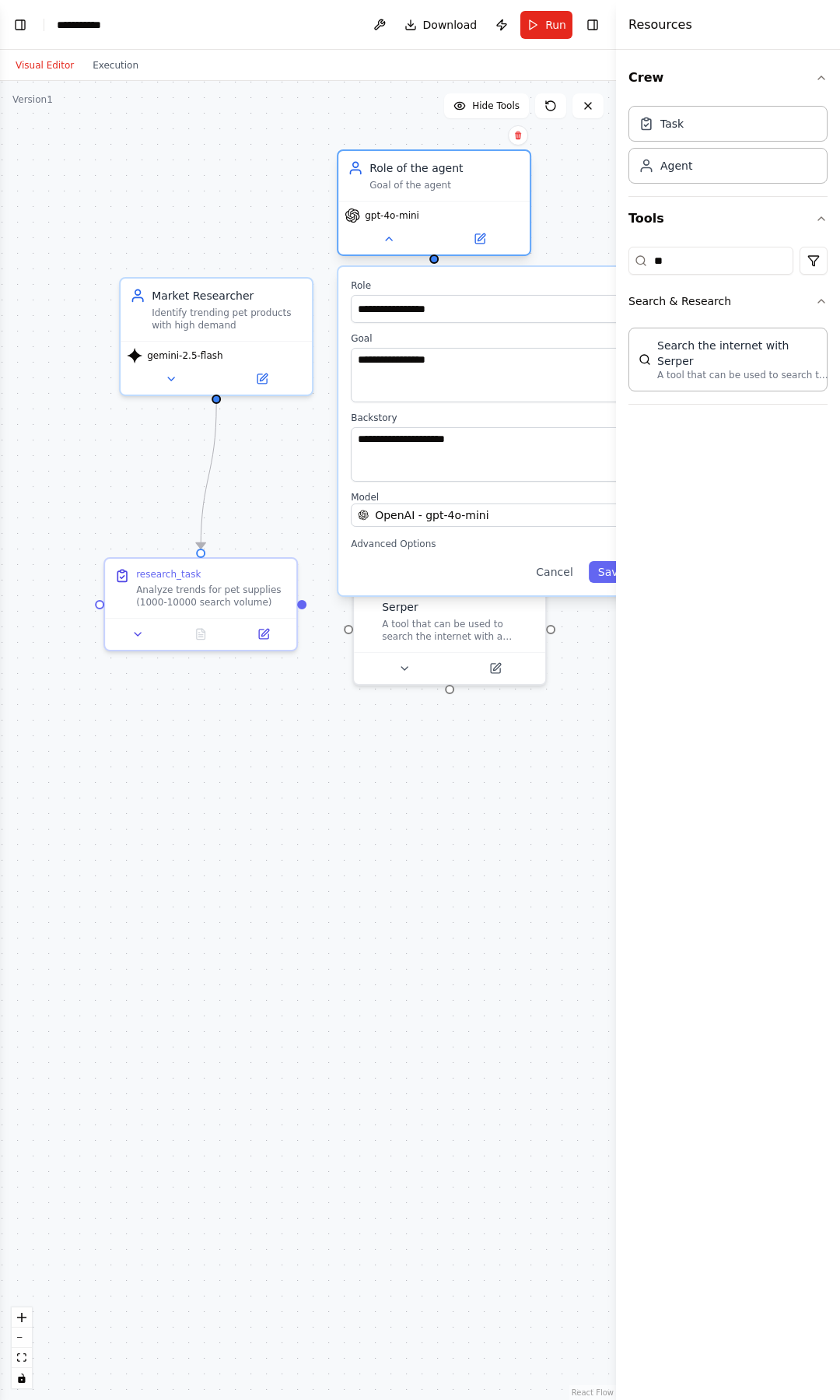
drag, startPoint x: 498, startPoint y: 213, endPoint x: 520, endPoint y: 198, distance: 26.6
click at [520, 198] on div "Role of the agent Goal of the agent" at bounding box center [433, 175] width 192 height 49
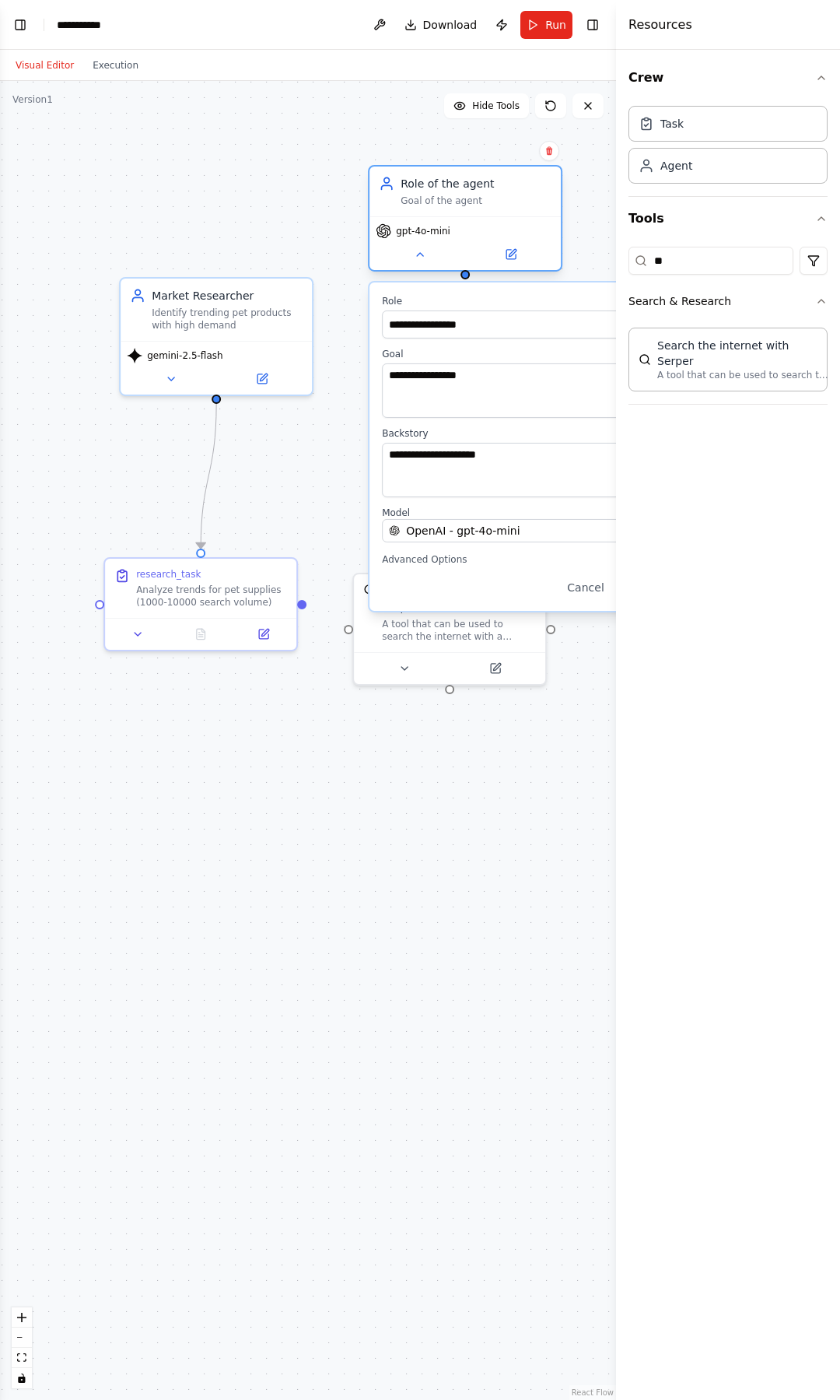
drag, startPoint x: 484, startPoint y: 206, endPoint x: 497, endPoint y: 238, distance: 34.5
click at [497, 238] on div "gpt-4o-mini" at bounding box center [465, 243] width 192 height 54
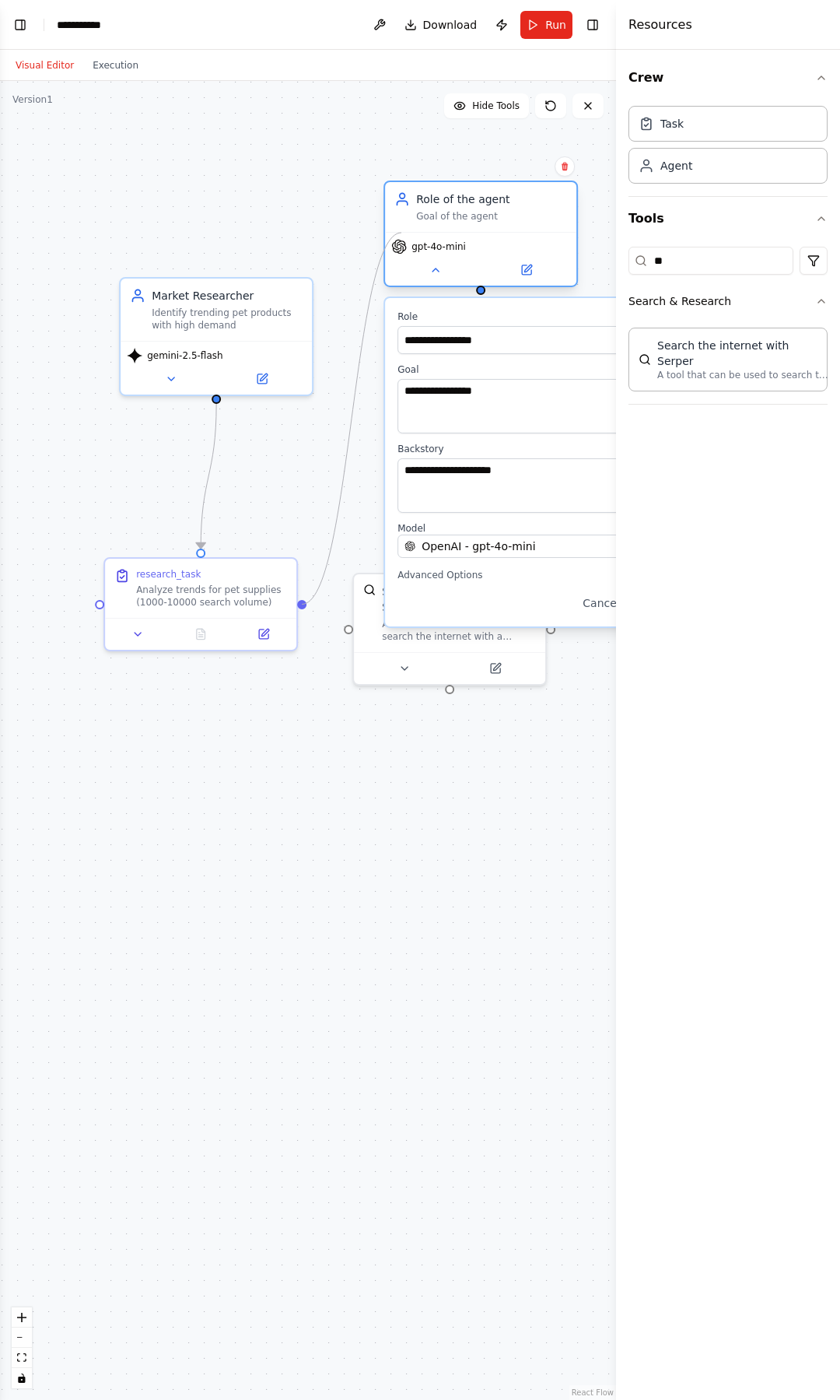
drag, startPoint x: 302, startPoint y: 606, endPoint x: 401, endPoint y: 233, distance: 385.9
click at [401, 277] on div "**********" at bounding box center [240, 937] width 616 height 1319
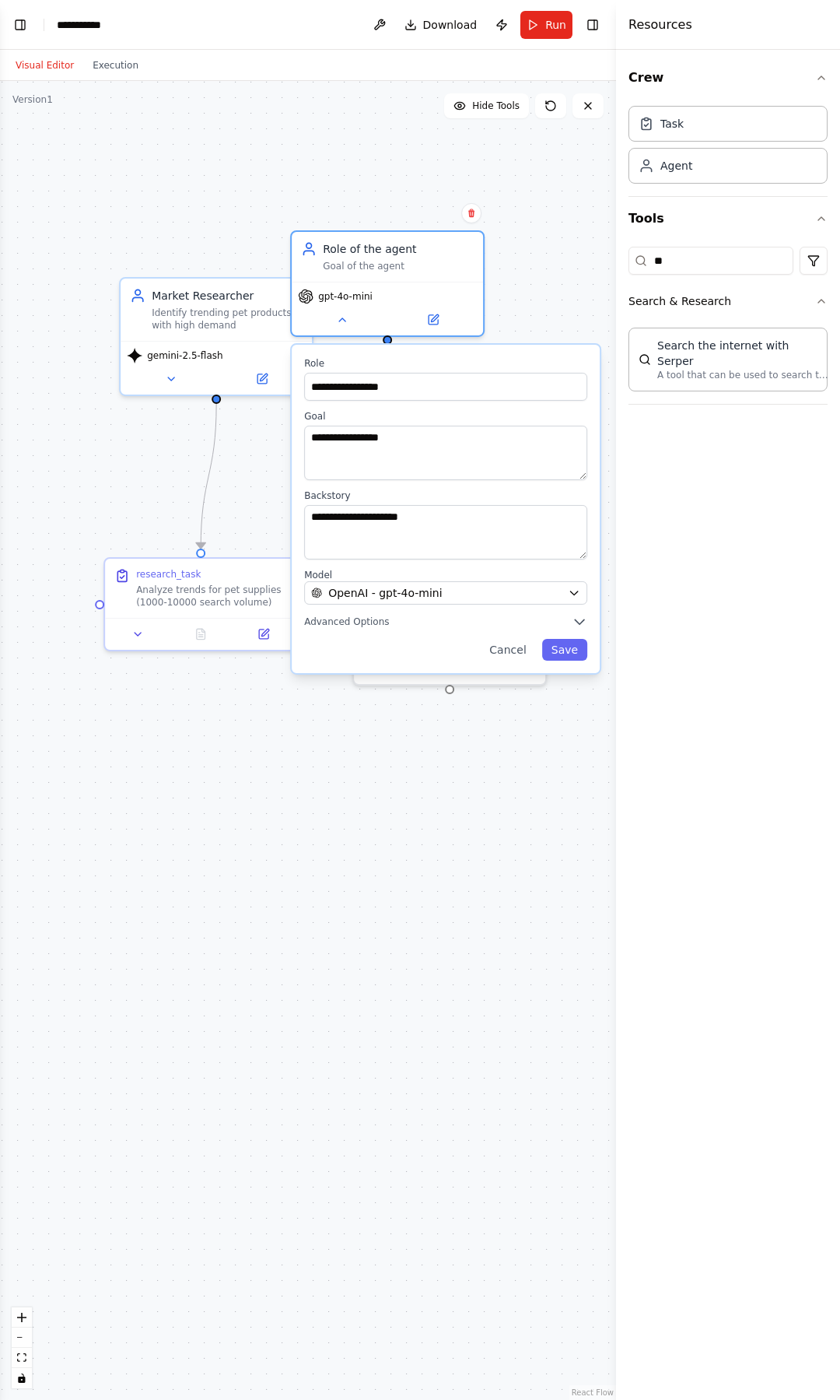
drag, startPoint x: 517, startPoint y: 323, endPoint x: 428, endPoint y: 374, distance: 102.6
click at [428, 374] on div "**********" at bounding box center [445, 379] width 283 height 43
click at [512, 651] on button "Cancel" at bounding box center [507, 650] width 55 height 22
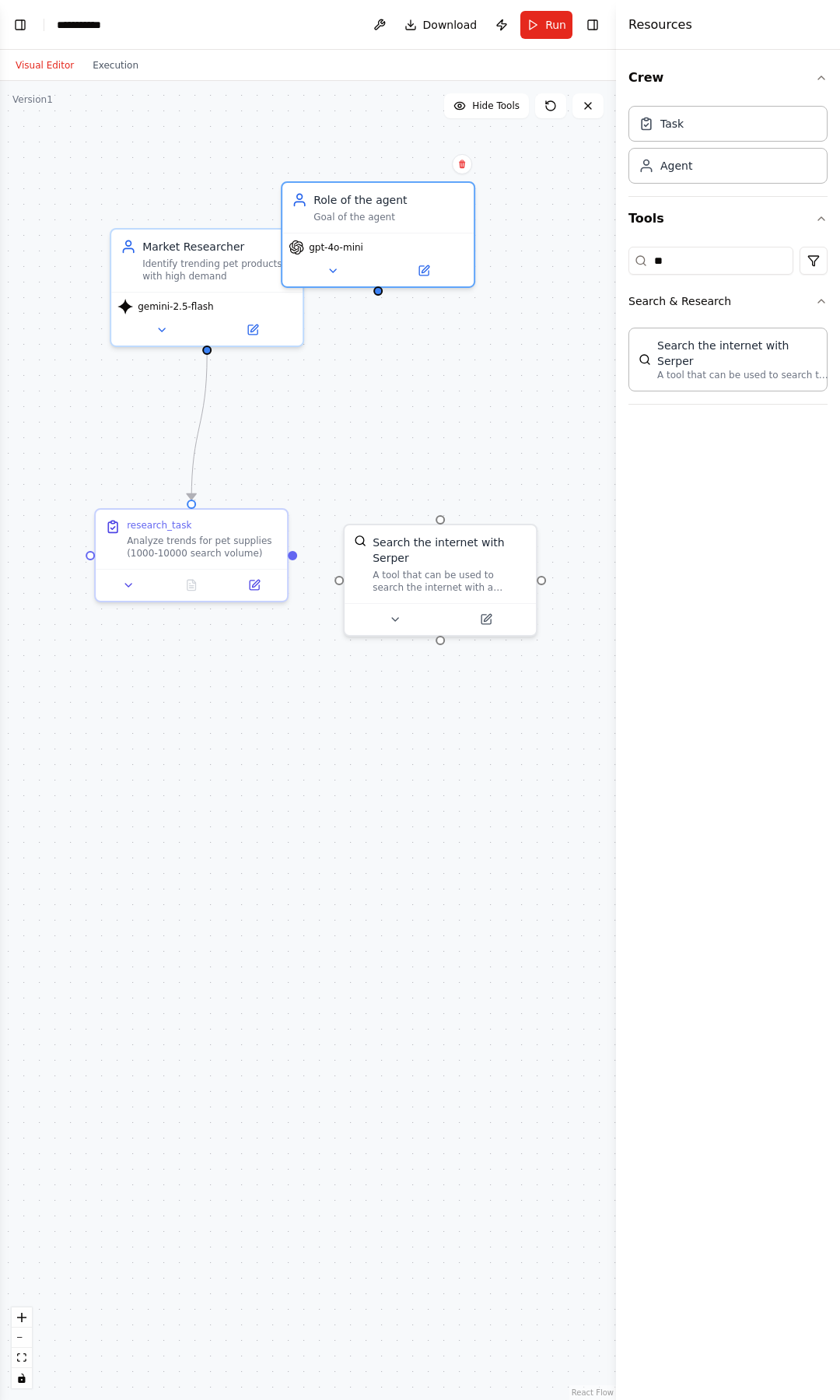
drag, startPoint x: 302, startPoint y: 607, endPoint x: 291, endPoint y: 574, distance: 34.8
click at [291, 574] on div ".deletable-edge-delete-btn { width: 20px; height: 20px; border: 0px solid #ffff…" at bounding box center [308, 740] width 616 height 1319
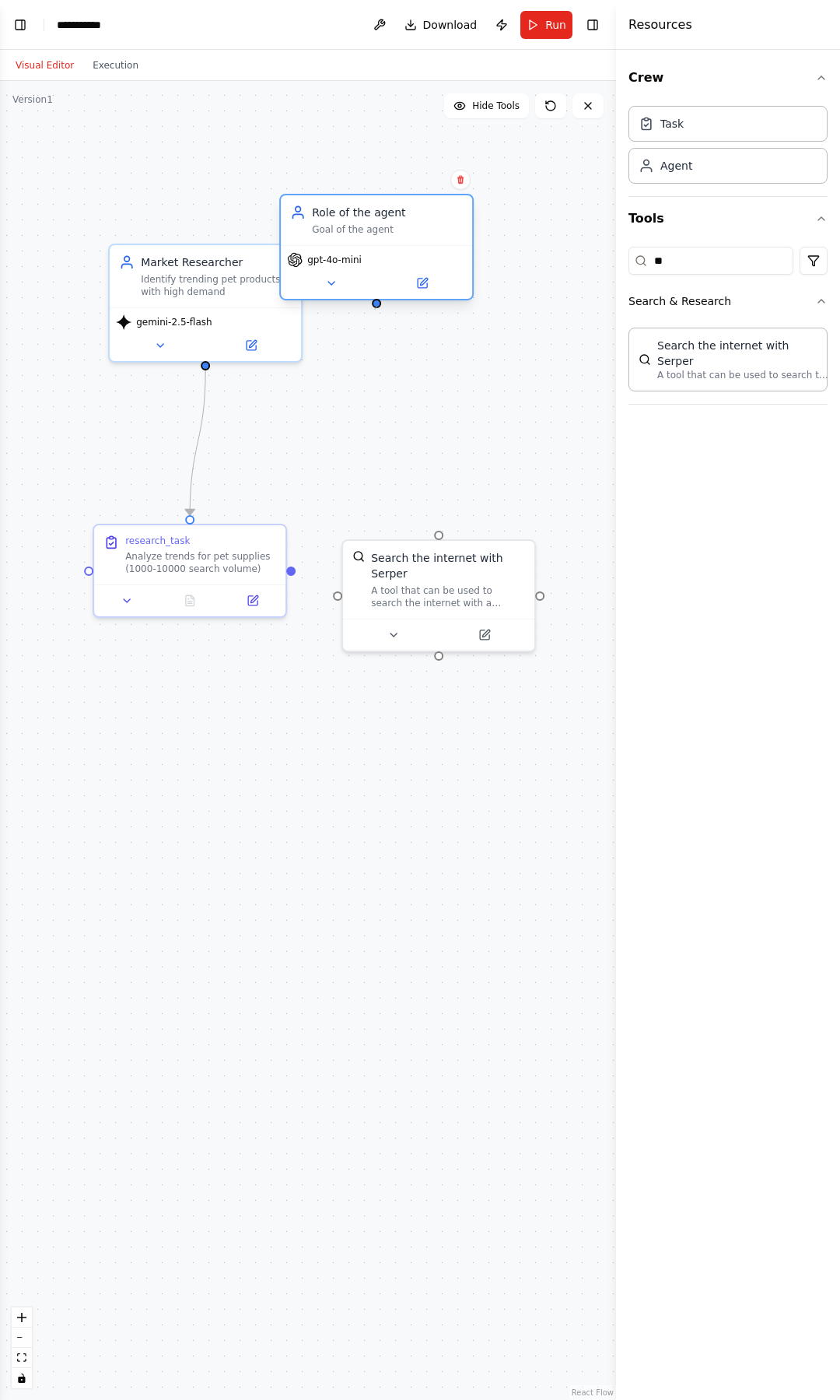
click at [375, 310] on div ".deletable-edge-delete-btn { width: 20px; height: 20px; border: 0px solid #ffff…" at bounding box center [308, 740] width 616 height 1319
drag, startPoint x: 379, startPoint y: 306, endPoint x: 219, endPoint y: 583, distance: 319.9
click at [219, 583] on div "Market Researcher Identify trending pet products with high demand gemini-2.5-fl…" at bounding box center [229, 903] width 616 height 1319
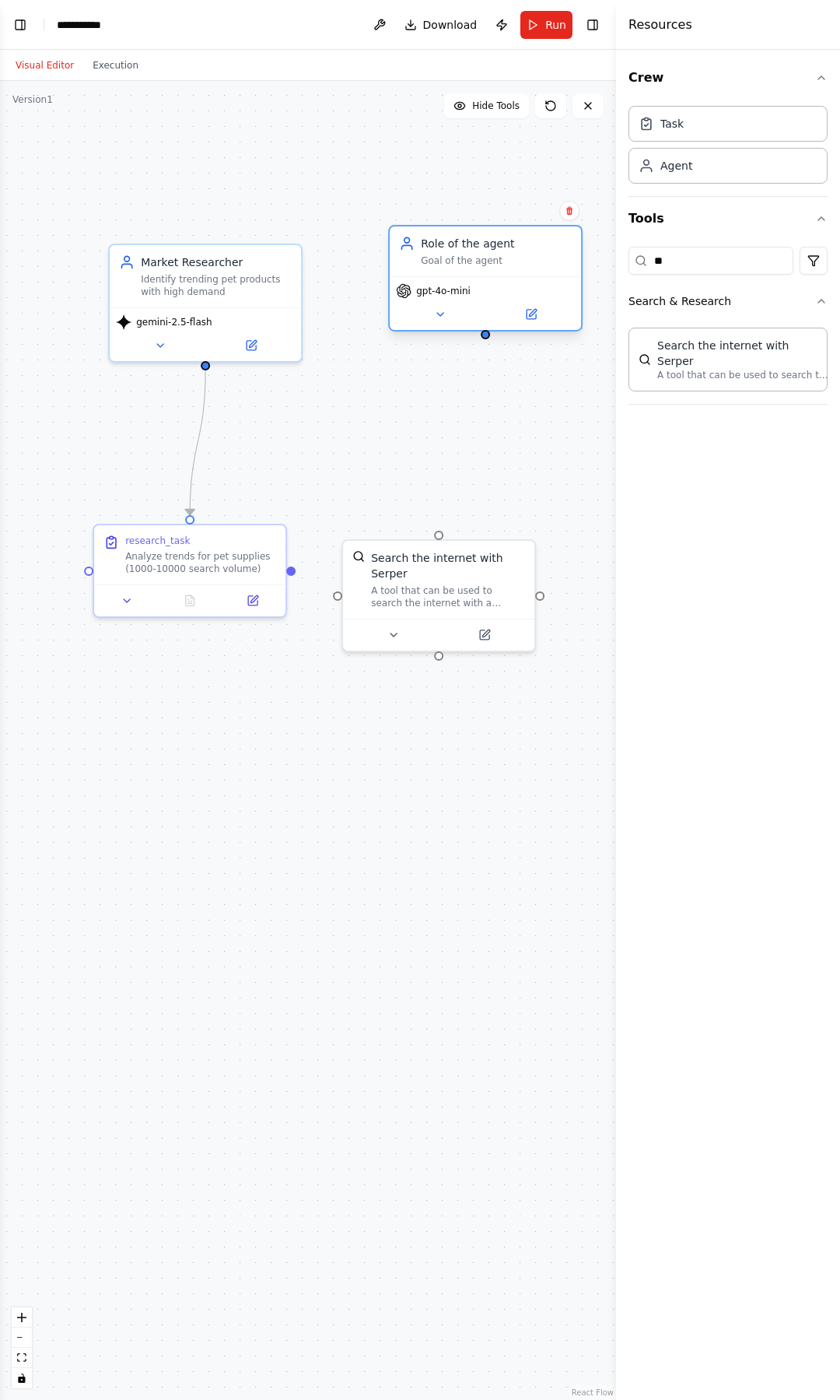
drag, startPoint x: 373, startPoint y: 241, endPoint x: 486, endPoint y: 273, distance: 117.4
click at [486, 273] on div "Role of the agent Goal of the agent" at bounding box center [485, 251] width 192 height 49
